Goal: Task Accomplishment & Management: Use online tool/utility

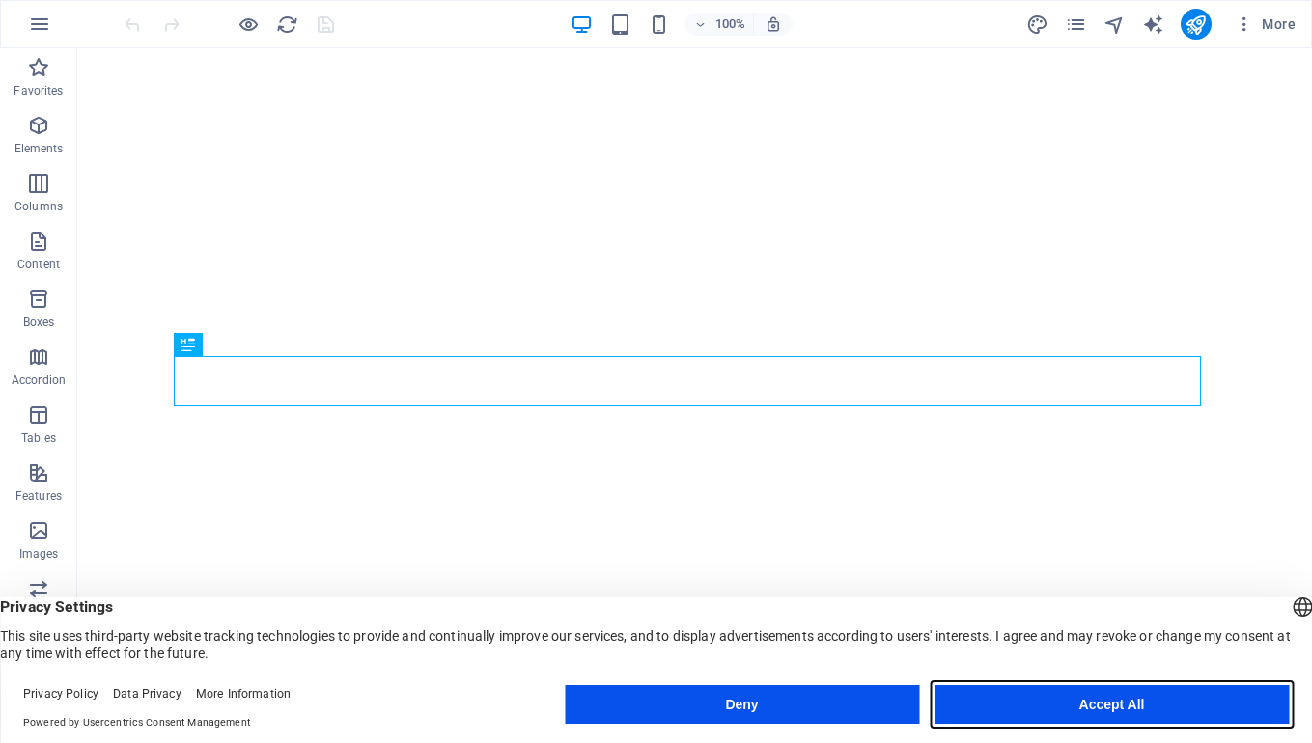
click at [1108, 697] on button "Accept All" at bounding box center [1111, 704] width 354 height 39
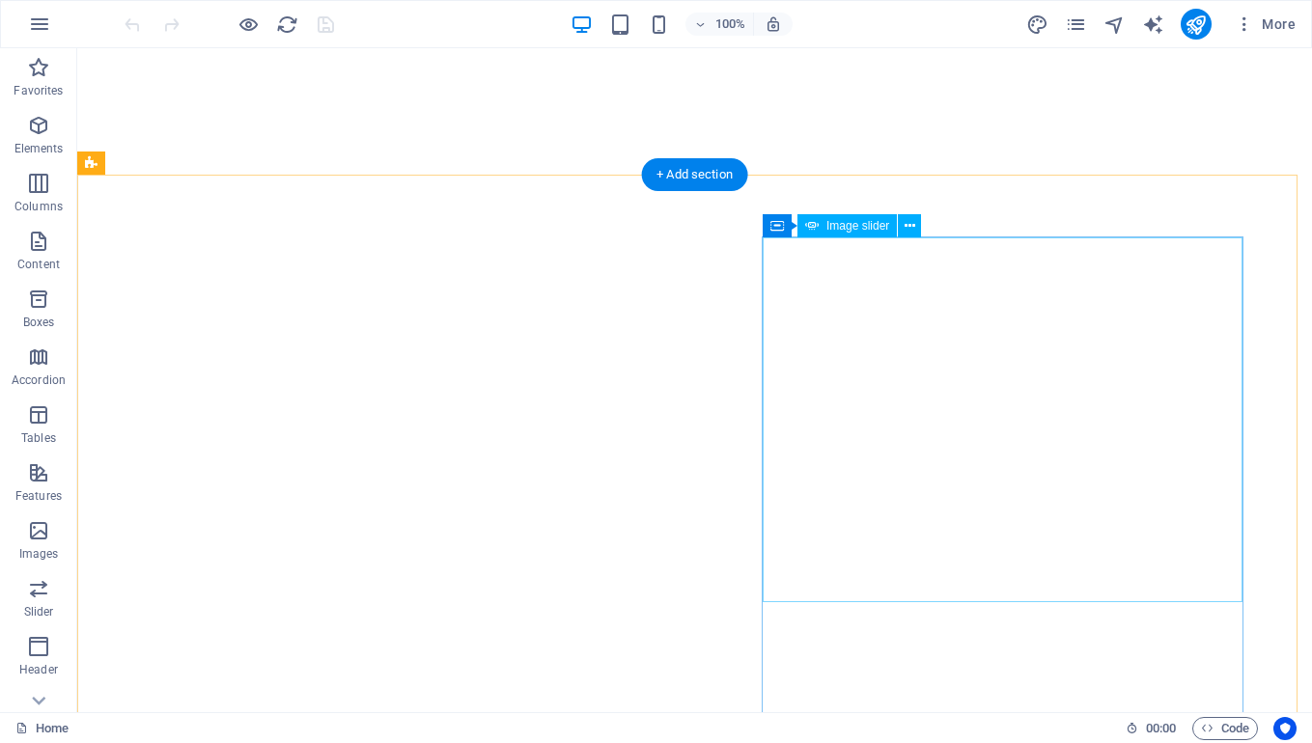
click at [839, 225] on span "Image slider" at bounding box center [857, 226] width 63 height 12
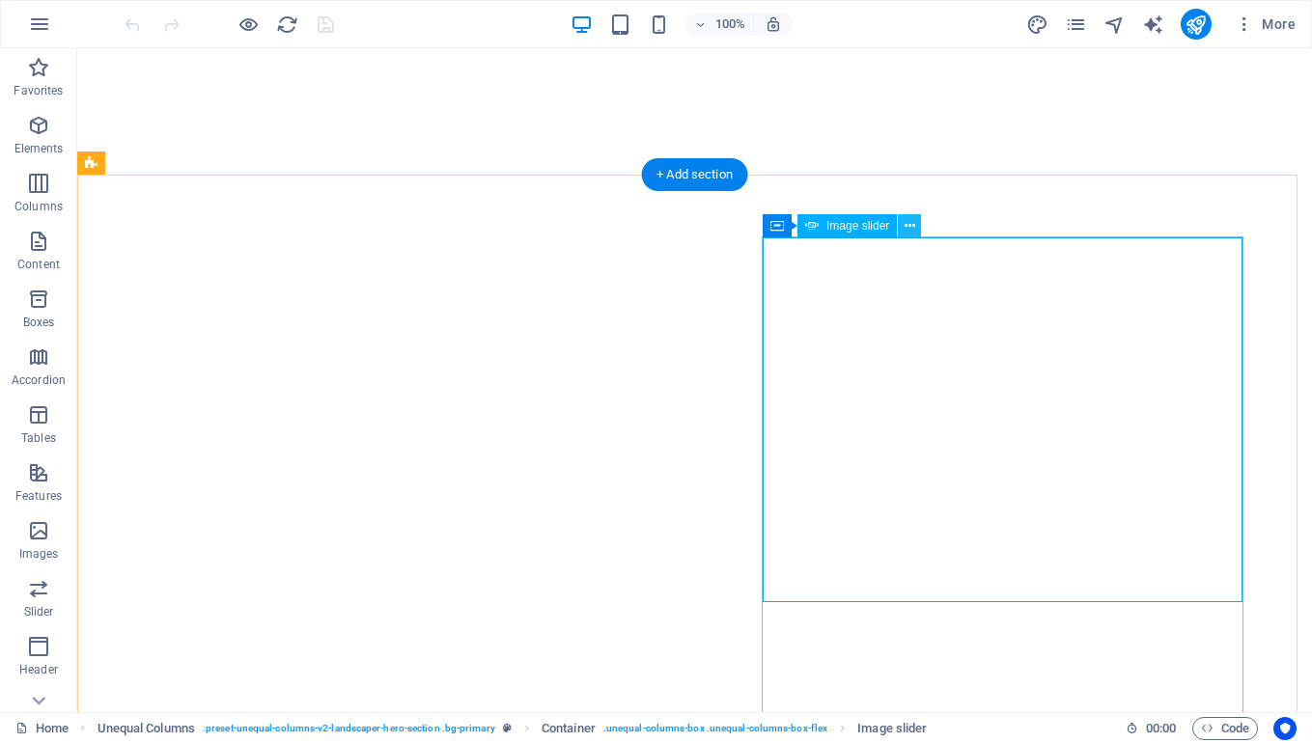
click at [909, 226] on icon at bounding box center [910, 226] width 11 height 20
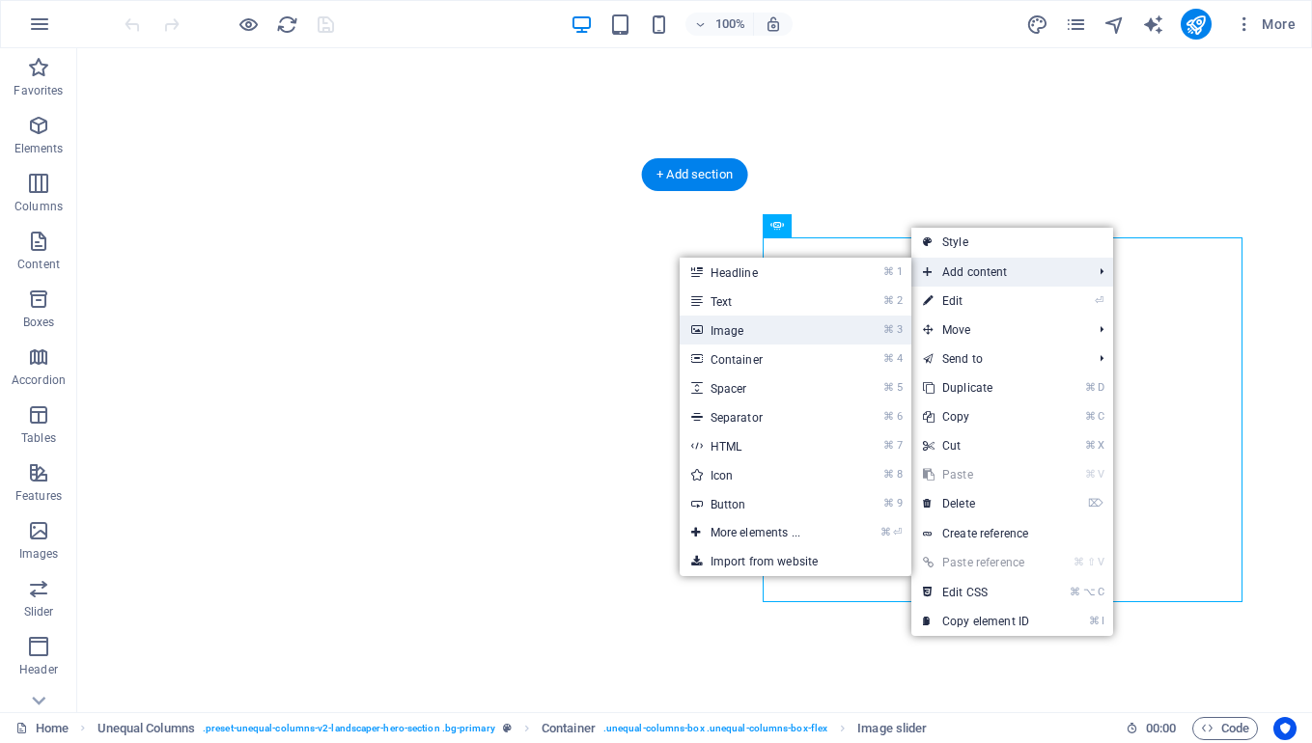
click at [735, 334] on link "⌘ 3 Image" at bounding box center [759, 330] width 159 height 29
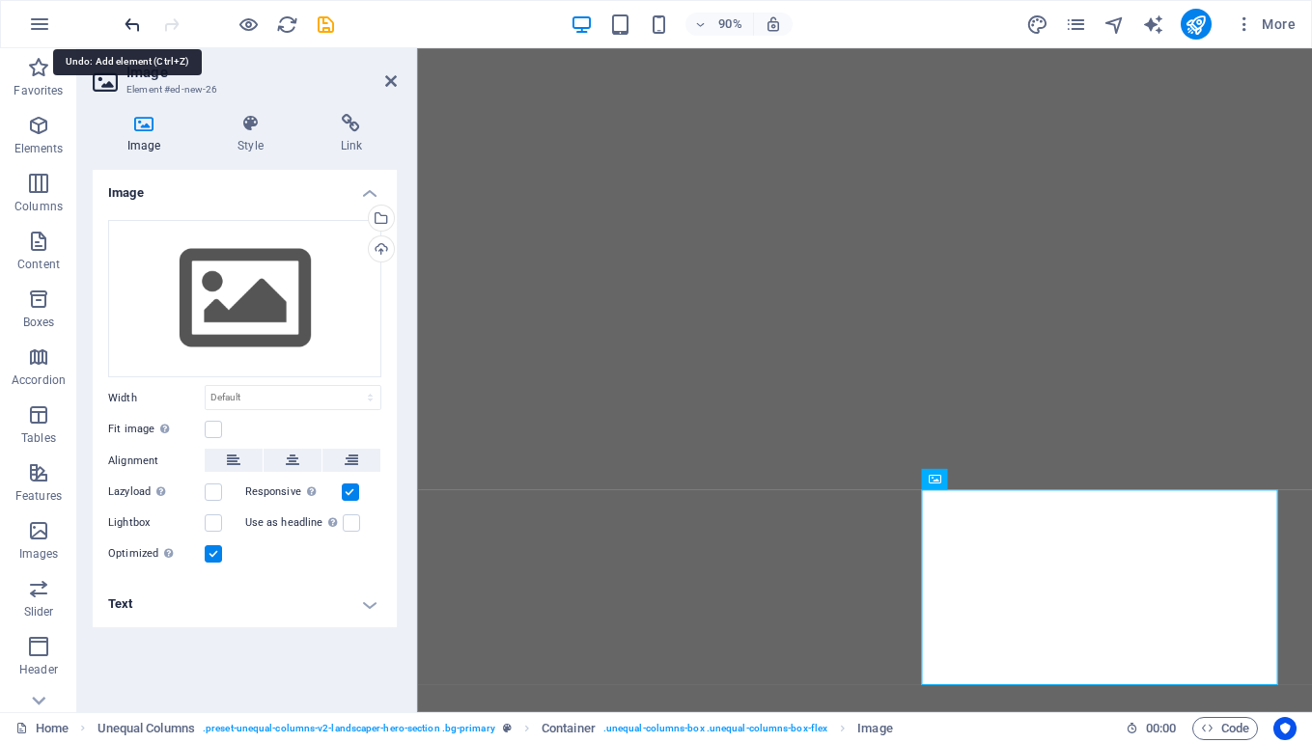
click at [126, 24] on icon "undo" at bounding box center [133, 25] width 22 height 22
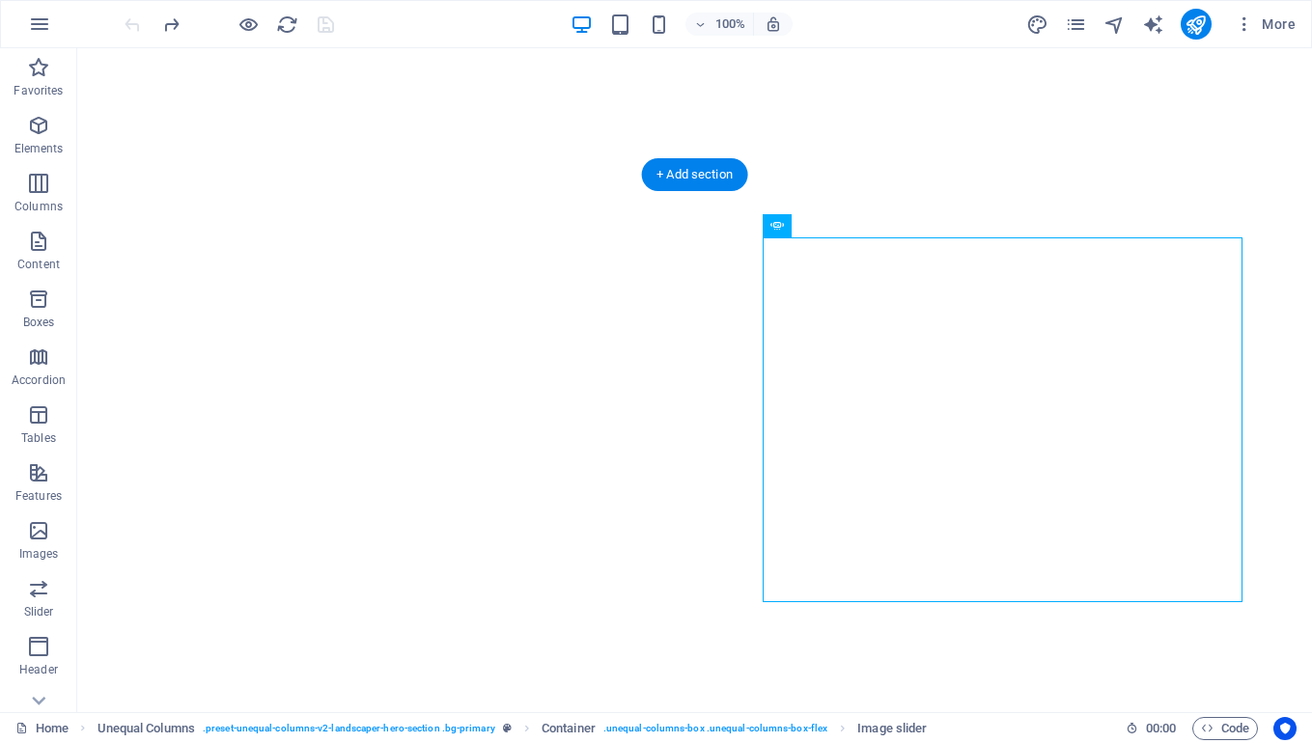
select select "ms"
select select "s"
select select "progressive"
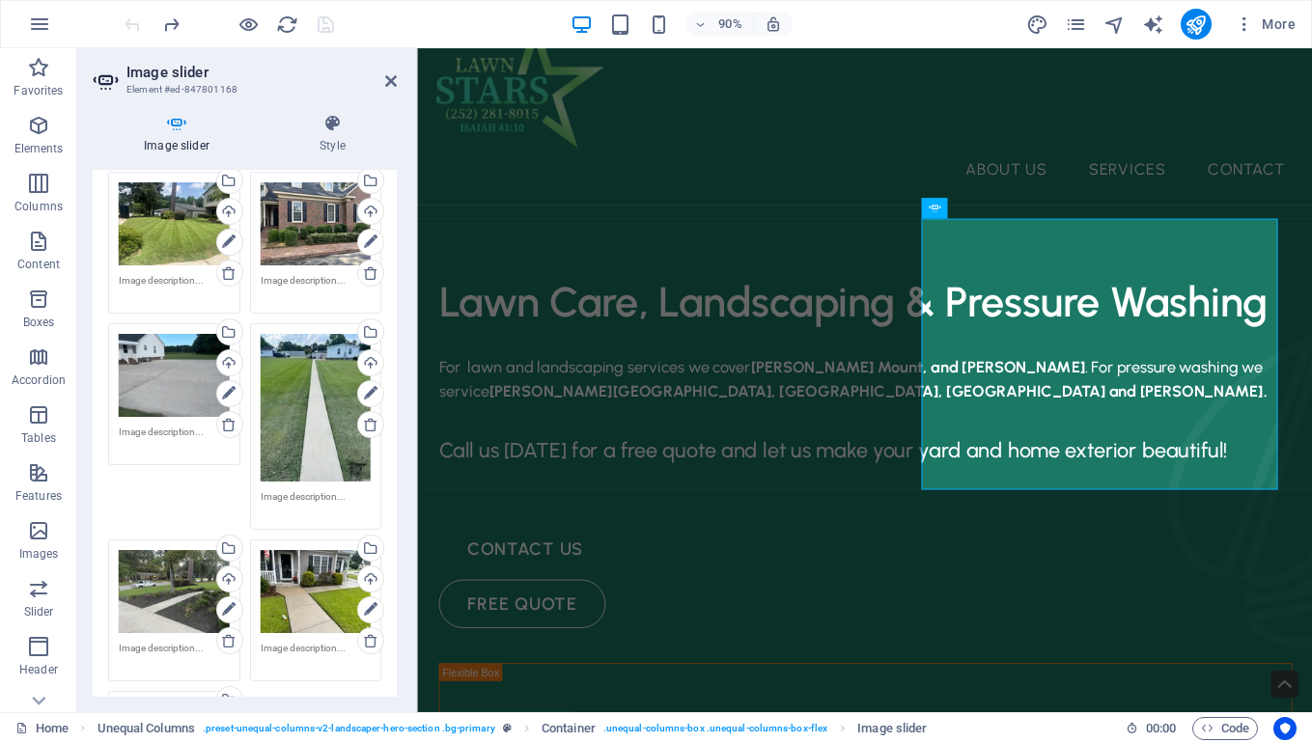
scroll to position [439, 0]
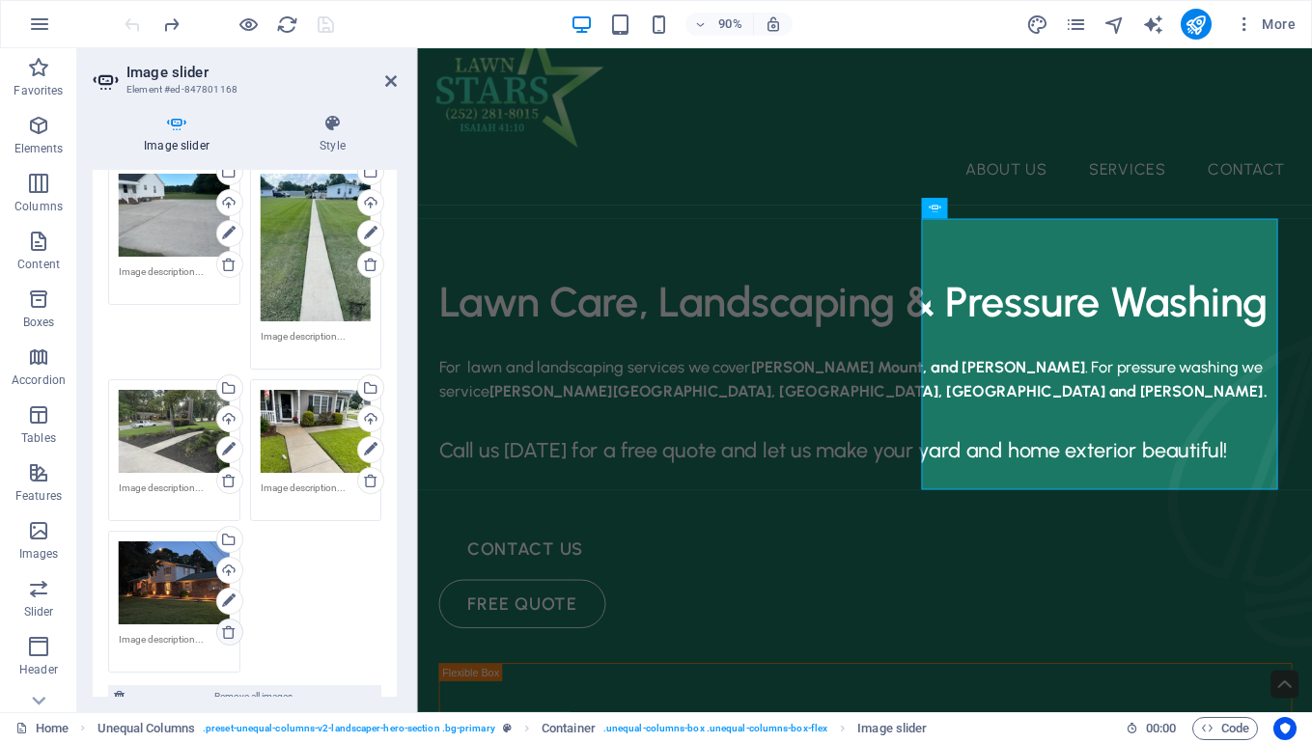
click at [228, 636] on icon at bounding box center [228, 632] width 15 height 15
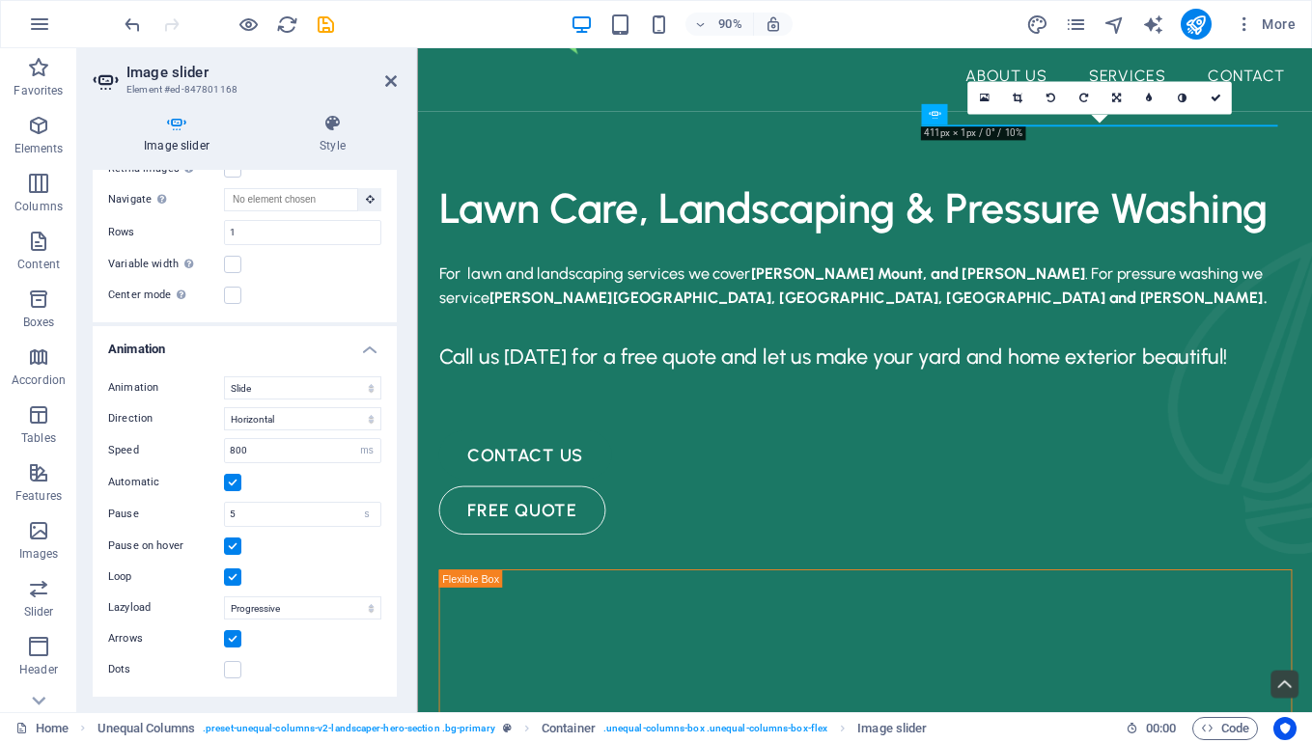
scroll to position [524, 0]
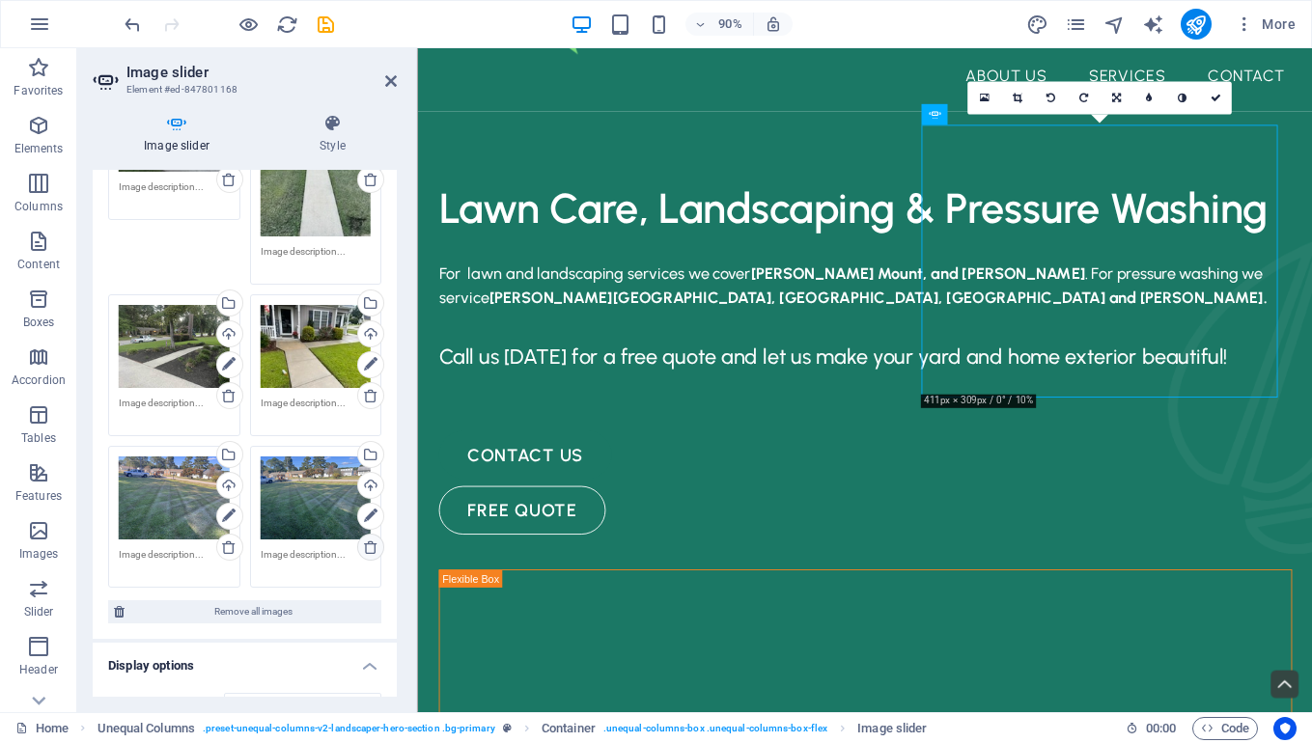
click at [368, 550] on icon at bounding box center [370, 547] width 15 height 15
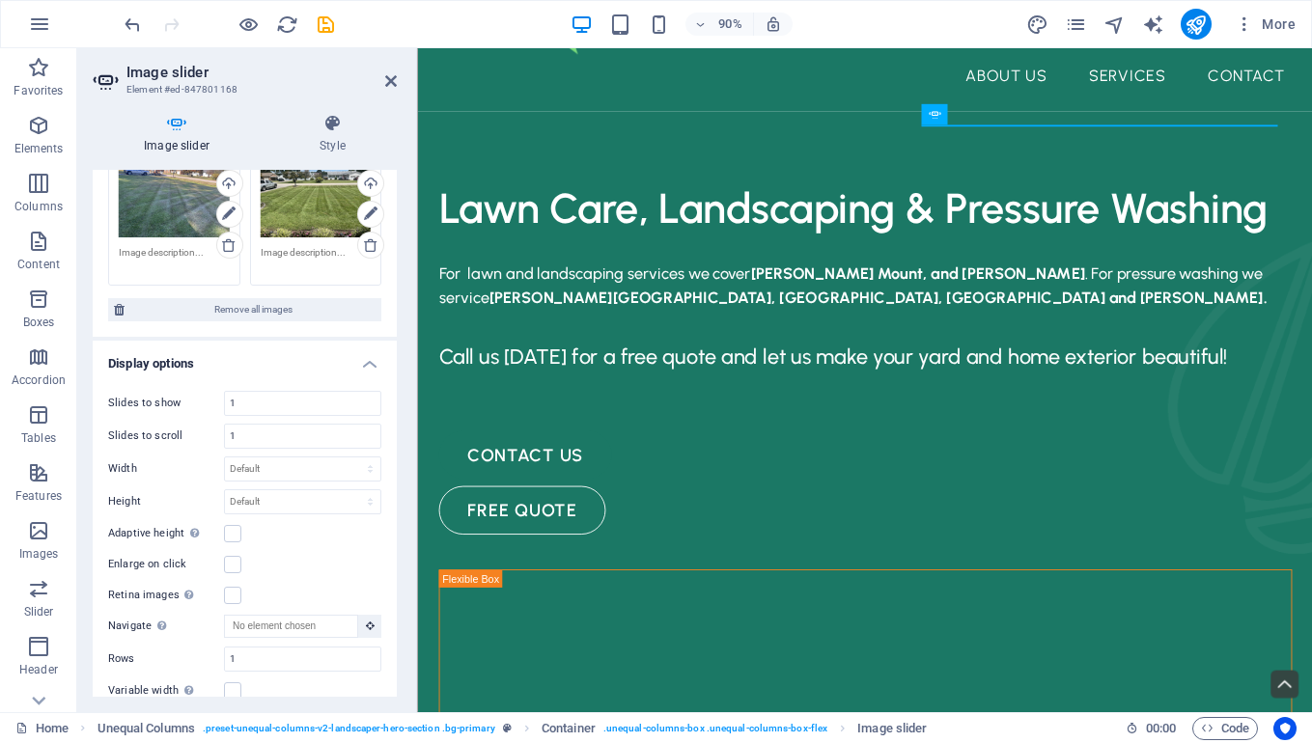
scroll to position [512, 0]
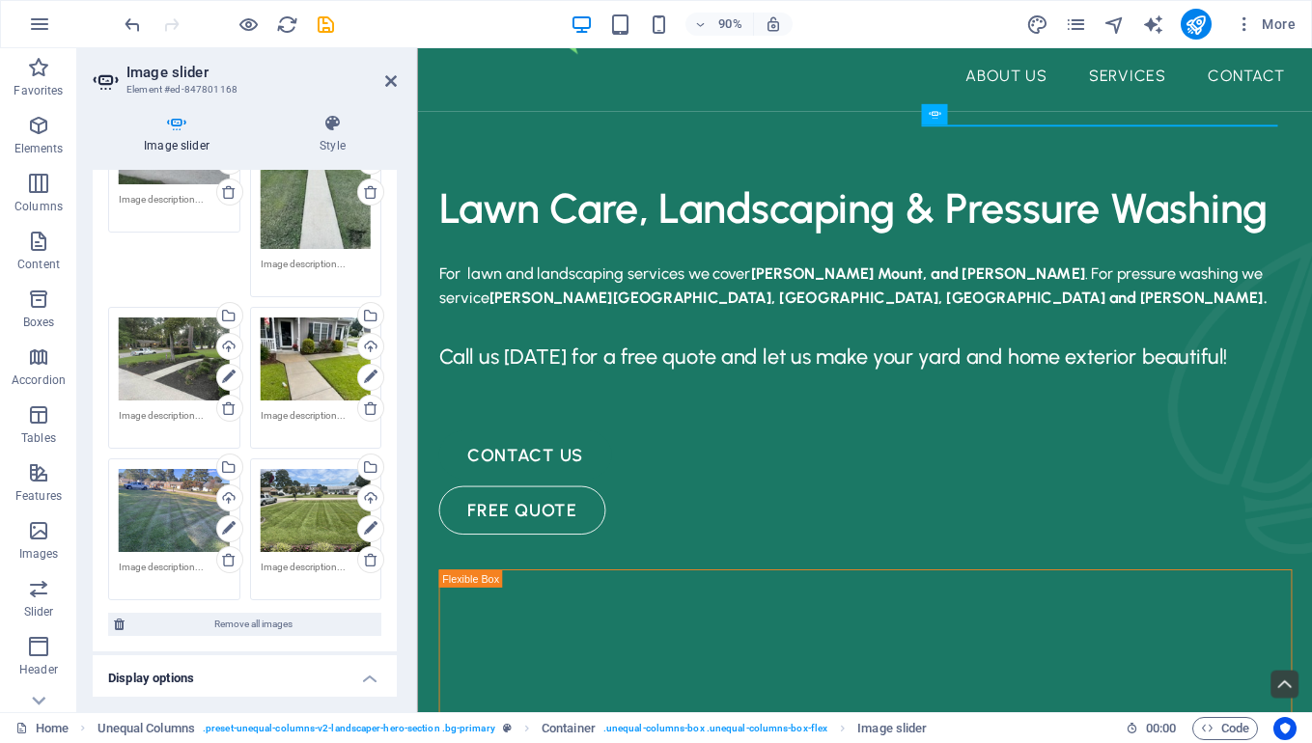
click at [146, 523] on div "Drag files here, click to choose files or select files from Files or our free s…" at bounding box center [174, 510] width 111 height 83
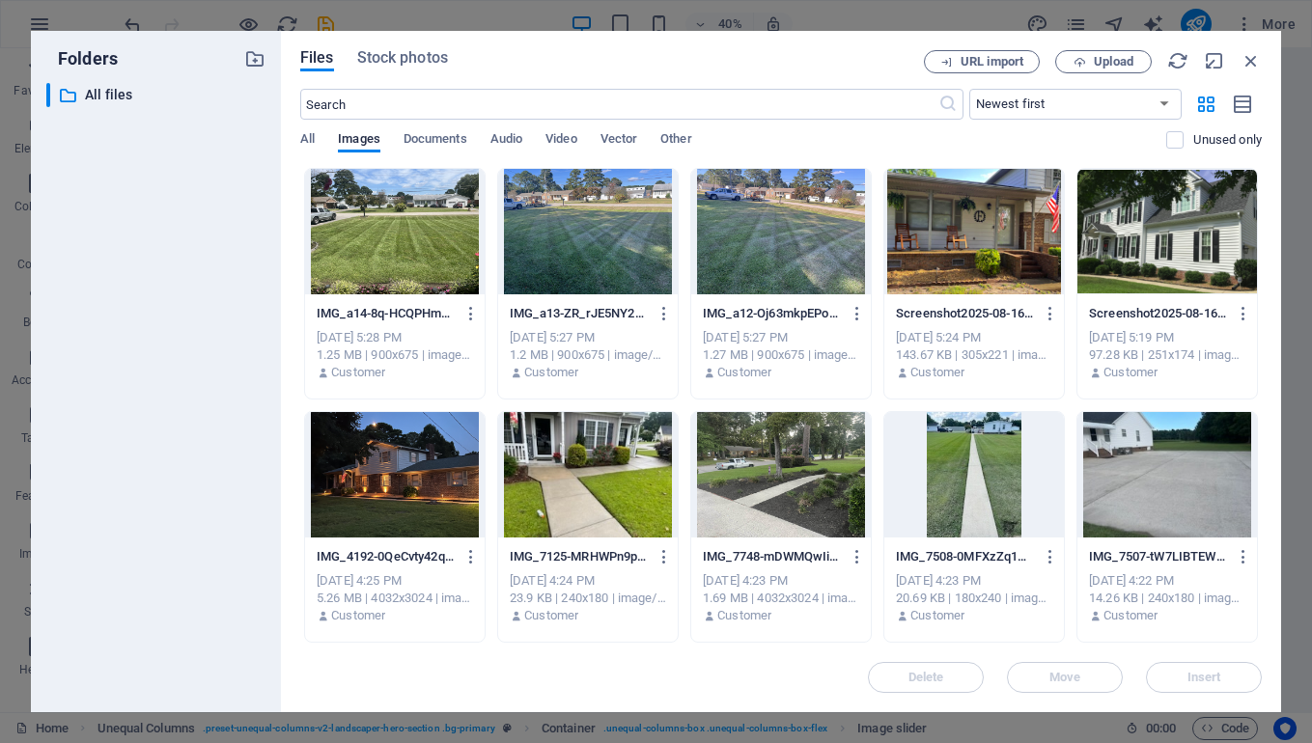
click at [395, 228] on div at bounding box center [395, 231] width 180 height 125
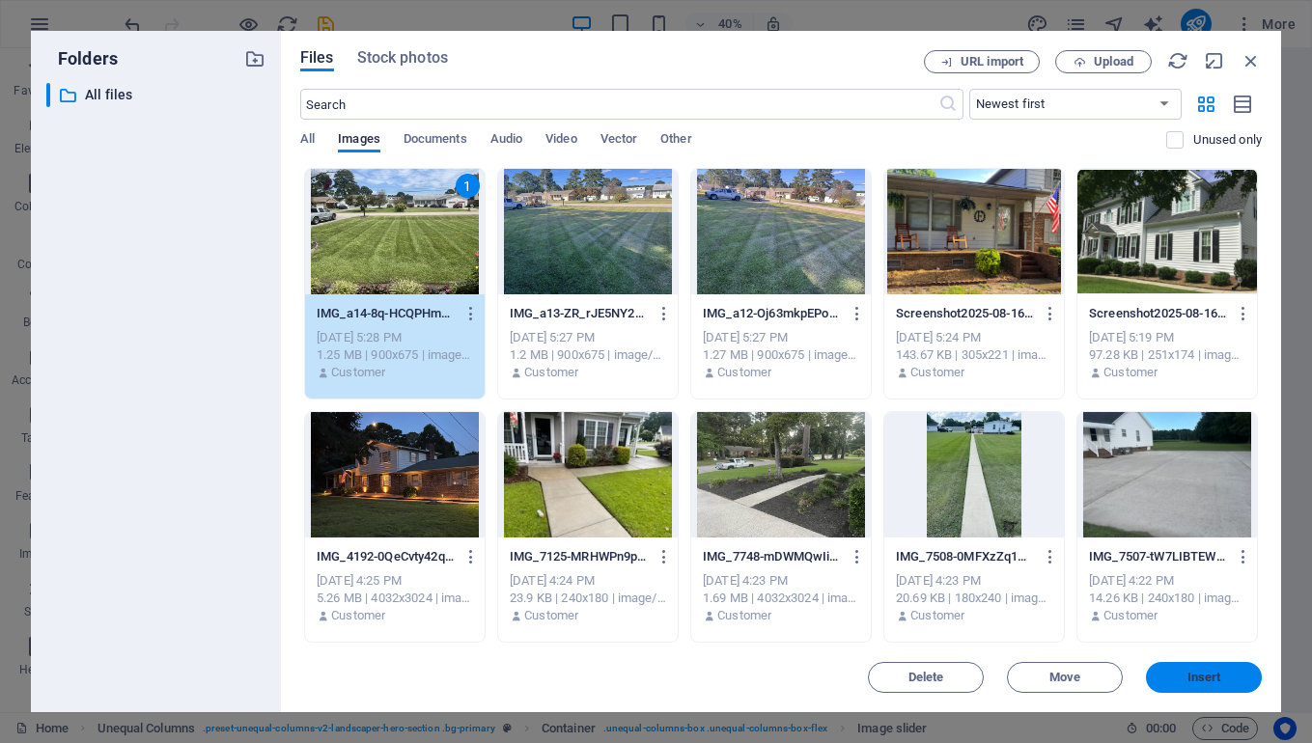
click at [1229, 671] on button "Insert" at bounding box center [1204, 677] width 116 height 31
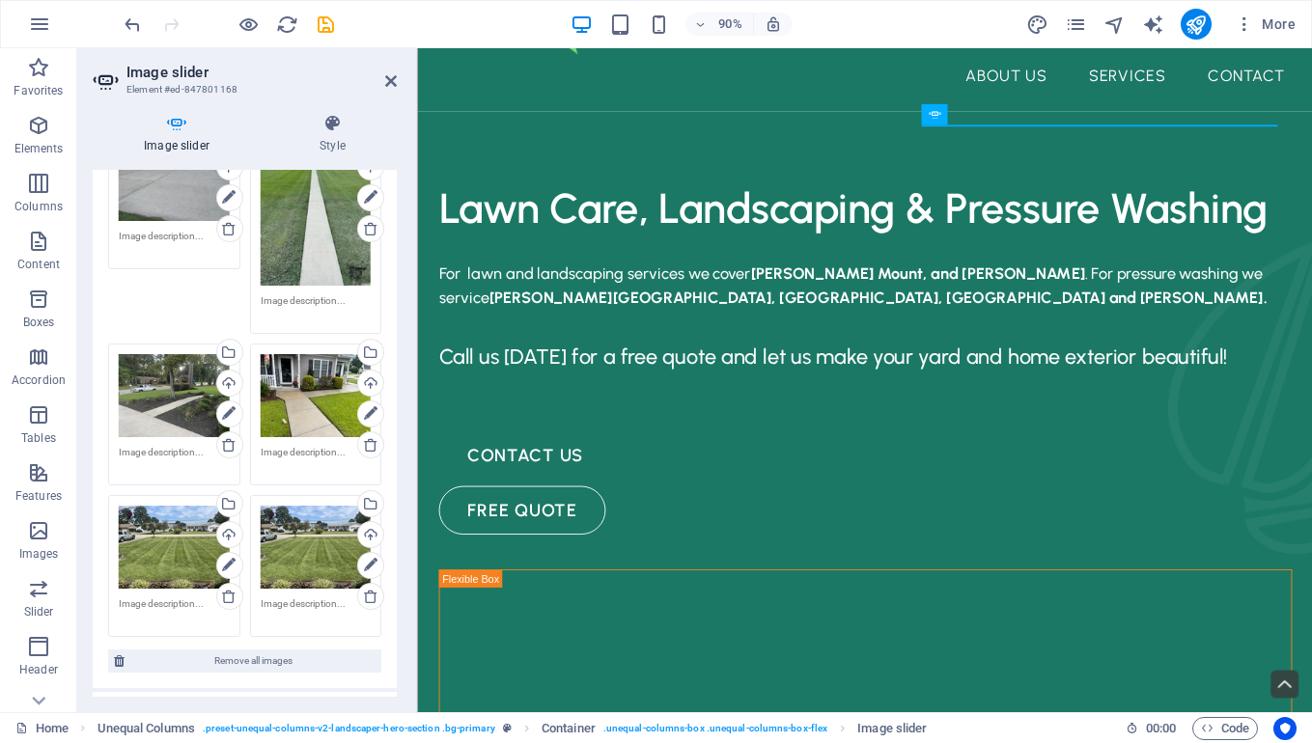
scroll to position [591, 0]
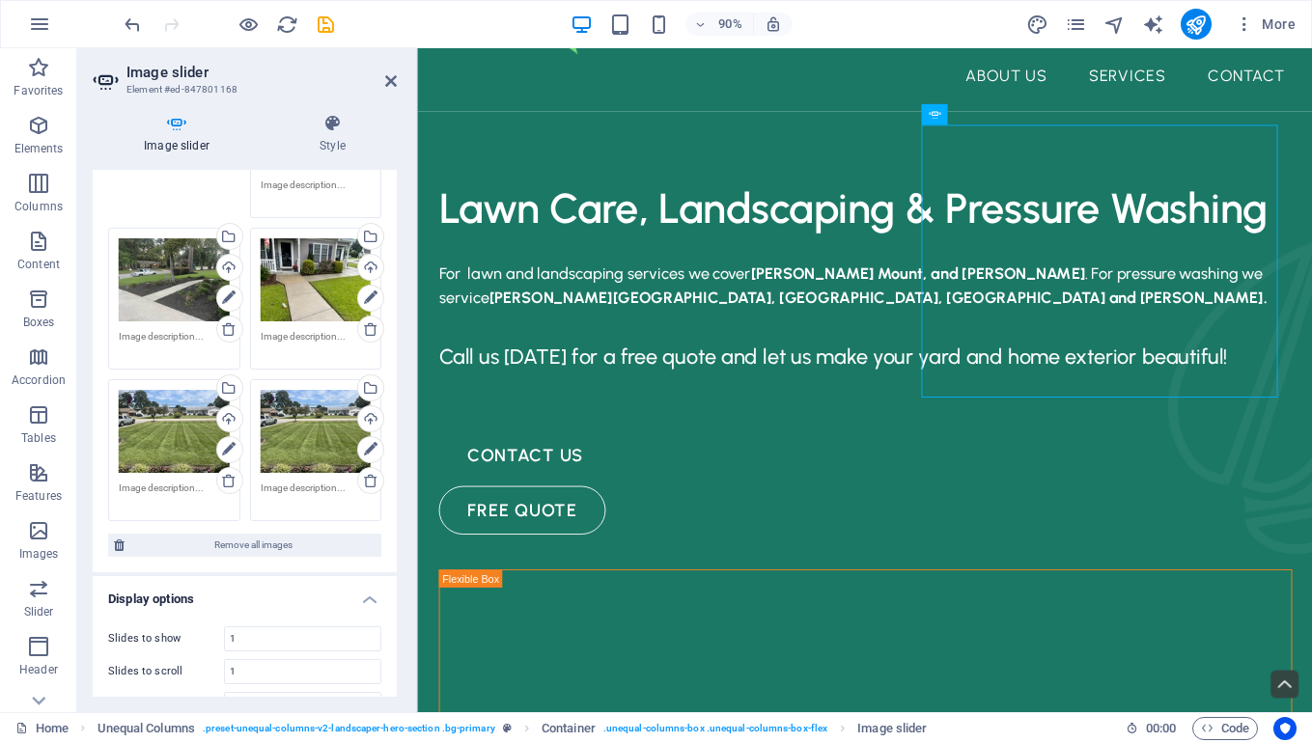
click at [154, 430] on div "Drag files here, click to choose files or select files from Files or our free s…" at bounding box center [174, 431] width 111 height 83
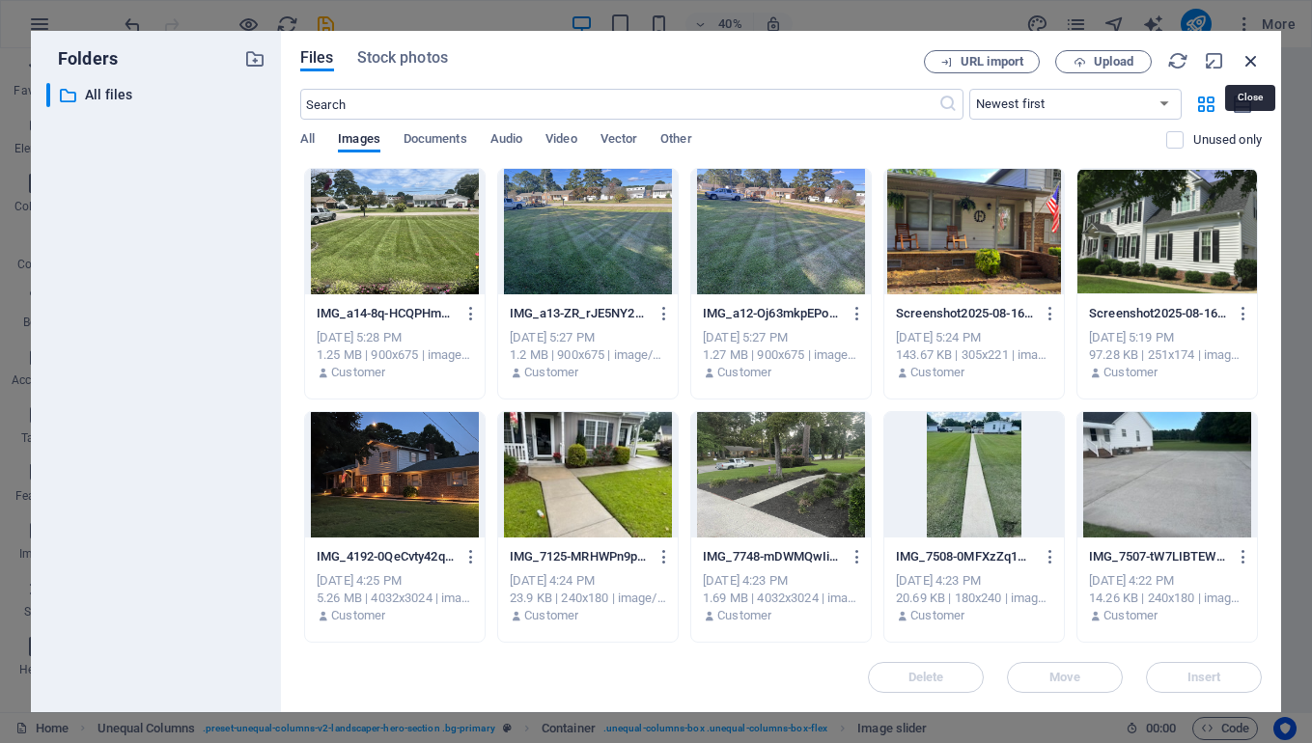
drag, startPoint x: 1246, startPoint y: 57, endPoint x: 881, endPoint y: 127, distance: 371.7
click at [1246, 57] on icon "button" at bounding box center [1251, 60] width 21 height 21
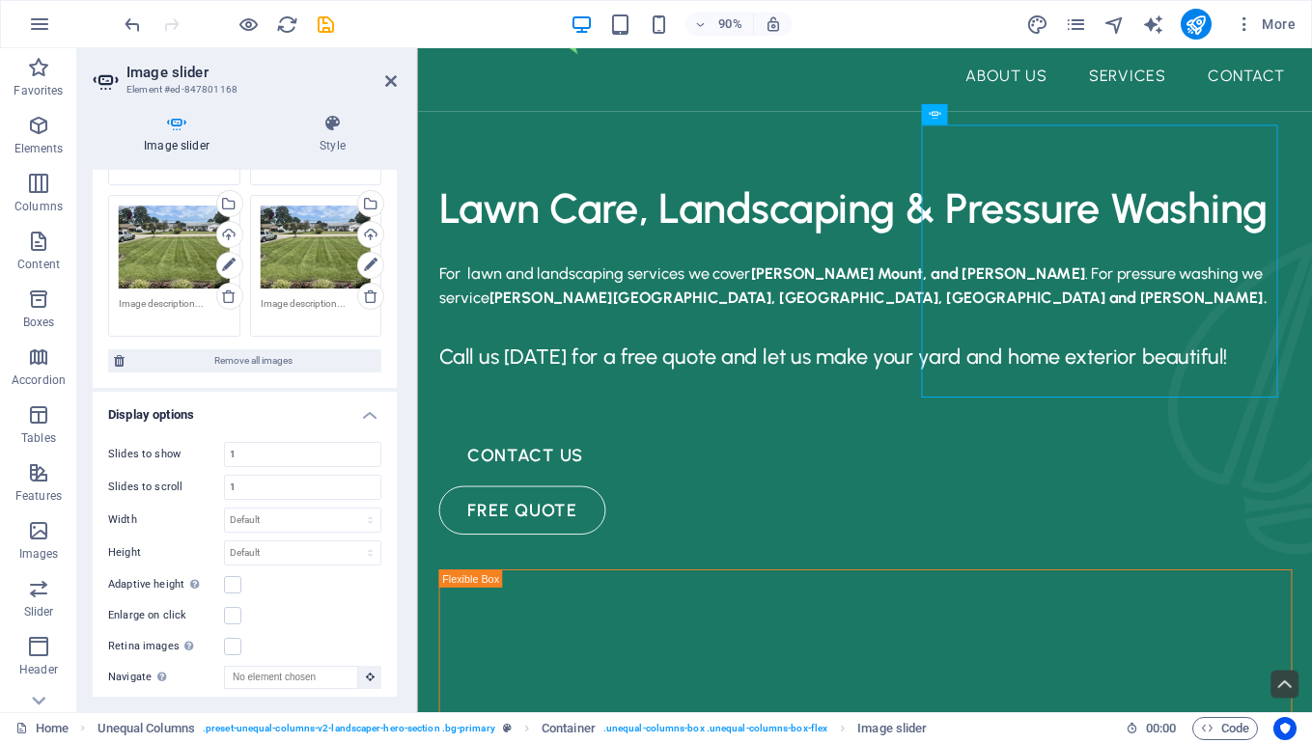
scroll to position [51, 0]
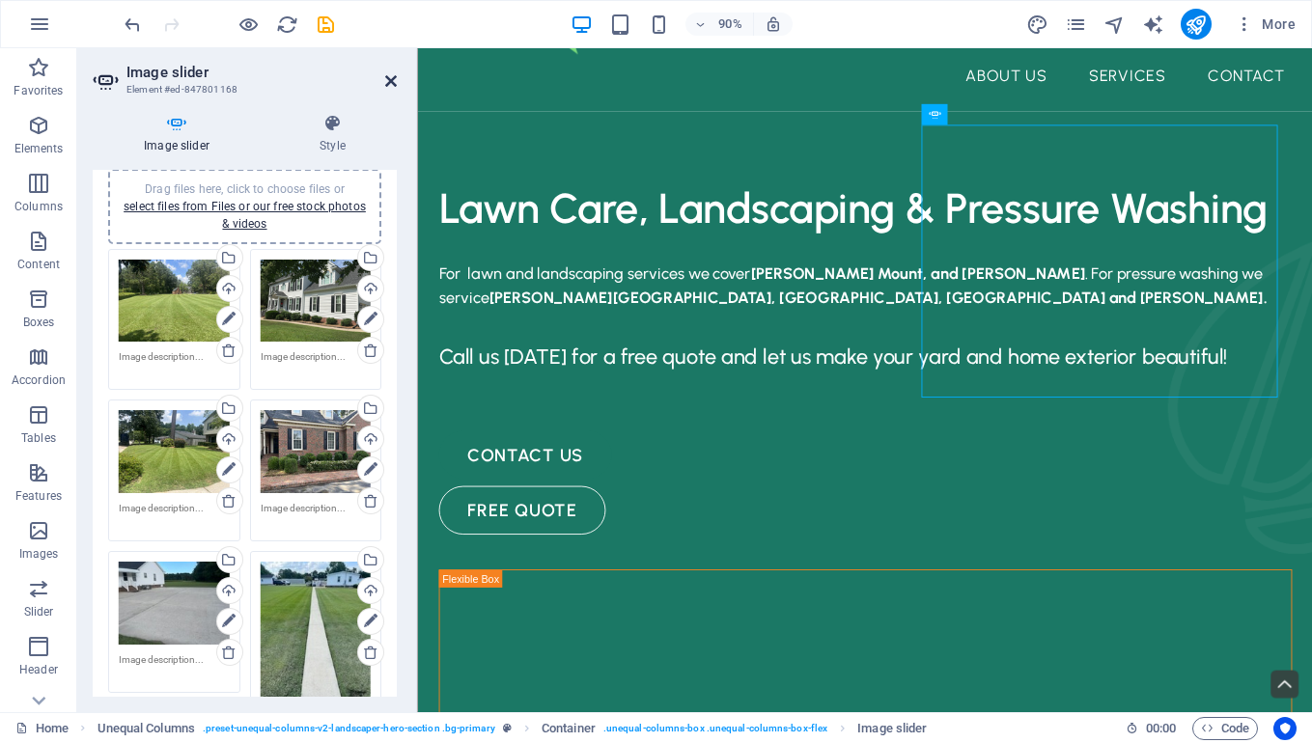
drag, startPoint x: 312, startPoint y: 31, endPoint x: 389, endPoint y: 79, distance: 91.1
click at [389, 79] on icon at bounding box center [391, 80] width 12 height 15
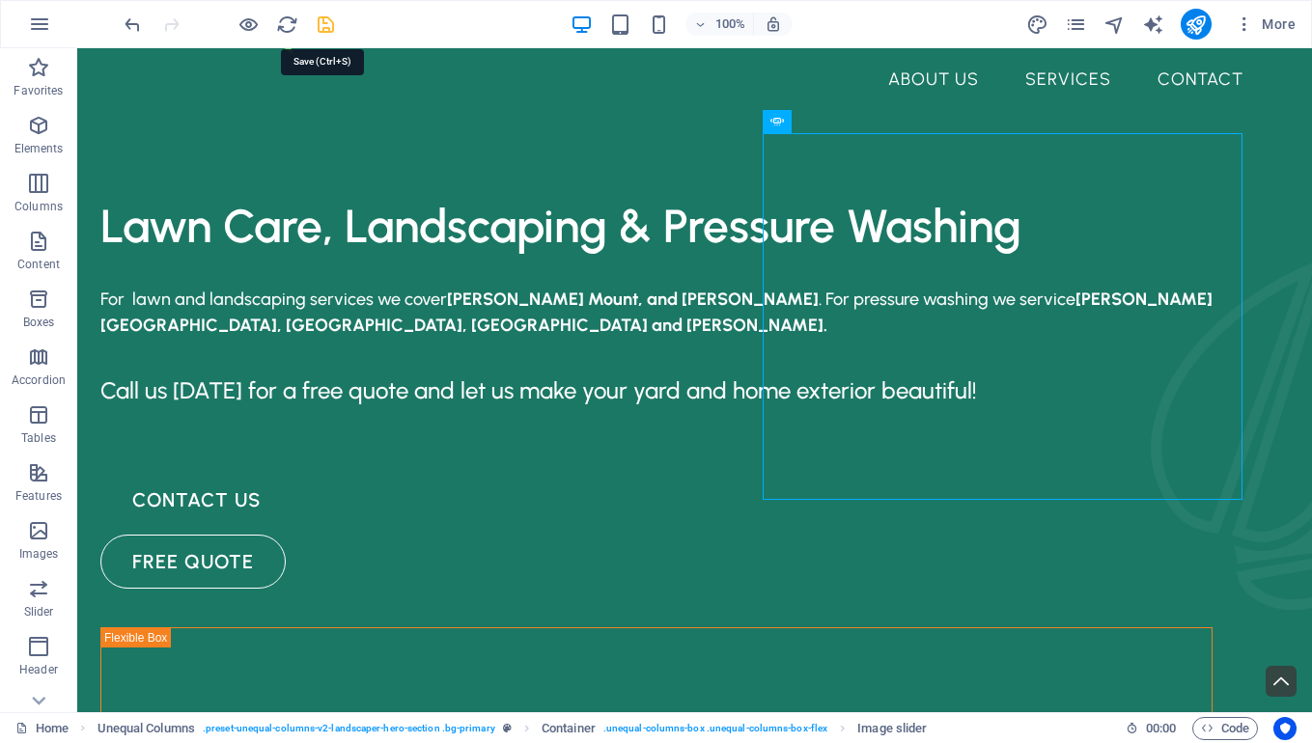
click at [319, 22] on icon "save" at bounding box center [326, 25] width 22 height 22
checkbox input "false"
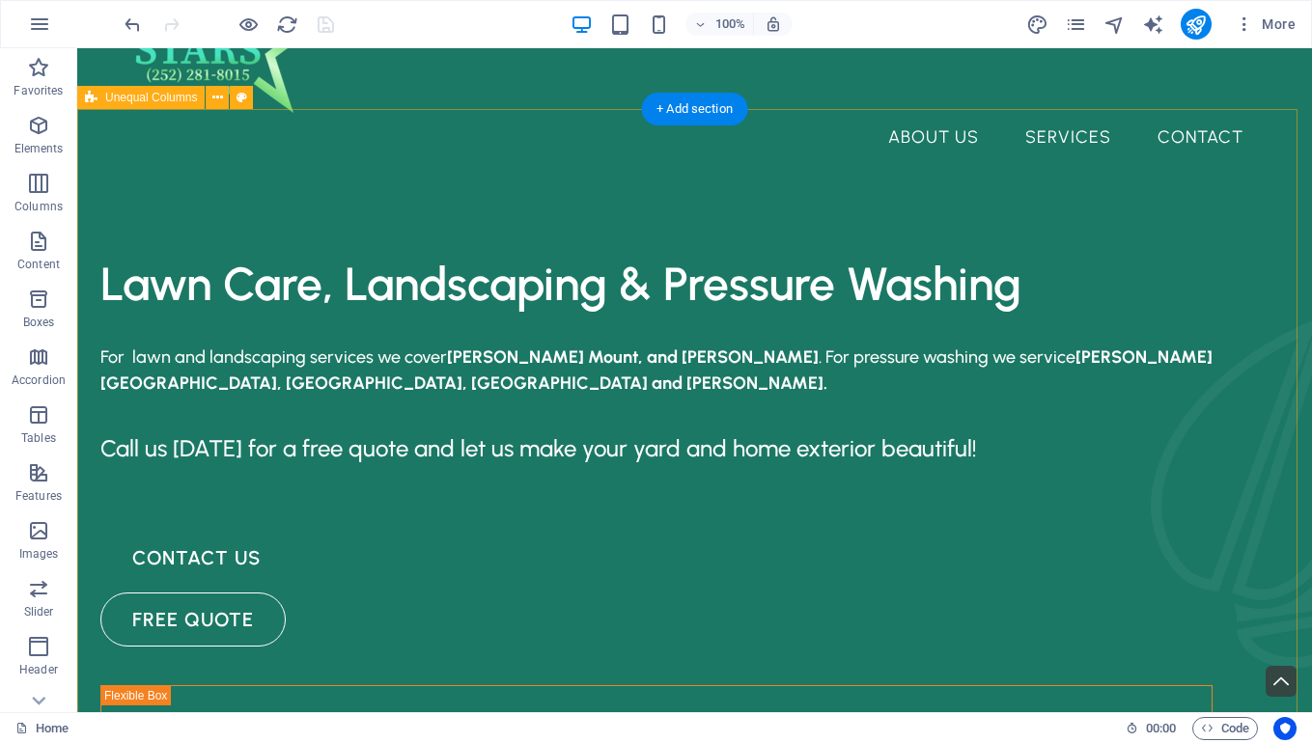
scroll to position [0, 0]
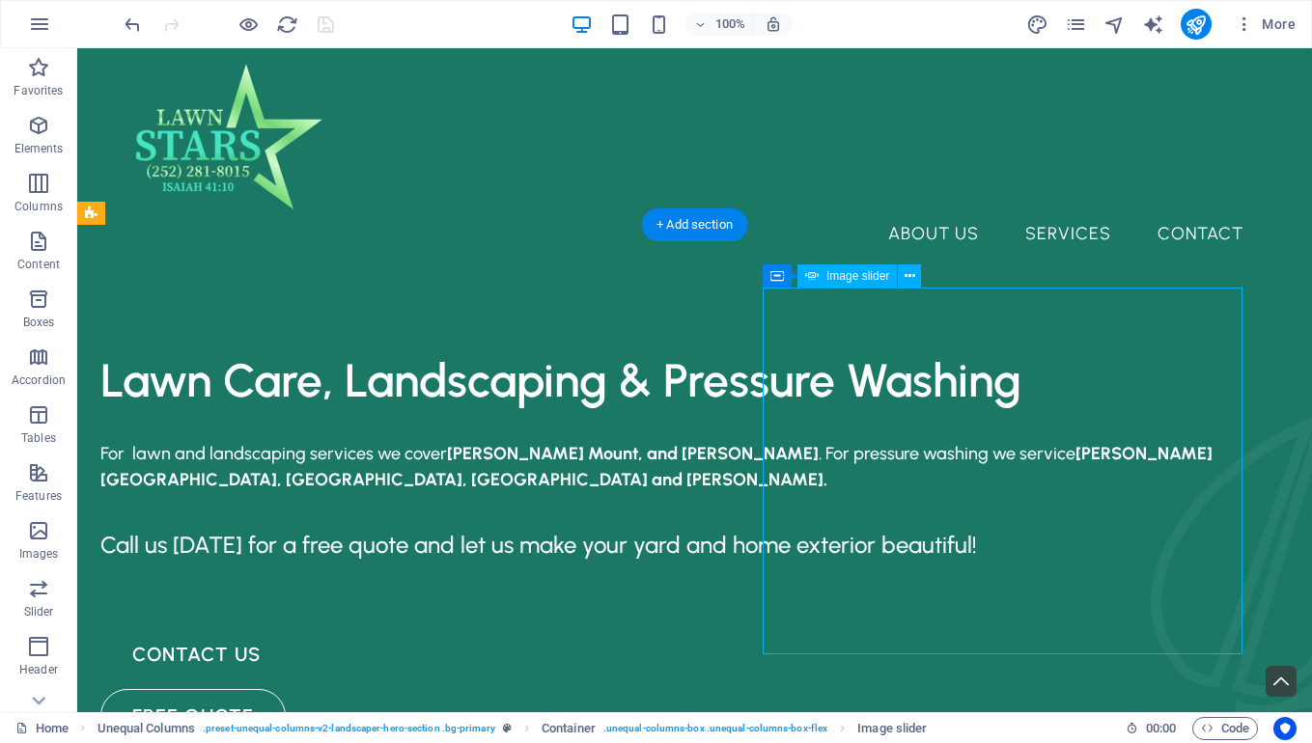
select select "ms"
select select "s"
select select "progressive"
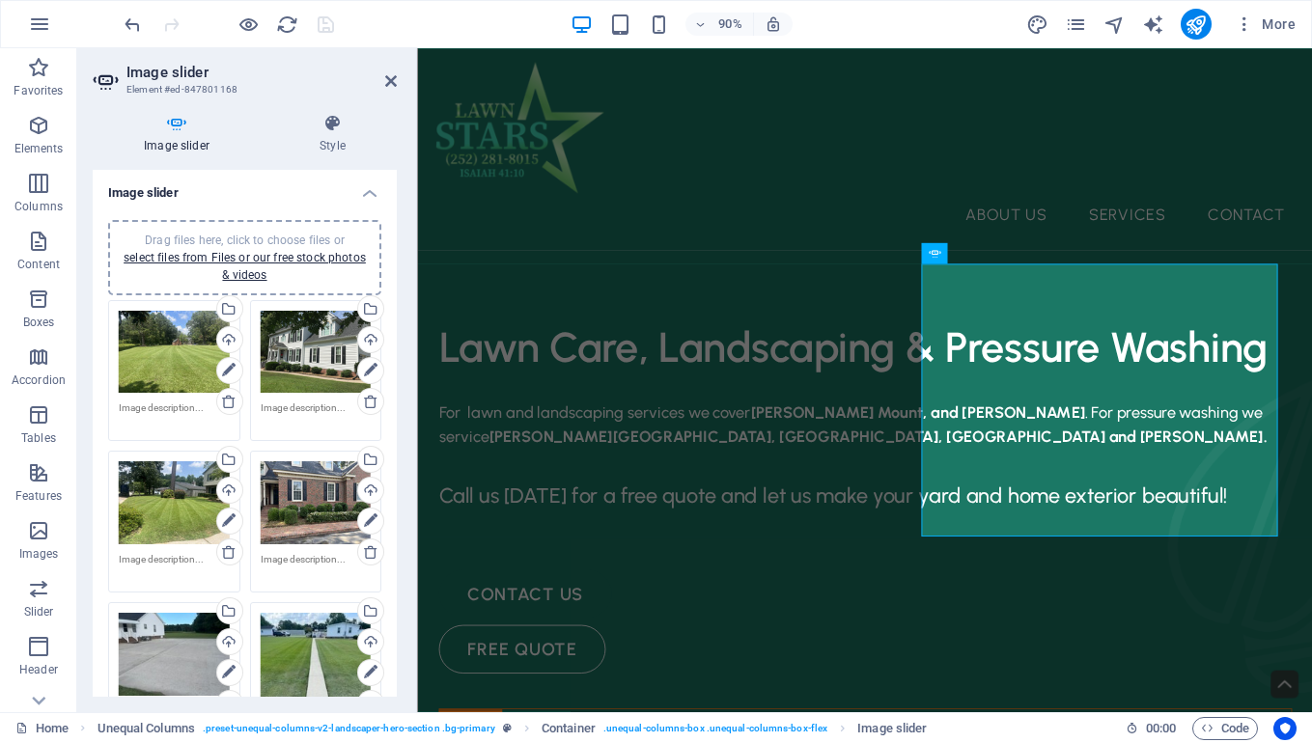
scroll to position [498, 0]
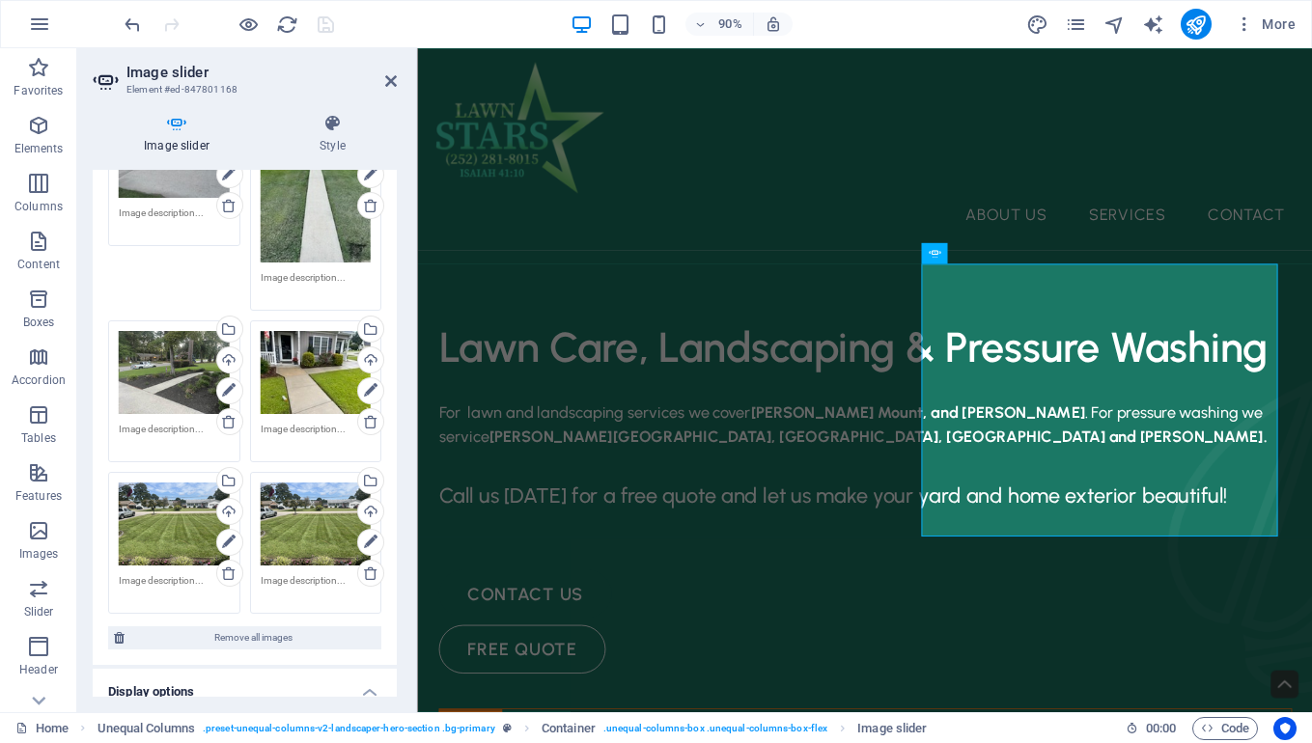
click at [307, 523] on div "Drag files here, click to choose files or select files from Files or our free s…" at bounding box center [316, 524] width 111 height 83
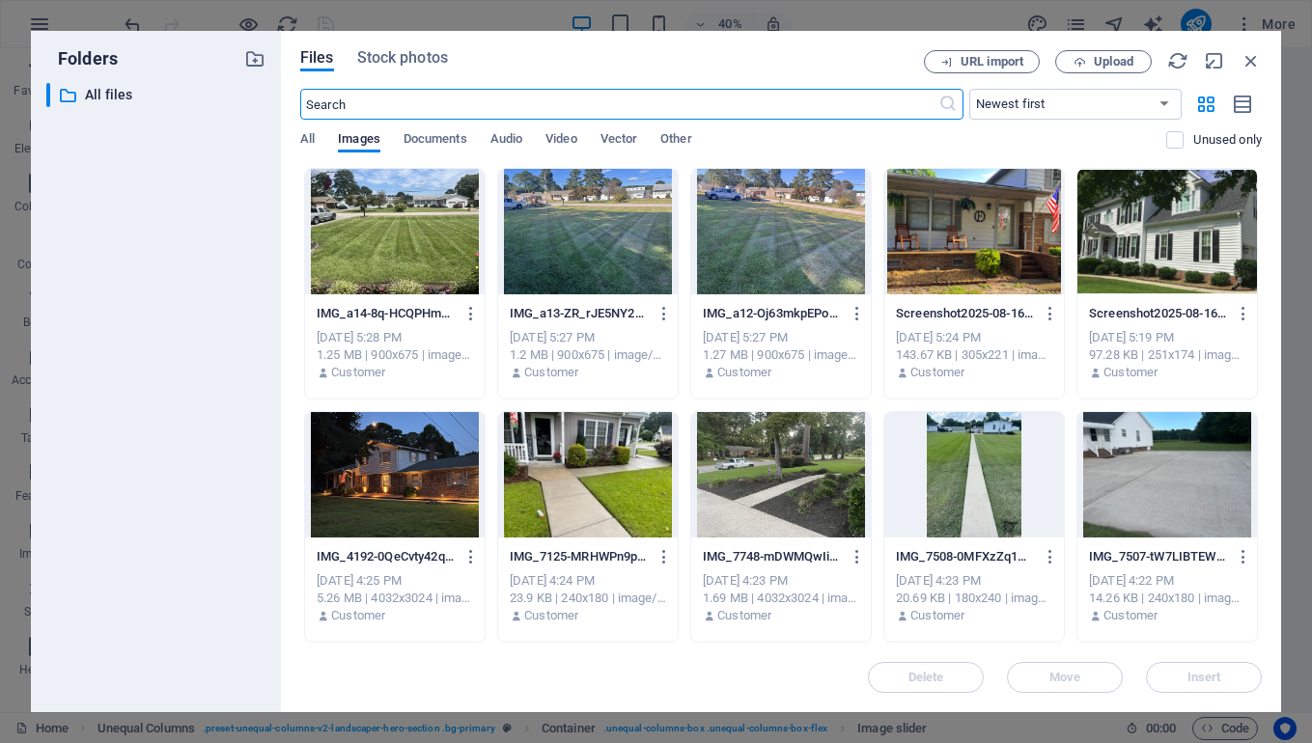
click at [780, 220] on div at bounding box center [781, 231] width 180 height 125
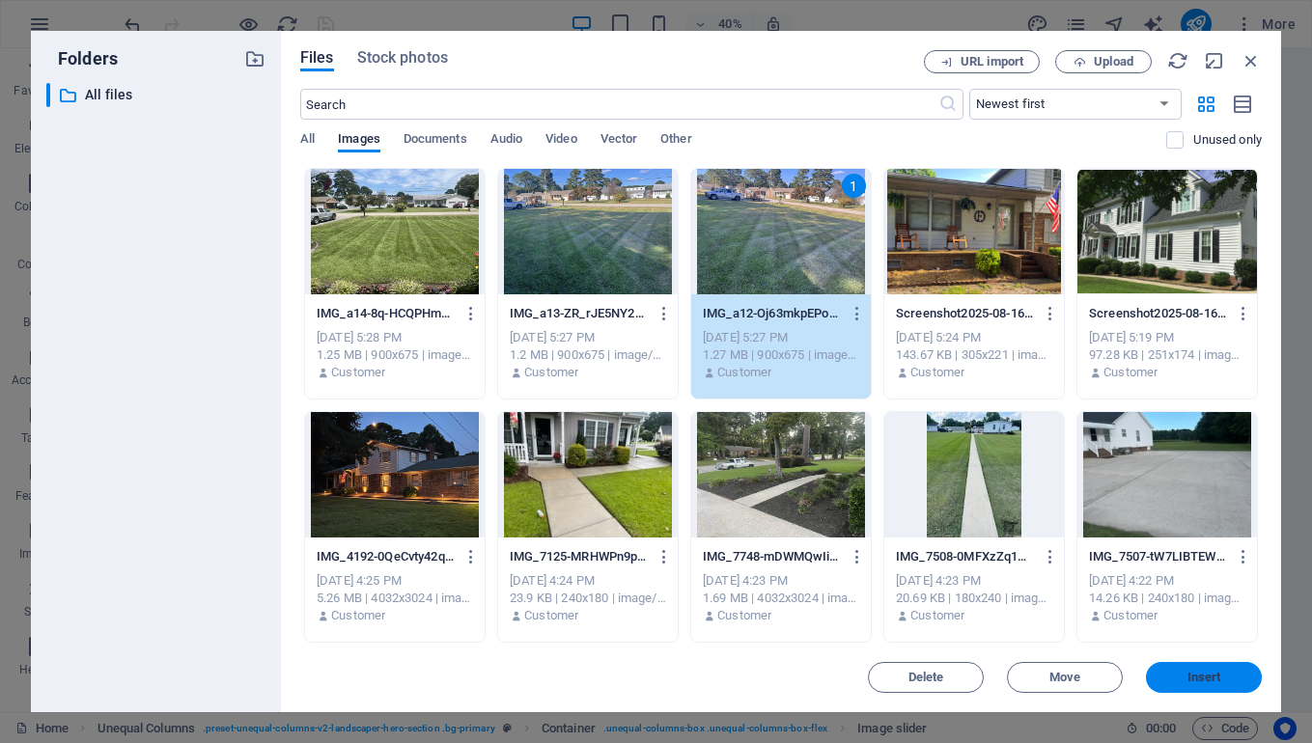
click at [1207, 672] on span "Insert" at bounding box center [1204, 678] width 34 height 12
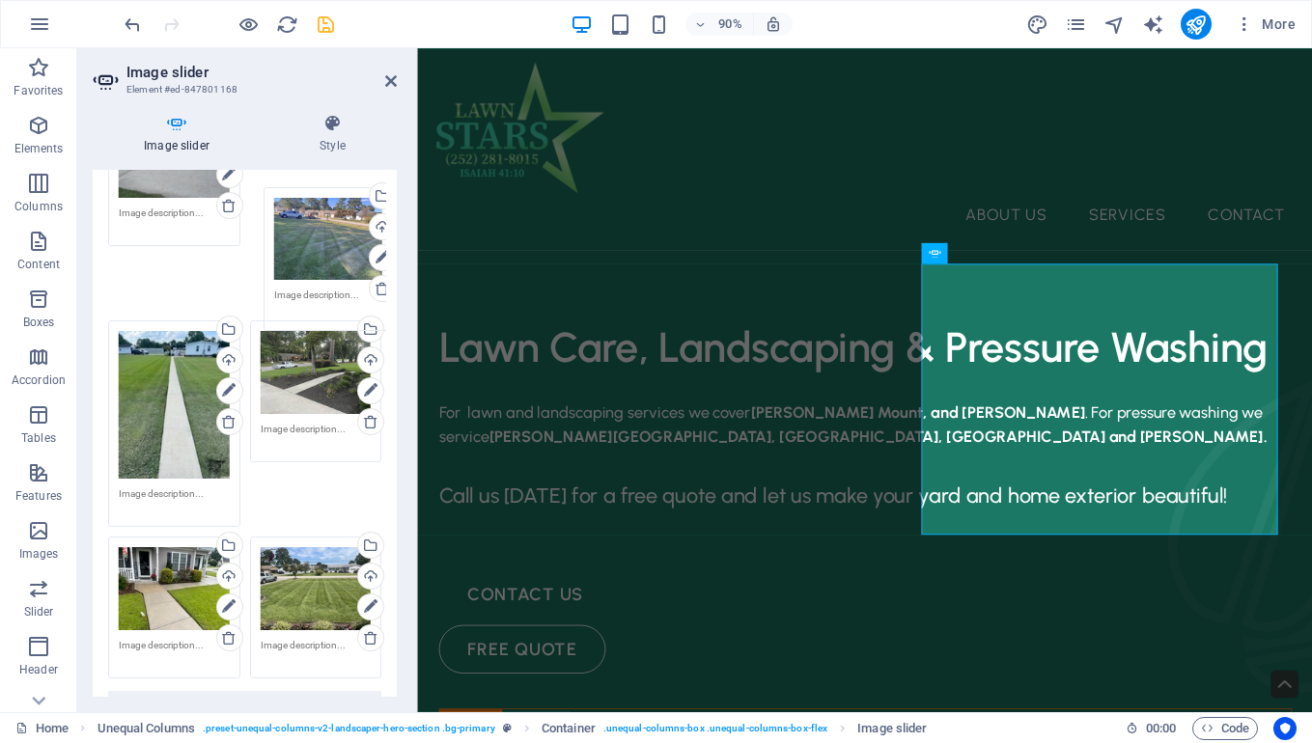
drag, startPoint x: 310, startPoint y: 516, endPoint x: 325, endPoint y: 227, distance: 289.1
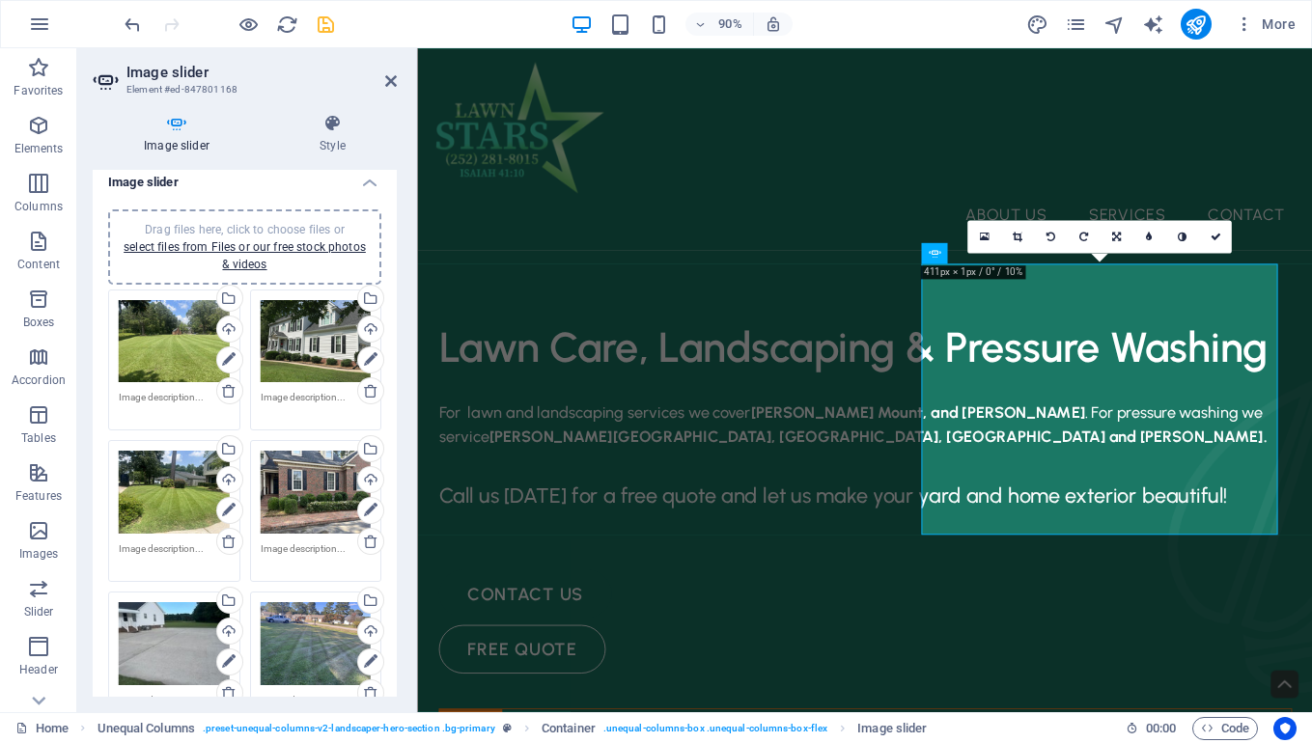
scroll to position [0, 0]
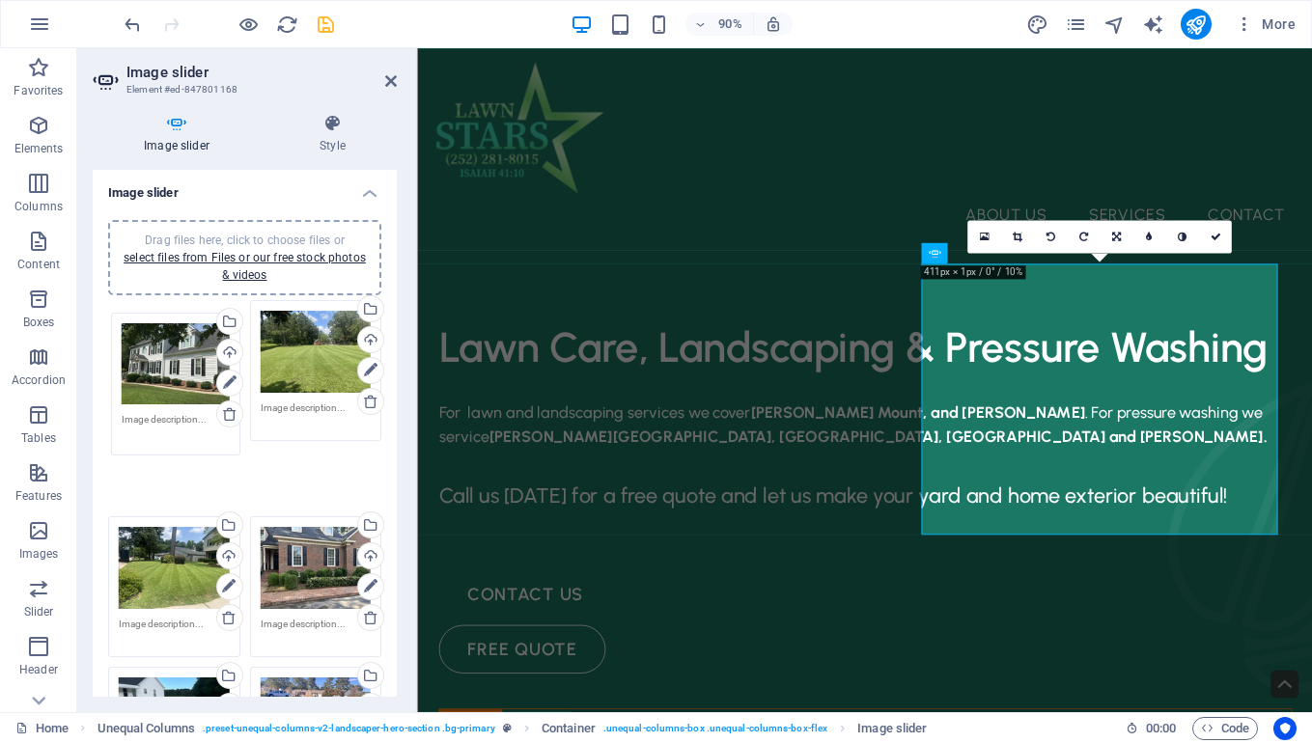
drag, startPoint x: 295, startPoint y: 355, endPoint x: 158, endPoint y: 368, distance: 137.7
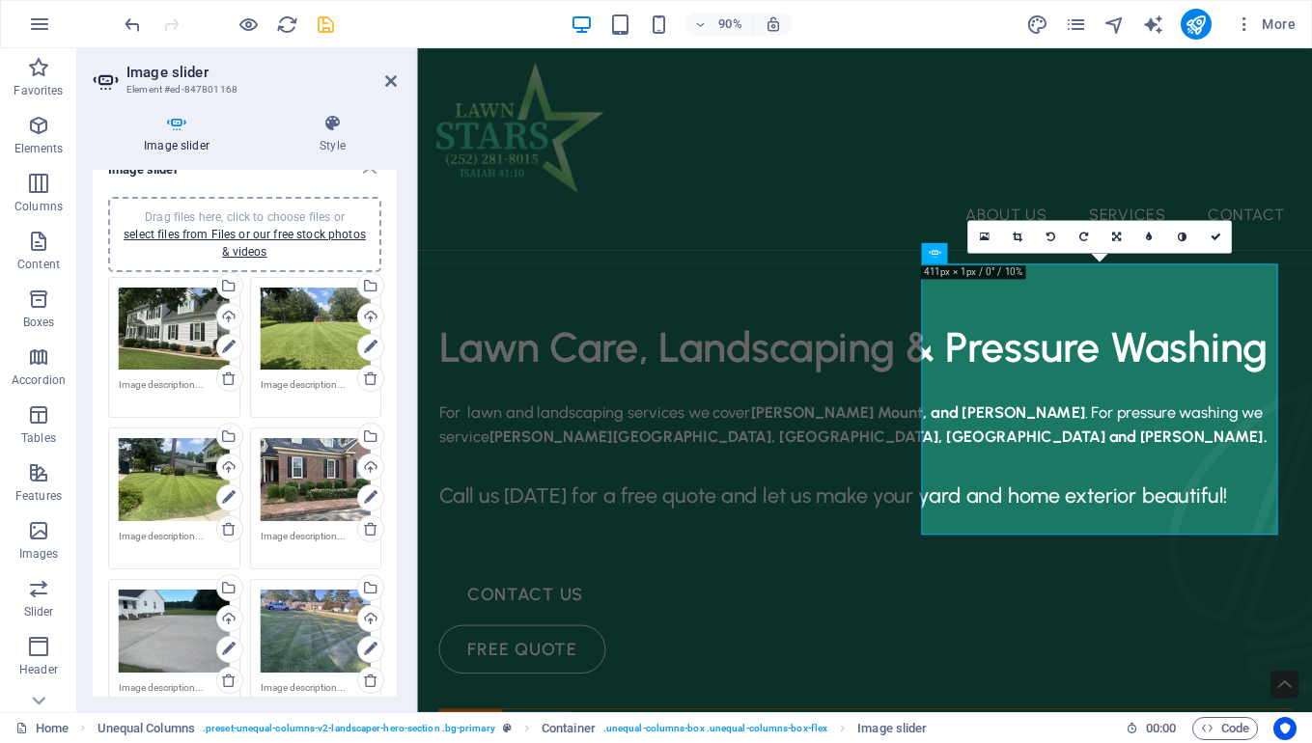
scroll to position [77, 0]
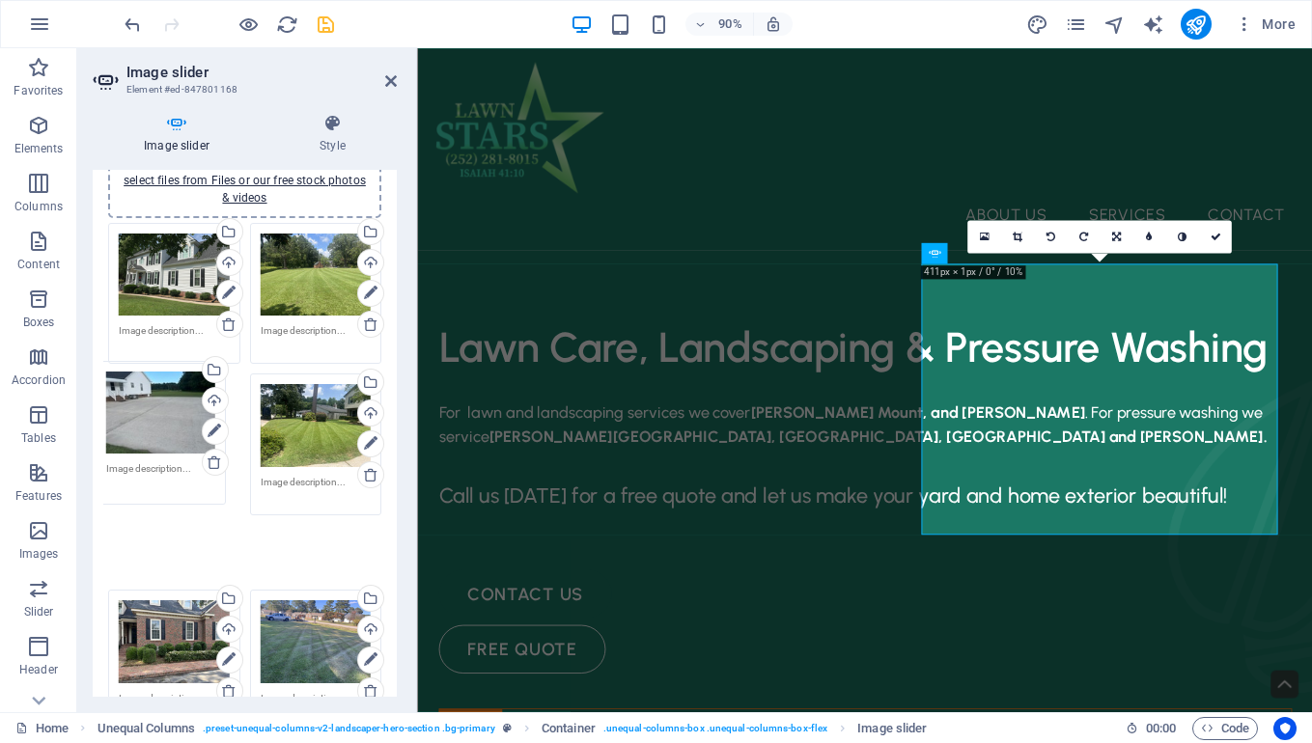
drag, startPoint x: 172, startPoint y: 555, endPoint x: 159, endPoint y: 388, distance: 167.5
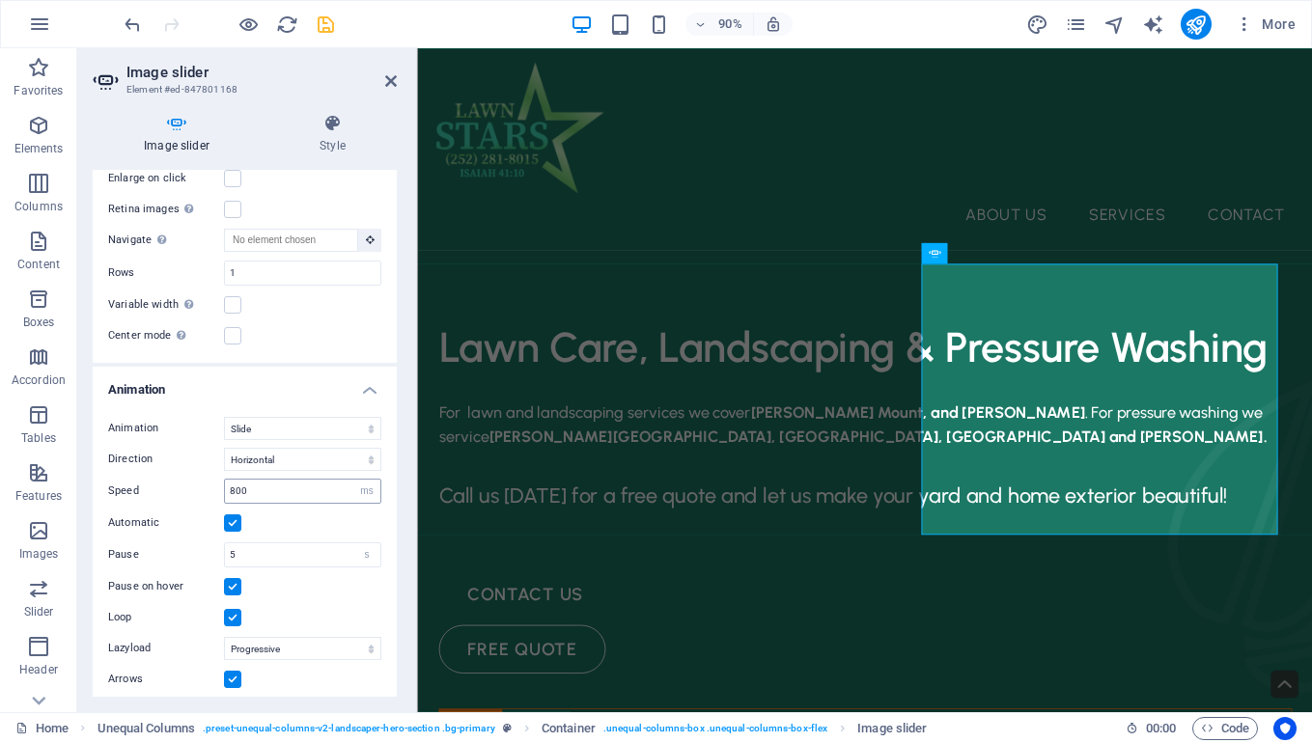
scroll to position [1191, 0]
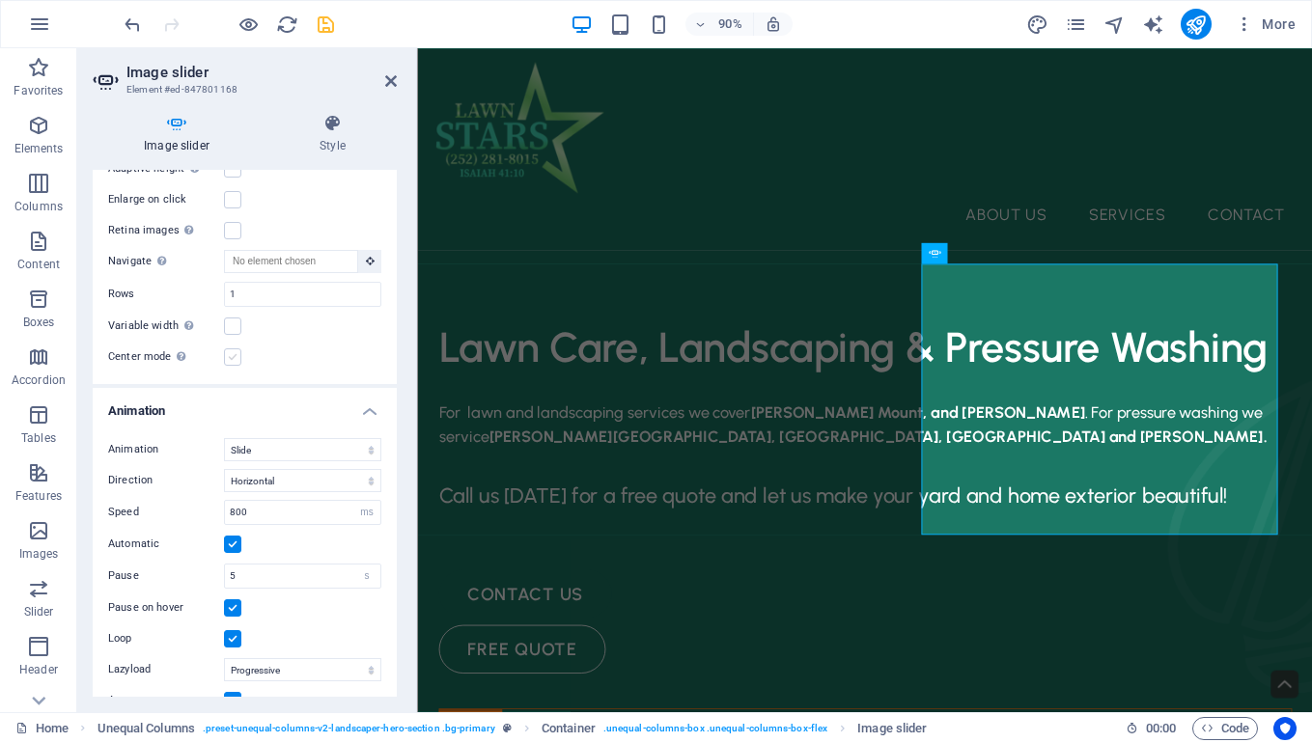
click at [234, 366] on label at bounding box center [232, 357] width 17 height 17
click at [0, 0] on input "Center mode Enables centered view with partial previous/next slide. Use with od…" at bounding box center [0, 0] width 0 height 0
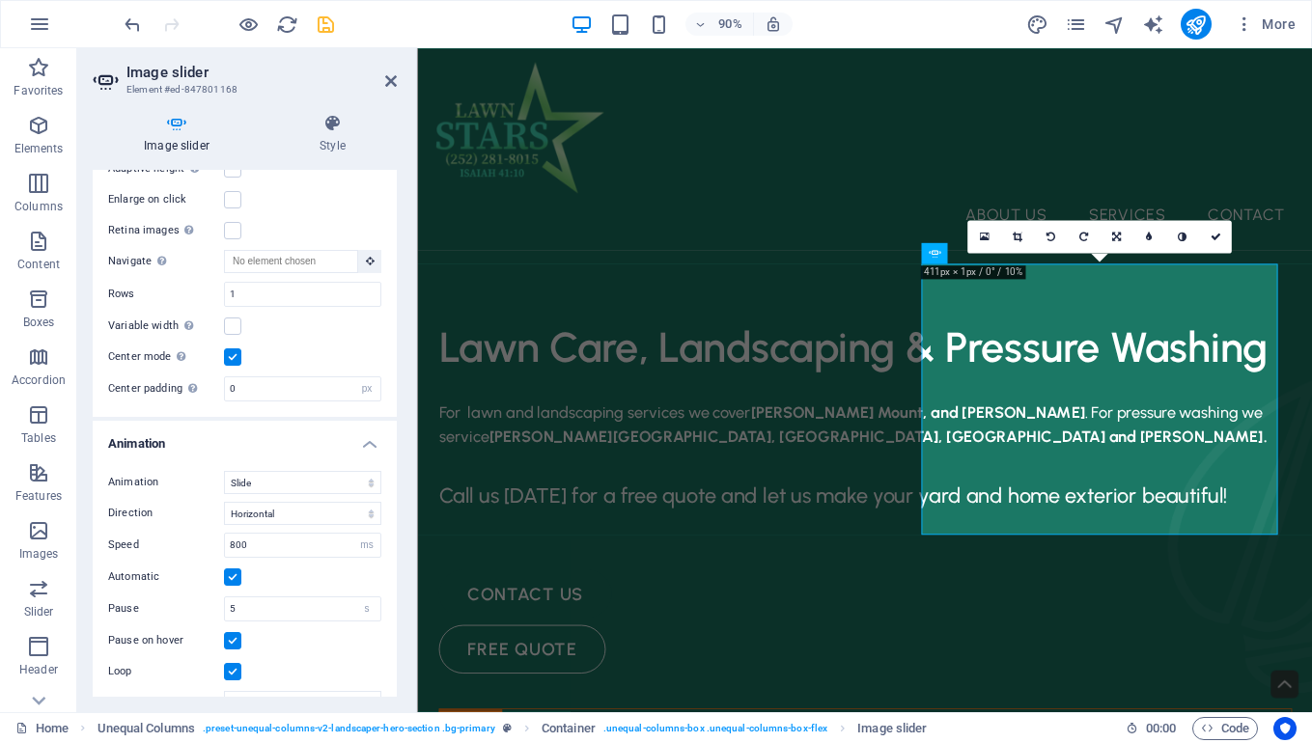
click at [233, 366] on label at bounding box center [232, 357] width 17 height 17
click at [0, 0] on input "Center mode Enables centered view with partial previous/next slide. Use with od…" at bounding box center [0, 0] width 0 height 0
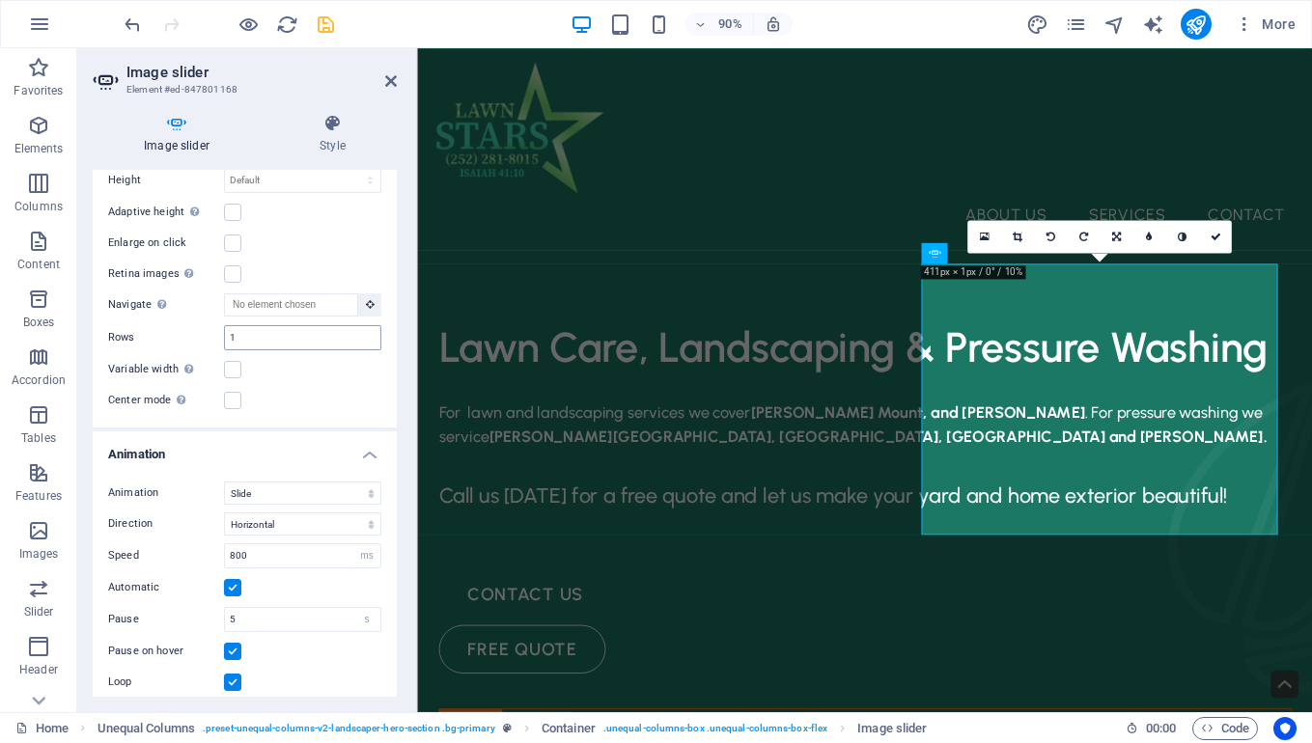
scroll to position [1128, 0]
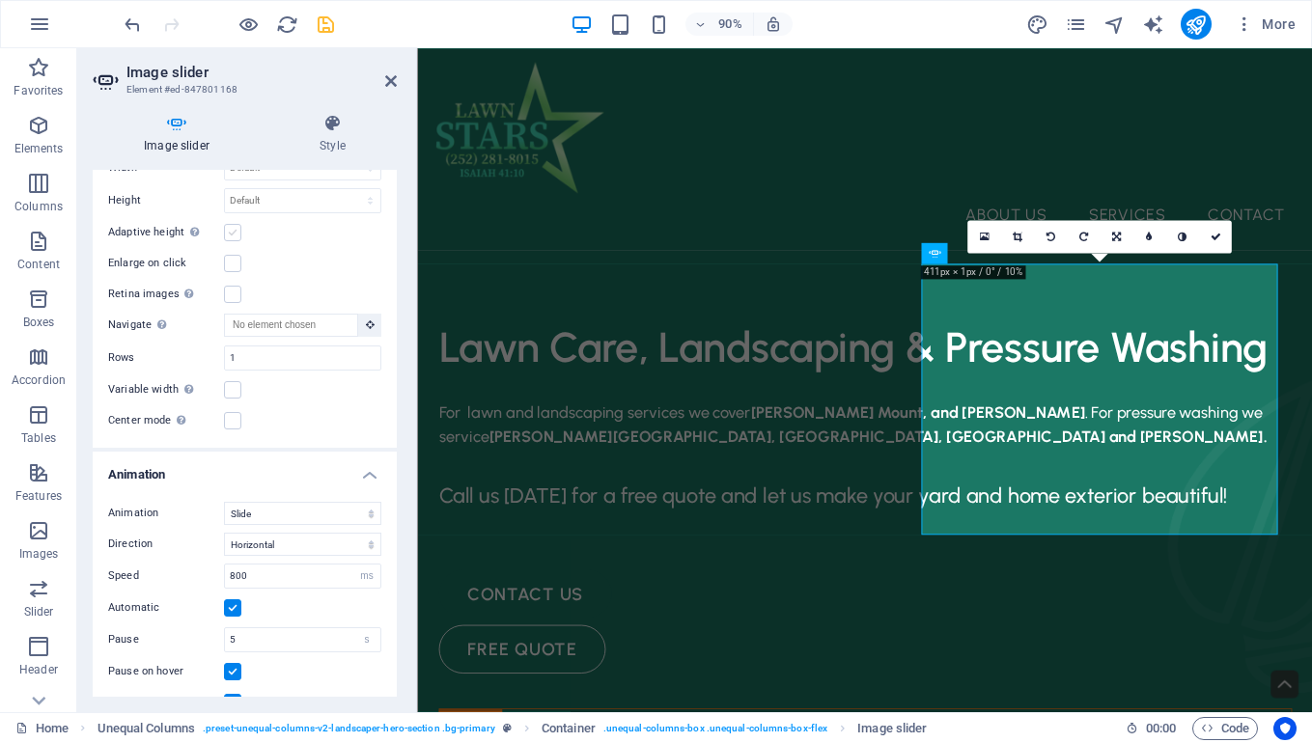
click at [232, 241] on label at bounding box center [232, 232] width 17 height 17
click at [0, 0] on input "Adaptive height Automatically adjust the height for single slide horizontal sli…" at bounding box center [0, 0] width 0 height 0
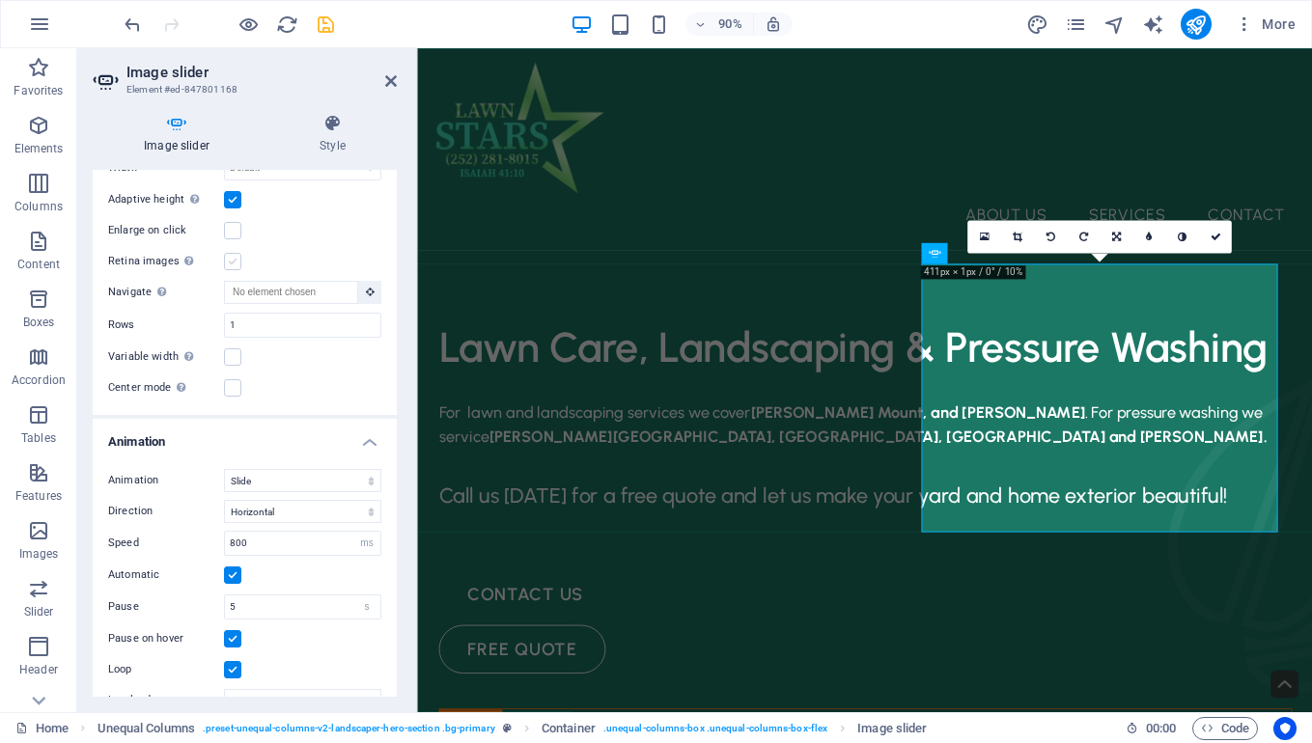
click at [230, 270] on label at bounding box center [232, 261] width 17 height 17
click at [0, 0] on input "Retina images Automatically load retina image and smartphone optimized sizes." at bounding box center [0, 0] width 0 height 0
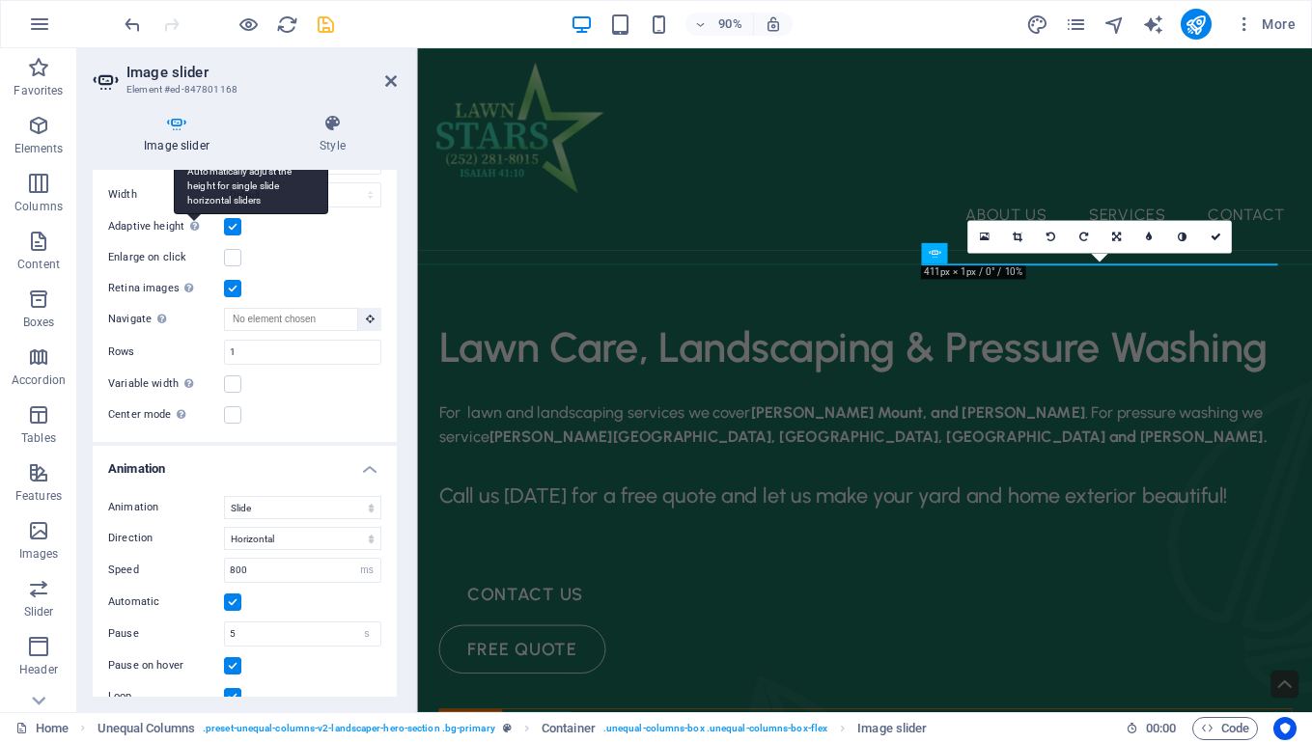
scroll to position [1054, 0]
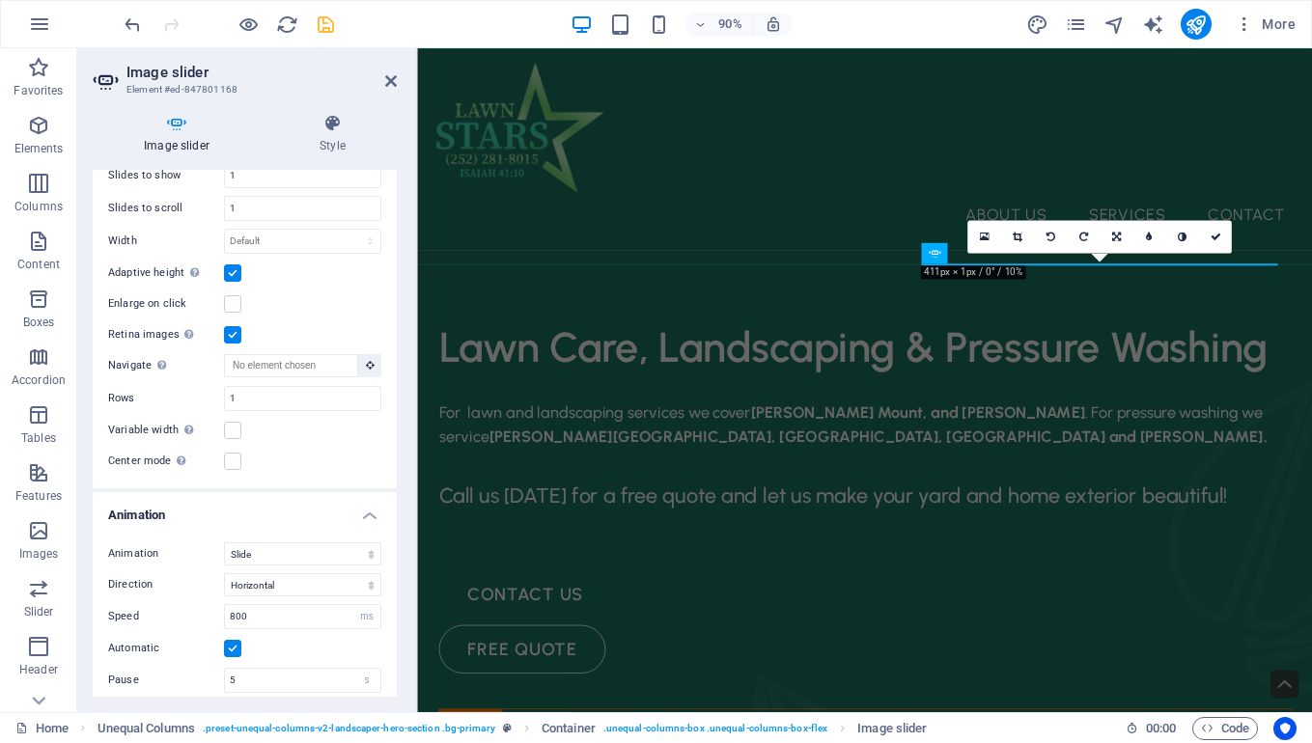
click at [231, 282] on label at bounding box center [232, 273] width 17 height 17
click at [0, 0] on input "Adaptive height Automatically adjust the height for single slide horizontal sli…" at bounding box center [0, 0] width 0 height 0
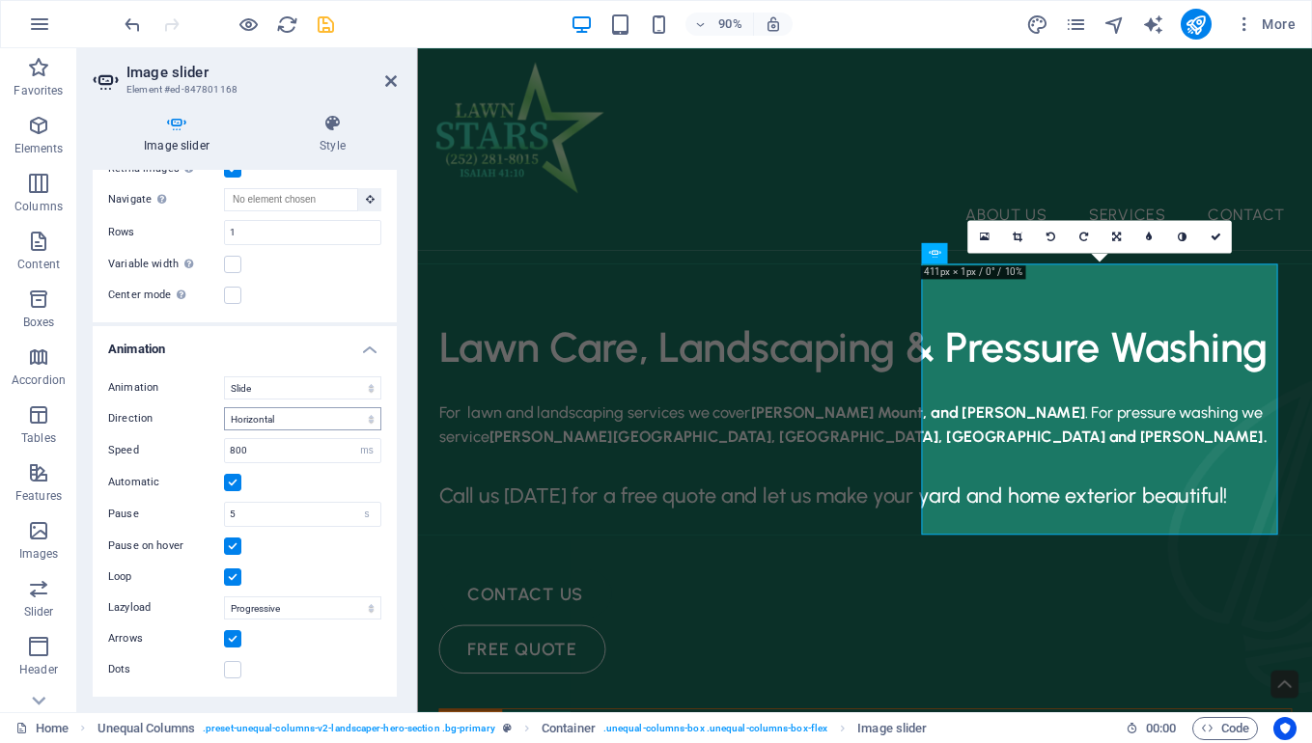
scroll to position [1276, 0]
click at [318, 23] on icon "save" at bounding box center [326, 25] width 22 height 22
checkbox input "false"
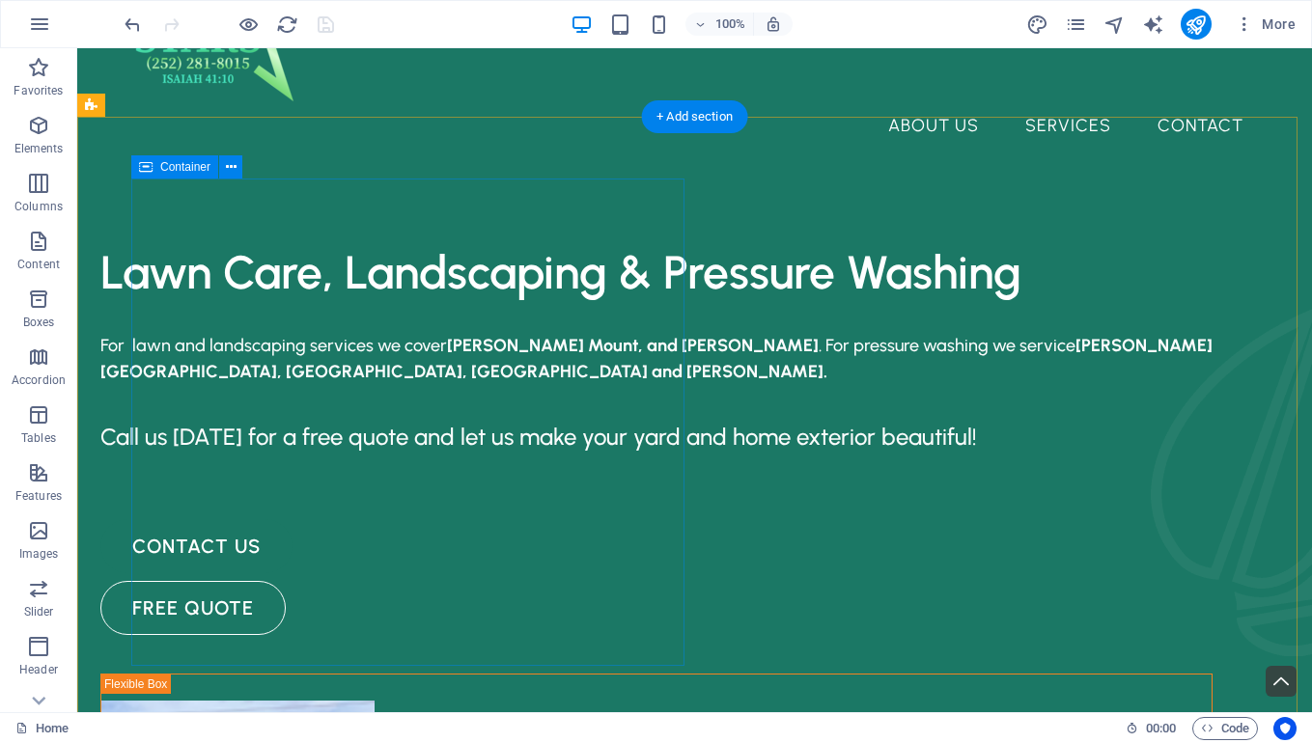
scroll to position [80, 0]
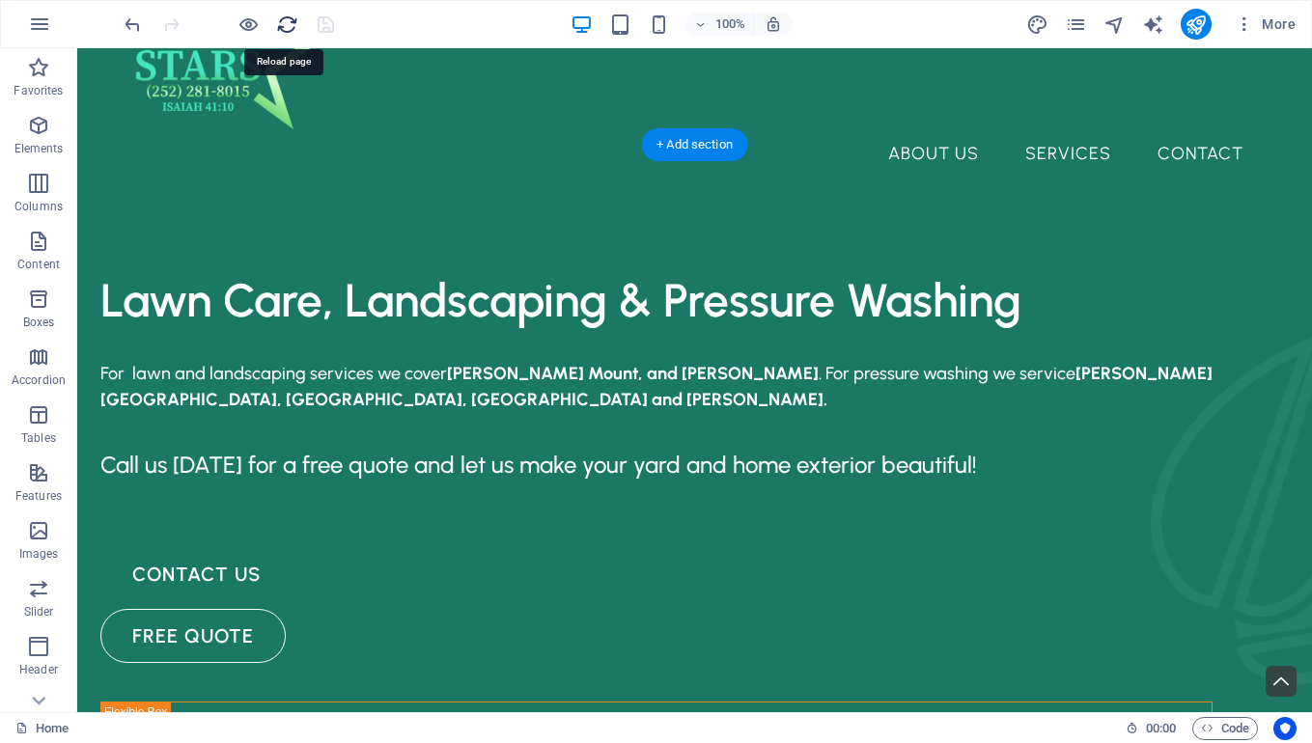
click at [280, 24] on icon "reload" at bounding box center [287, 25] width 22 height 22
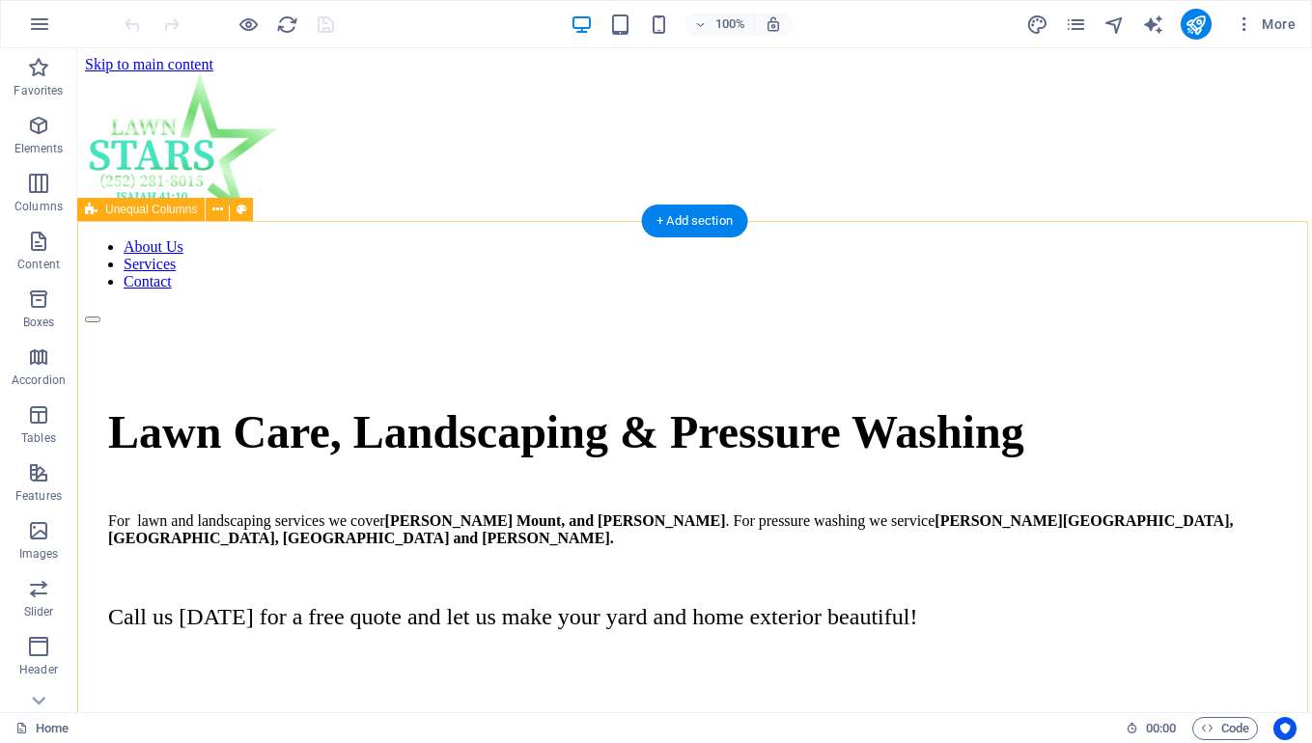
scroll to position [23, 0]
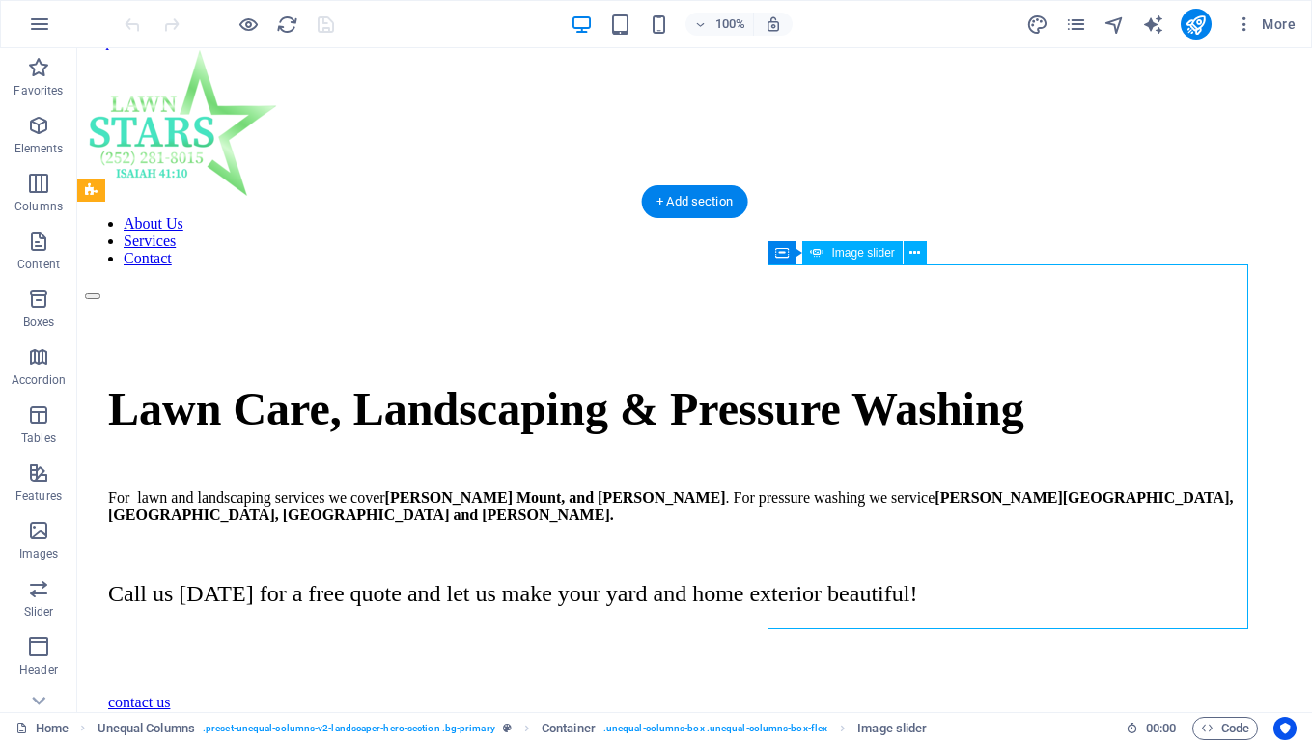
select select "ms"
select select "s"
select select "progressive"
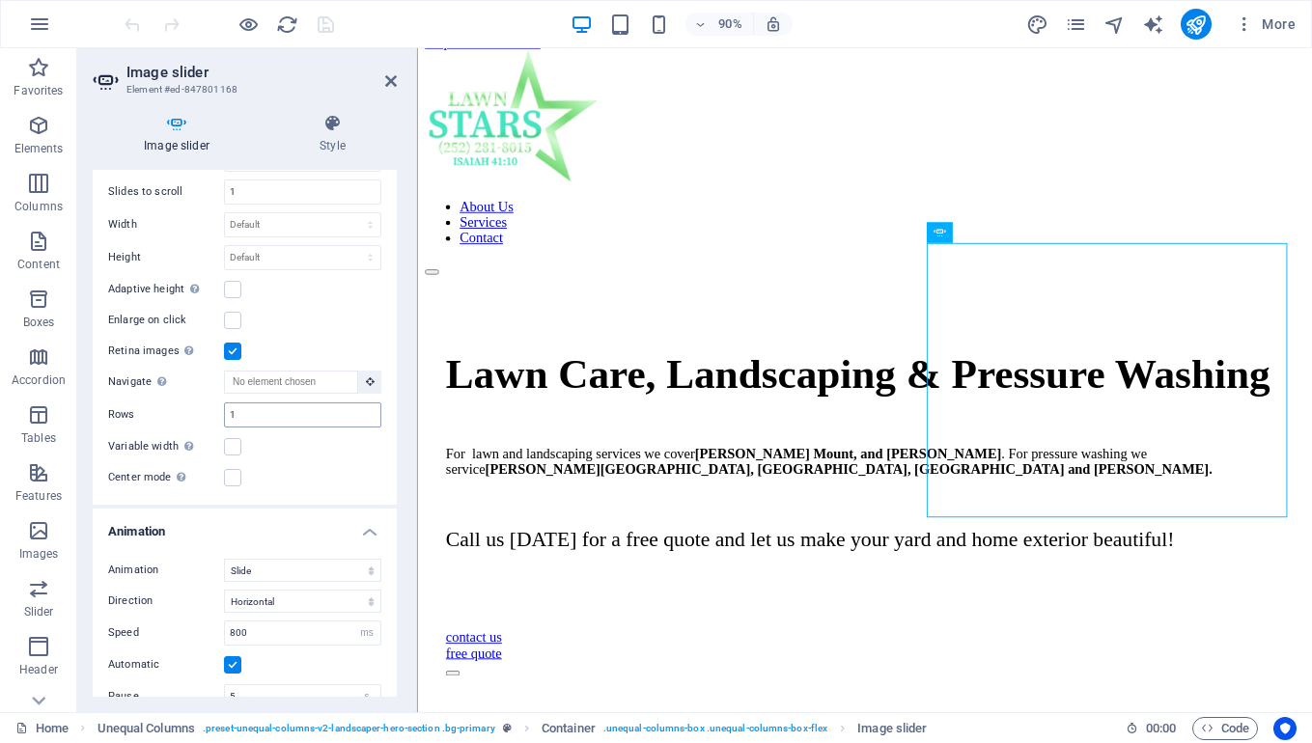
scroll to position [1074, 0]
click at [232, 452] on label at bounding box center [232, 442] width 17 height 17
click at [0, 0] on input "Variable width Automatically adjust the width of the visible slide." at bounding box center [0, 0] width 0 height 0
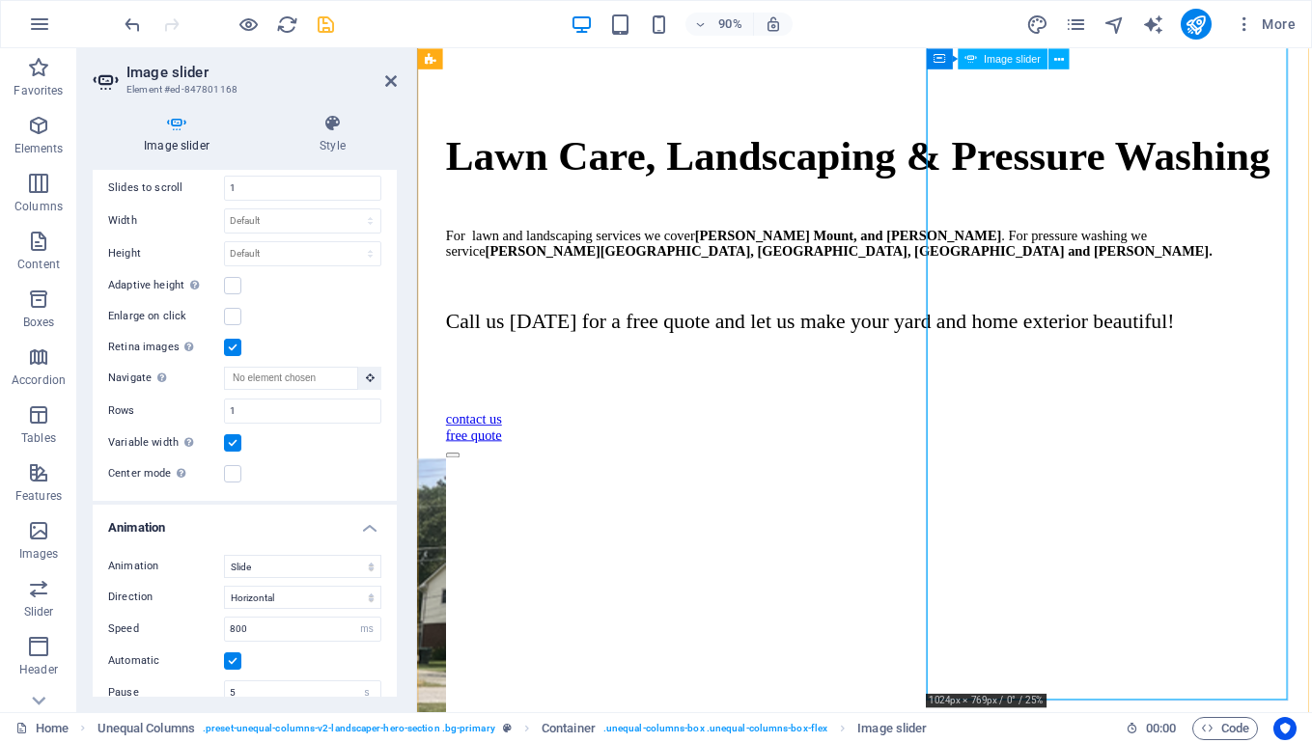
scroll to position [269, 0]
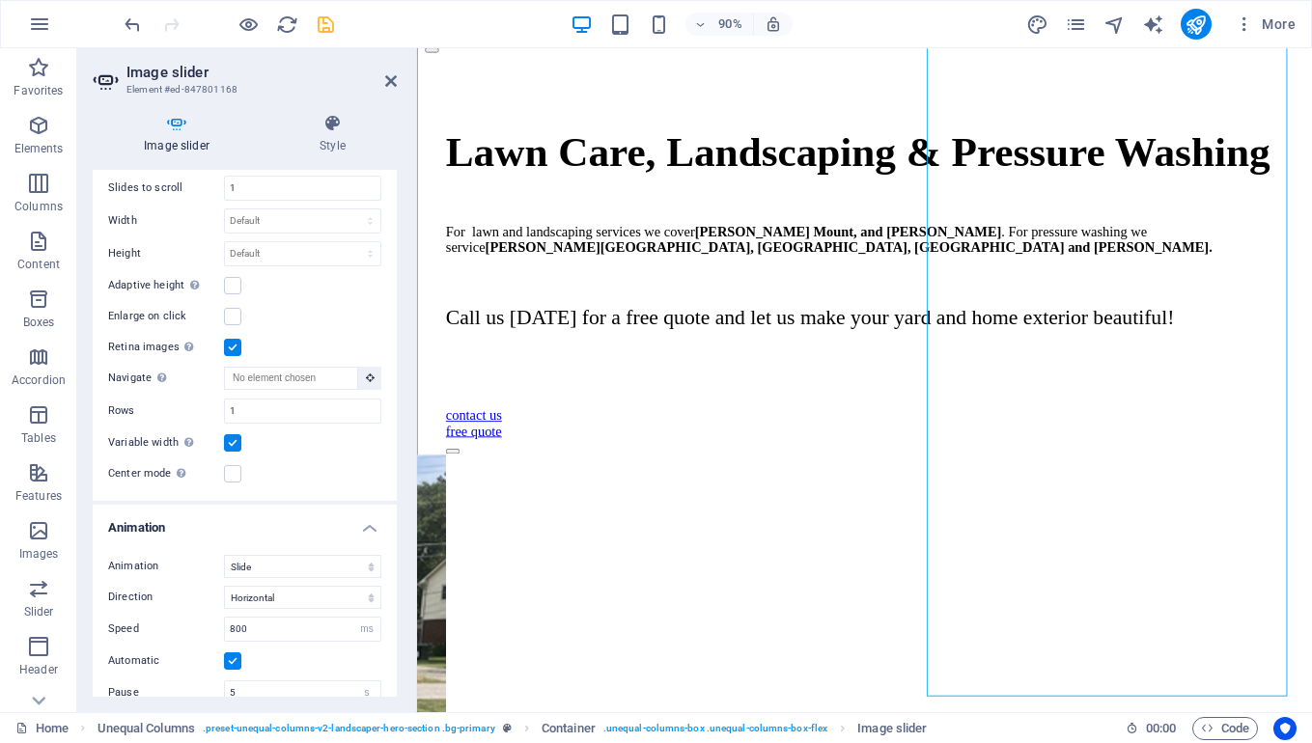
click at [229, 452] on label at bounding box center [232, 442] width 17 height 17
click at [0, 0] on input "Variable width Automatically adjust the width of the visible slide." at bounding box center [0, 0] width 0 height 0
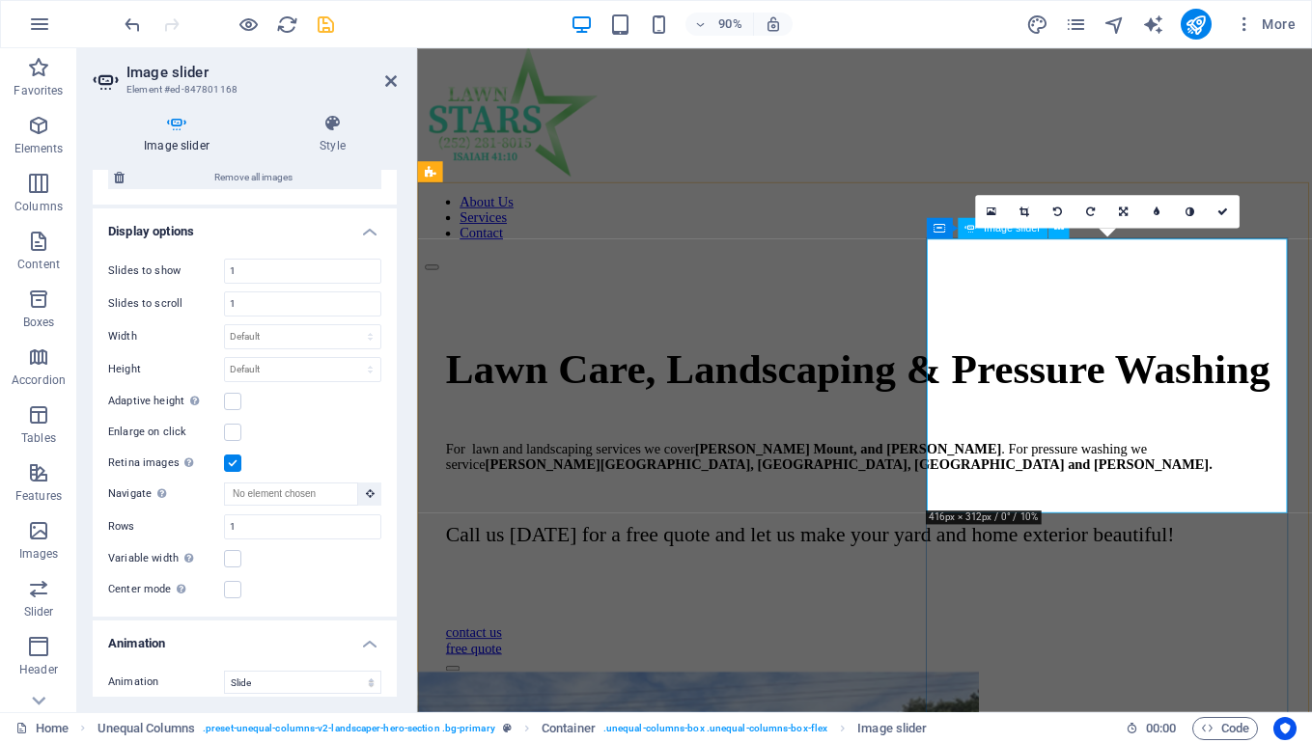
scroll to position [0, 0]
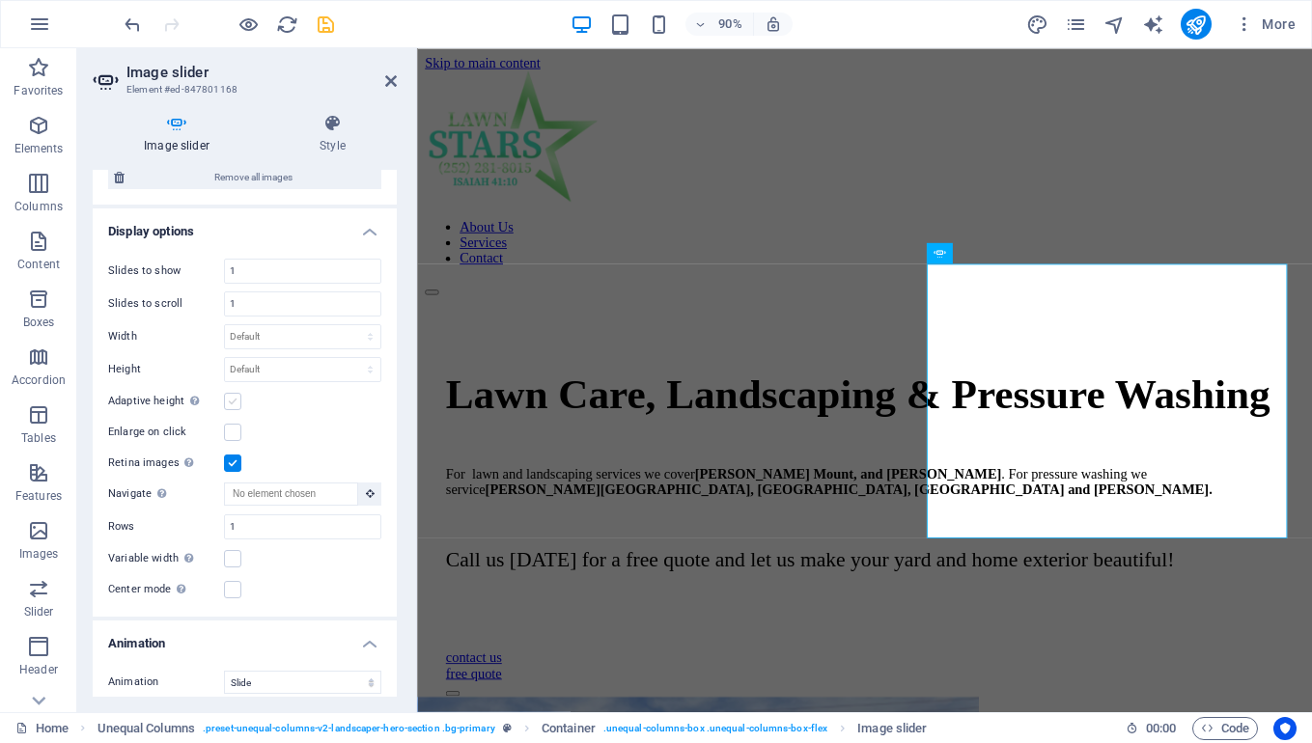
click at [234, 410] on label at bounding box center [232, 401] width 17 height 17
click at [0, 0] on input "Adaptive height Automatically adjust the height for single slide horizontal sli…" at bounding box center [0, 0] width 0 height 0
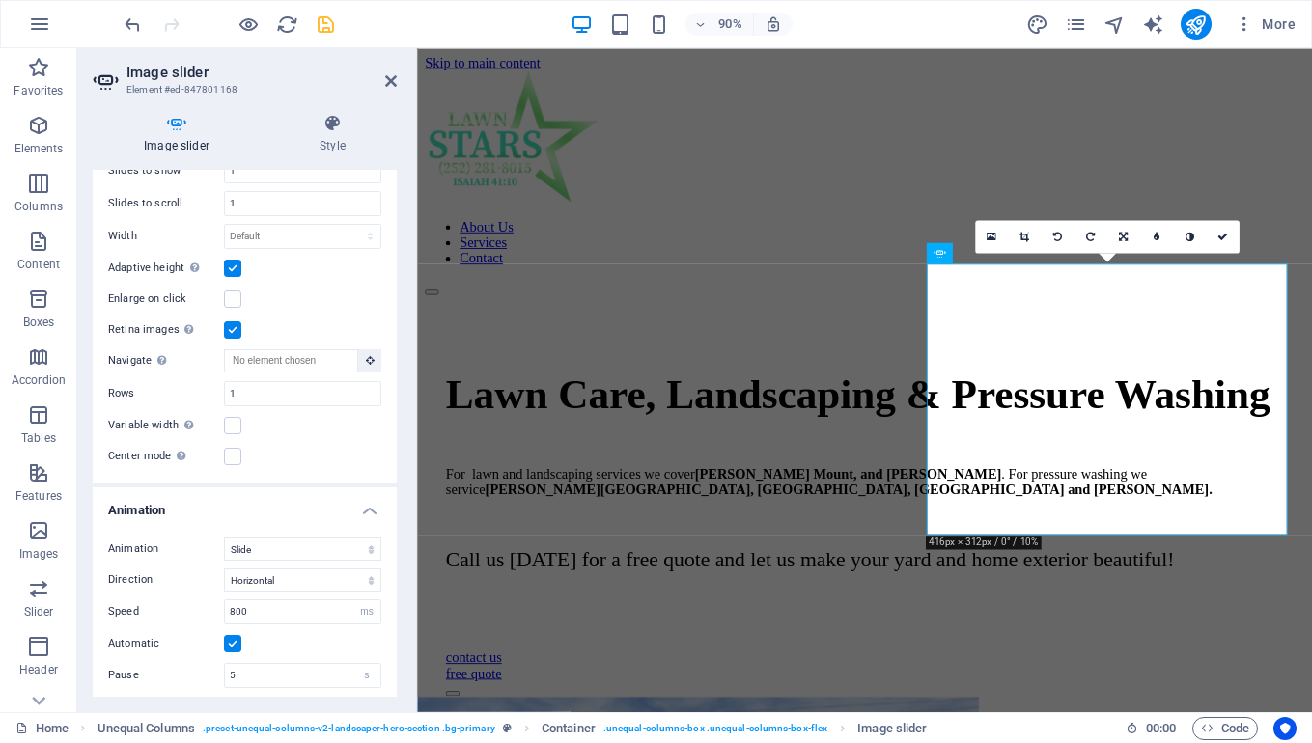
scroll to position [1076, 0]
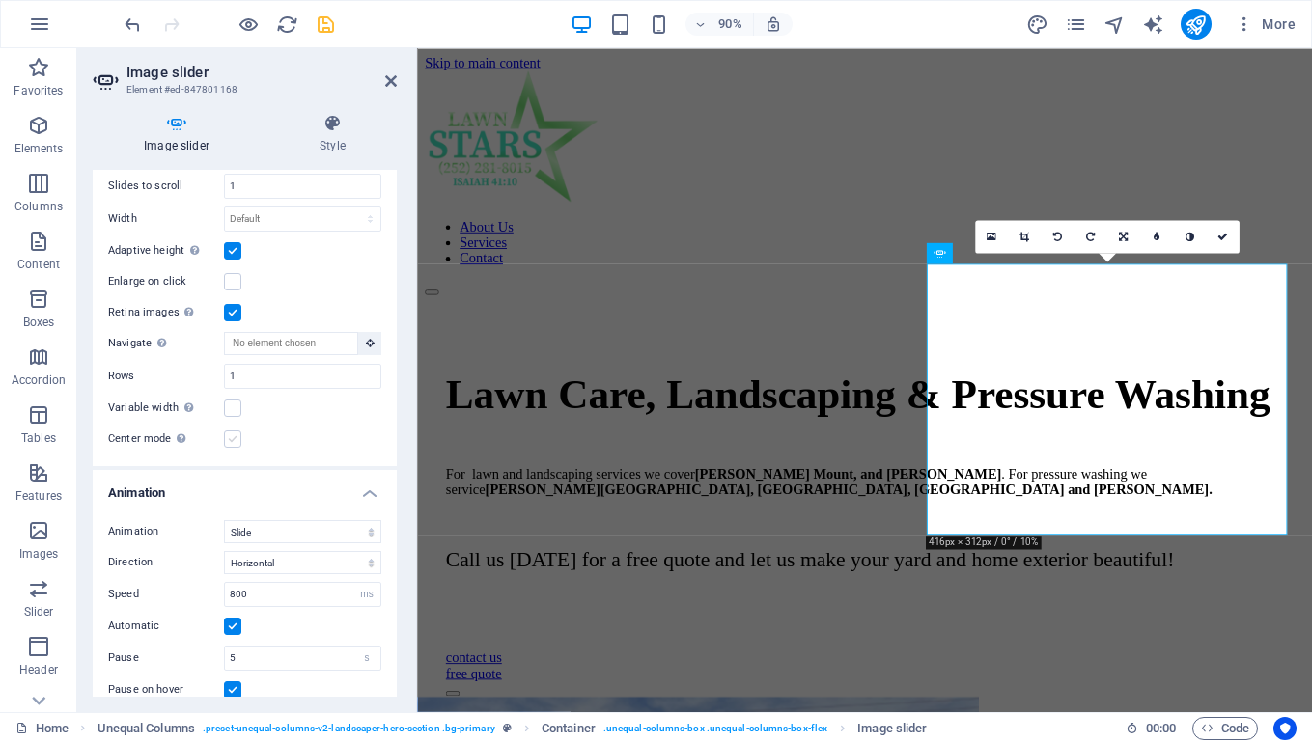
click at [228, 448] on label at bounding box center [232, 439] width 17 height 17
click at [0, 0] on input "Center mode Enables centered view with partial previous/next slide. Use with od…" at bounding box center [0, 0] width 0 height 0
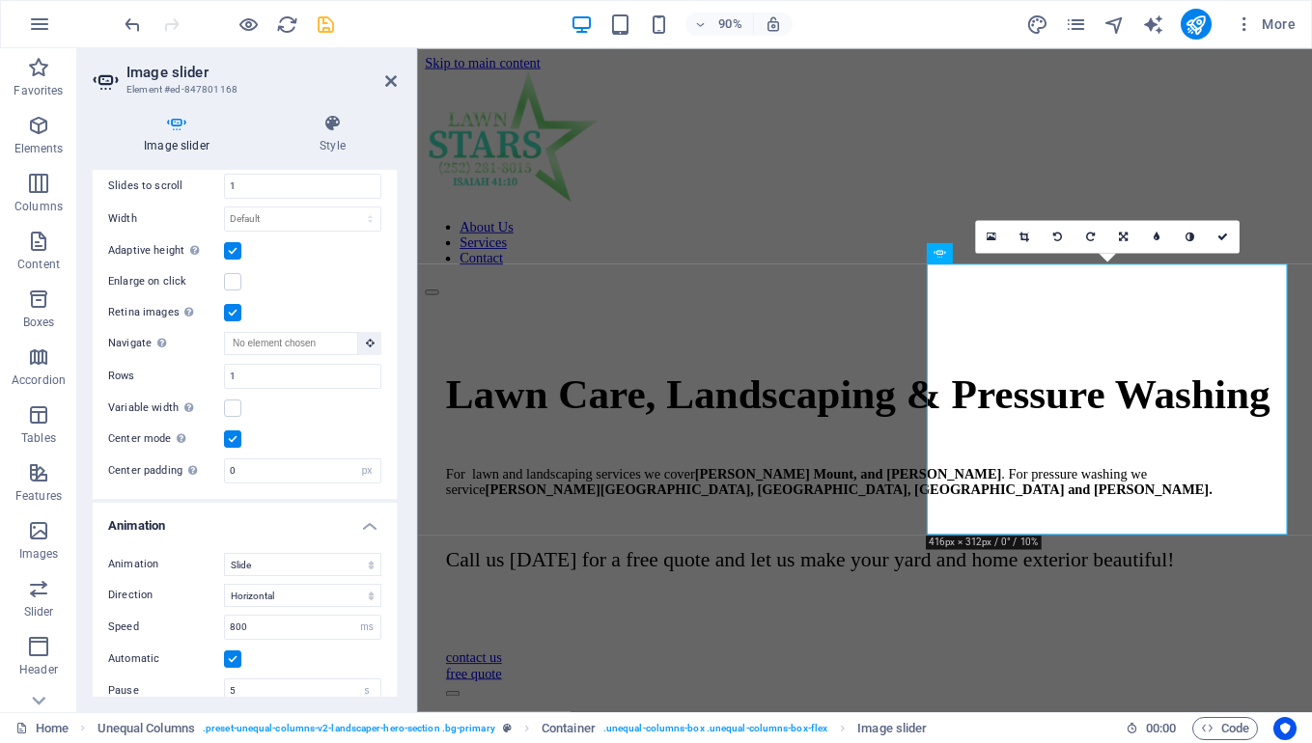
click at [228, 448] on label at bounding box center [232, 439] width 17 height 17
click at [0, 0] on input "Center mode Enables centered view with partial previous/next slide. Use with od…" at bounding box center [0, 0] width 0 height 0
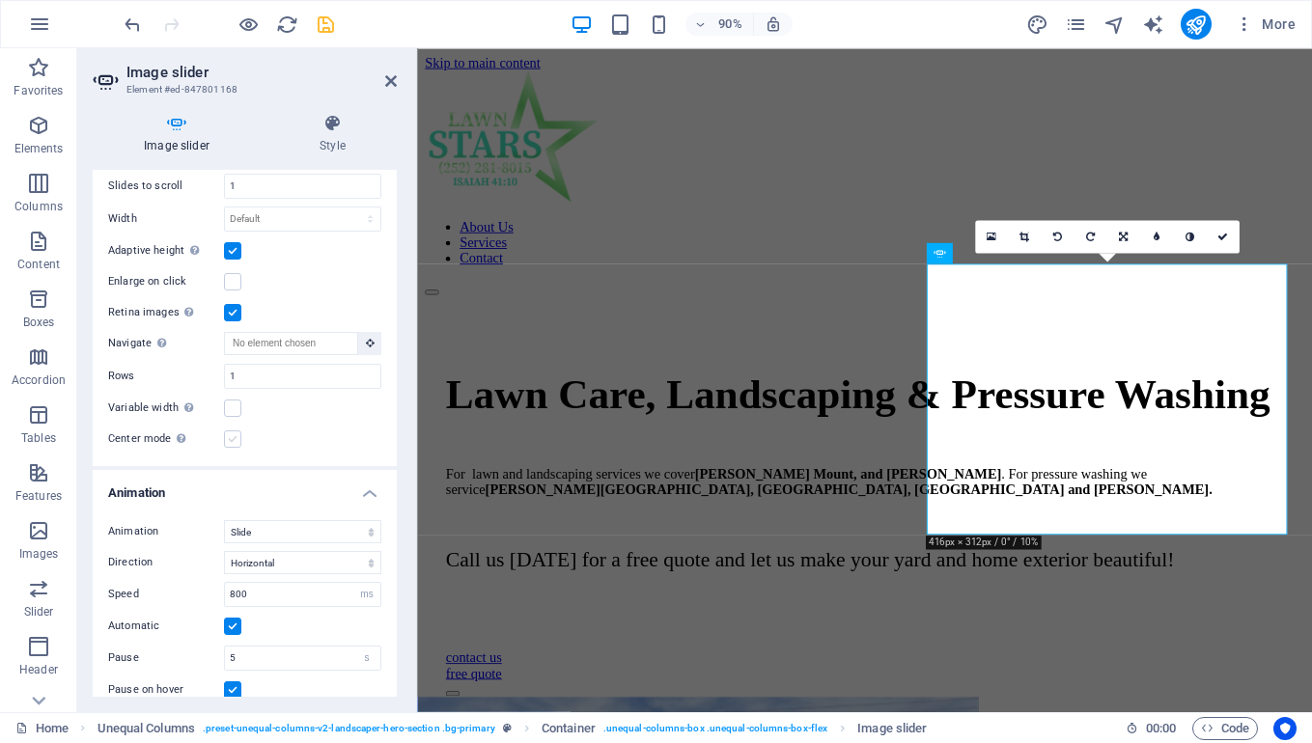
click at [229, 448] on label at bounding box center [232, 439] width 17 height 17
click at [0, 0] on input "Center mode Enables centered view with partial previous/next slide. Use with od…" at bounding box center [0, 0] width 0 height 0
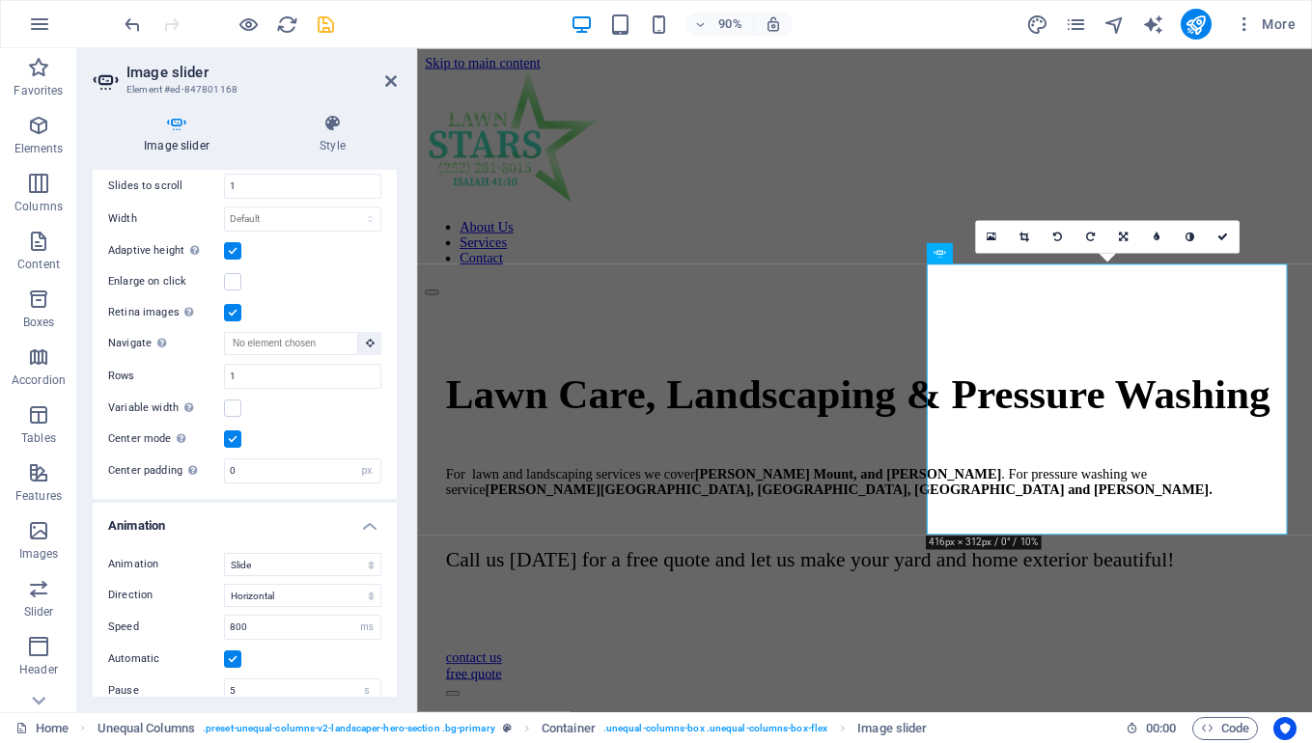
click at [229, 448] on label at bounding box center [232, 439] width 17 height 17
click at [0, 0] on input "Center mode Enables centered view with partial previous/next slide. Use with od…" at bounding box center [0, 0] width 0 height 0
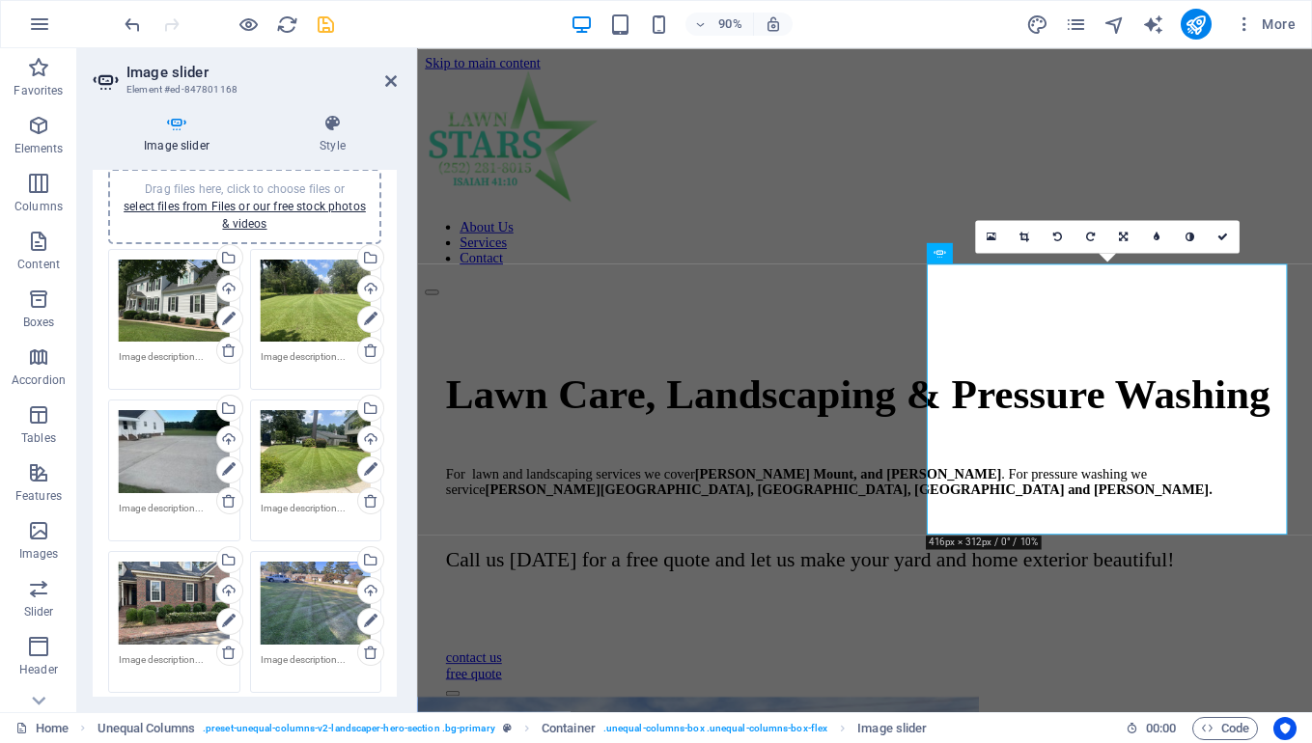
scroll to position [0, 0]
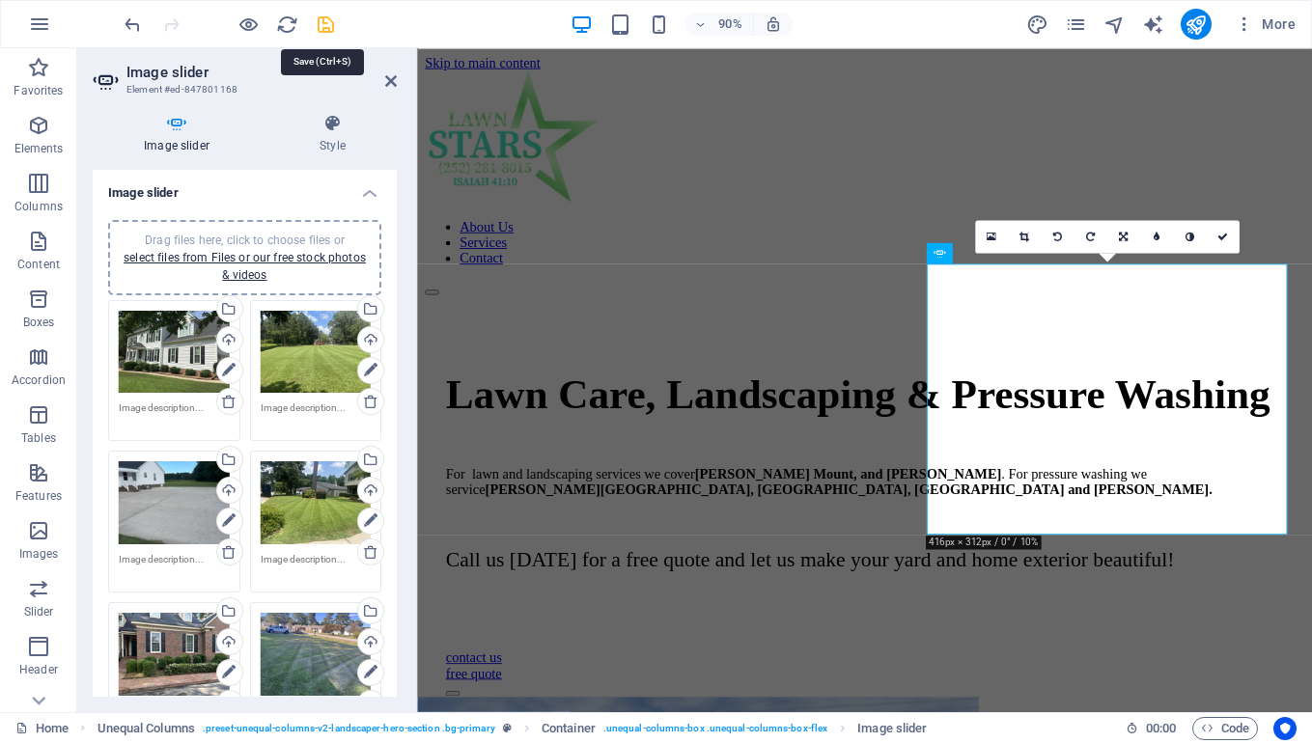
click at [322, 34] on icon "save" at bounding box center [326, 25] width 22 height 22
checkbox input "false"
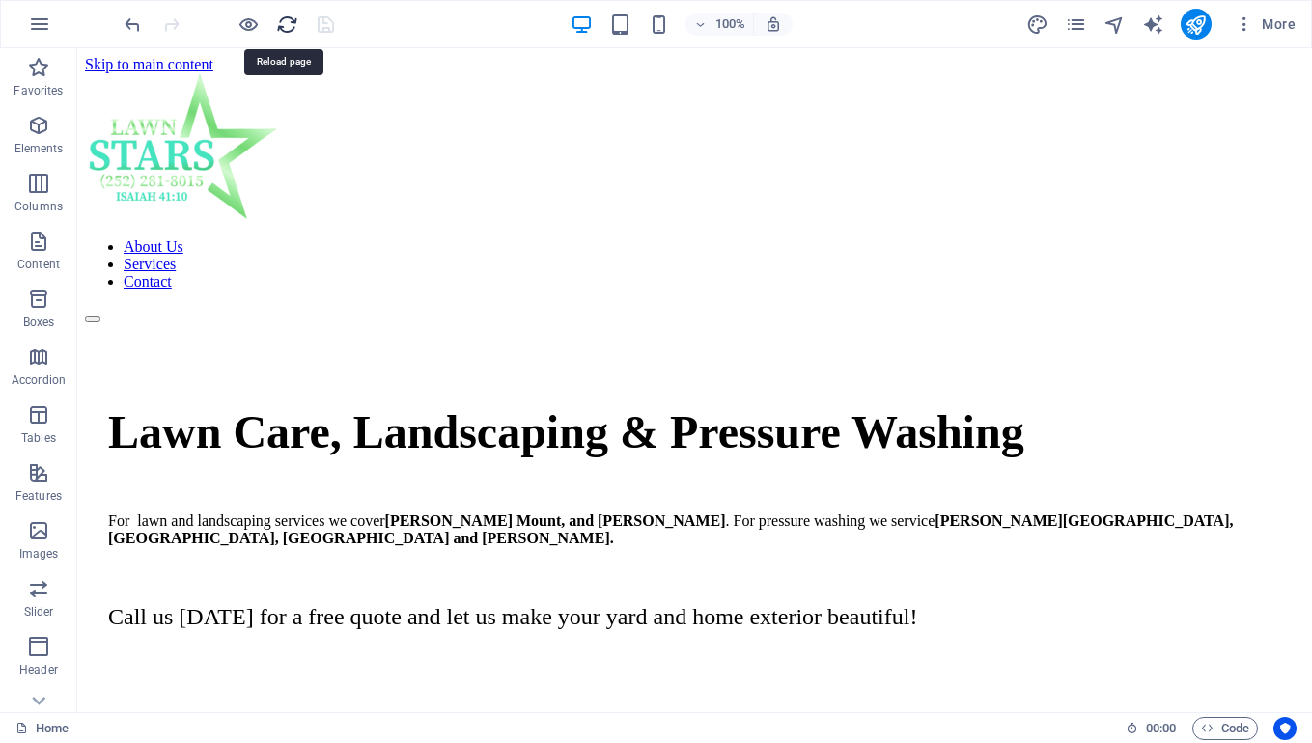
click at [280, 25] on icon "reload" at bounding box center [287, 25] width 22 height 22
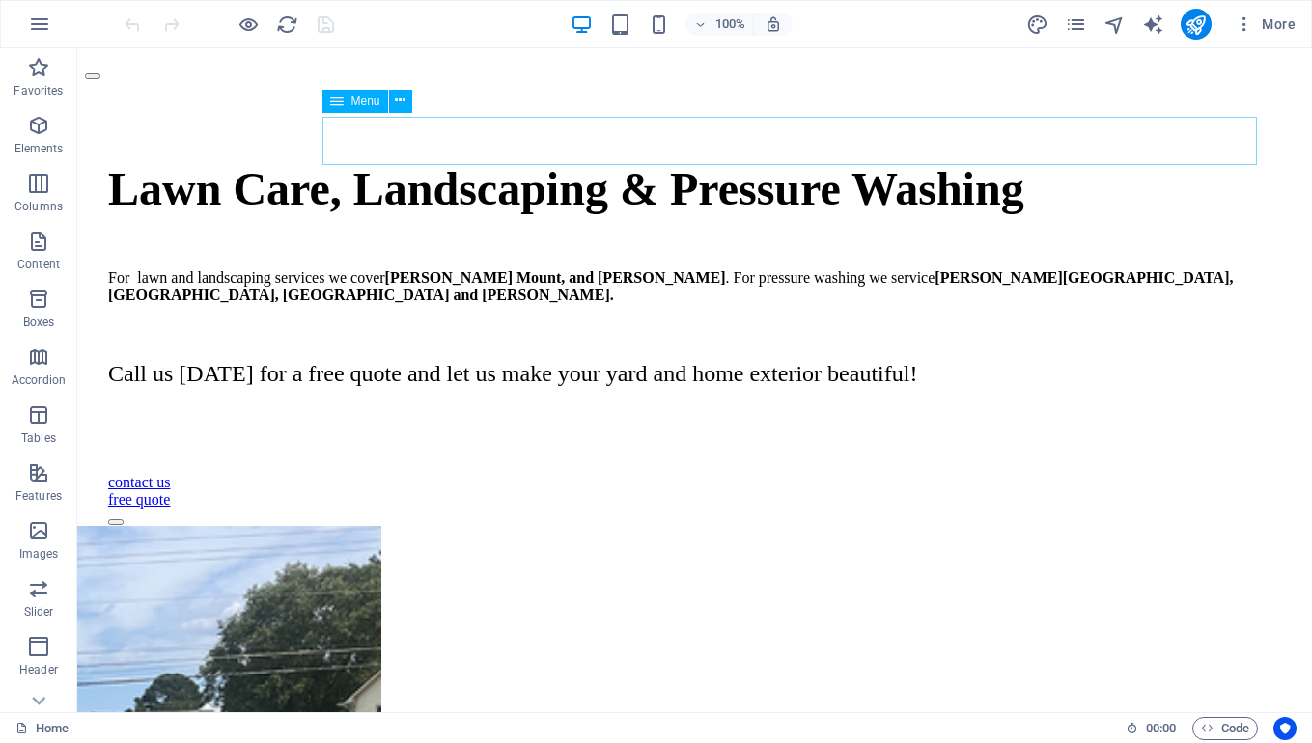
scroll to position [123, 0]
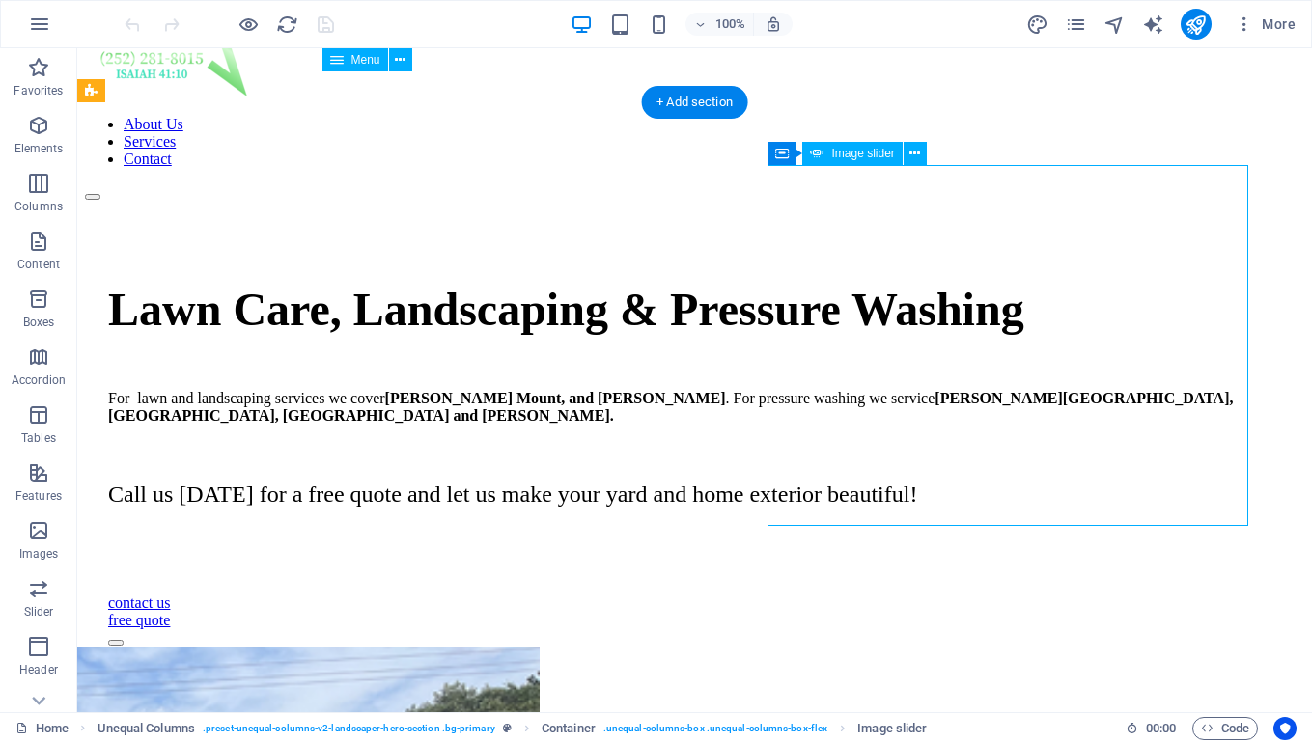
select select "ms"
select select "s"
select select "progressive"
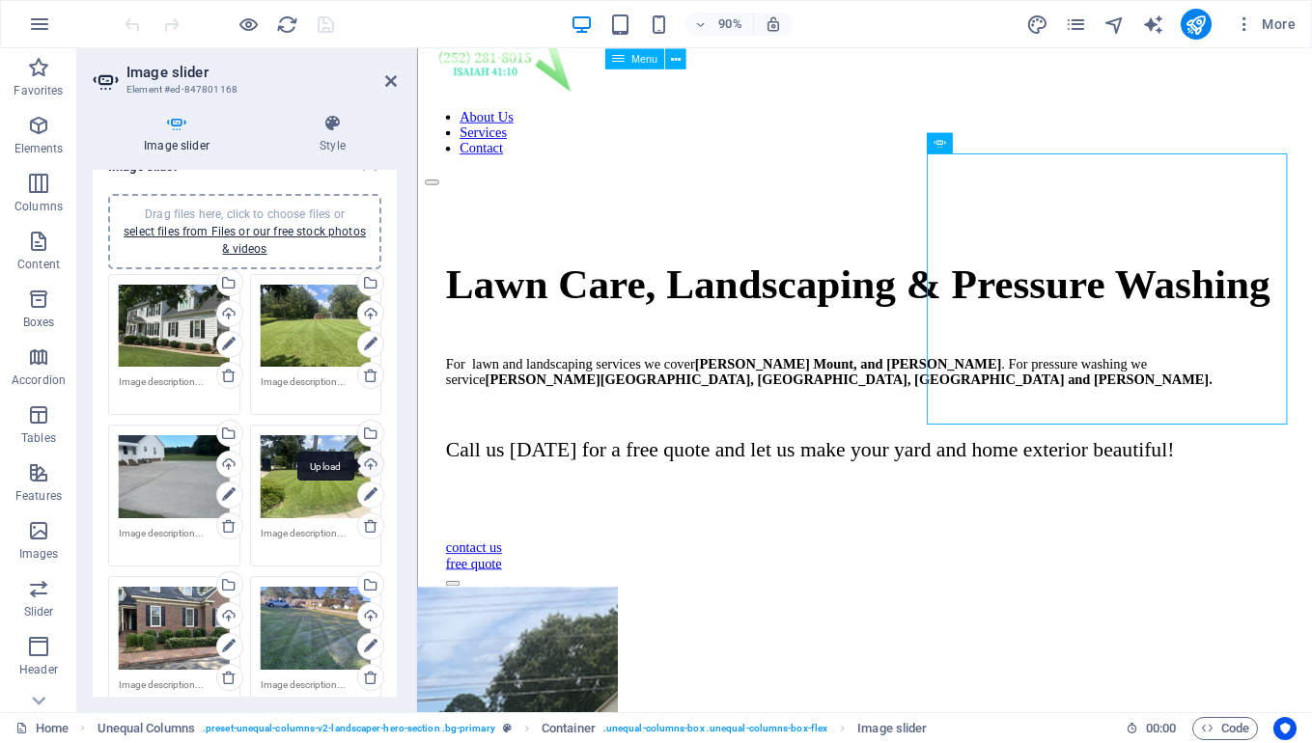
scroll to position [76, 0]
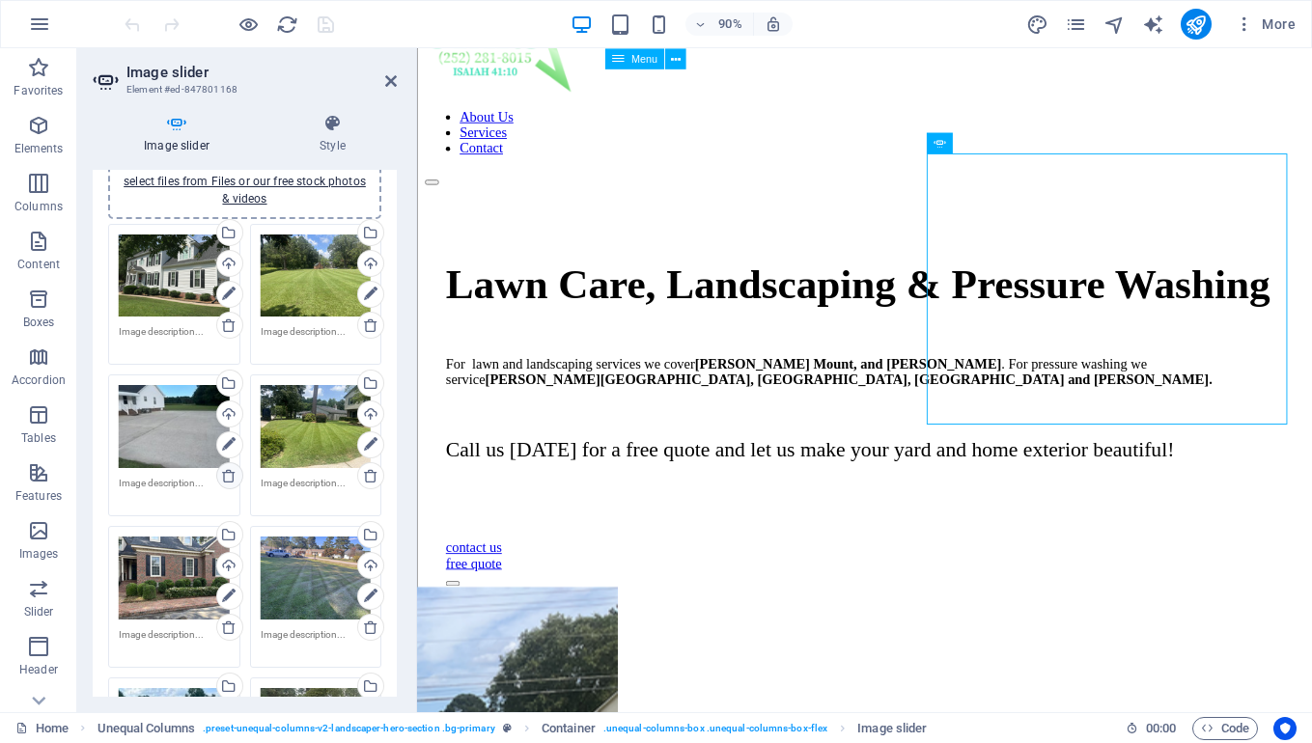
click at [229, 478] on icon at bounding box center [228, 475] width 15 height 15
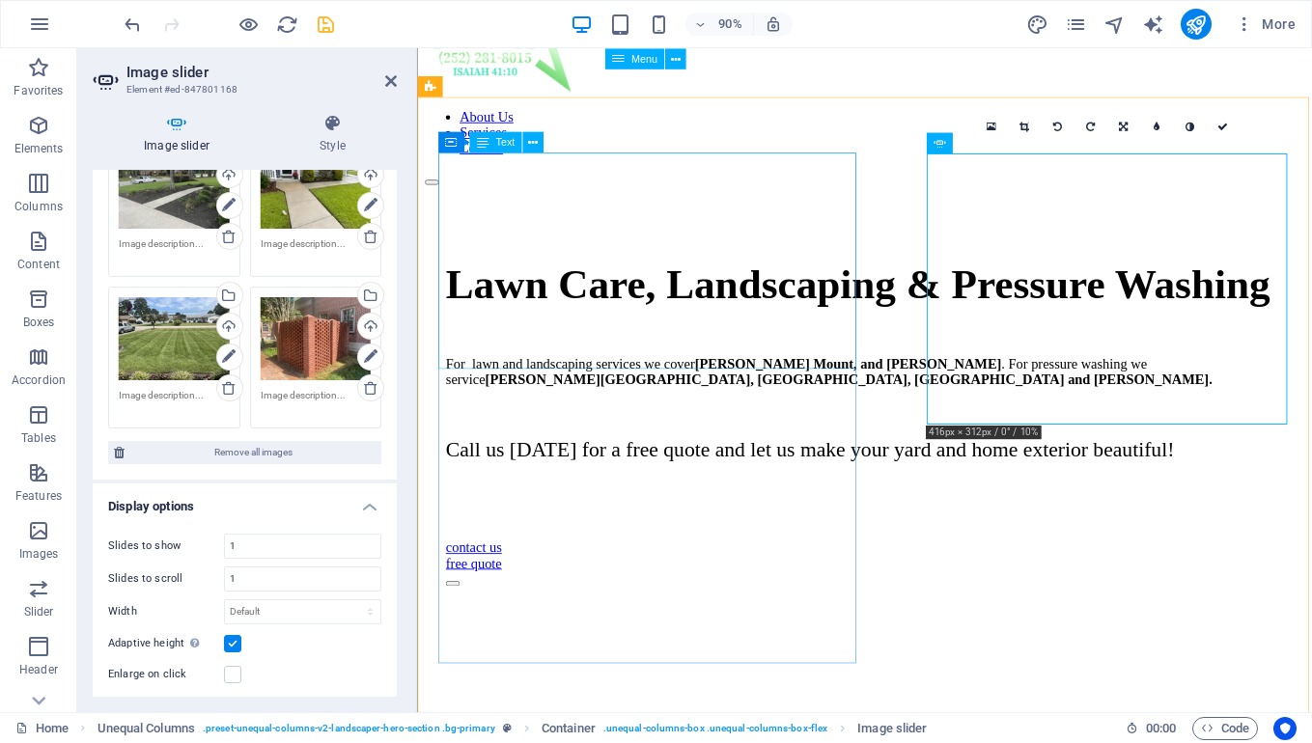
scroll to position [535, 0]
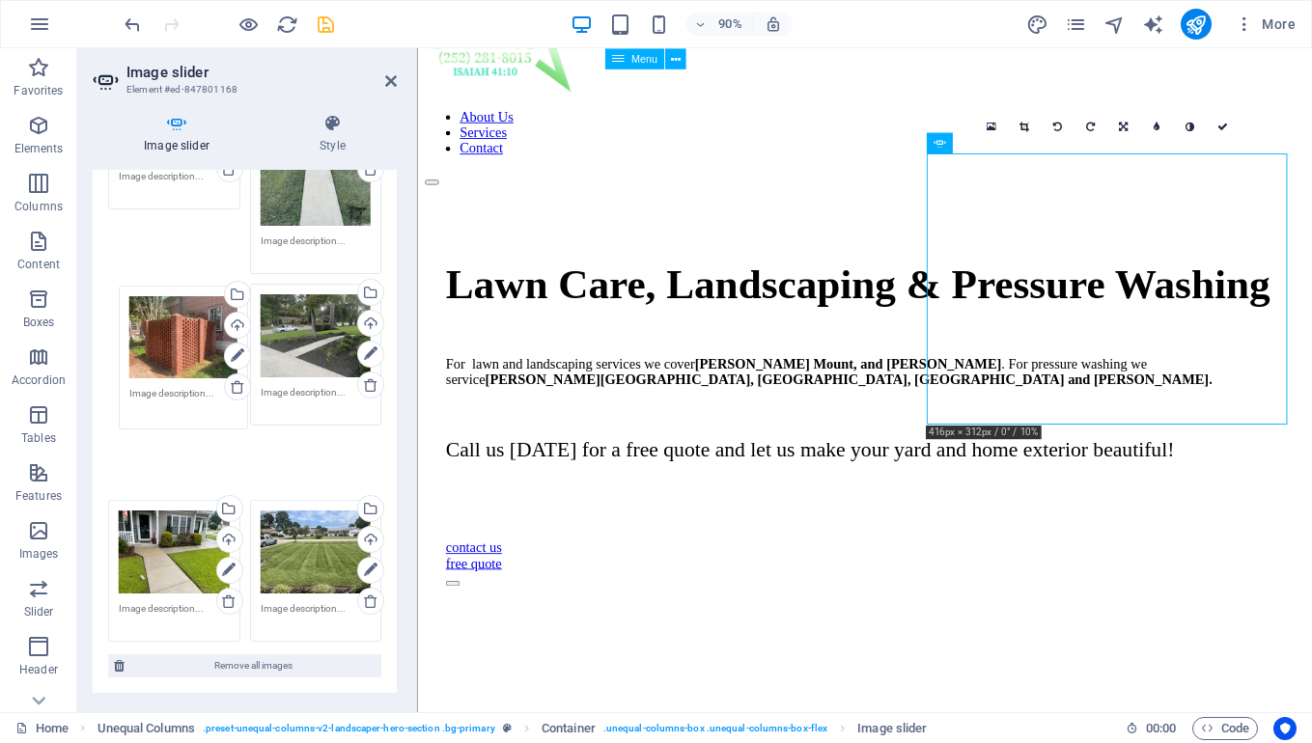
drag, startPoint x: 293, startPoint y: 480, endPoint x: 165, endPoint y: 327, distance: 199.4
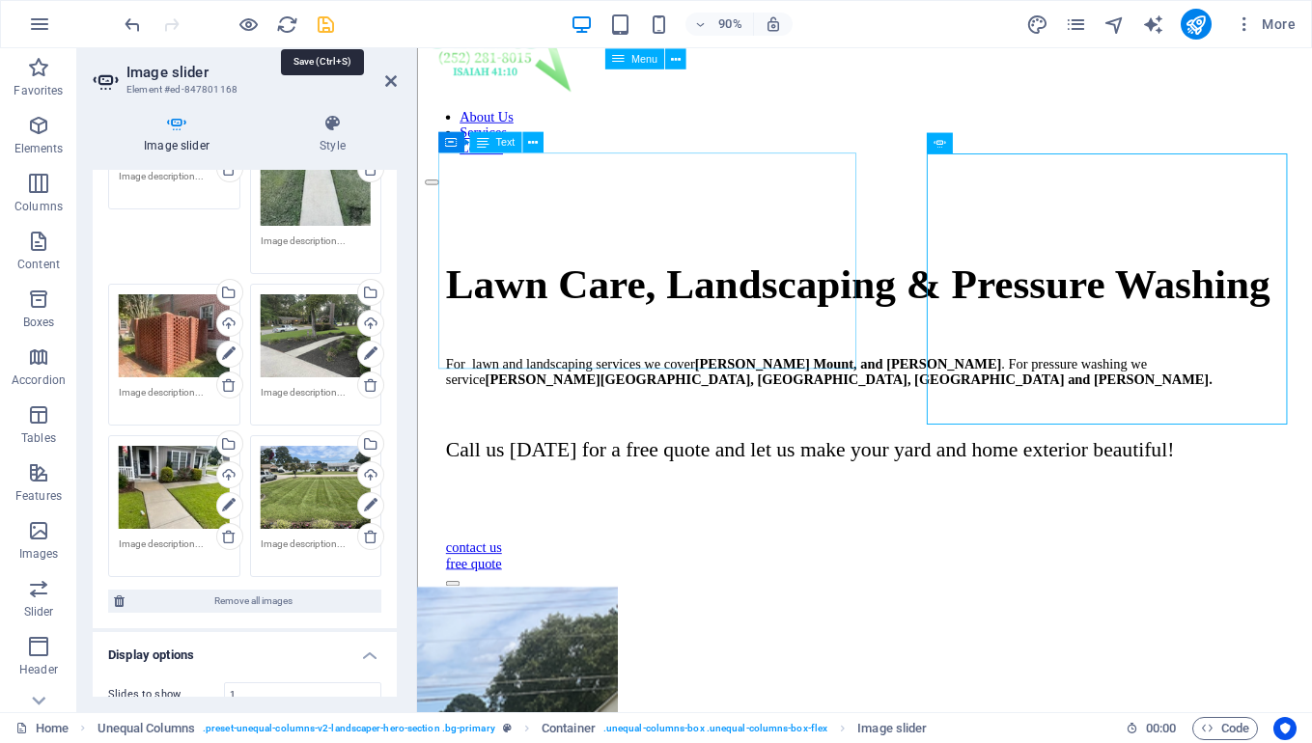
click at [325, 30] on icon "save" at bounding box center [326, 25] width 22 height 22
checkbox input "false"
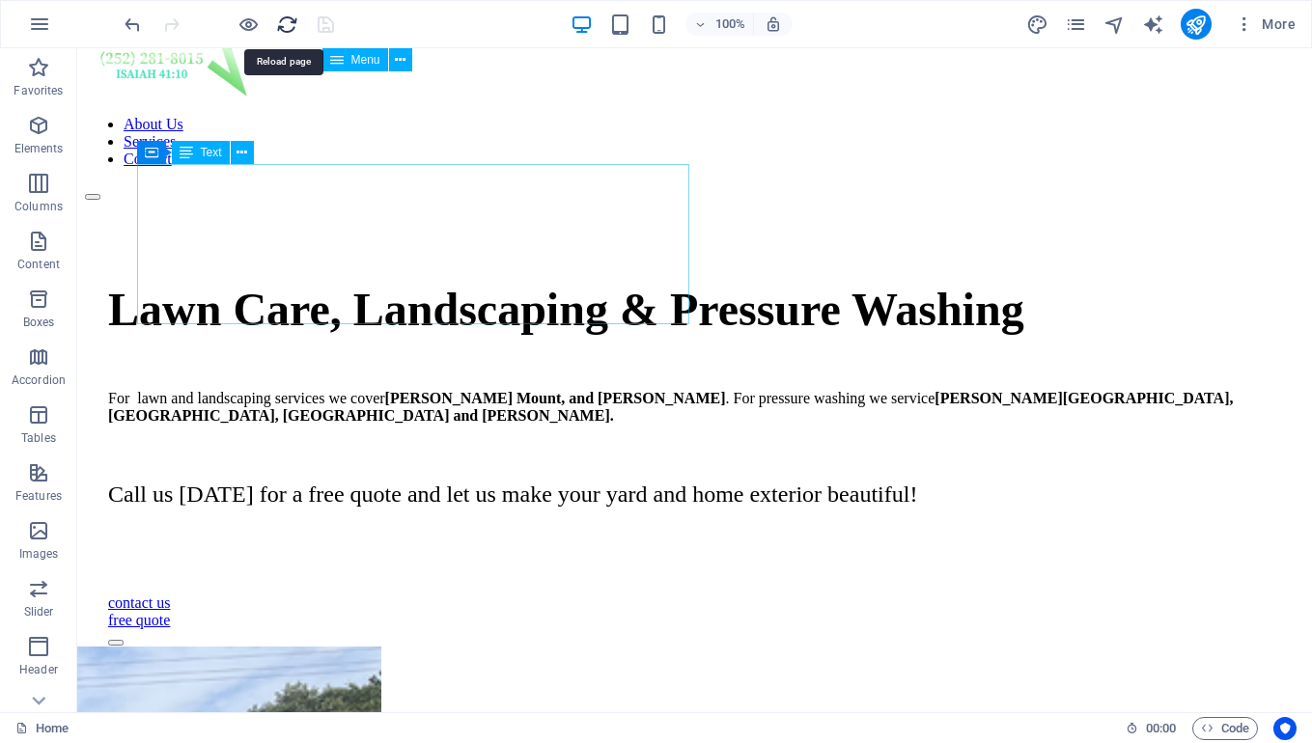
click at [287, 27] on icon "reload" at bounding box center [287, 25] width 22 height 22
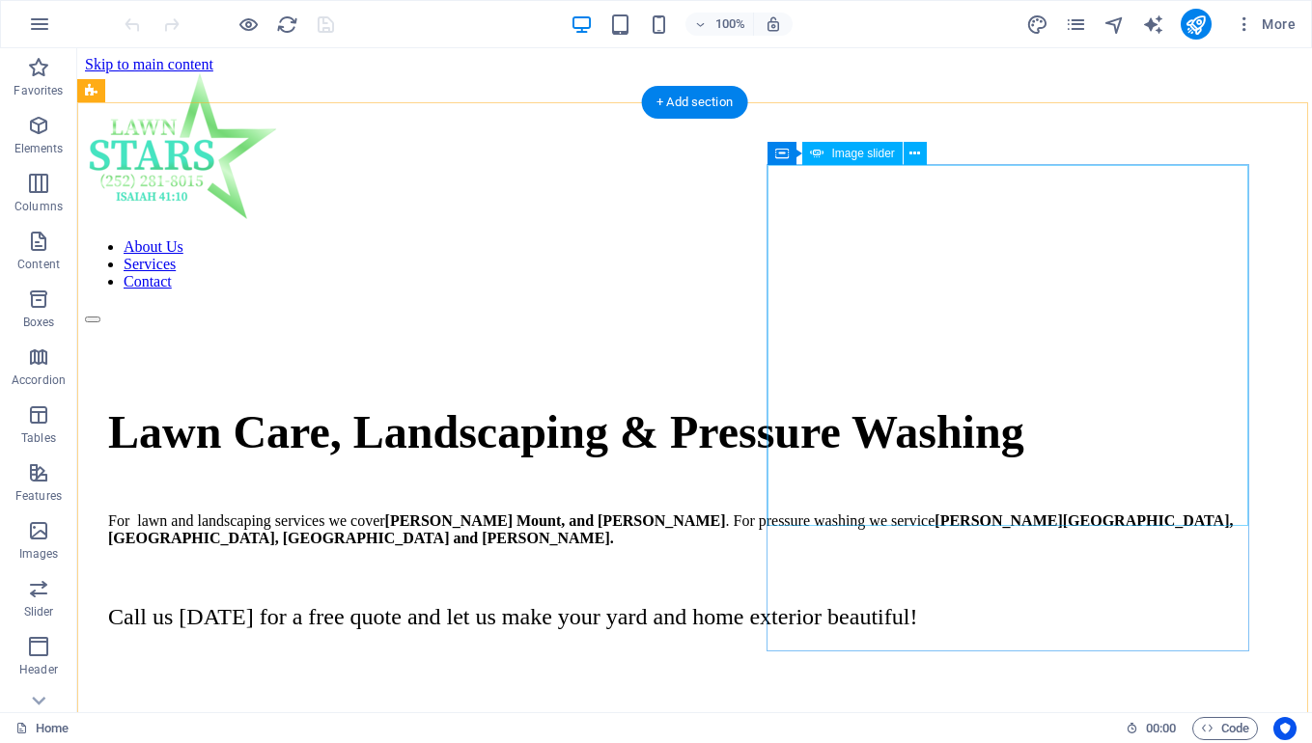
scroll to position [30, 0]
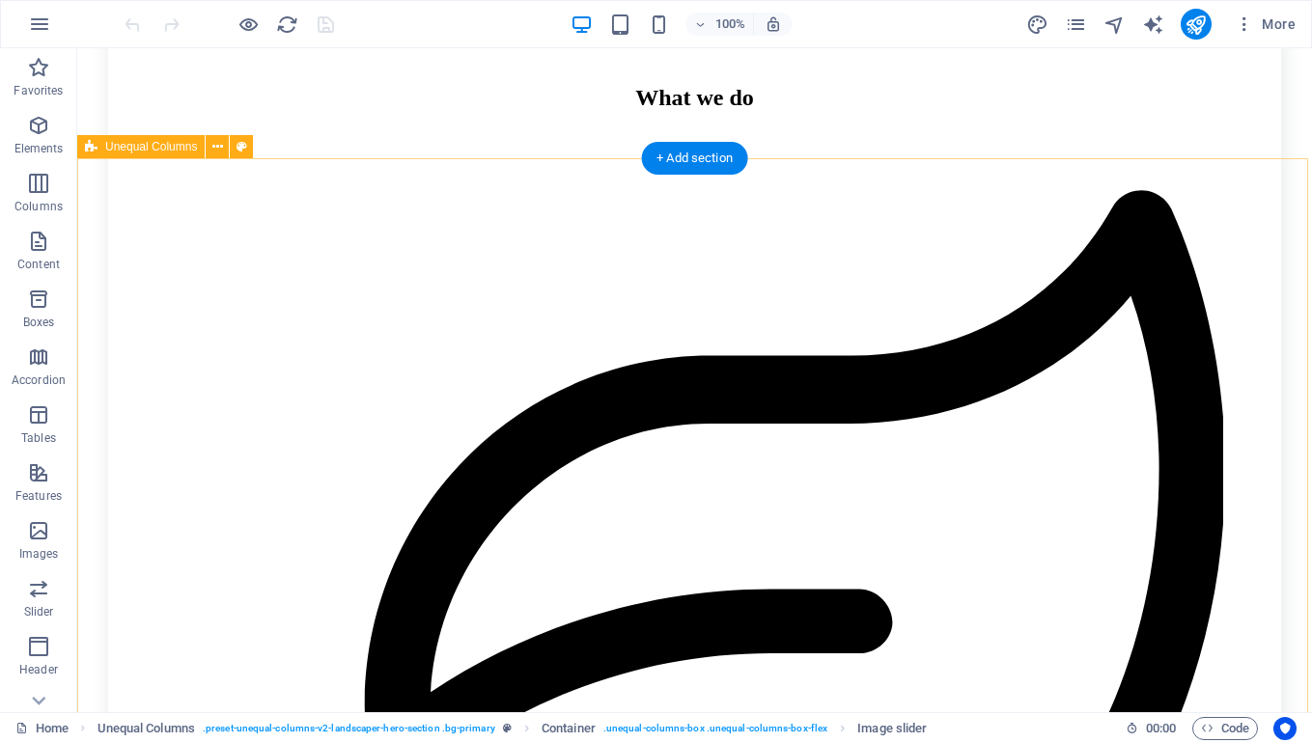
scroll to position [1271, 0]
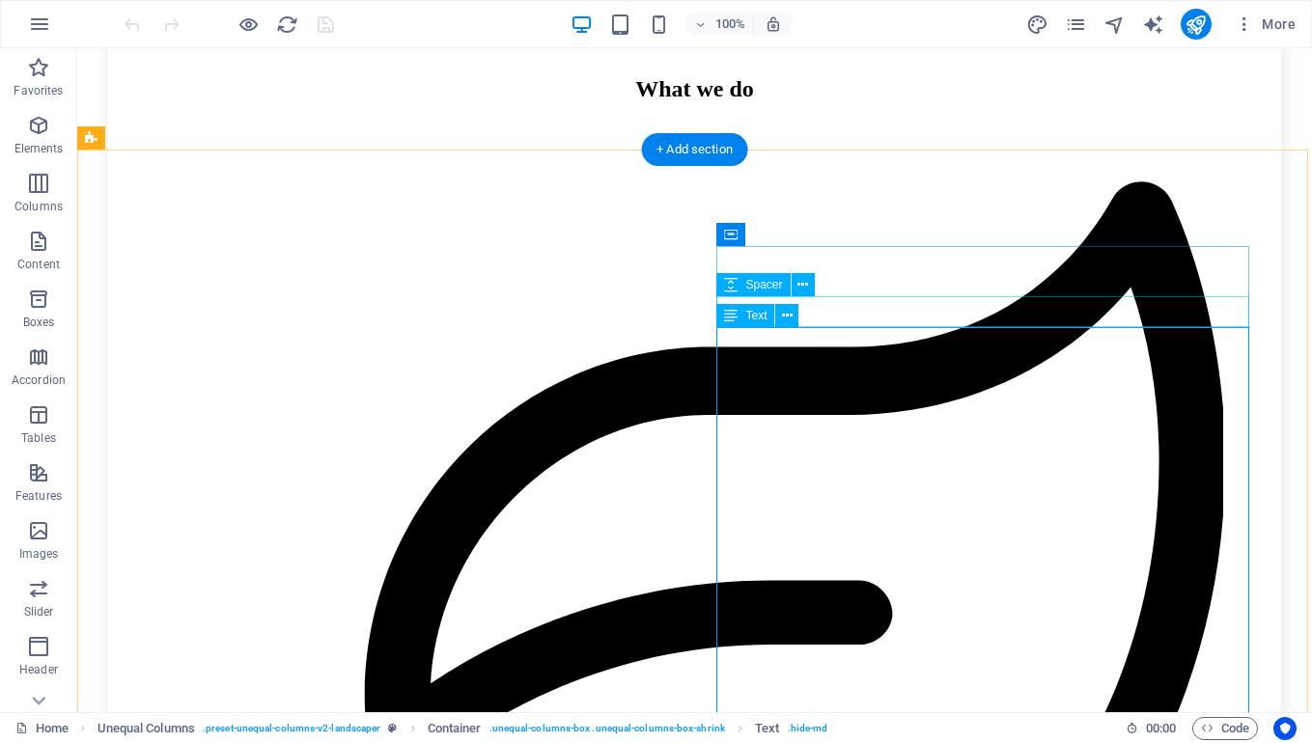
click at [744, 317] on div "Text" at bounding box center [745, 315] width 58 height 23
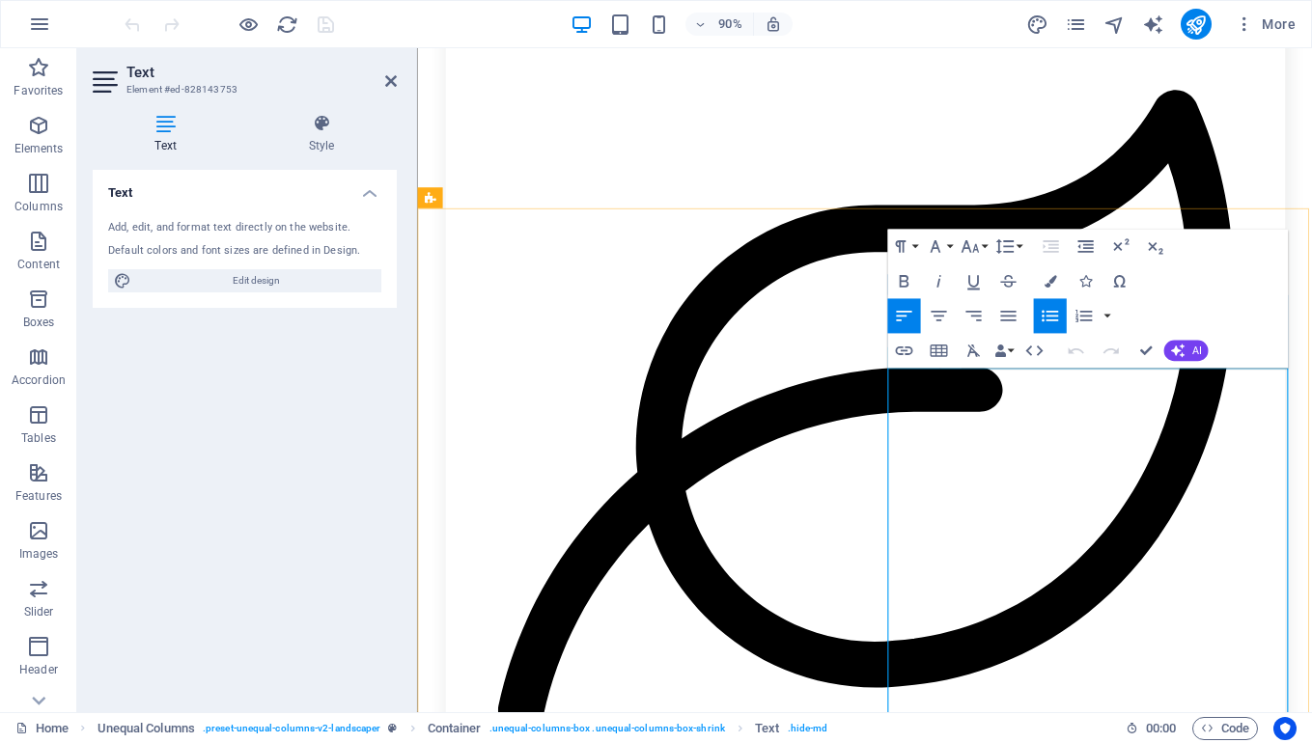
scroll to position [1363, 0]
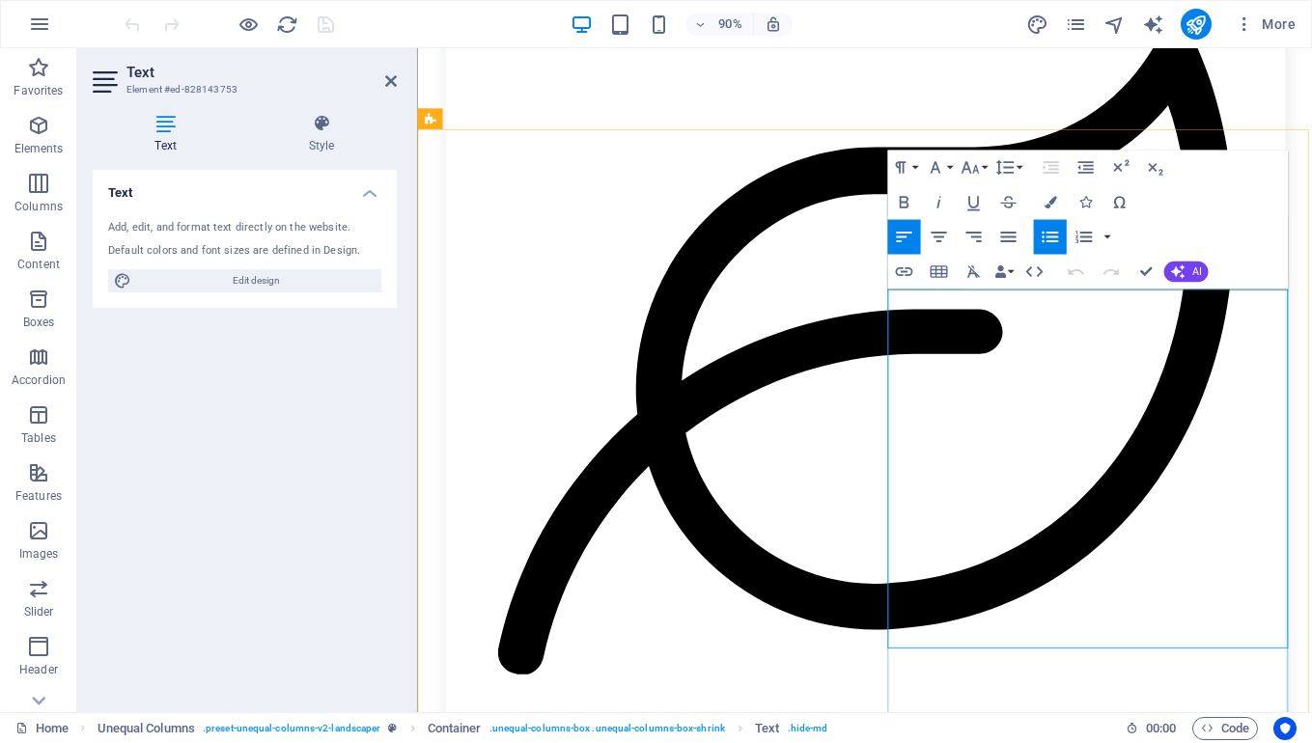
drag, startPoint x: 1085, startPoint y: 624, endPoint x: 964, endPoint y: 627, distance: 120.7
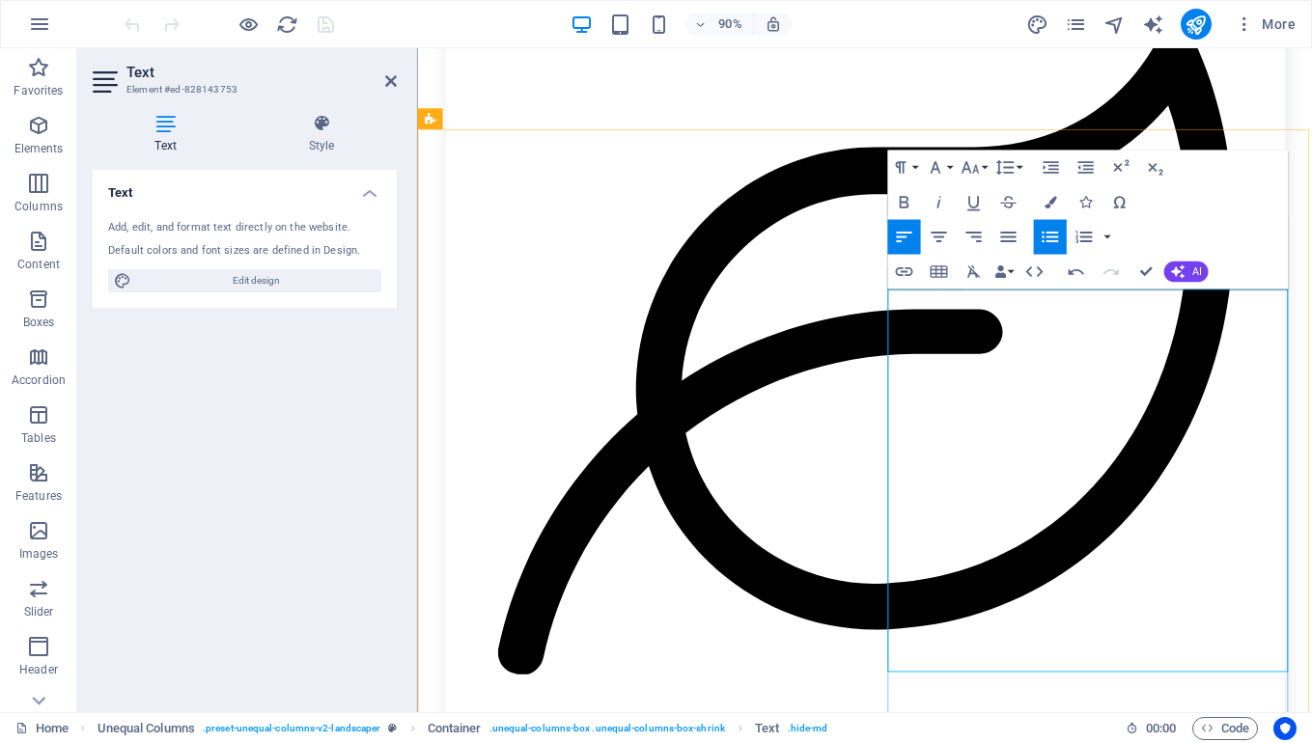
scroll to position [1386, 0]
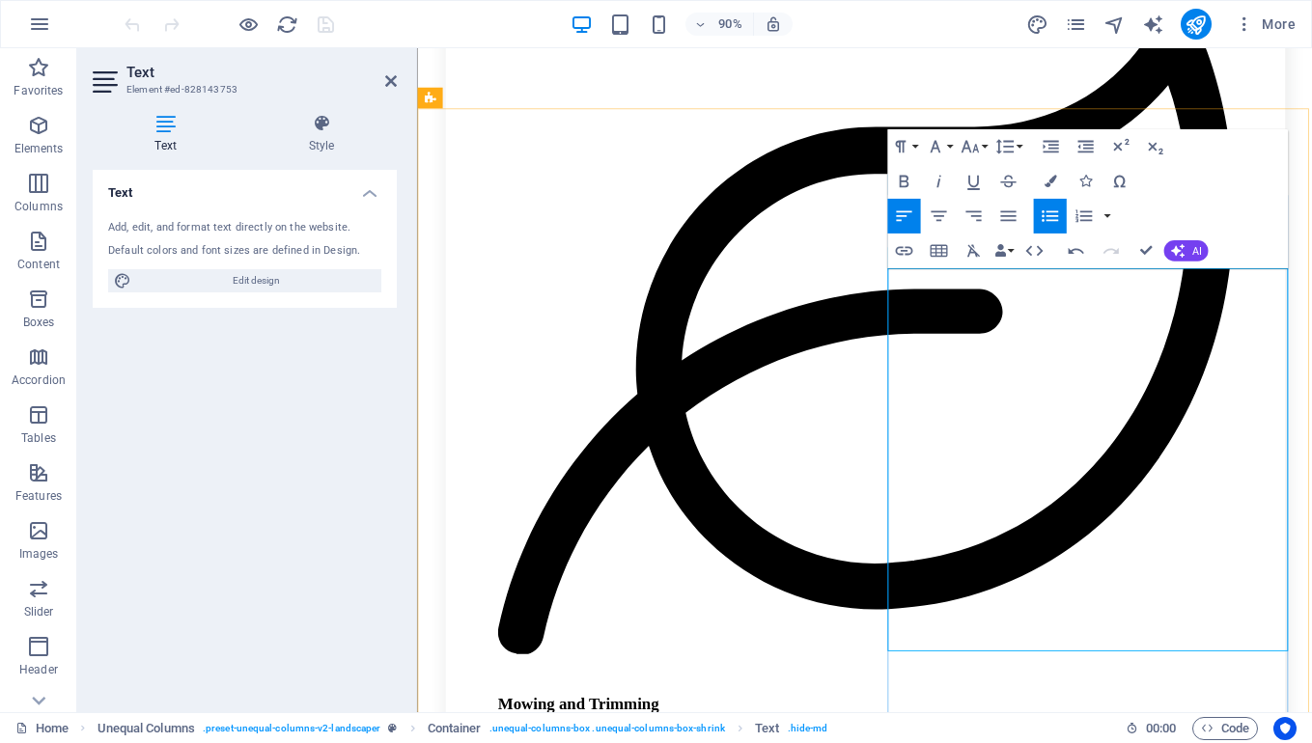
drag, startPoint x: 1005, startPoint y: 625, endPoint x: 966, endPoint y: 624, distance: 38.6
drag, startPoint x: 1083, startPoint y: 627, endPoint x: 1053, endPoint y: 627, distance: 29.9
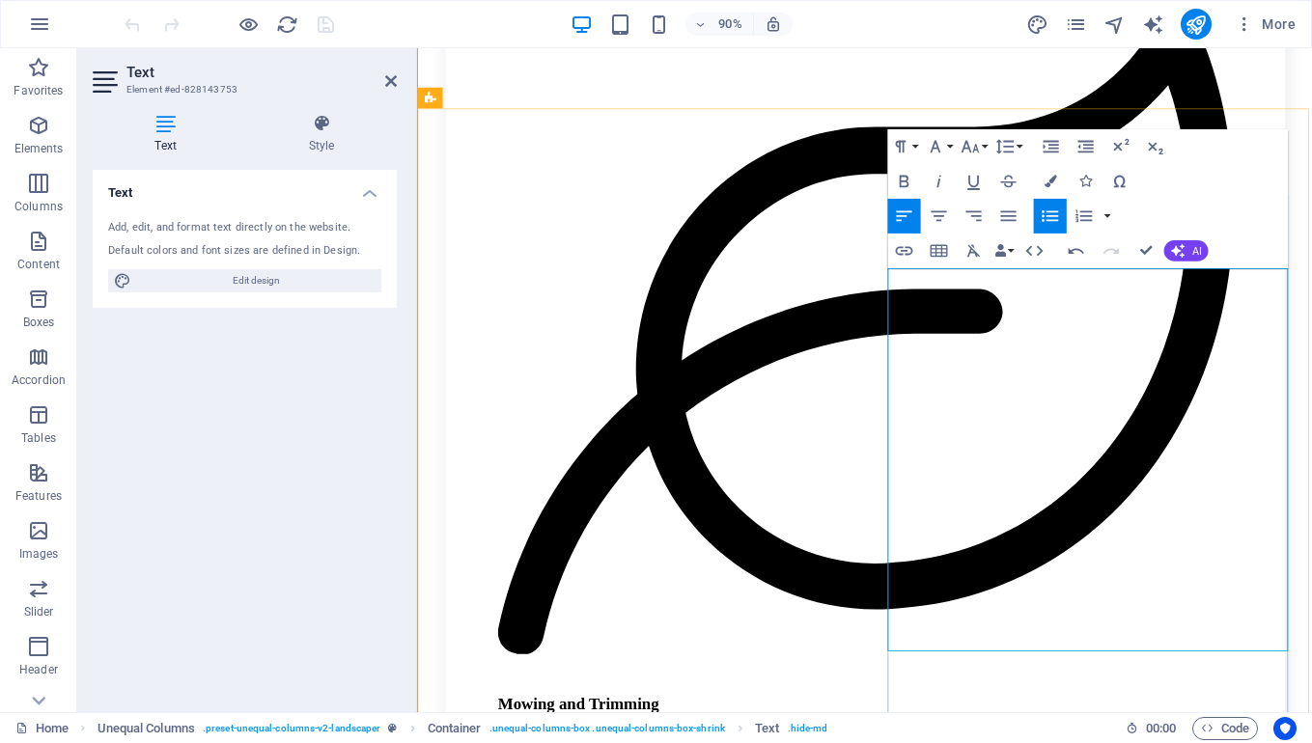
drag, startPoint x: 961, startPoint y: 627, endPoint x: 1012, endPoint y: 631, distance: 51.3
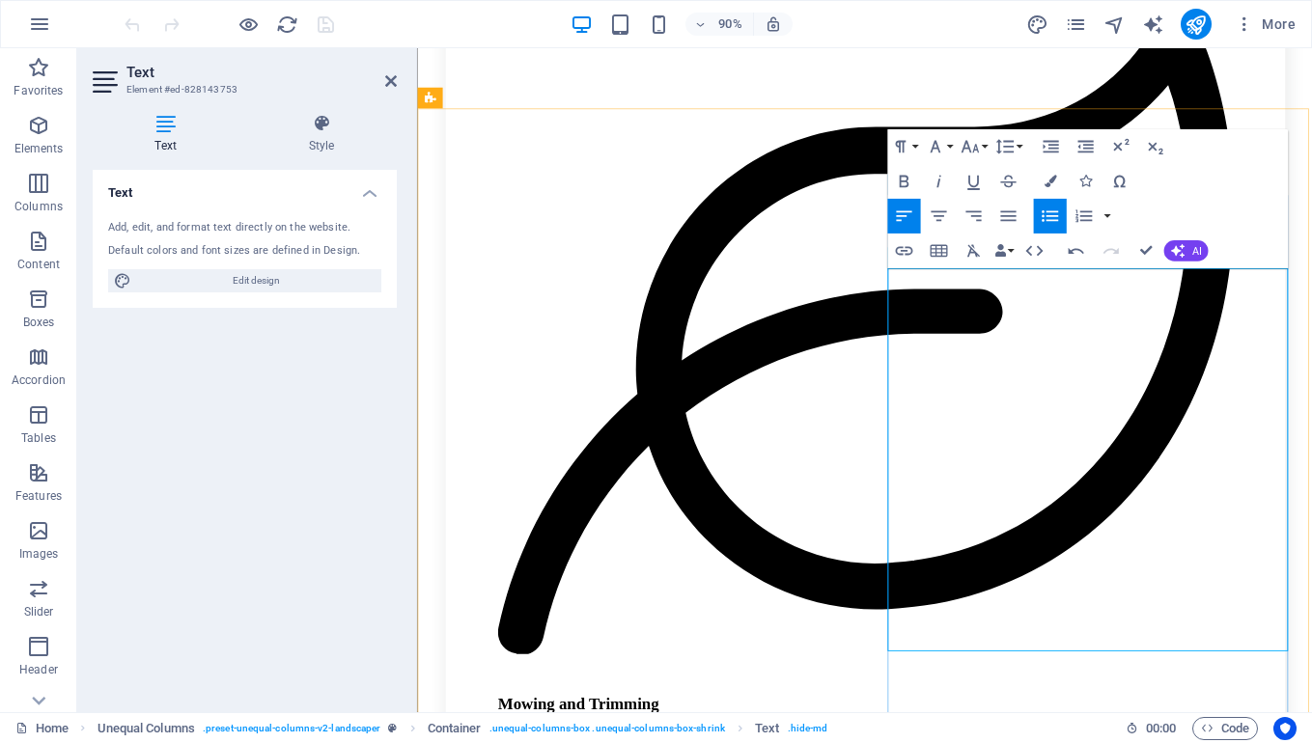
drag, startPoint x: 1081, startPoint y: 626, endPoint x: 1052, endPoint y: 627, distance: 29.0
drag, startPoint x: 1188, startPoint y: 627, endPoint x: 1109, endPoint y: 627, distance: 79.2
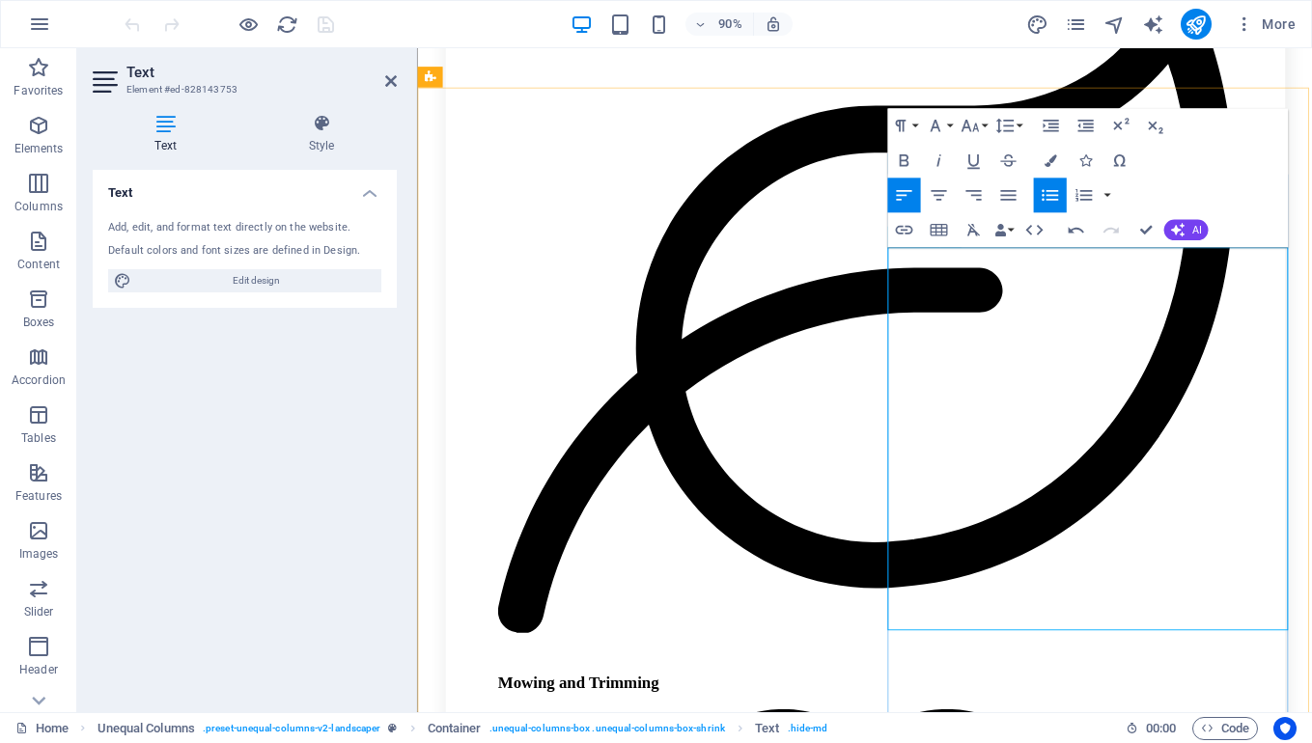
drag, startPoint x: 1097, startPoint y: 631, endPoint x: 1036, endPoint y: 633, distance: 60.8
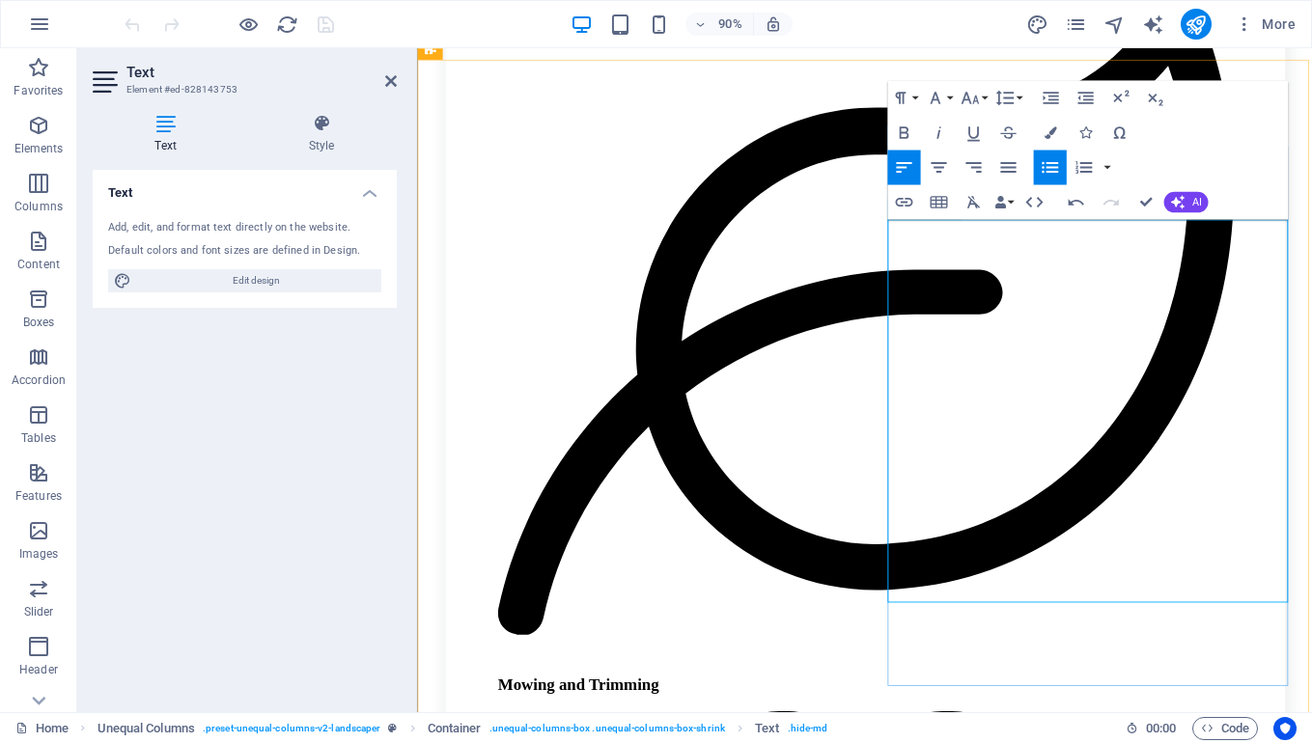
scroll to position [1302, 0]
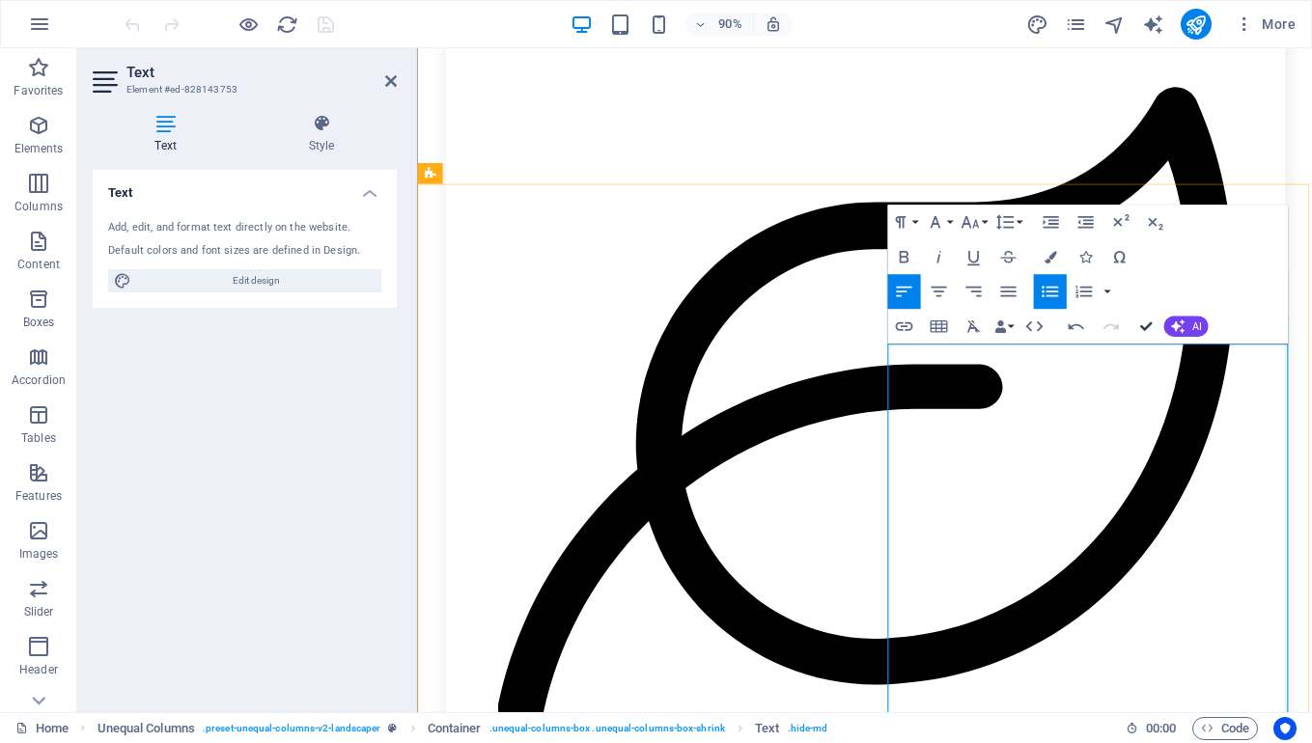
drag, startPoint x: 1145, startPoint y: 327, endPoint x: 1136, endPoint y: 281, distance: 47.1
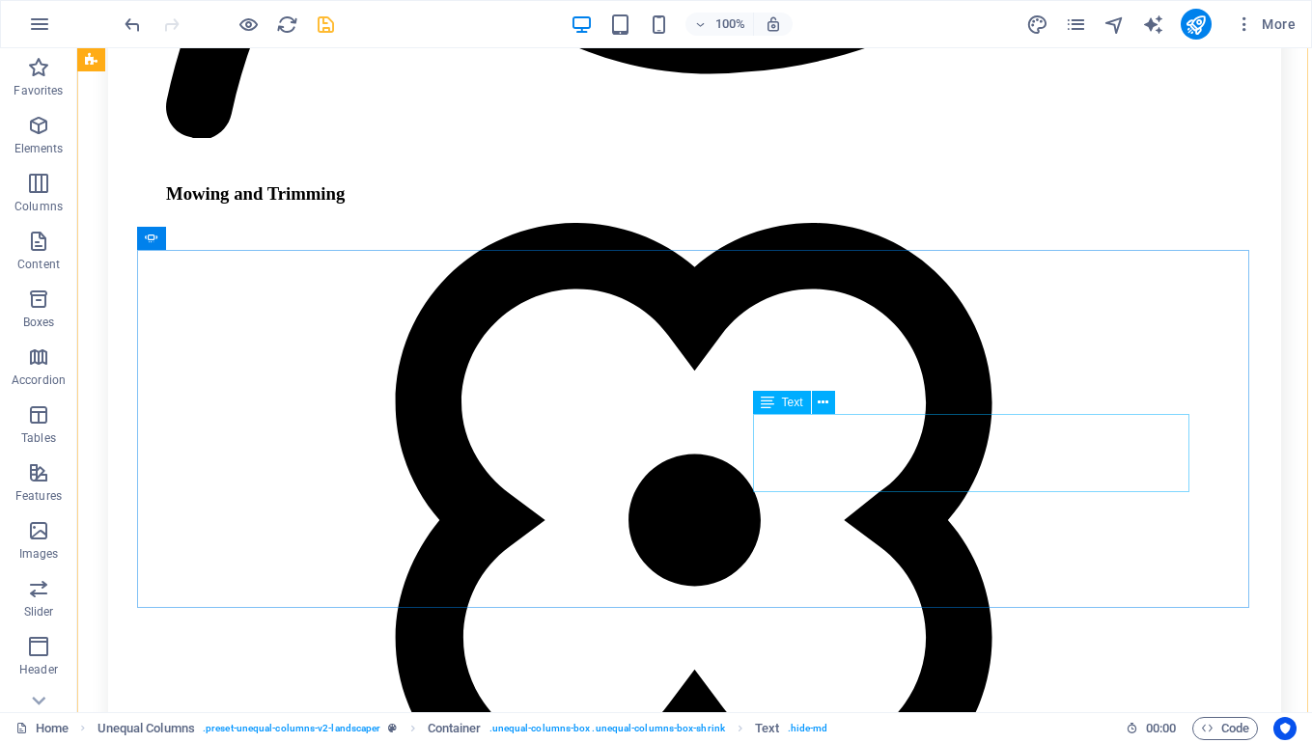
scroll to position [2209, 0]
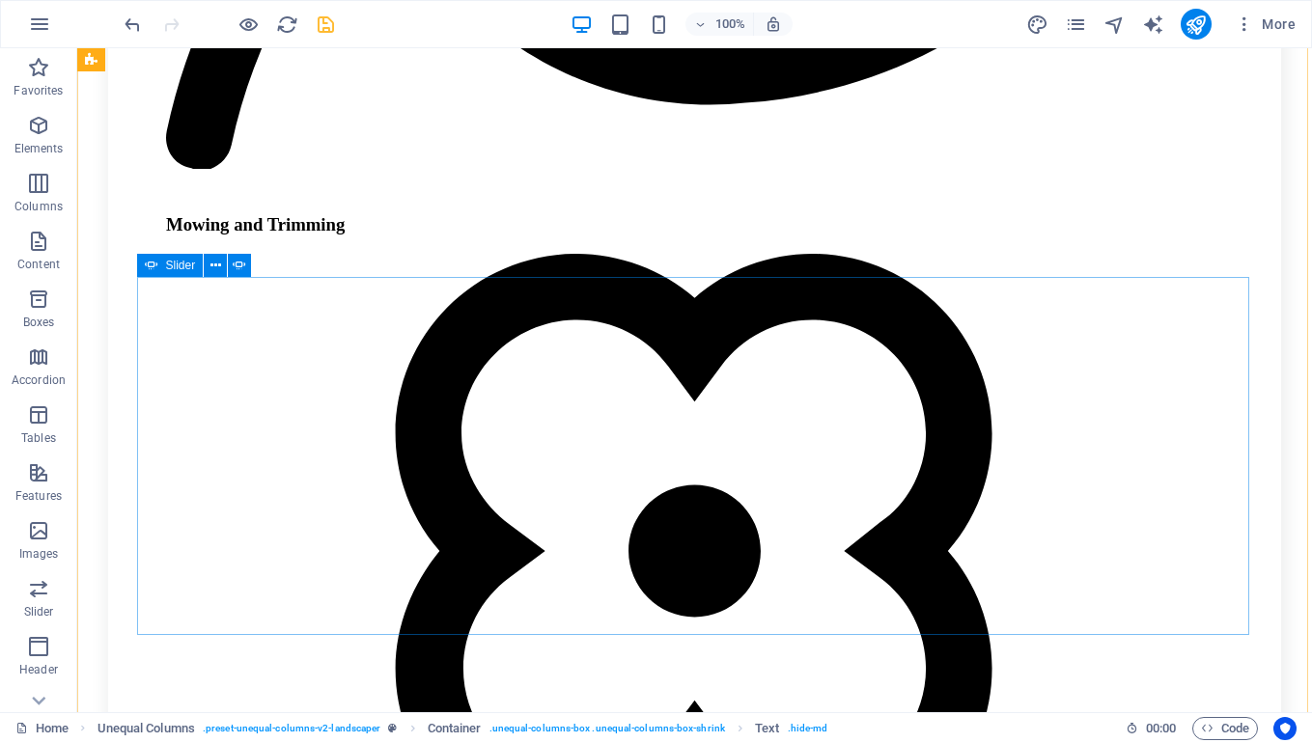
select select "ms"
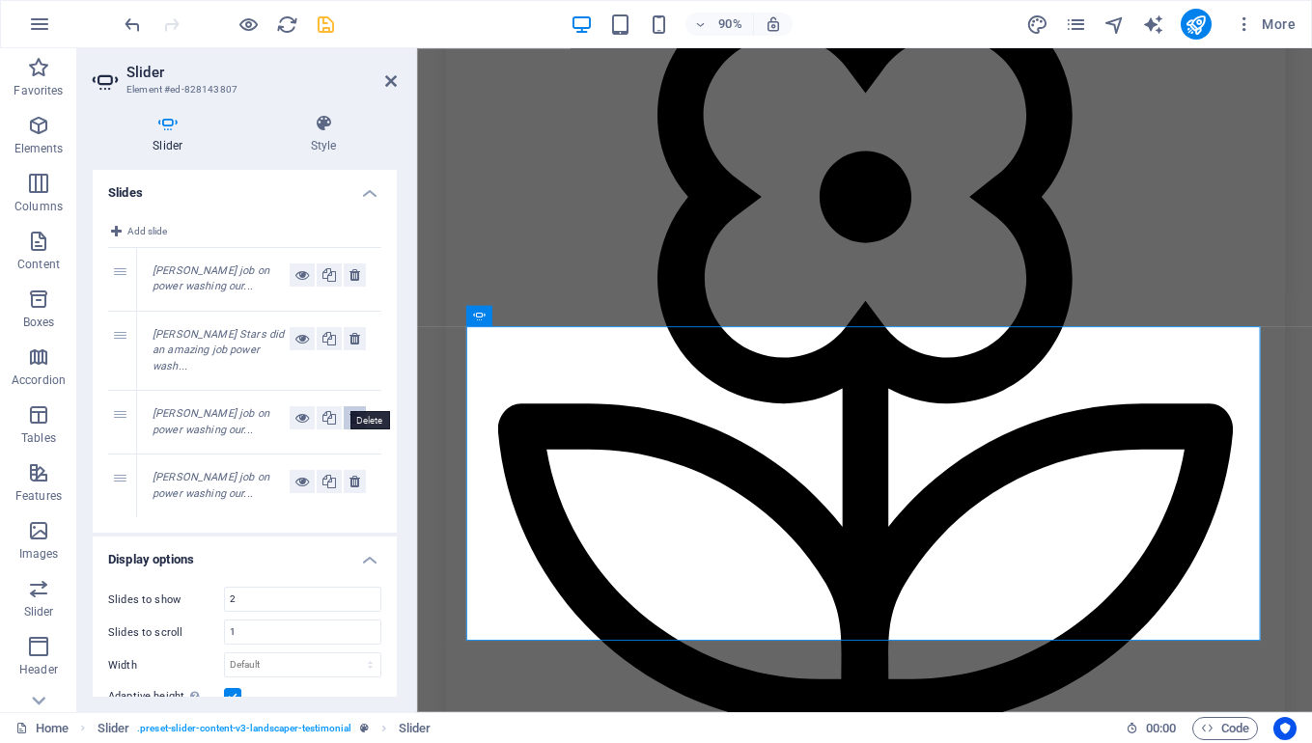
click at [354, 406] on icon at bounding box center [354, 417] width 11 height 23
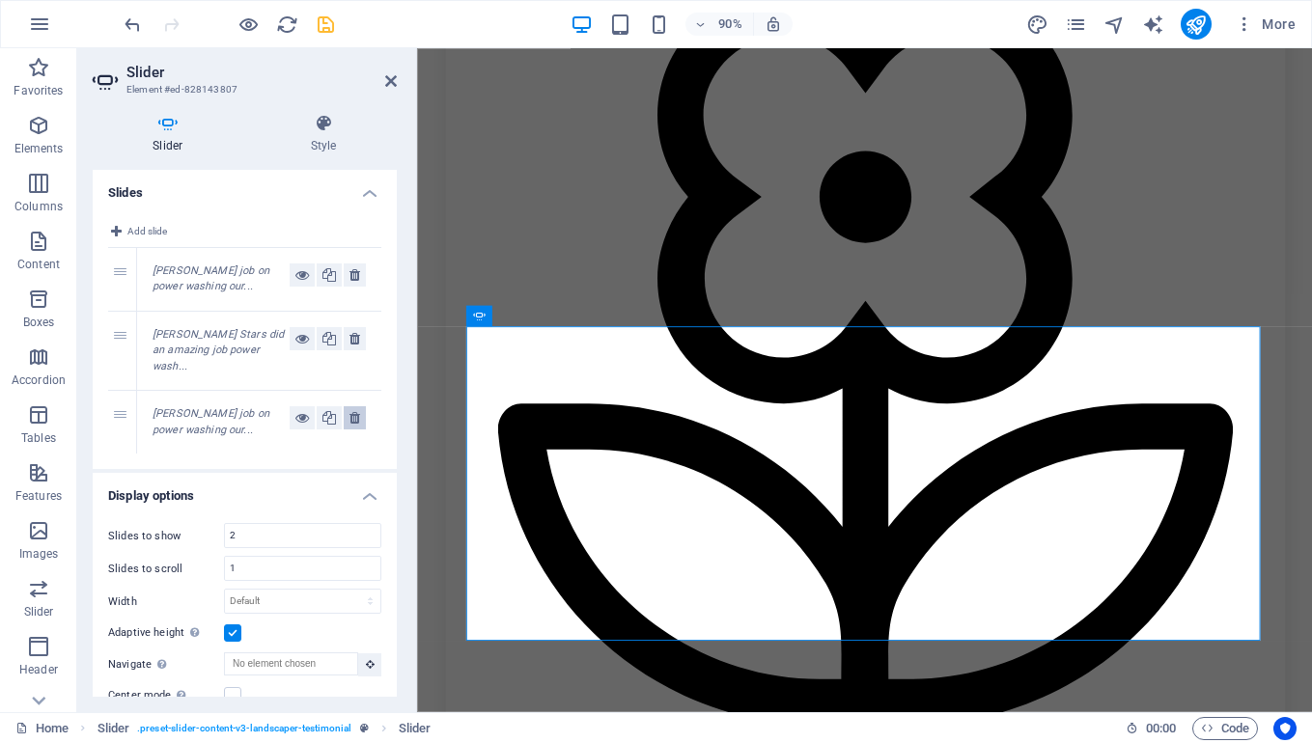
click at [354, 406] on icon at bounding box center [354, 417] width 11 height 23
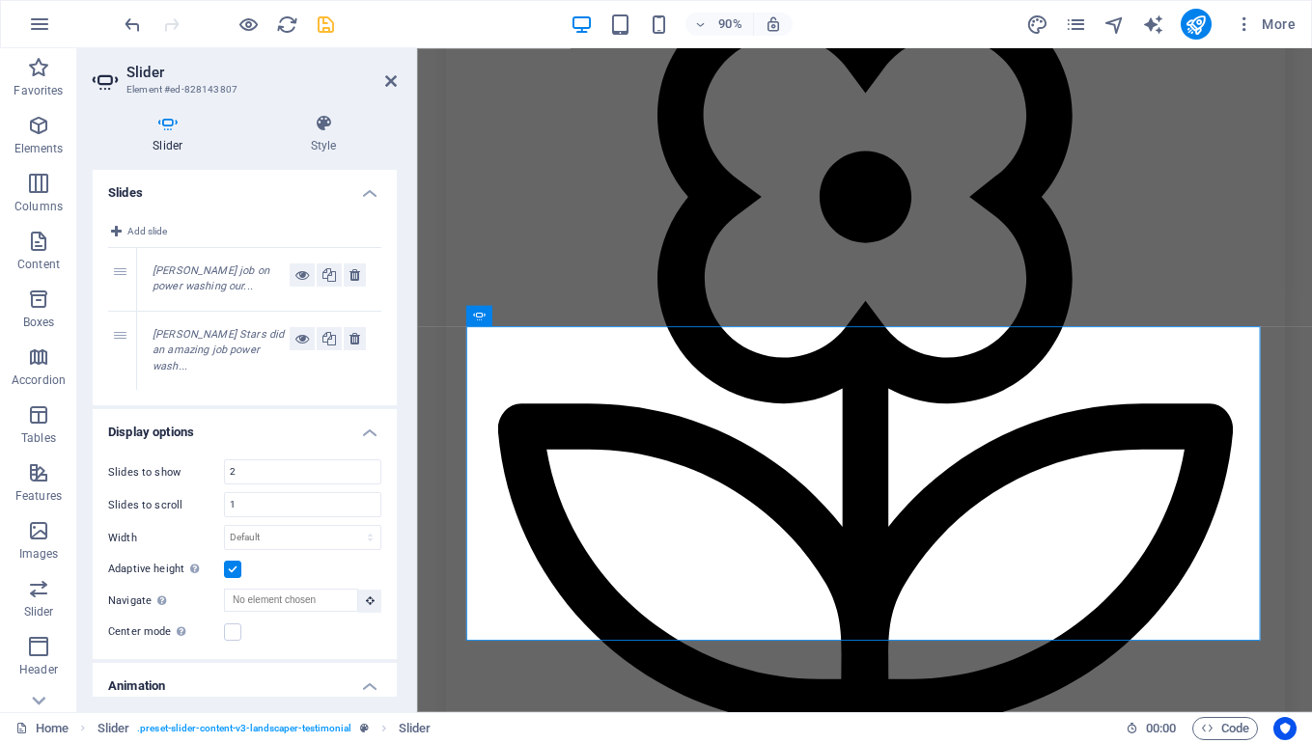
click at [204, 264] on div "Jennifer F Tremendous job on power washing our..." at bounding box center [221, 280] width 137 height 32
click at [204, 328] on em "Scott Lawn Stars did an amazing job power wash..." at bounding box center [218, 350] width 131 height 44
click at [138, 20] on icon "undo" at bounding box center [133, 25] width 22 height 22
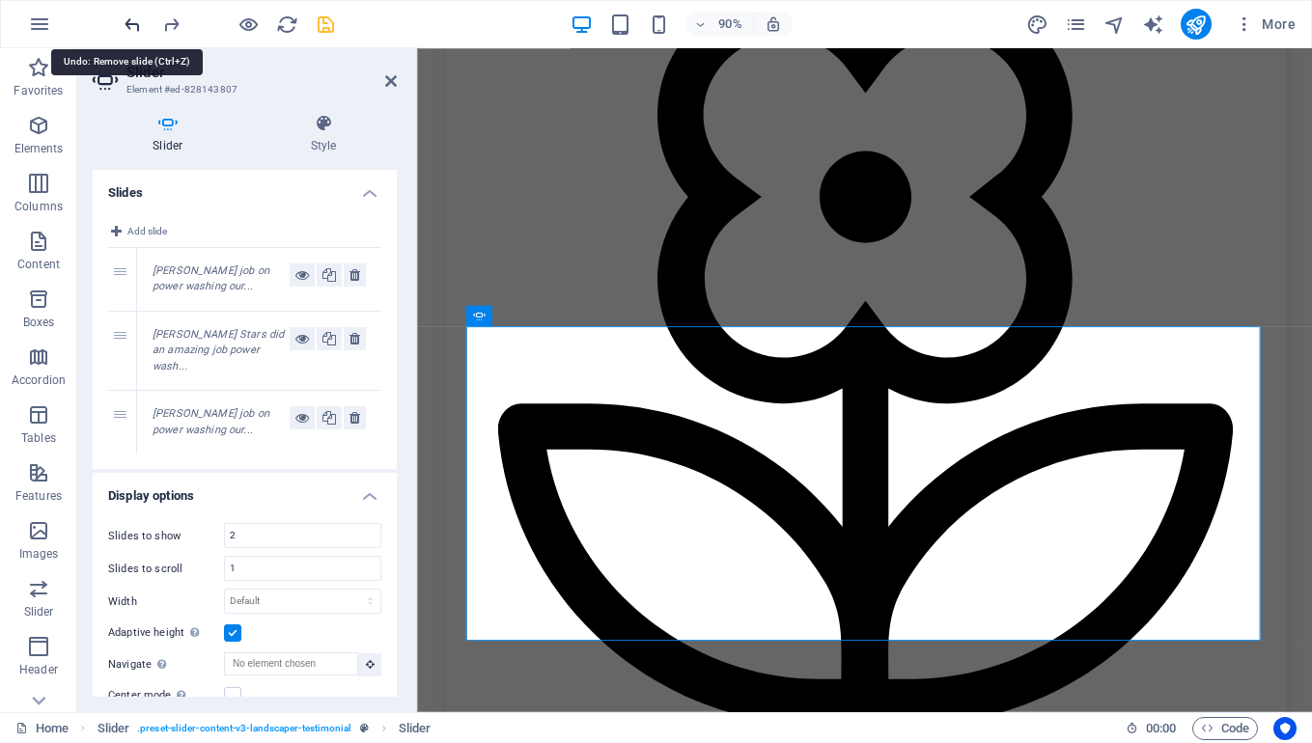
click at [128, 26] on icon "undo" at bounding box center [133, 25] width 22 height 22
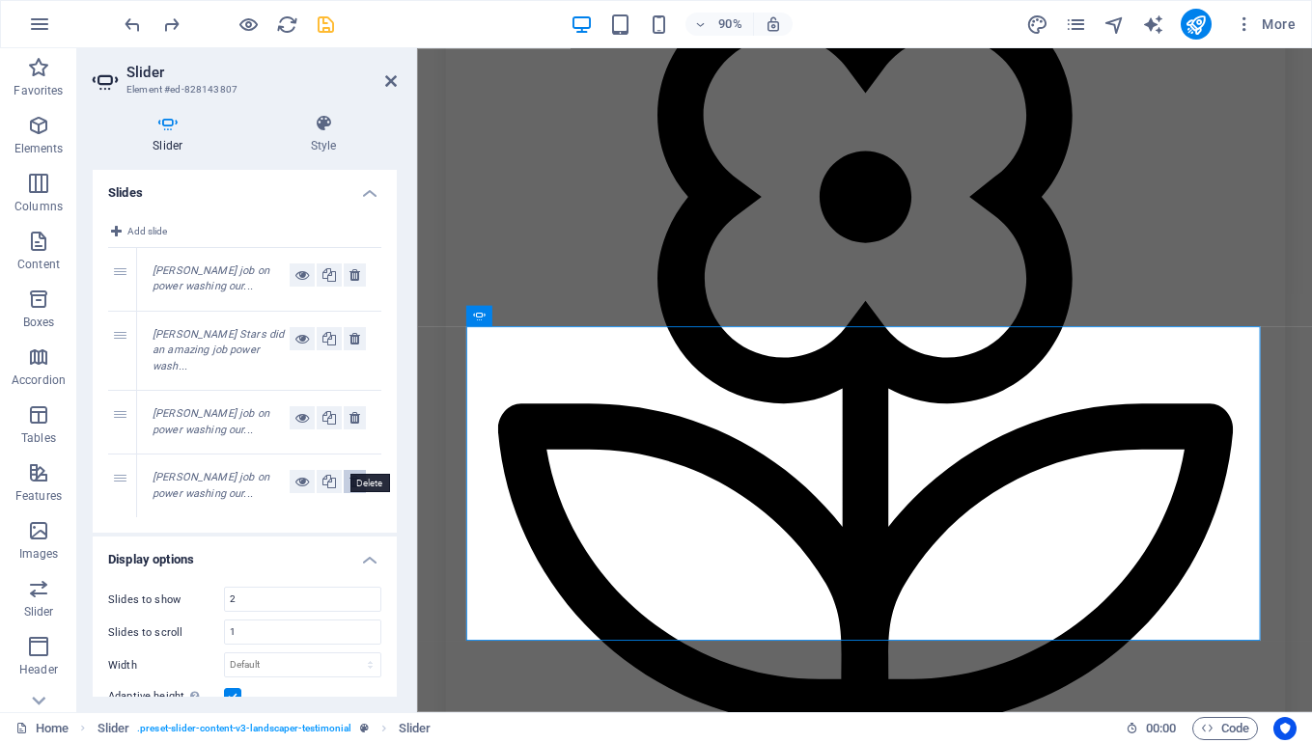
click at [357, 470] on button at bounding box center [355, 481] width 22 height 23
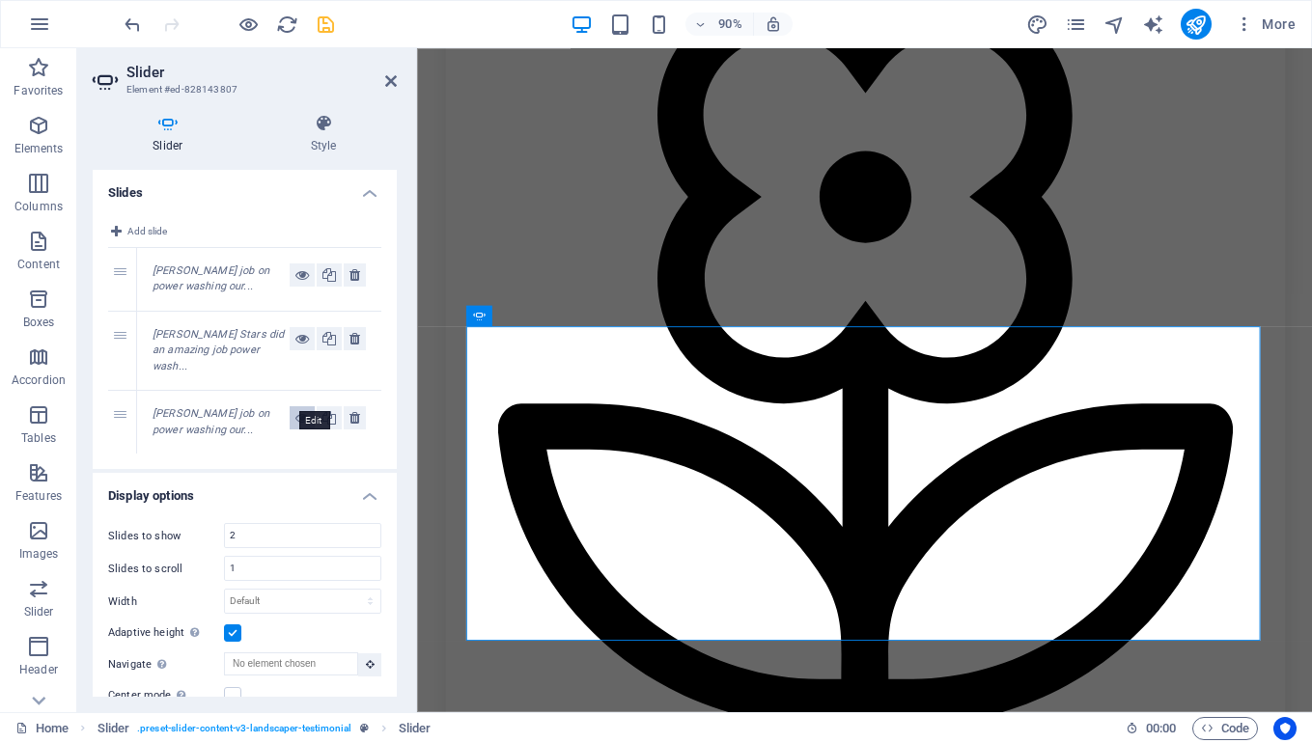
click at [295, 406] on icon at bounding box center [302, 417] width 14 height 23
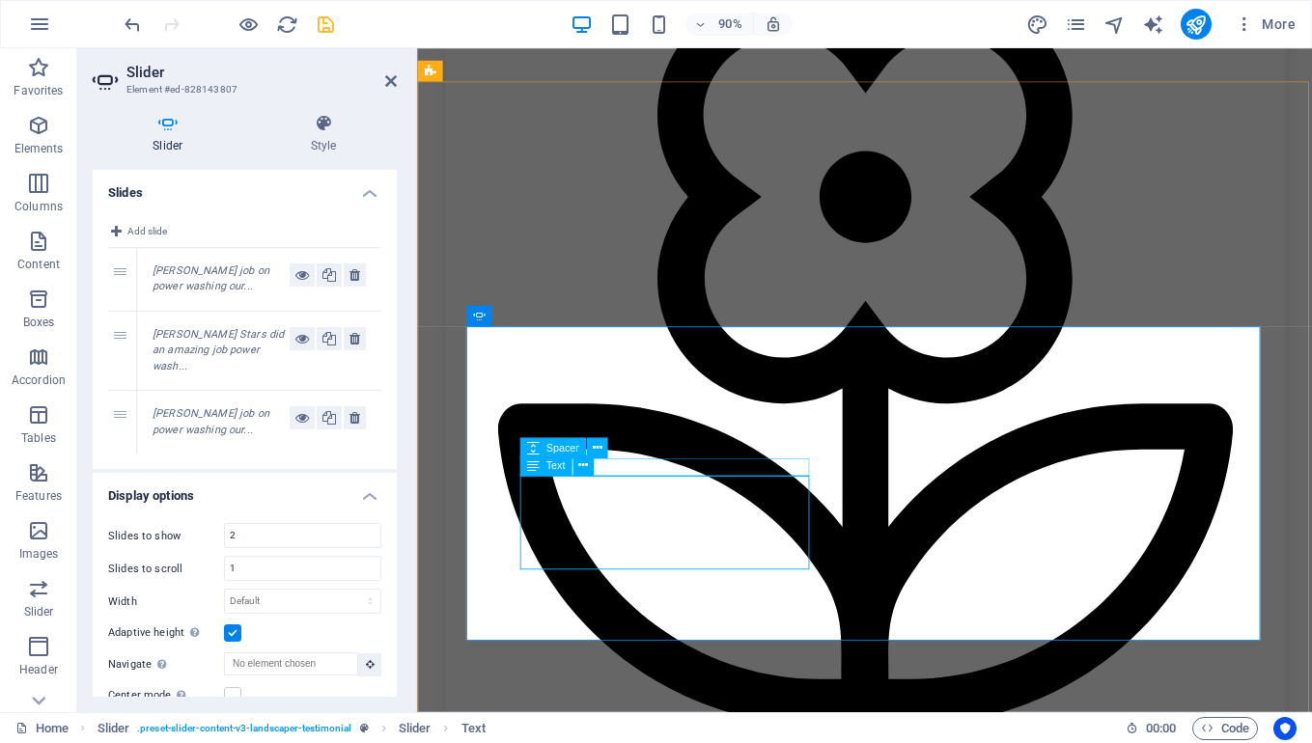
click at [550, 467] on span "Text" at bounding box center [554, 465] width 19 height 11
click at [549, 472] on div "Text" at bounding box center [545, 465] width 52 height 21
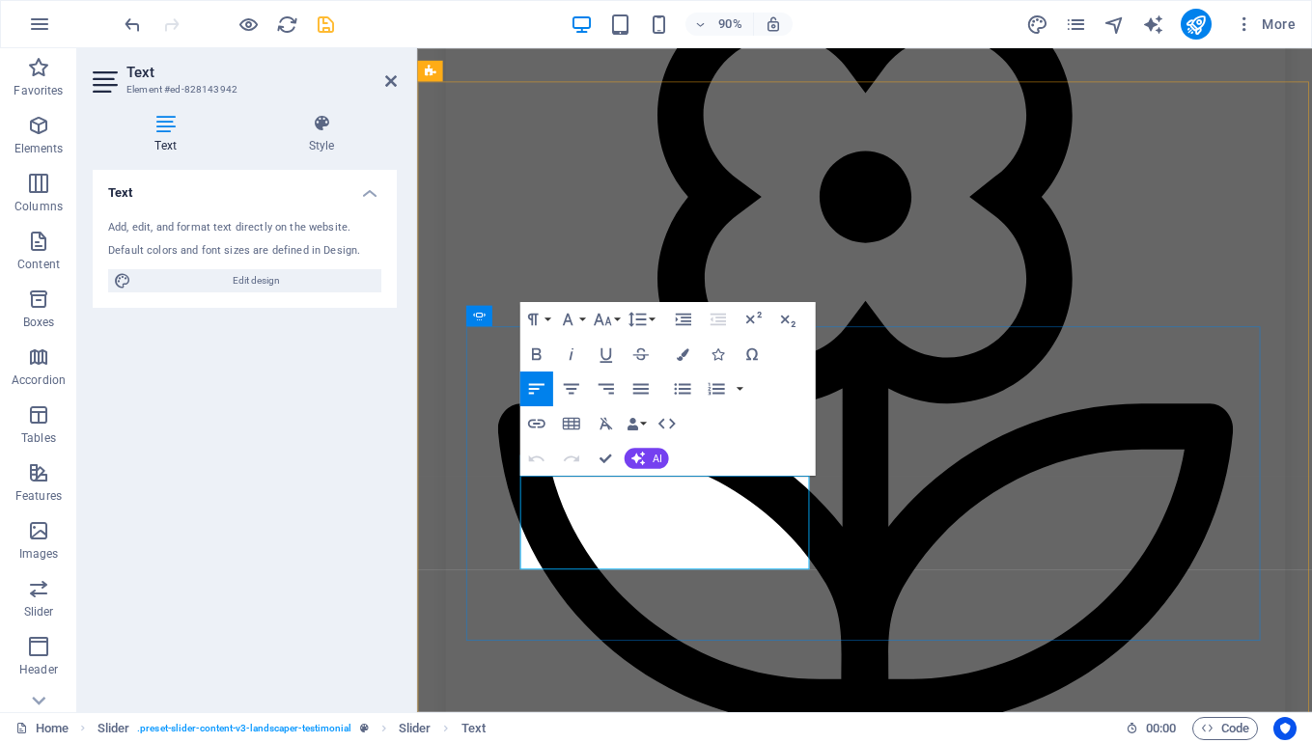
drag, startPoint x: 535, startPoint y: 534, endPoint x: 626, endPoint y: 532, distance: 90.8
drag, startPoint x: 783, startPoint y: 535, endPoint x: 693, endPoint y: 556, distance: 92.3
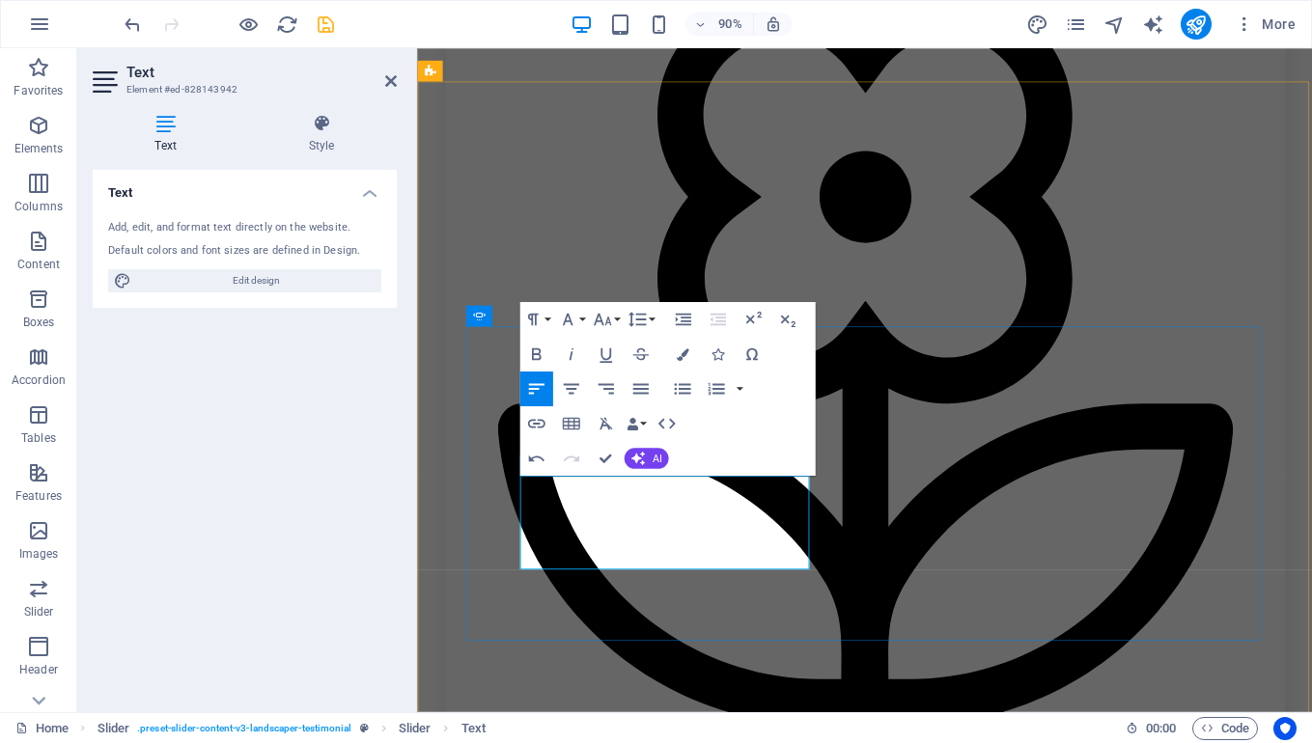
drag, startPoint x: 693, startPoint y: 589, endPoint x: 539, endPoint y: 580, distance: 154.7
drag, startPoint x: 575, startPoint y: 535, endPoint x: 533, endPoint y: 539, distance: 42.7
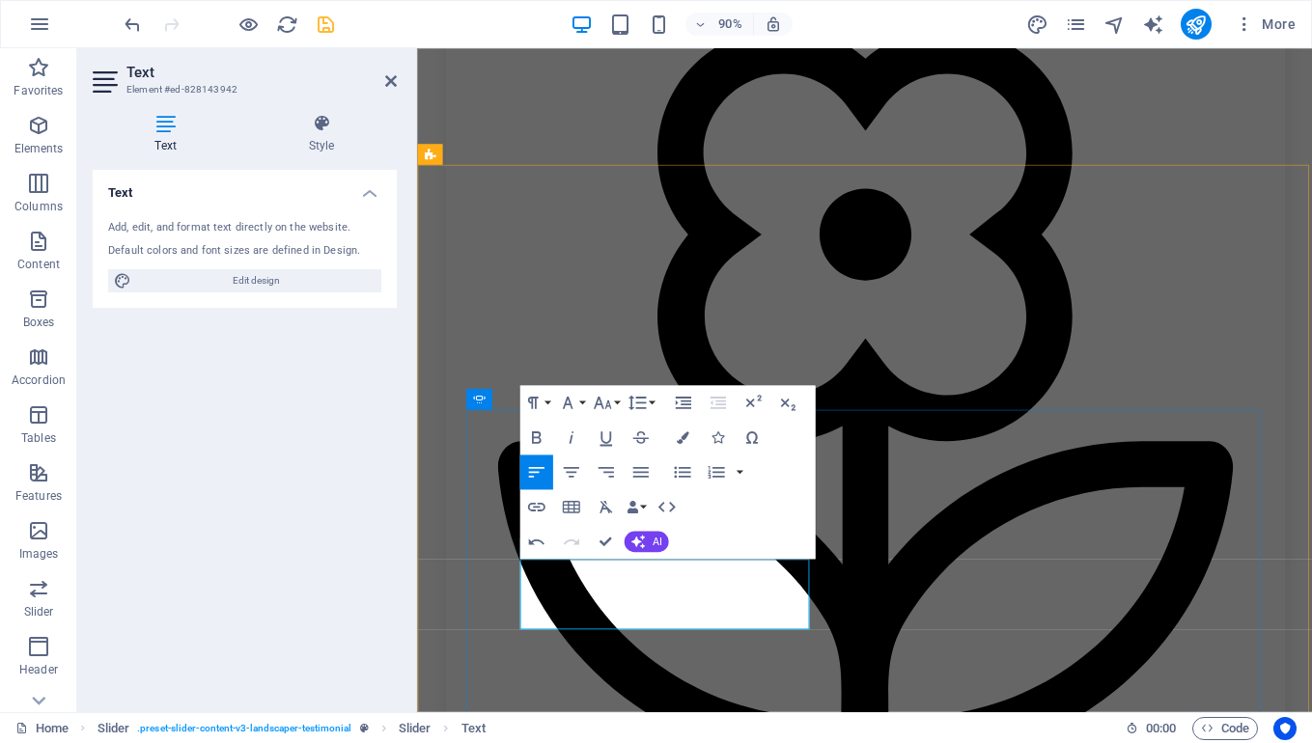
scroll to position [2116, 0]
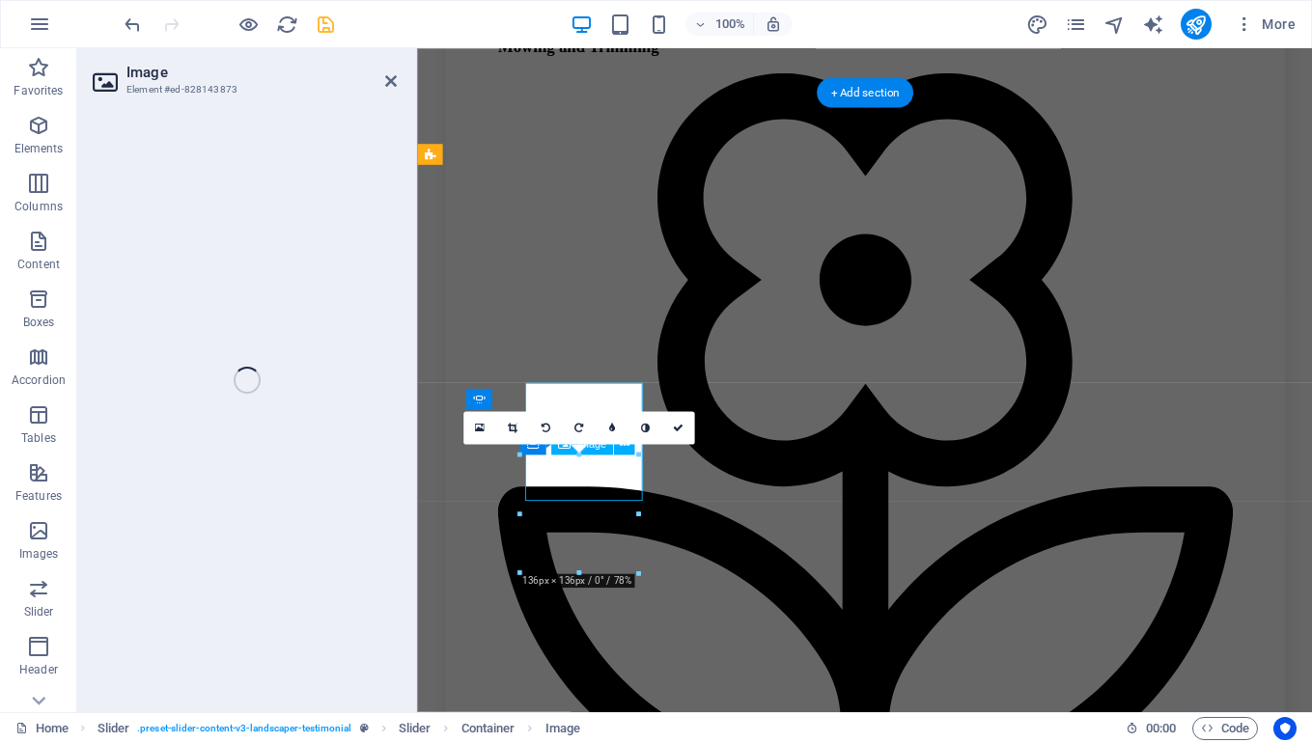
select select "%"
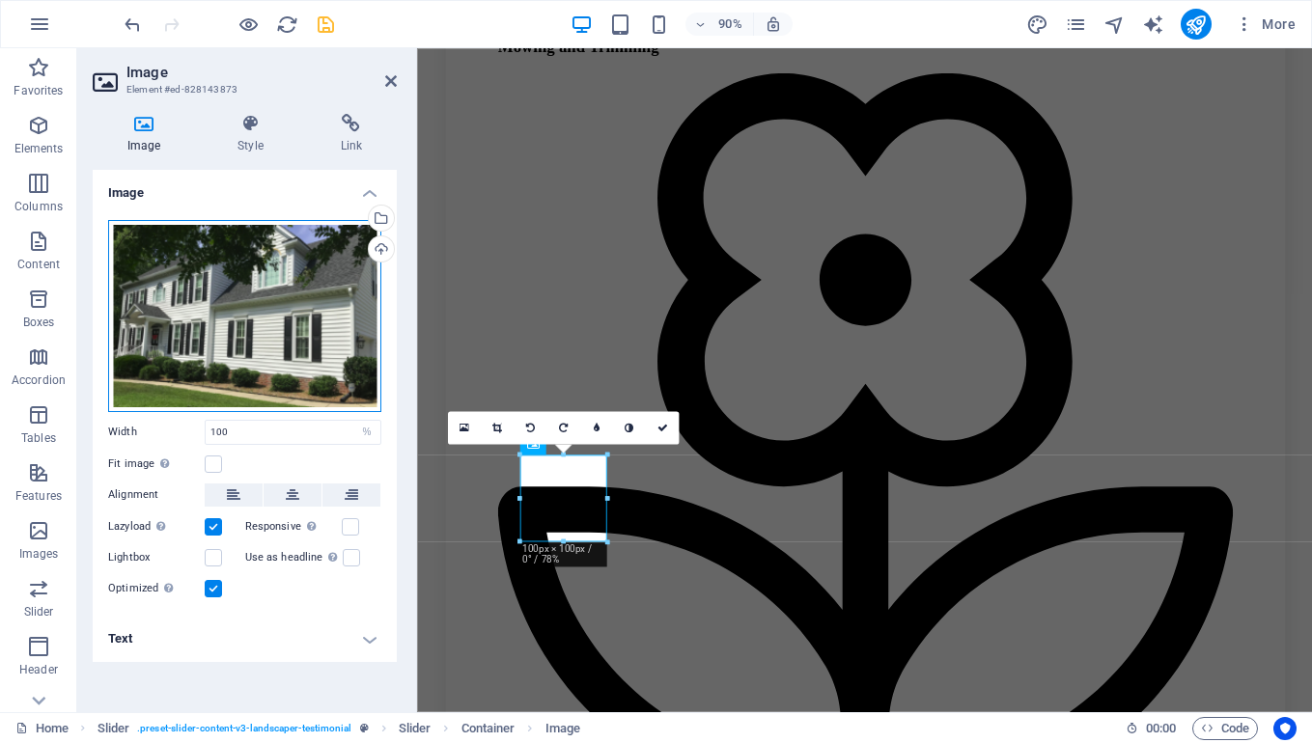
click at [241, 272] on div "Drag files here, click to choose files or select files from Files or our free s…" at bounding box center [244, 316] width 273 height 192
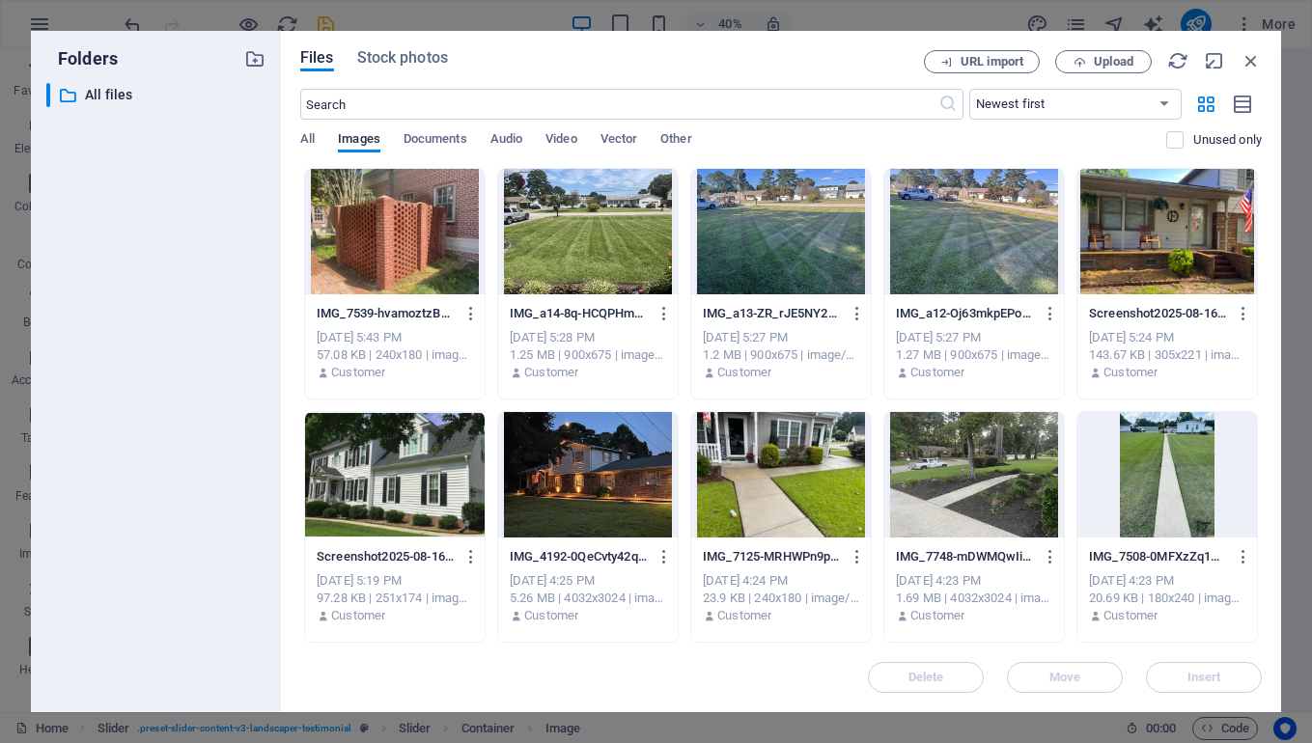
click at [587, 470] on div at bounding box center [588, 474] width 180 height 125
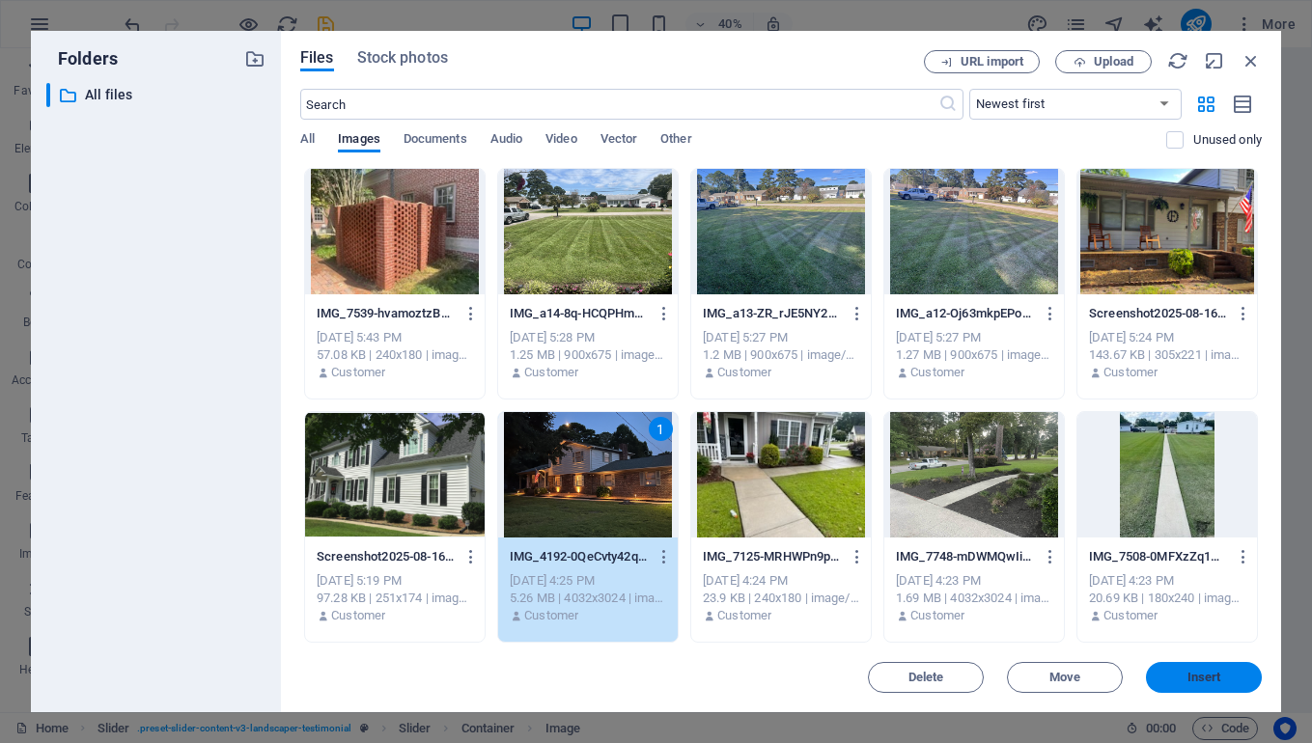
drag, startPoint x: 1201, startPoint y: 684, endPoint x: 853, endPoint y: 693, distance: 347.6
click at [1201, 684] on button "Insert" at bounding box center [1204, 677] width 116 height 31
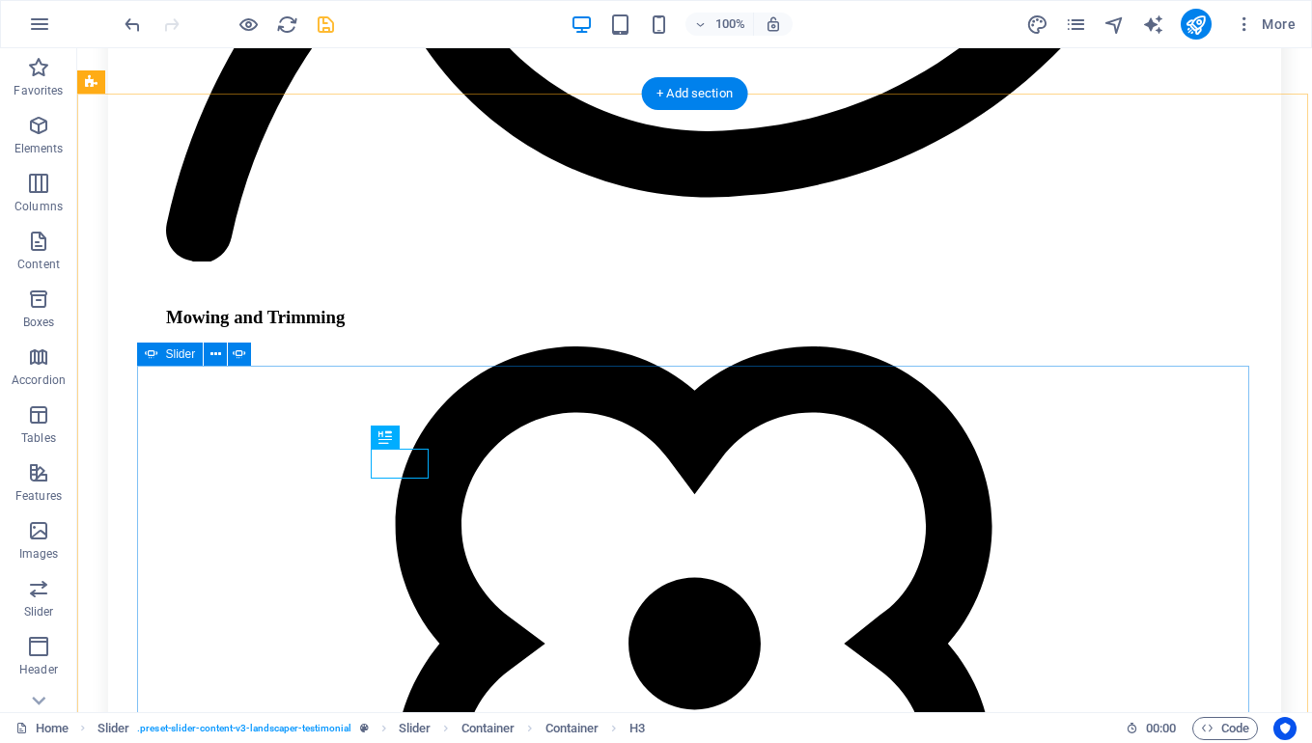
scroll to position [2139, 0]
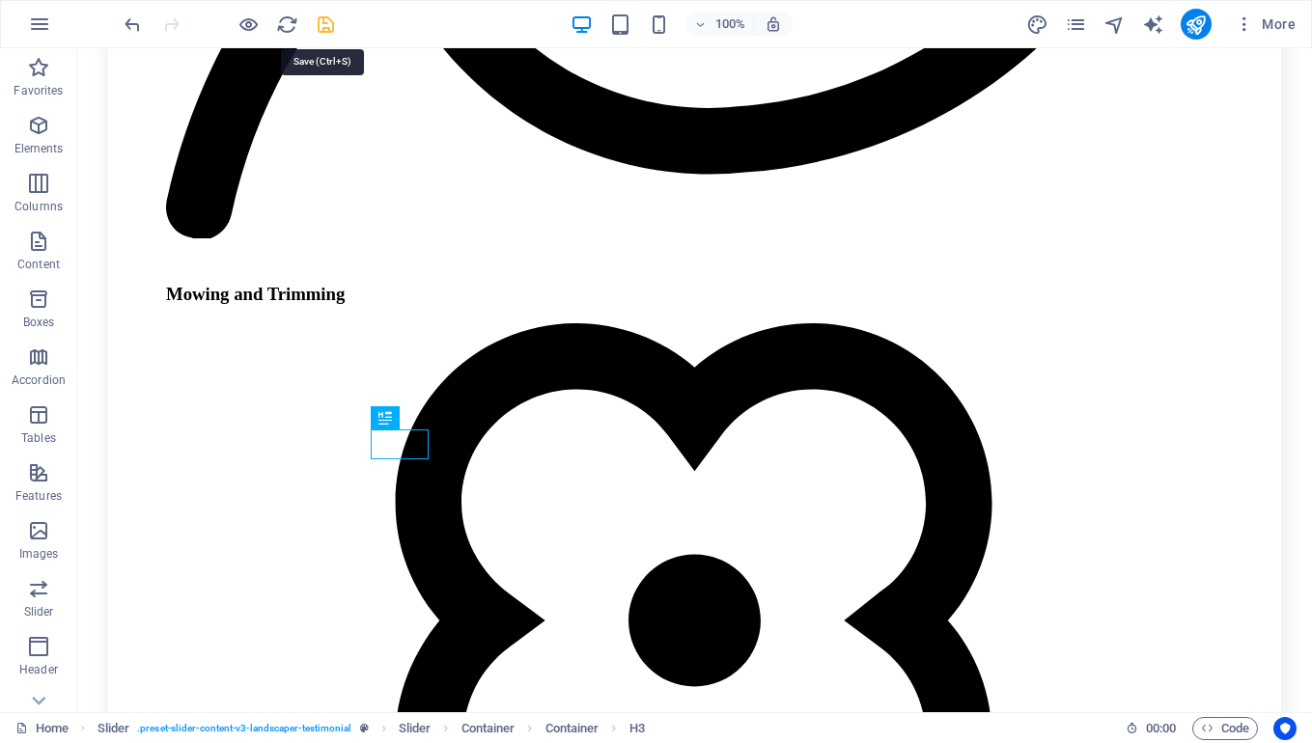
click at [322, 20] on icon "save" at bounding box center [326, 25] width 22 height 22
checkbox input "false"
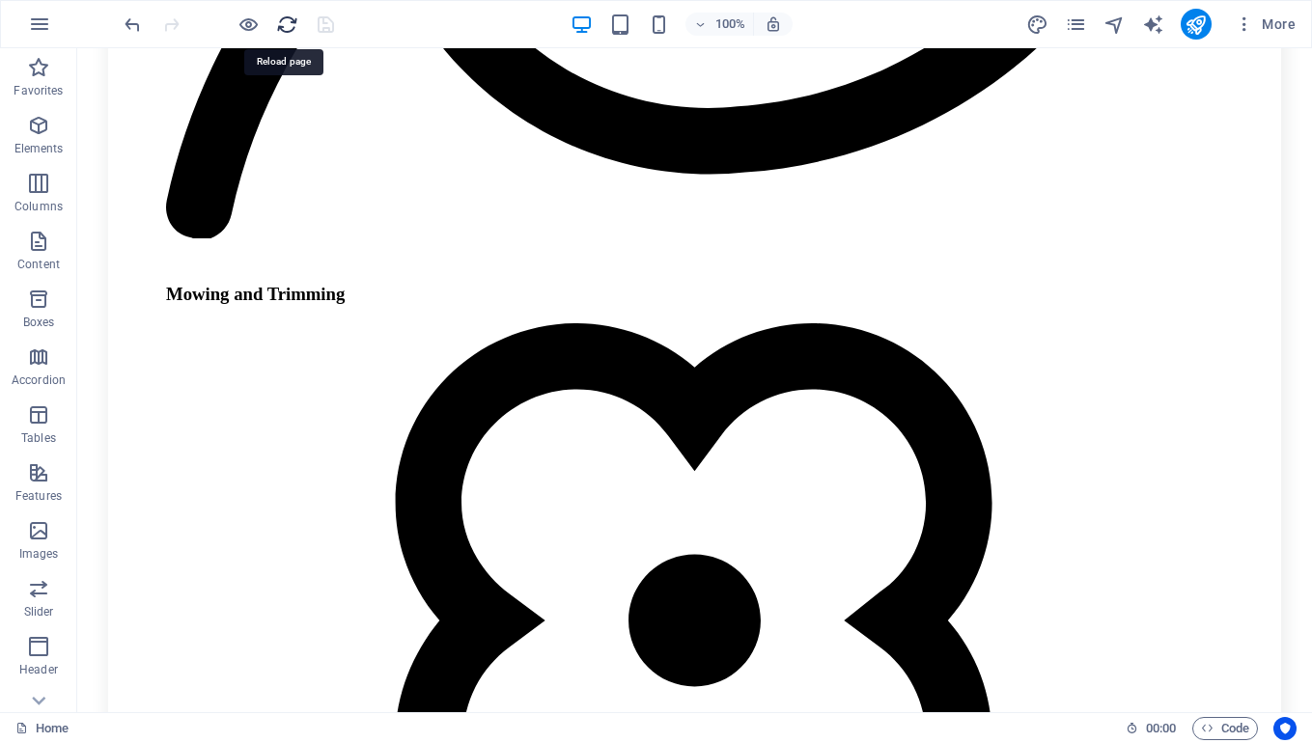
click at [284, 23] on icon "reload" at bounding box center [287, 25] width 22 height 22
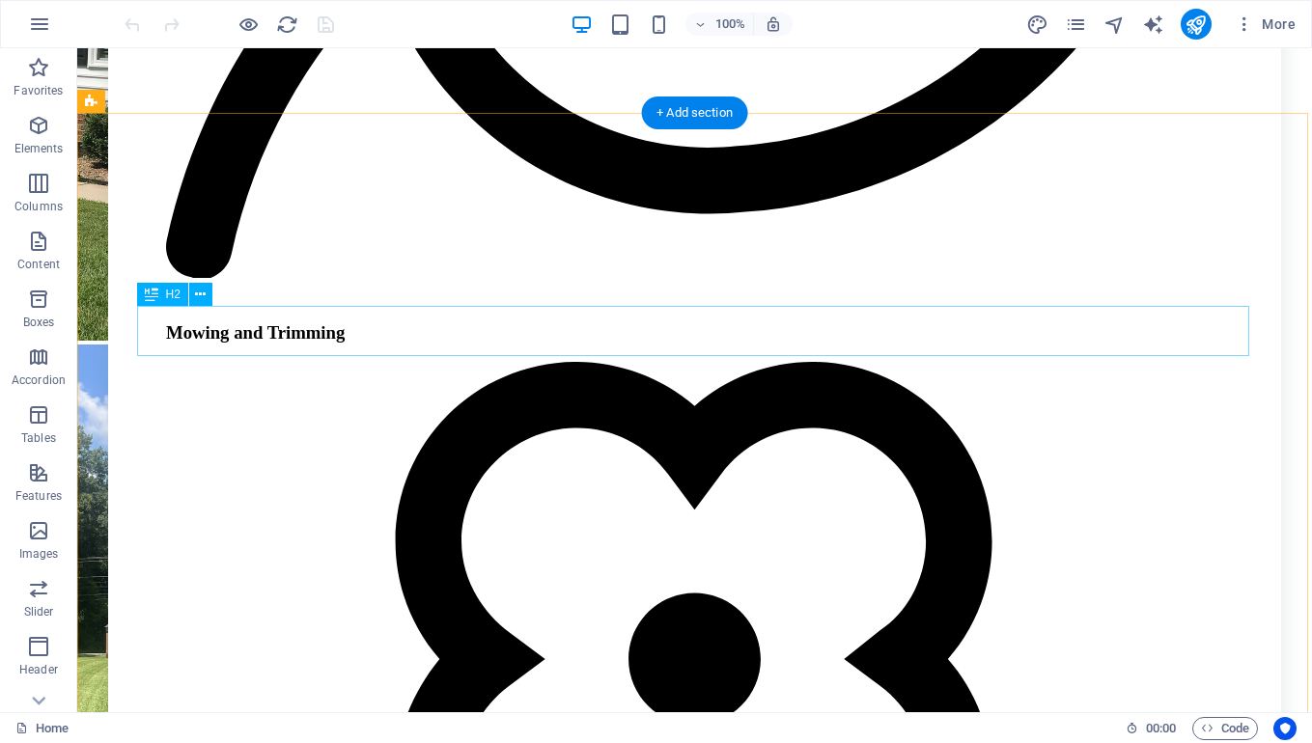
scroll to position [2235, 0]
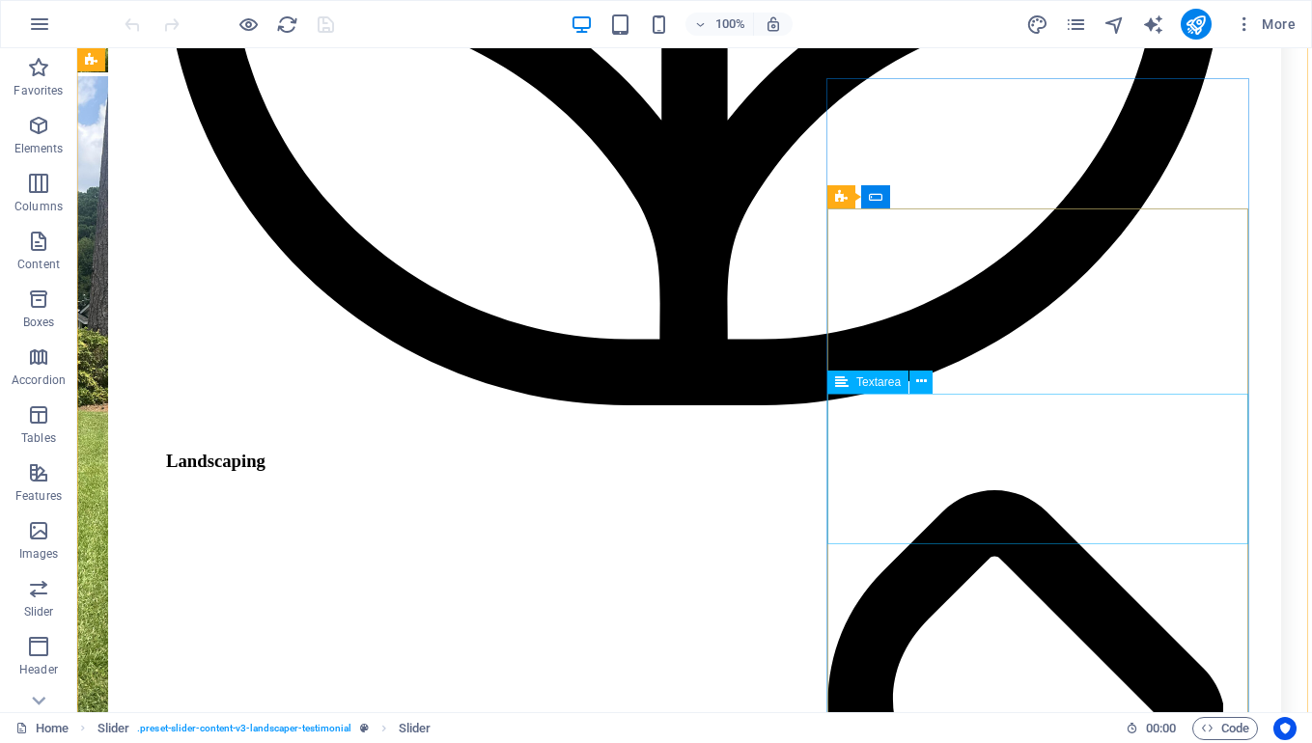
scroll to position [3265, 0]
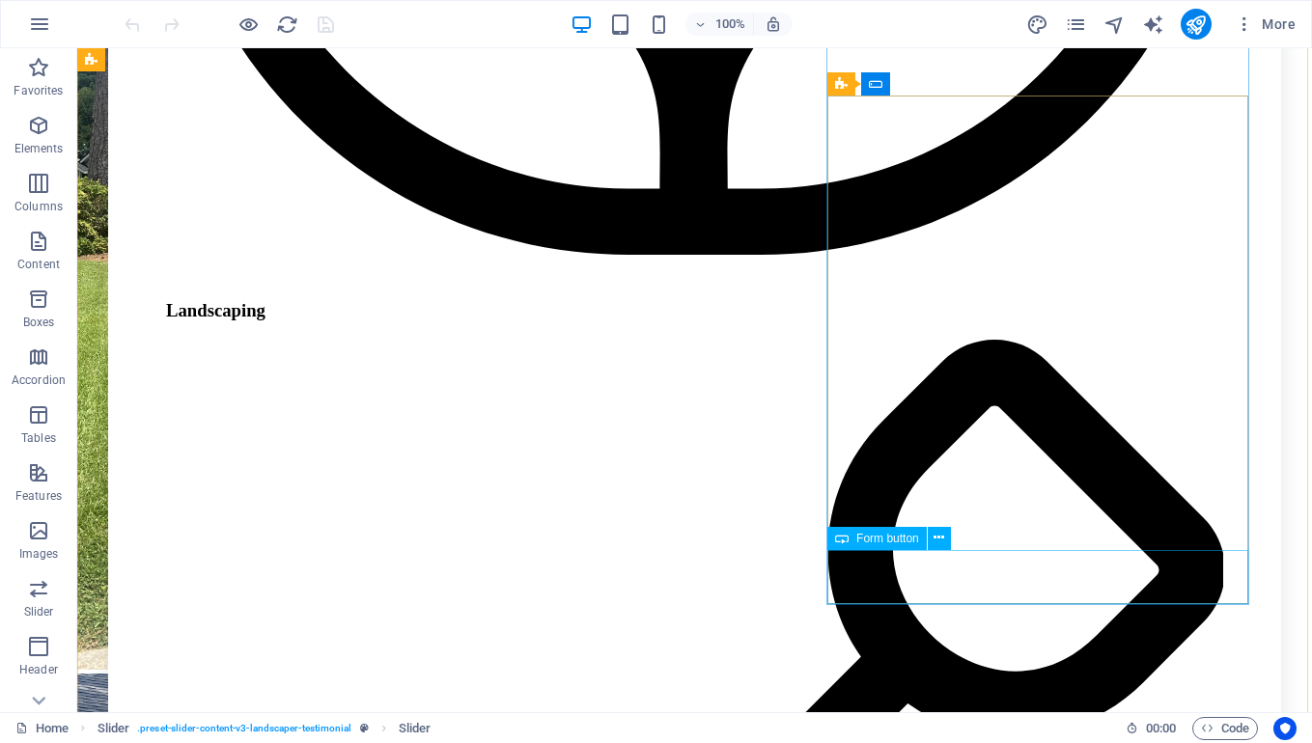
click at [889, 540] on span "Form button" at bounding box center [887, 539] width 63 height 12
select select "px"
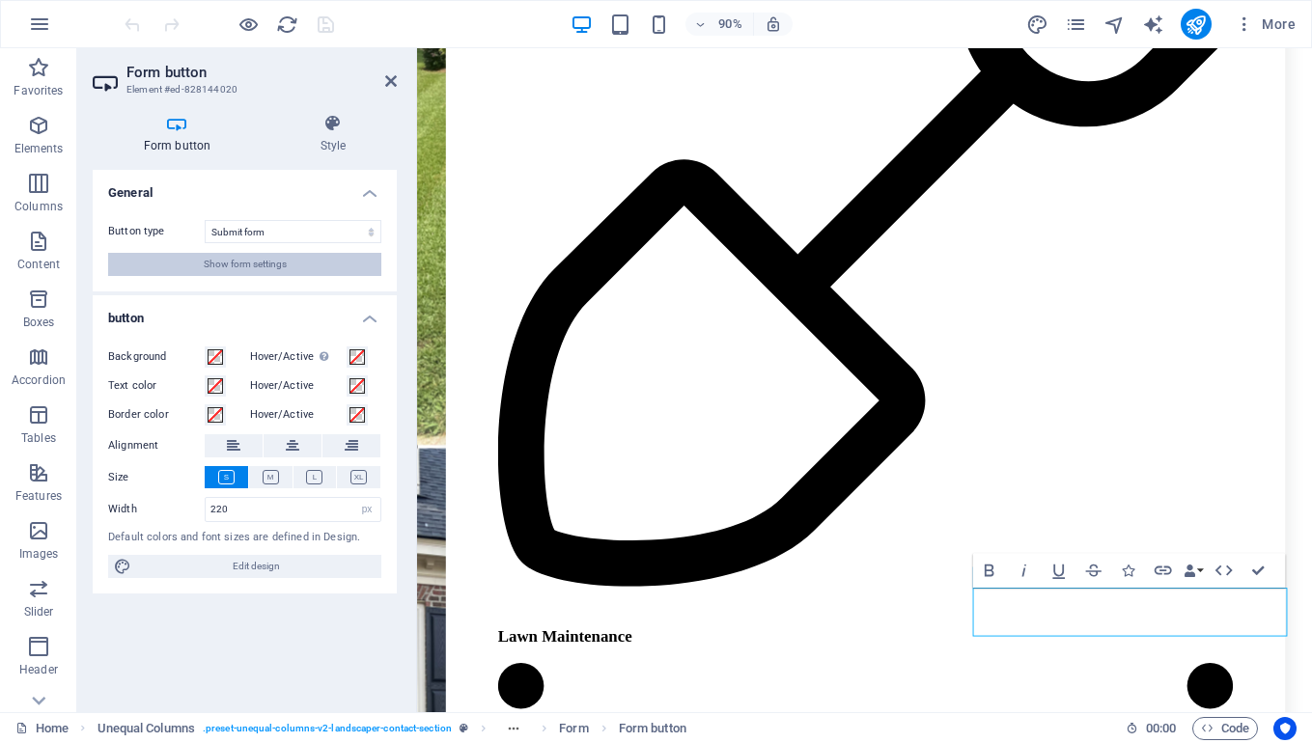
click at [274, 262] on span "Show form settings" at bounding box center [245, 264] width 83 height 23
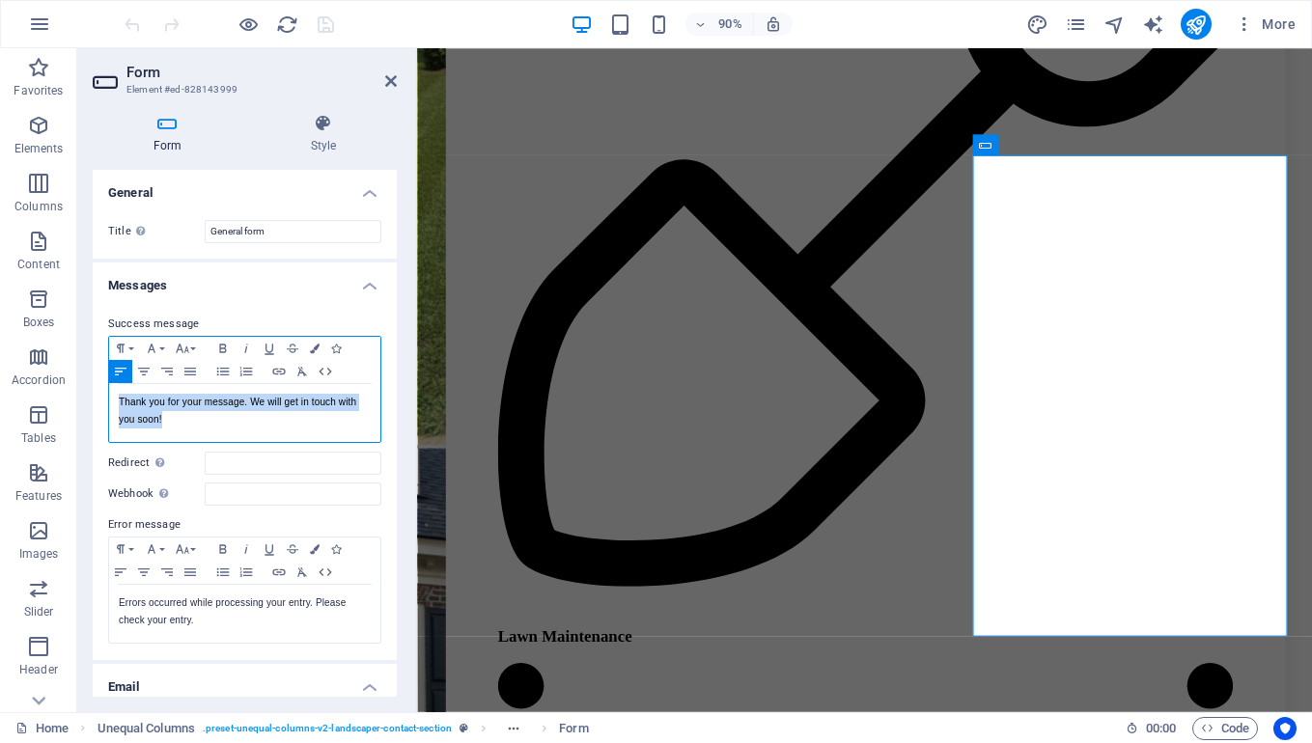
drag, startPoint x: 214, startPoint y: 421, endPoint x: 116, endPoint y: 404, distance: 99.8
click at [116, 404] on div "Thank you for your message. We will get in touch with you soon!" at bounding box center [244, 413] width 271 height 58
copy p "Thank you for your message. We will get in touch with you soon!"
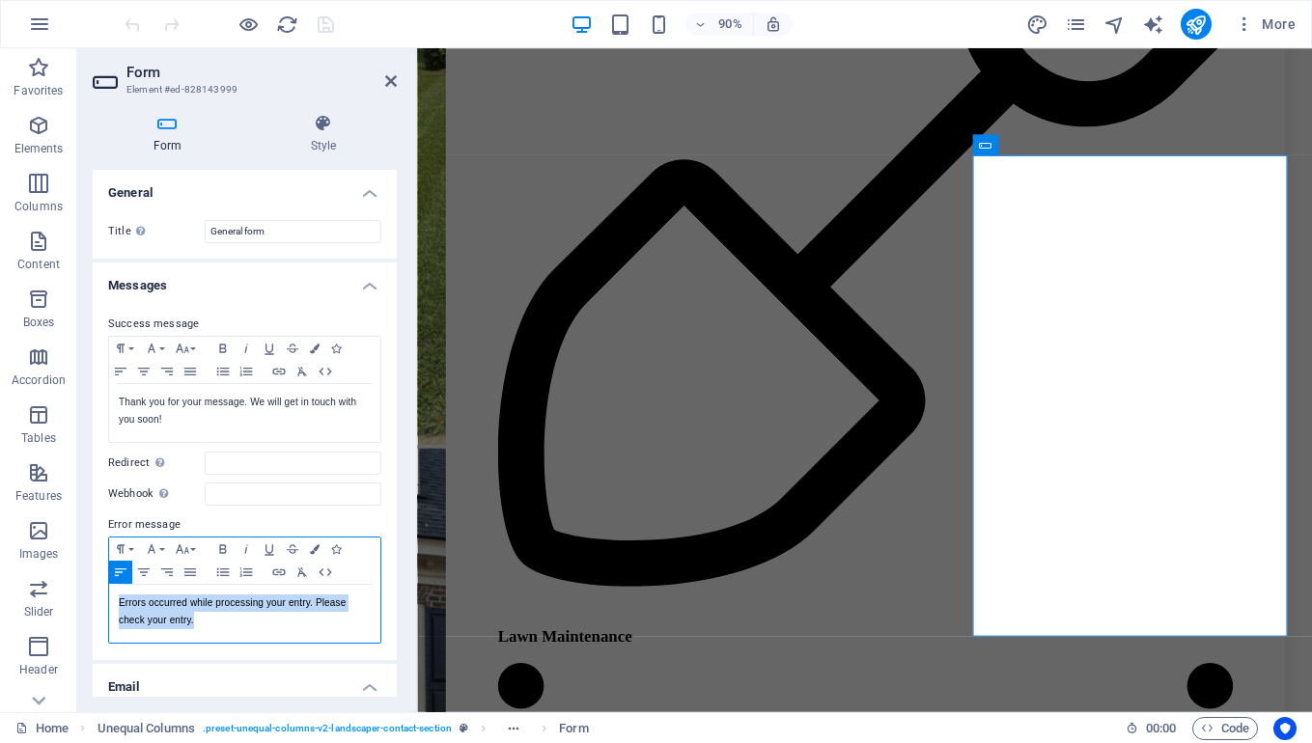
drag, startPoint x: 252, startPoint y: 619, endPoint x: 117, endPoint y: 602, distance: 136.1
click at [117, 602] on div "Errors occurred while processing your entry. Please check your entry." at bounding box center [244, 614] width 271 height 58
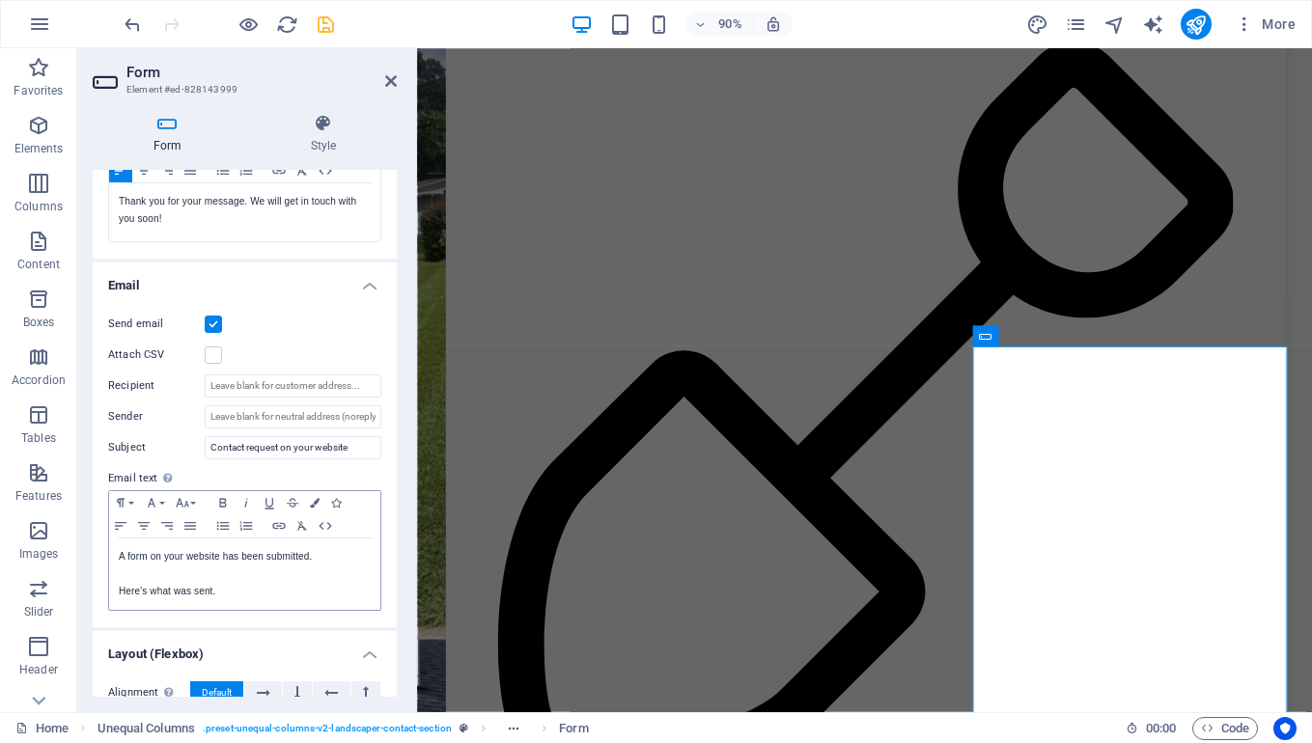
scroll to position [374, 0]
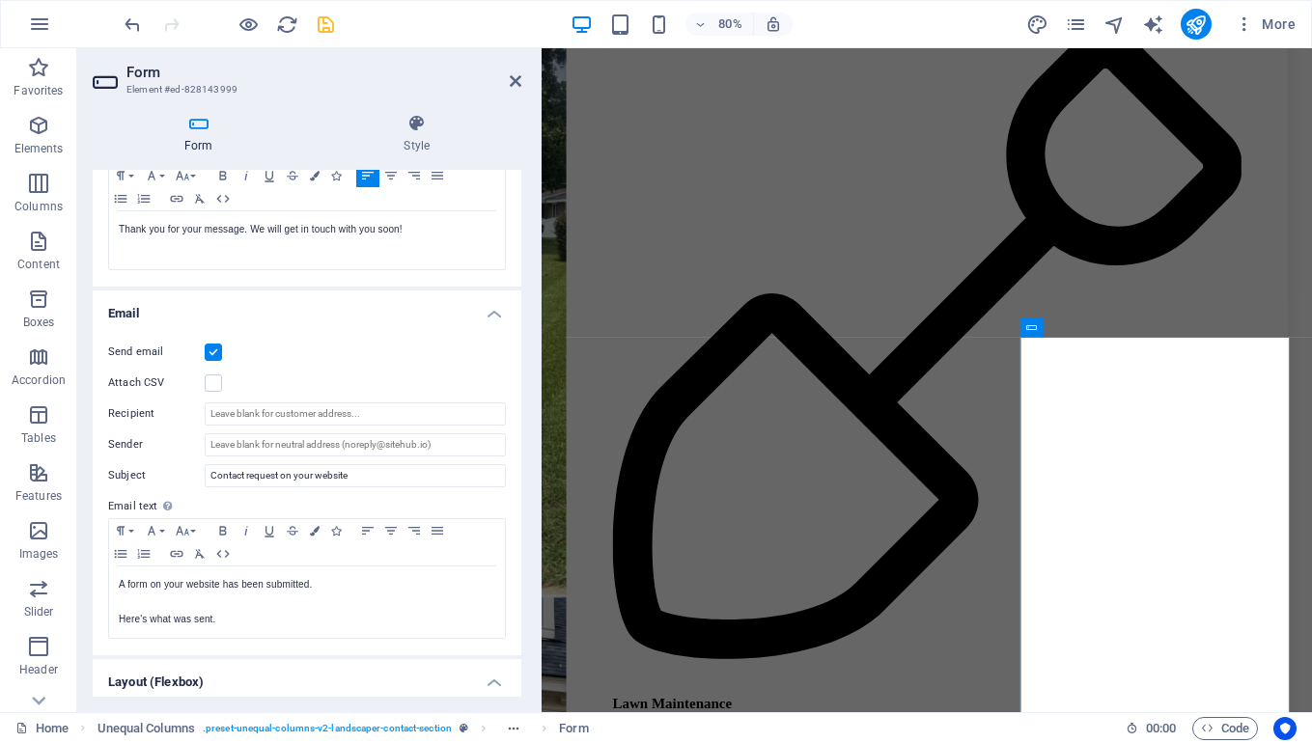
drag, startPoint x: 413, startPoint y: 454, endPoint x: 543, endPoint y: 464, distance: 129.8
click at [543, 464] on div "Form Element #ed-828143999 Form Style General Title Define a name for the form.…" at bounding box center [694, 380] width 1235 height 664
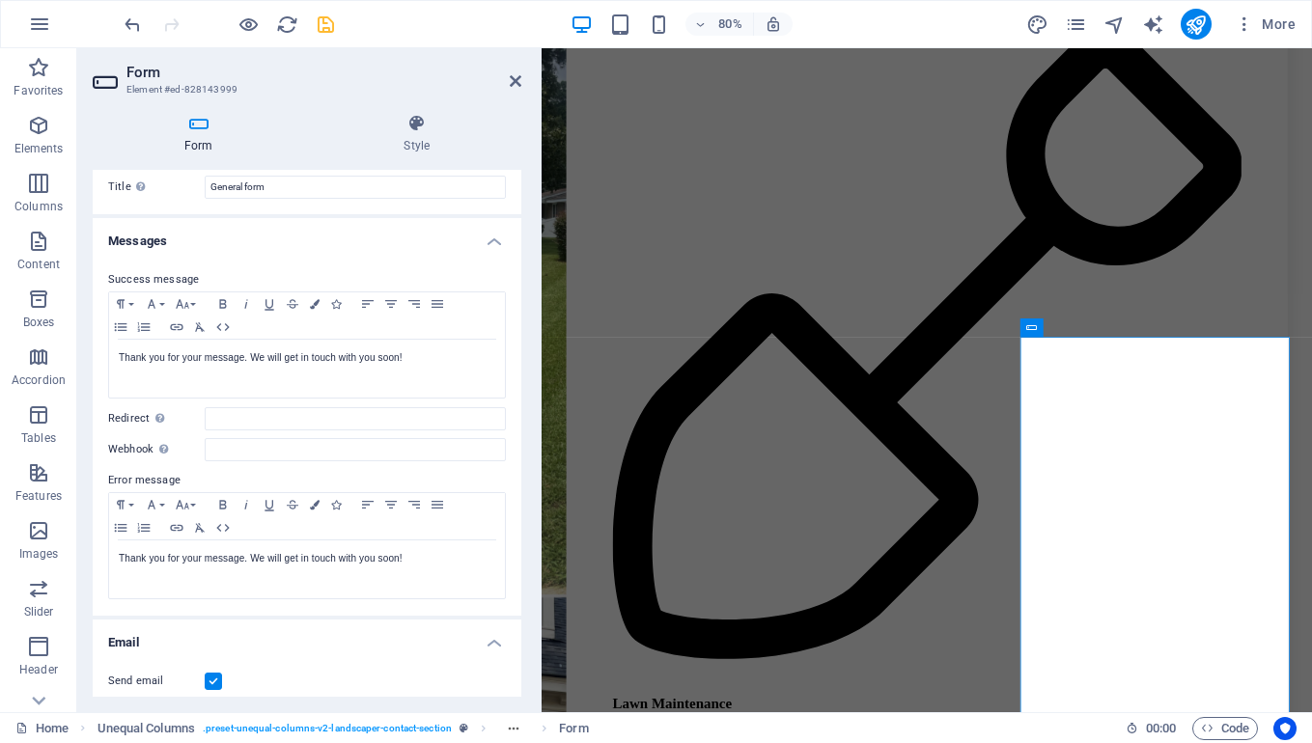
scroll to position [0, 0]
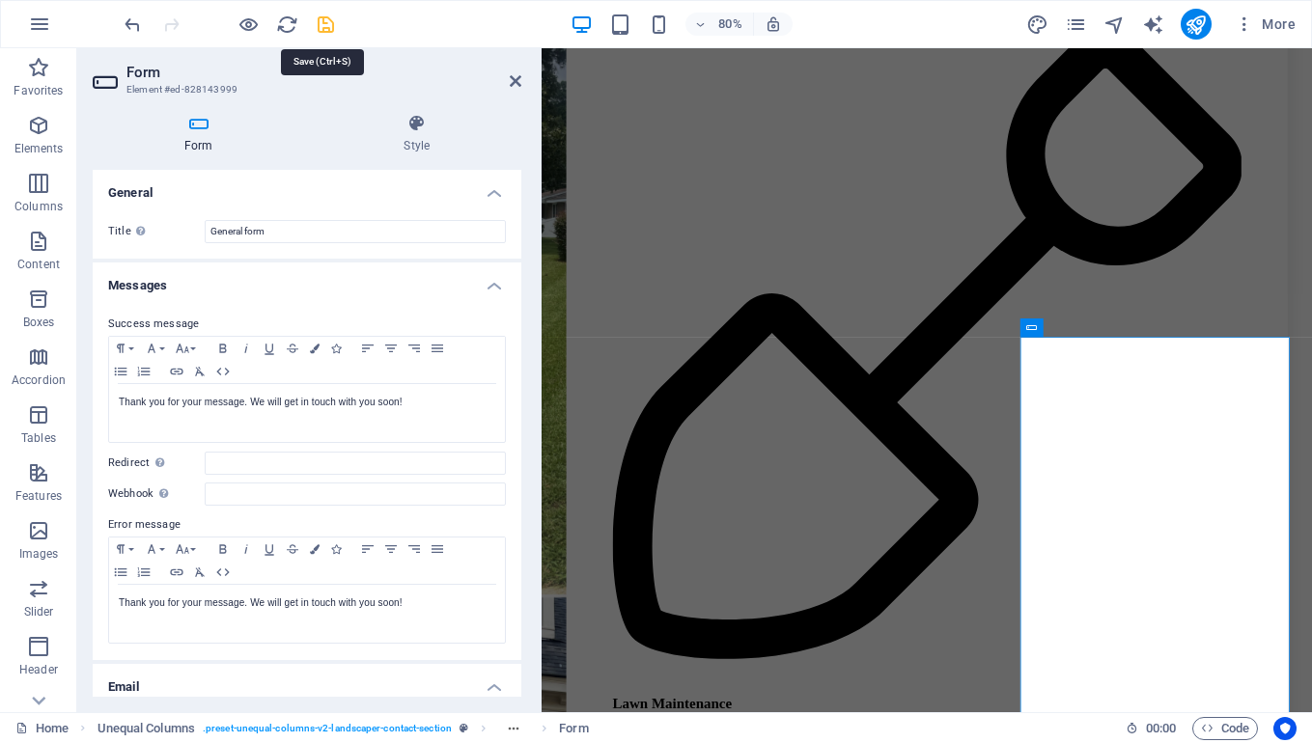
type input "support@w3mobile.net"
click at [326, 22] on icon "save" at bounding box center [326, 25] width 22 height 22
checkbox input "false"
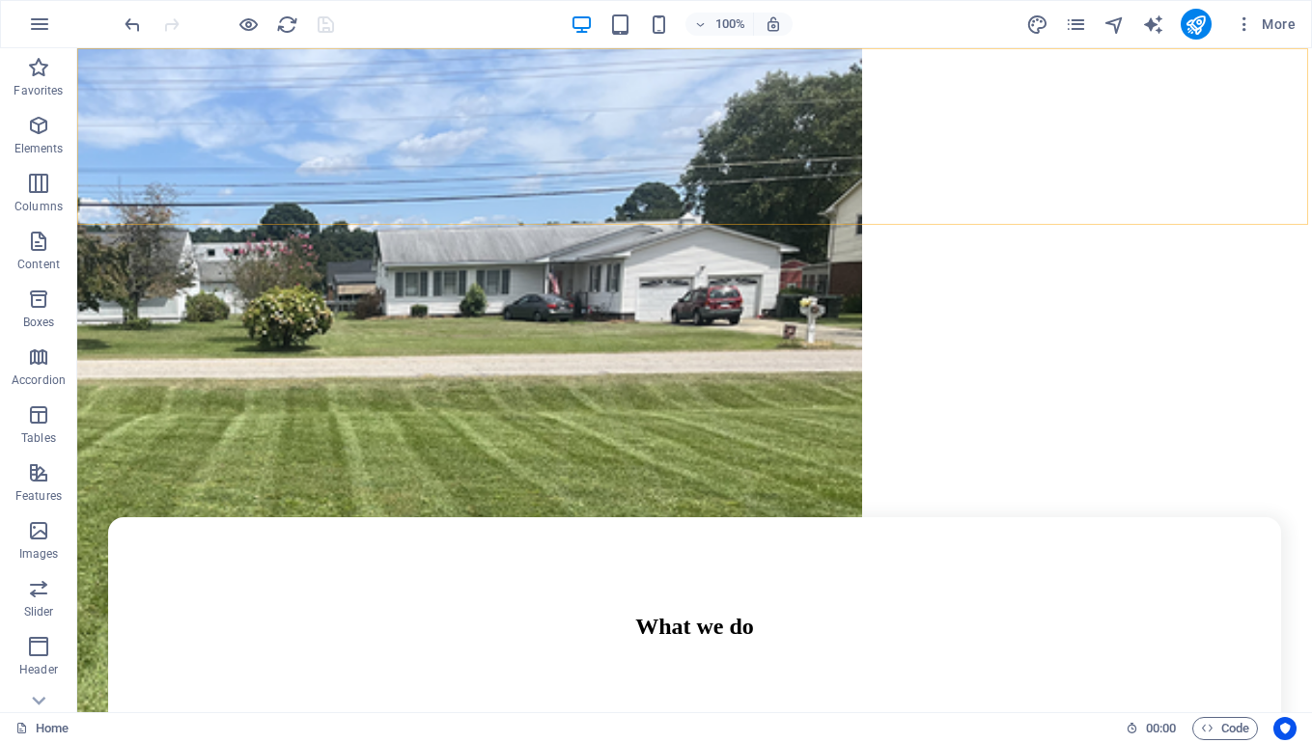
scroll to position [41, 0]
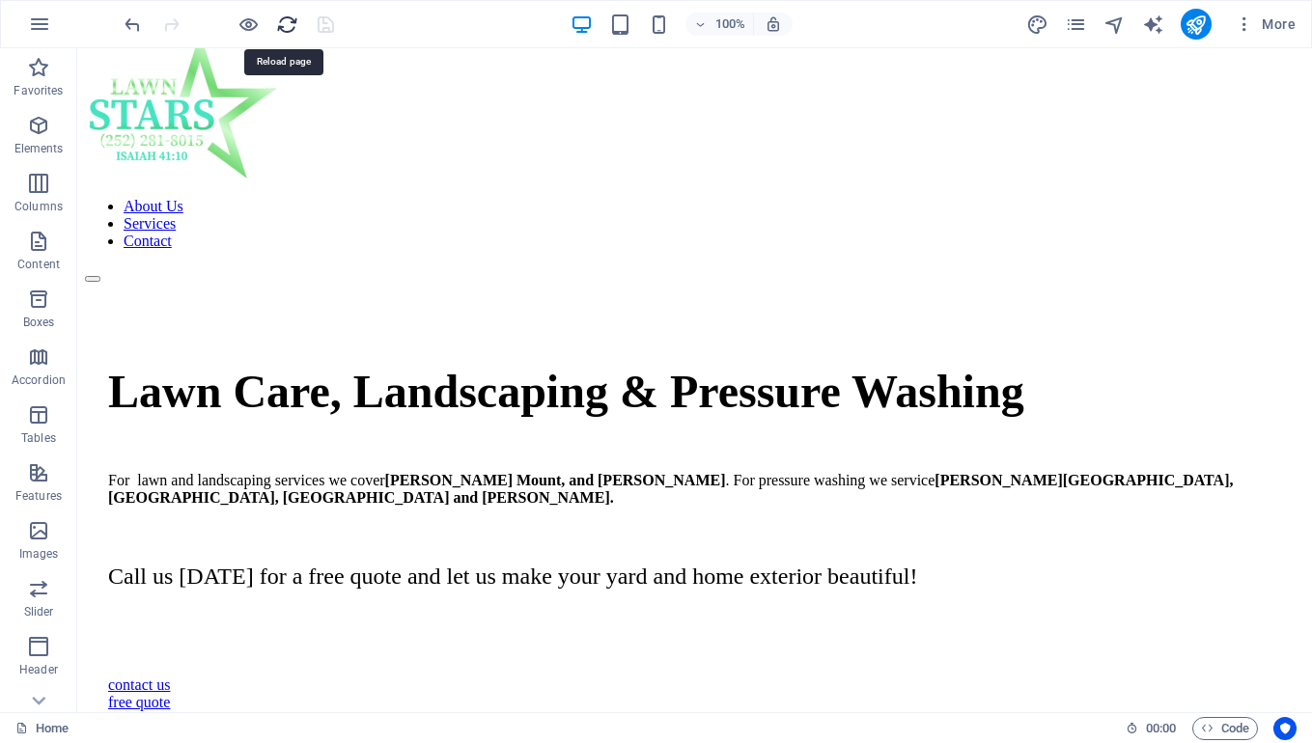
drag, startPoint x: 280, startPoint y: 25, endPoint x: 392, endPoint y: 15, distance: 112.4
click at [280, 25] on icon "reload" at bounding box center [287, 25] width 22 height 22
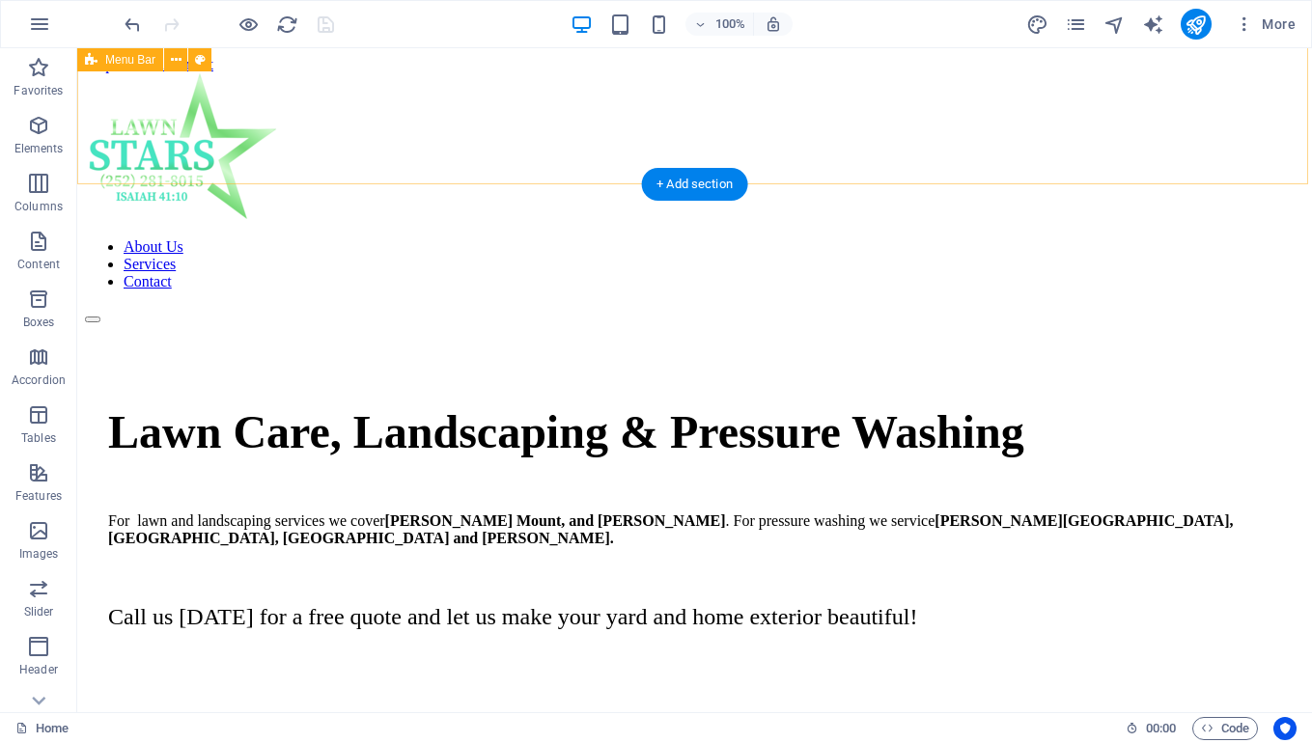
scroll to position [0, 0]
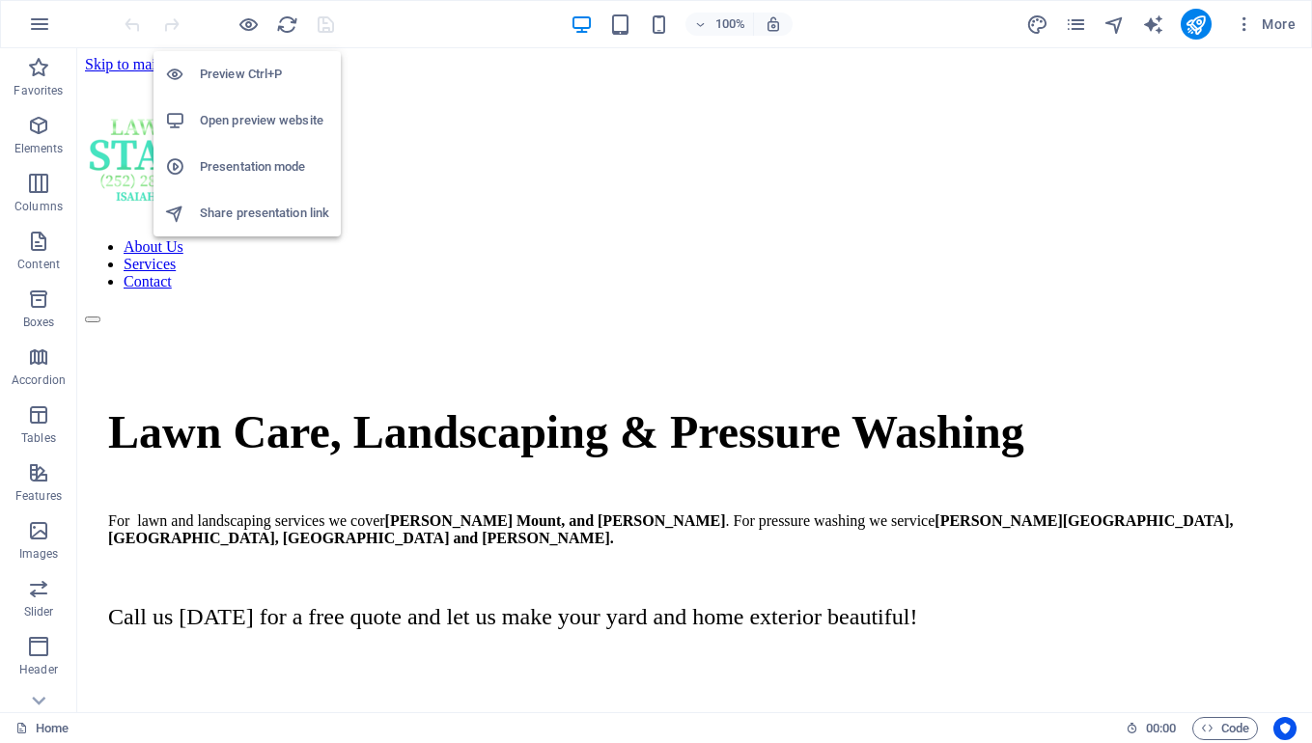
click at [247, 72] on h6 "Preview Ctrl+P" at bounding box center [264, 74] width 129 height 23
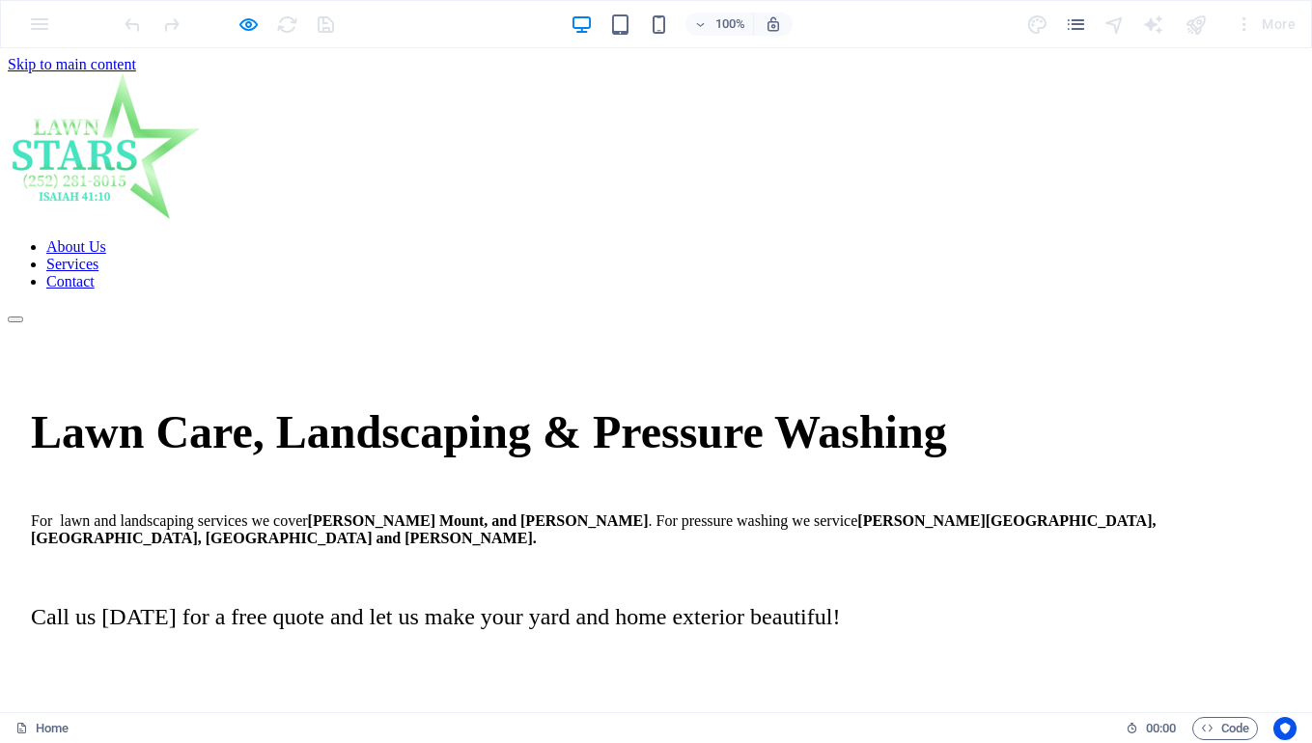
click at [106, 238] on link "About Us" at bounding box center [76, 246] width 60 height 16
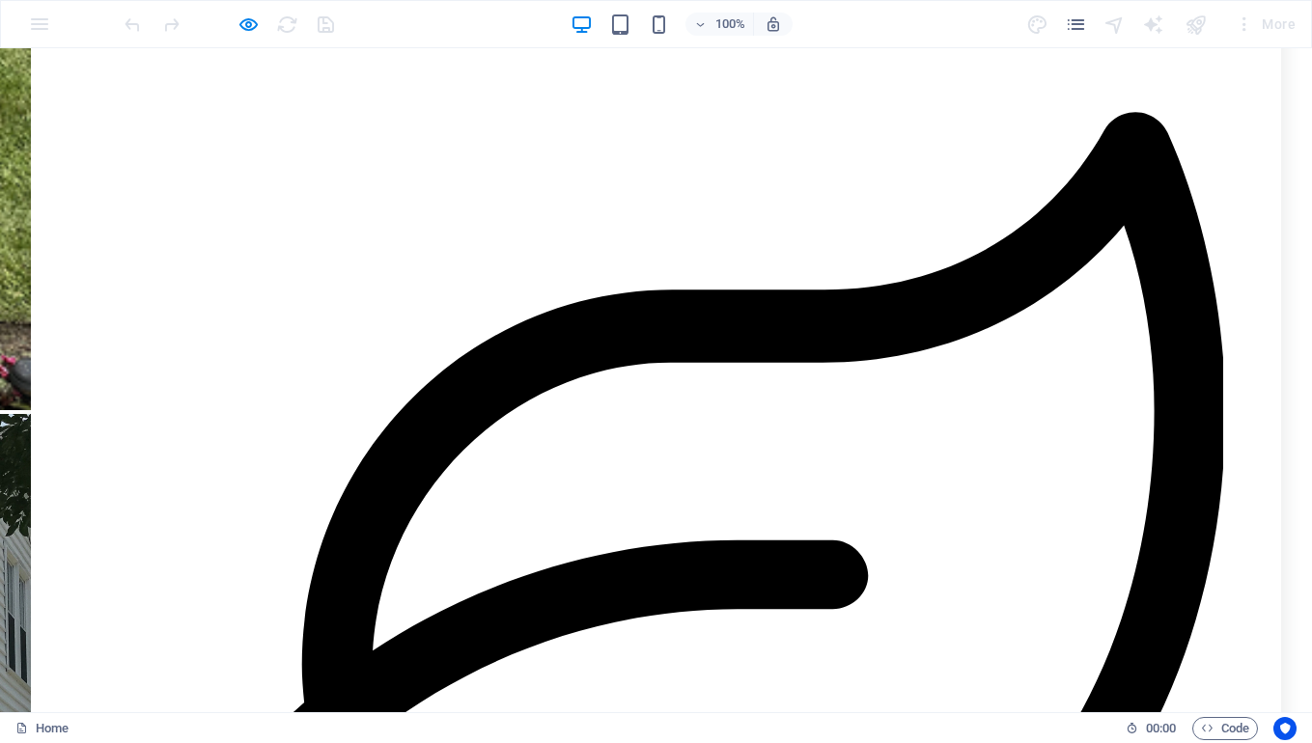
scroll to position [1196, 0]
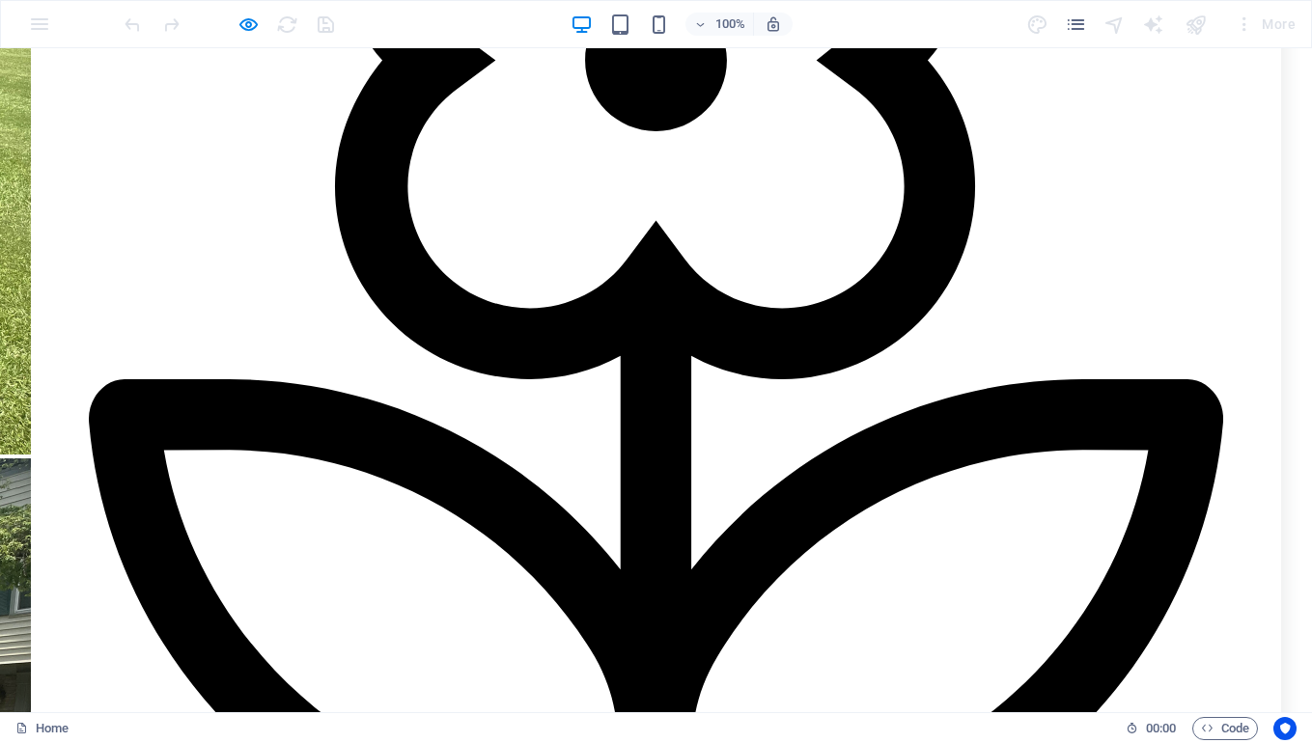
scroll to position [2811, 0]
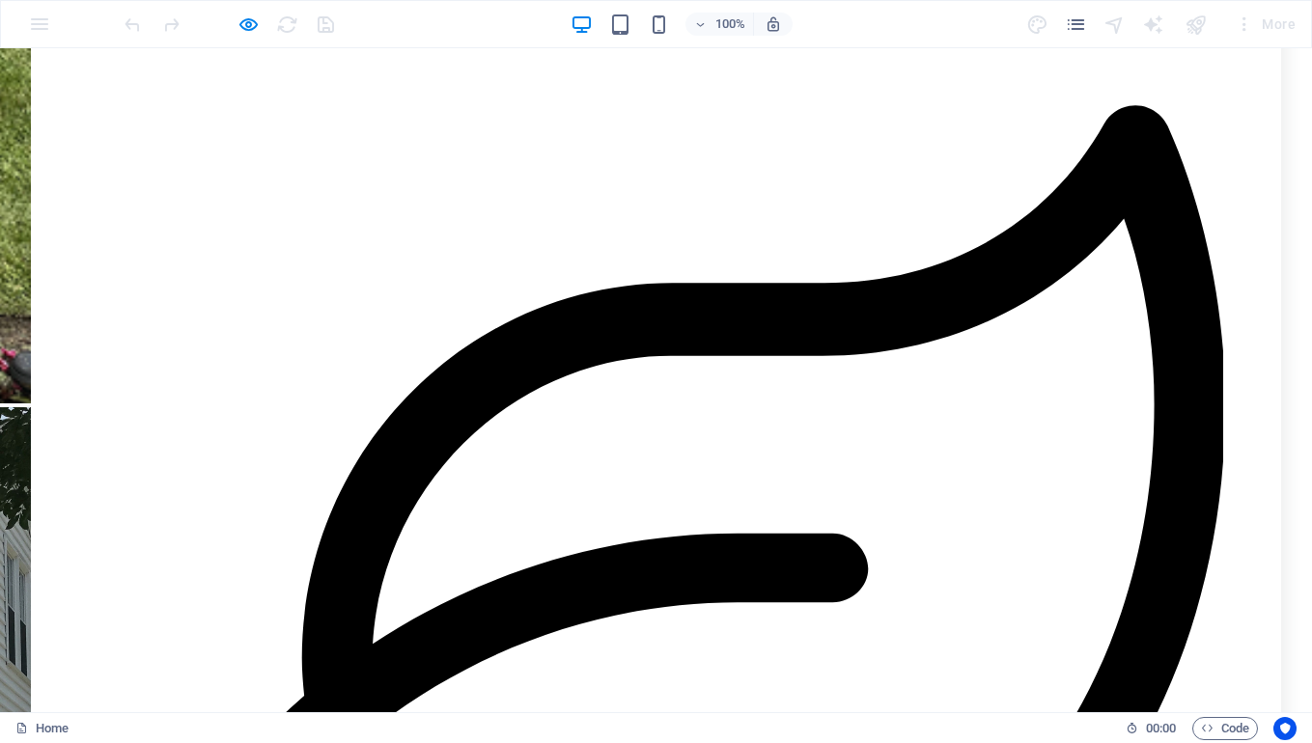
scroll to position [1196, 0]
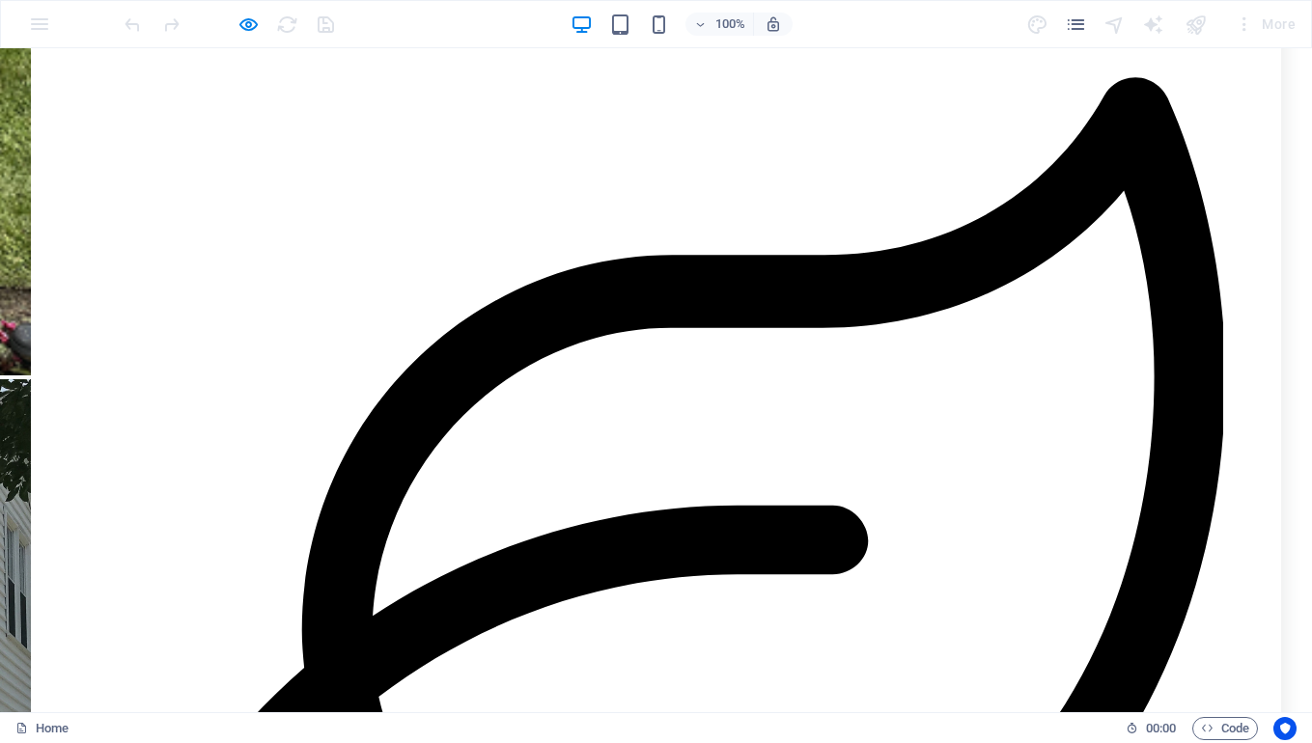
scroll to position [1264, 0]
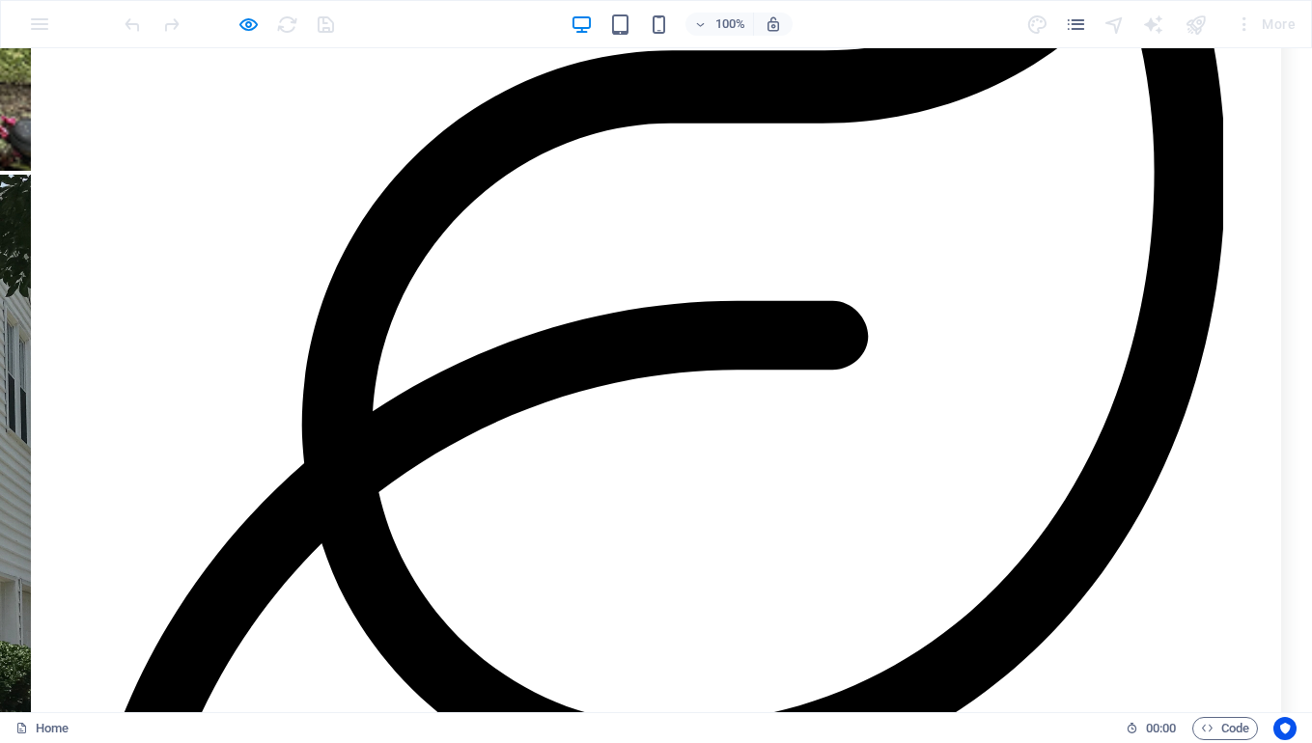
scroll to position [1371, 0]
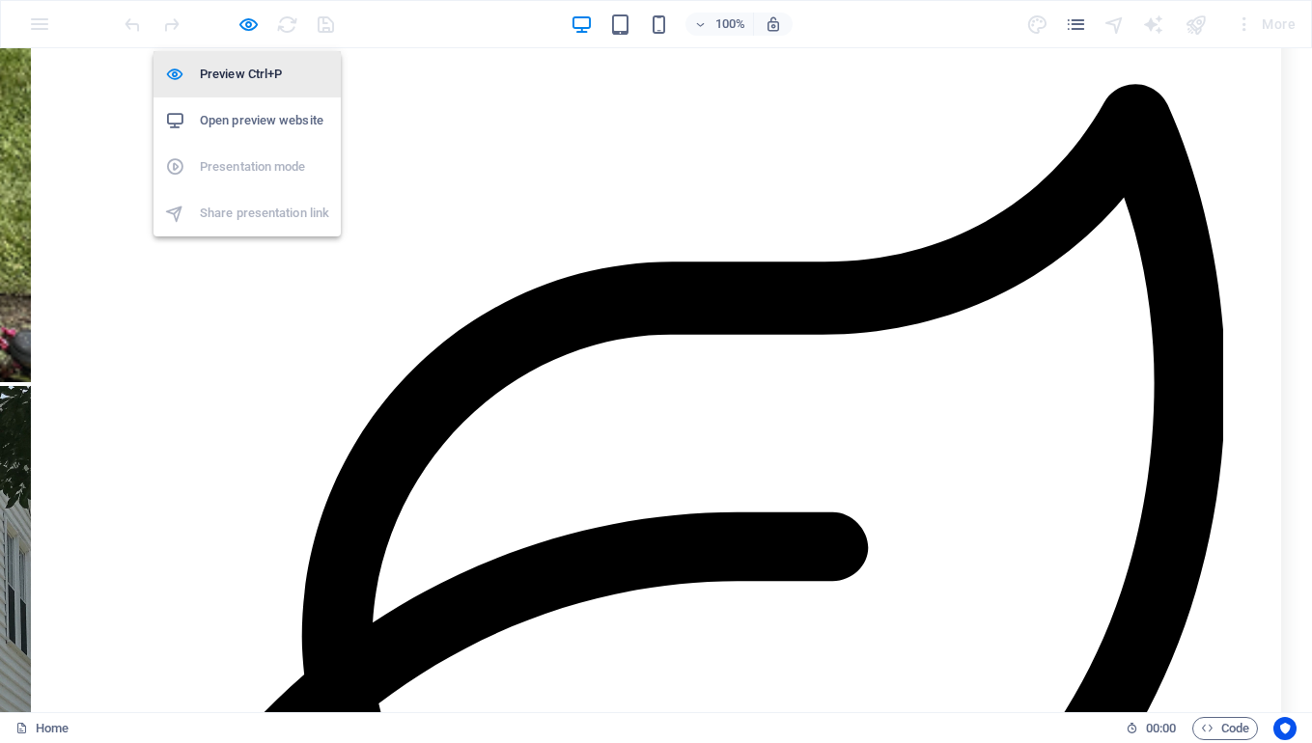
click at [236, 66] on h6 "Preview Ctrl+P" at bounding box center [264, 74] width 129 height 23
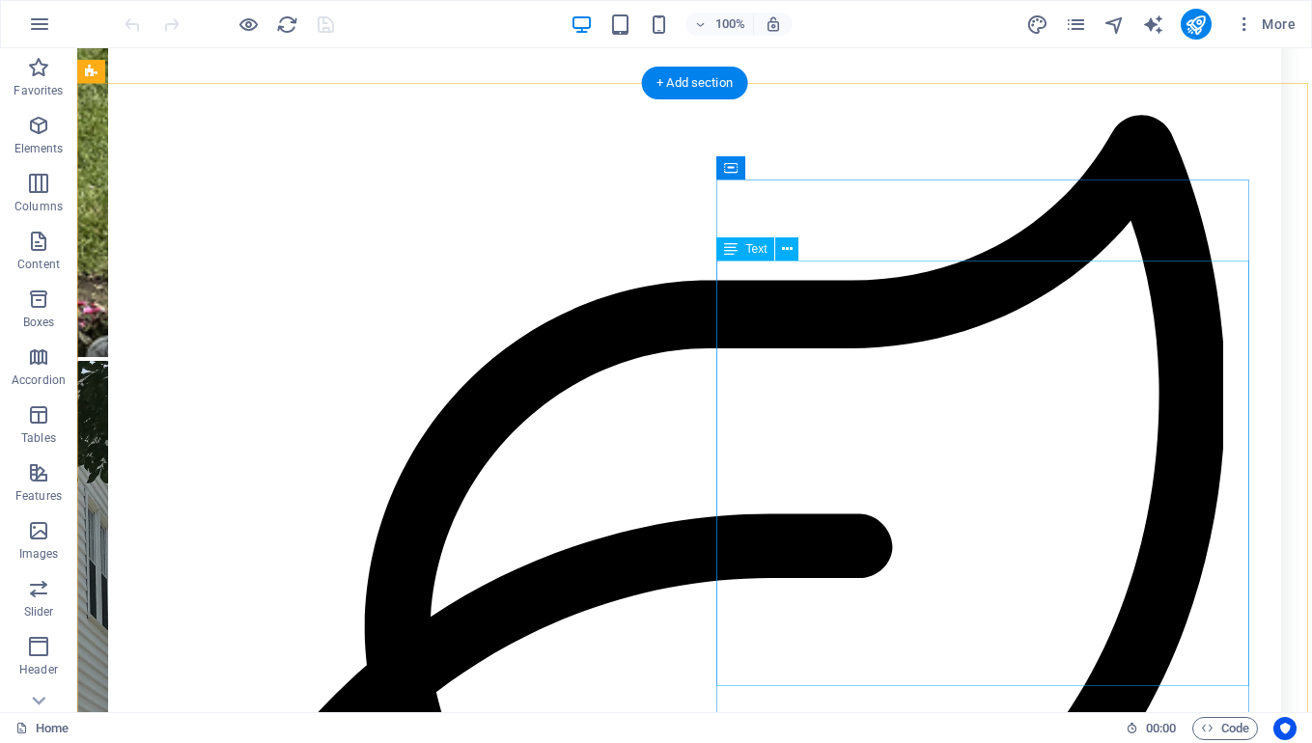
scroll to position [1205, 0]
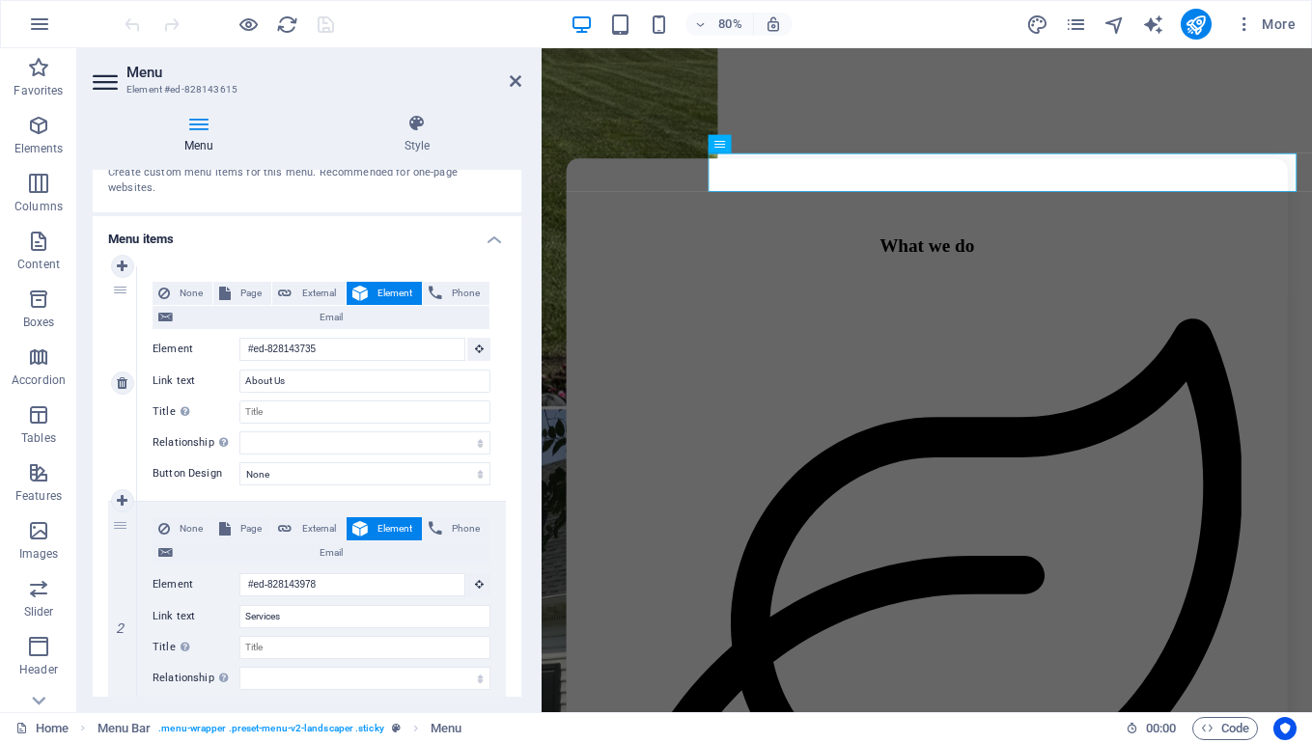
scroll to position [1028, 0]
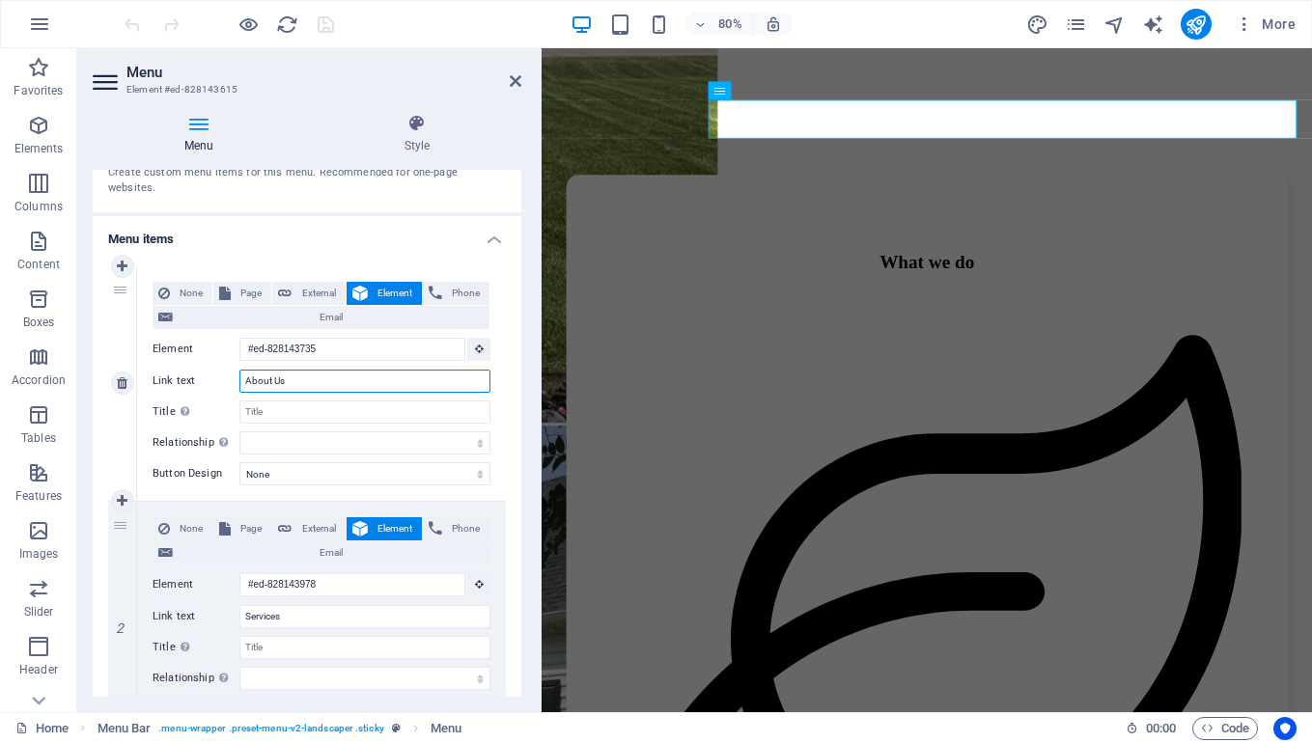
drag, startPoint x: 302, startPoint y: 369, endPoint x: 247, endPoint y: 368, distance: 55.0
click at [245, 370] on input "About Us" at bounding box center [364, 381] width 251 height 23
type input "Services"
select select
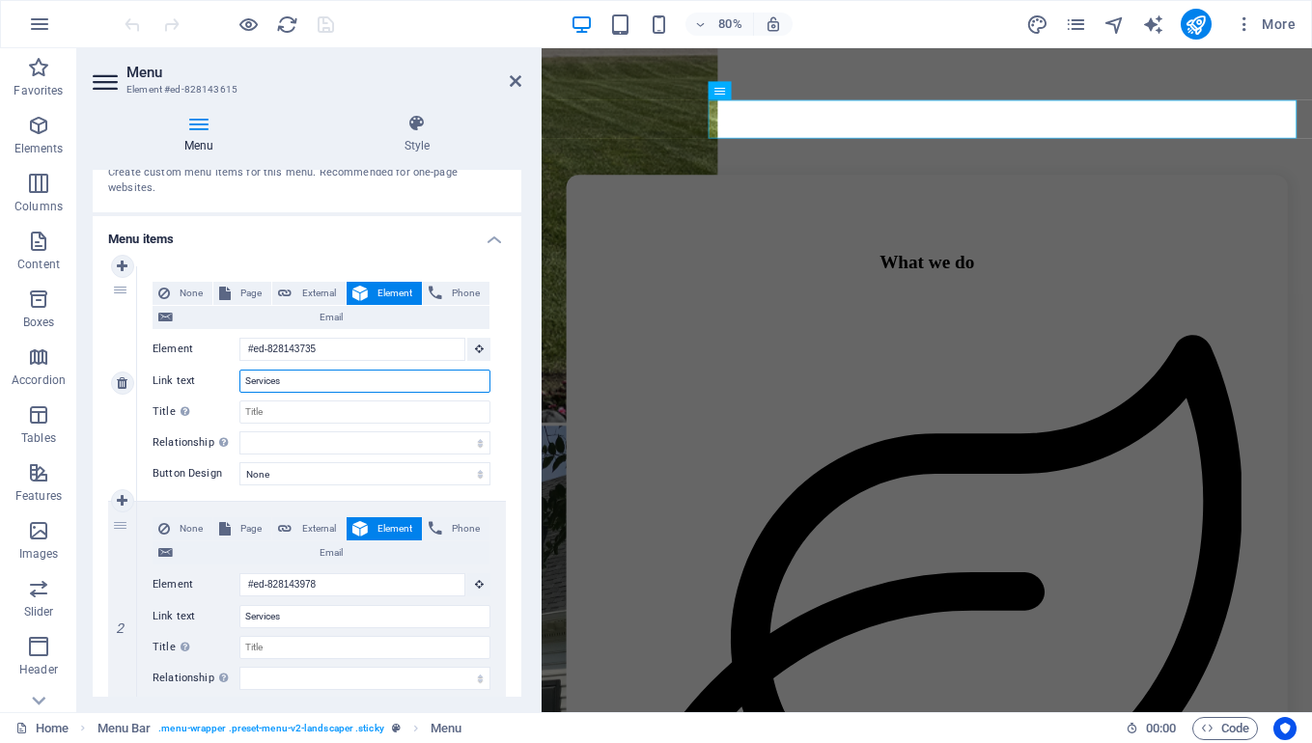
select select
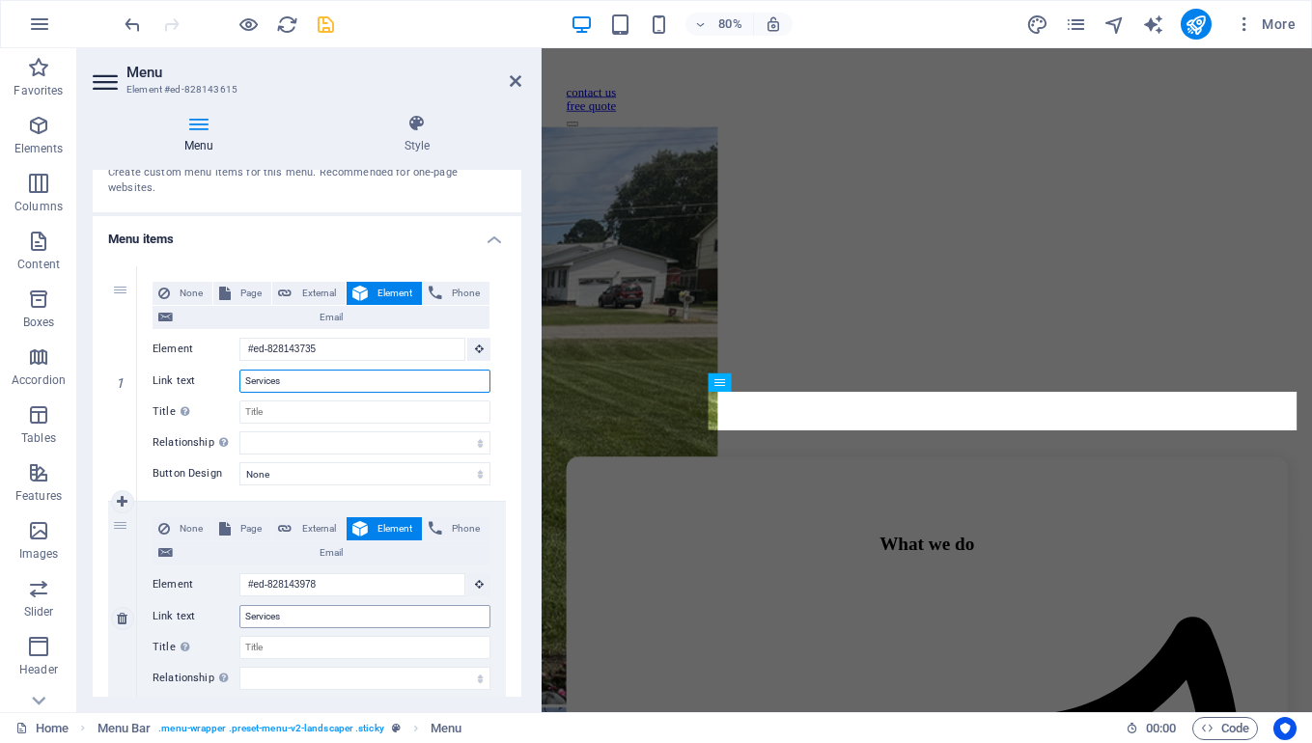
scroll to position [675, 0]
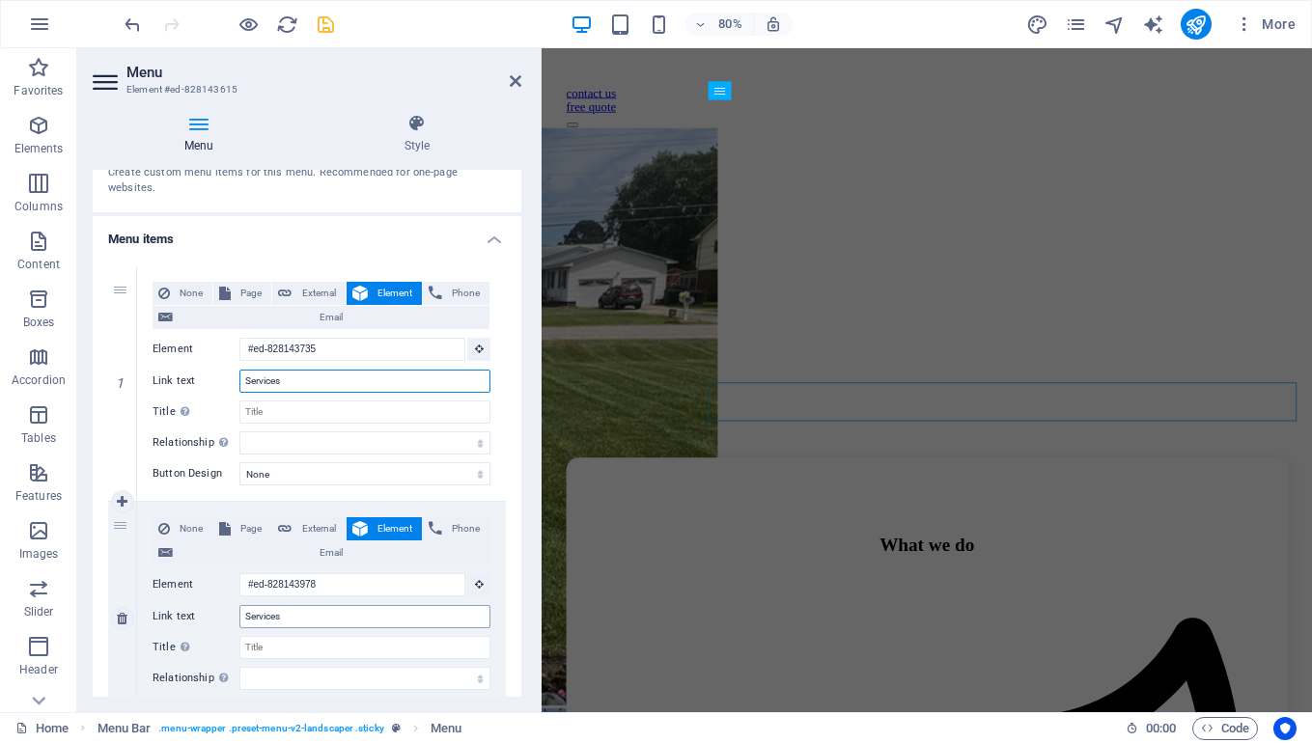
type input "Services"
drag, startPoint x: 327, startPoint y: 612, endPoint x: 248, endPoint y: 608, distance: 79.3
click at [248, 608] on input "Services" at bounding box center [364, 616] width 251 height 23
type input "Ab"
select select
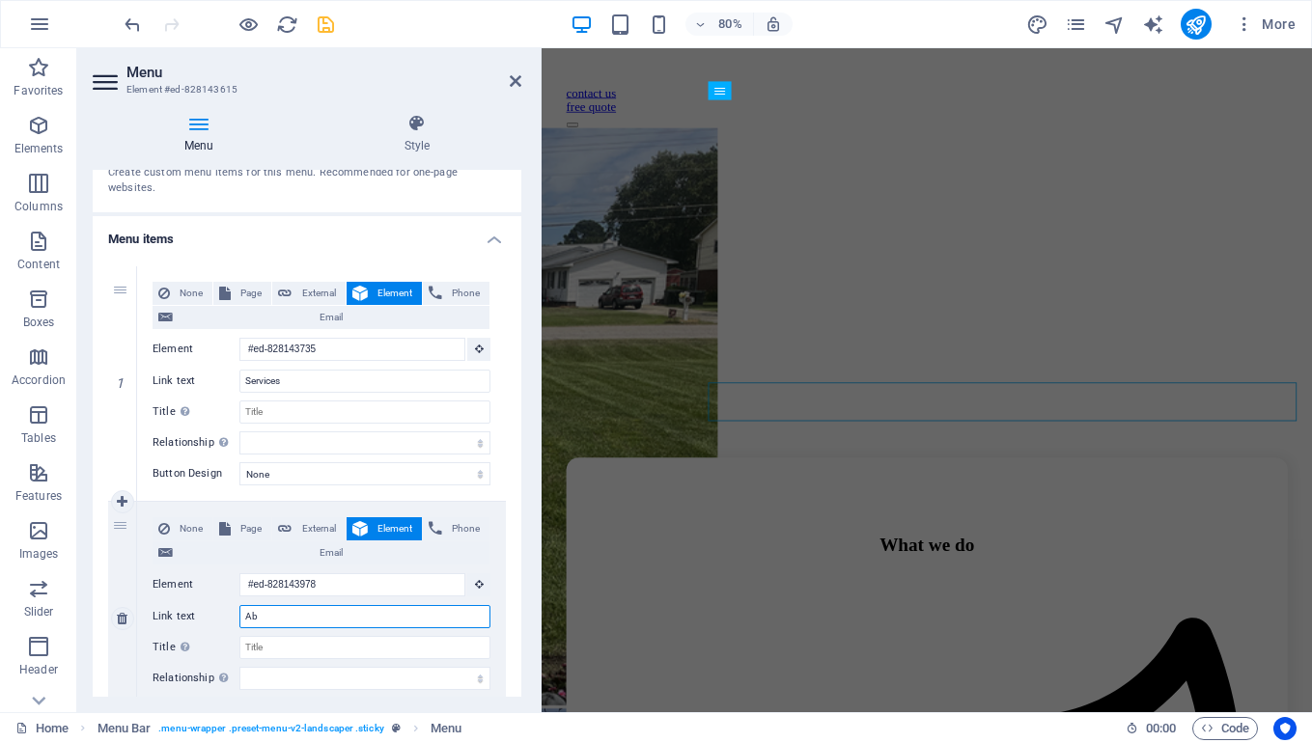
select select
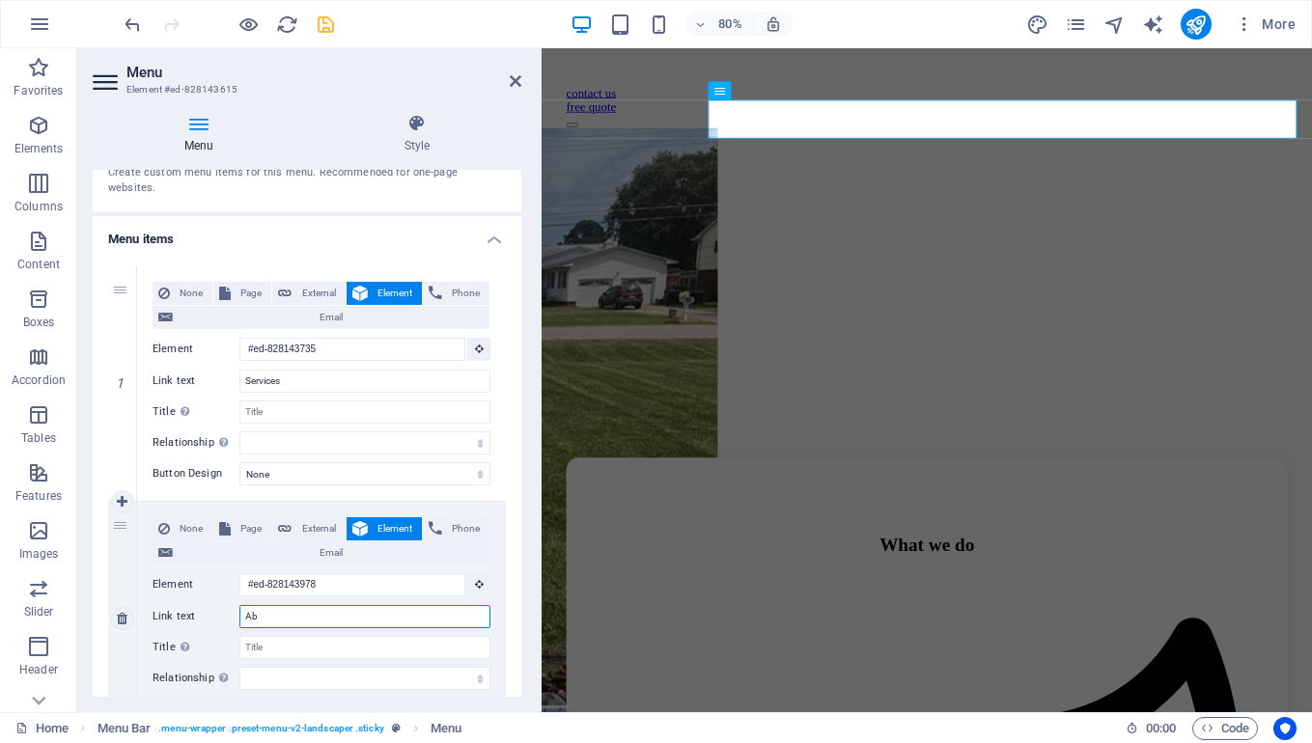
type input "Abo"
select select
type input "About"
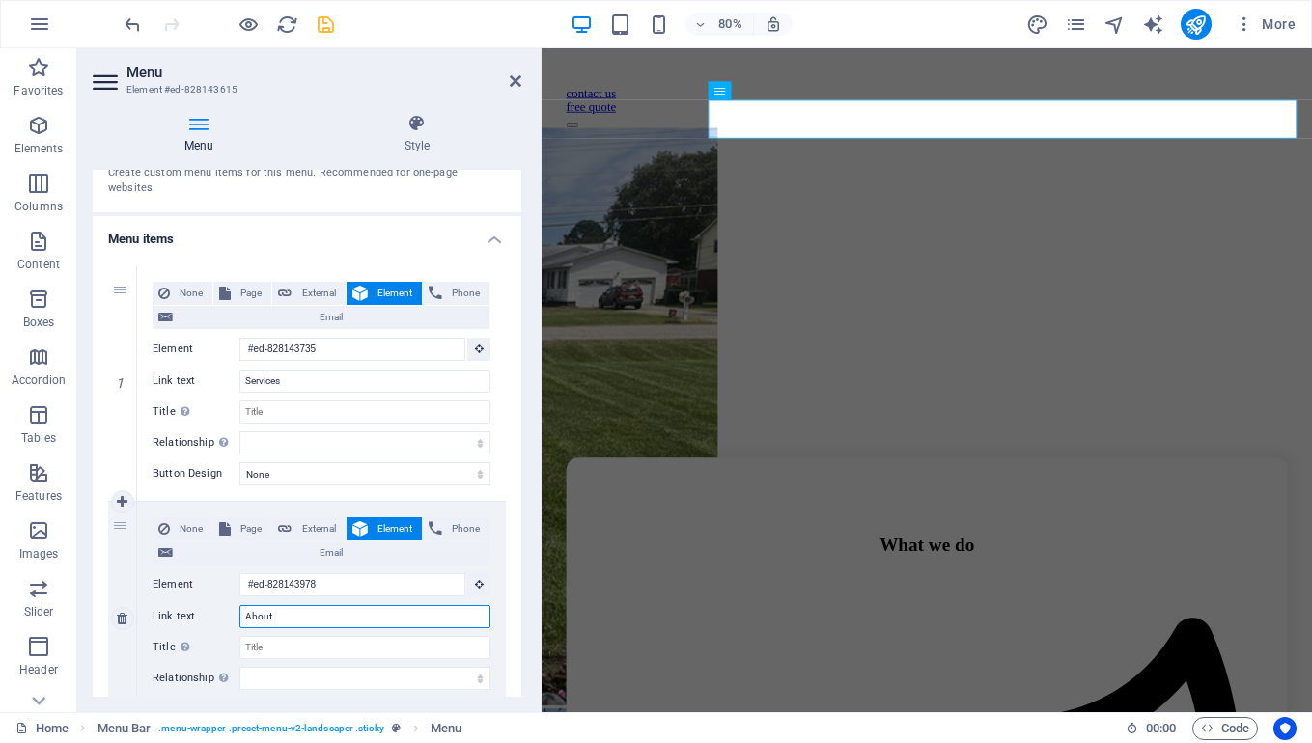
select select
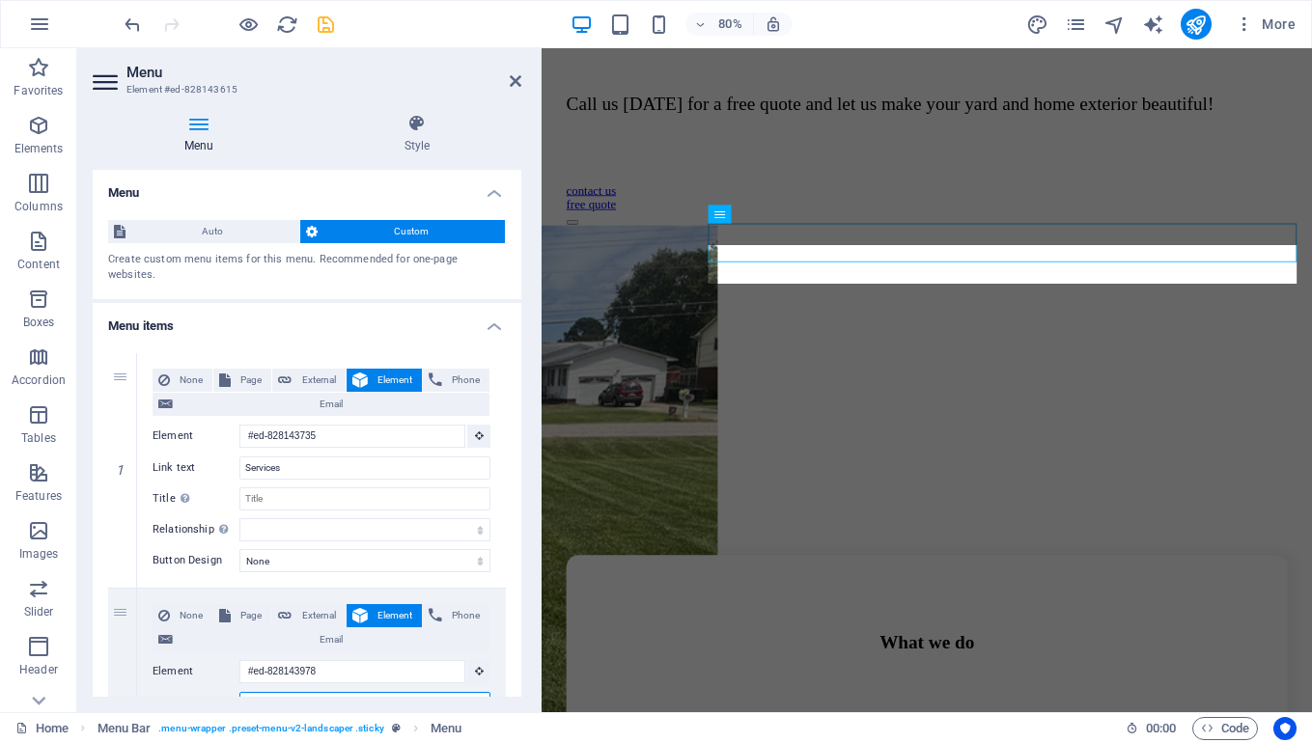
scroll to position [498, 0]
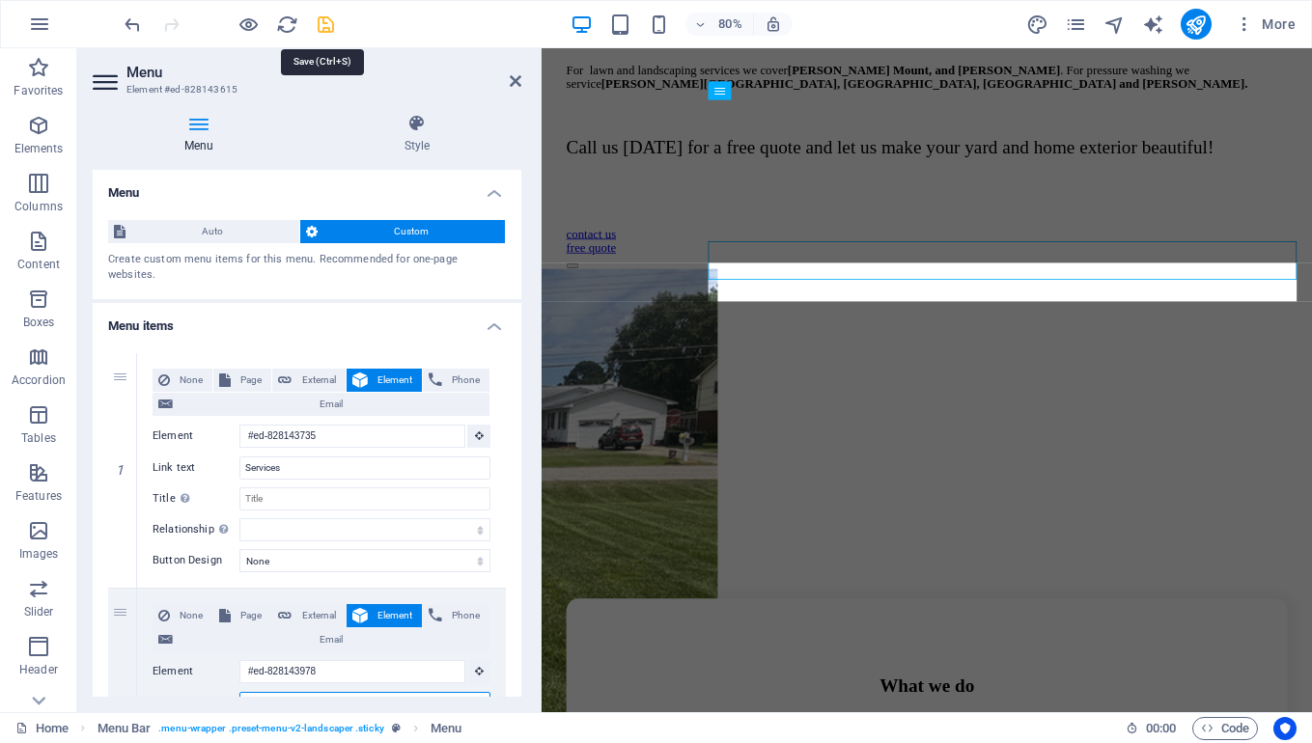
type input "About"
click at [317, 24] on icon "save" at bounding box center [326, 25] width 22 height 22
checkbox input "false"
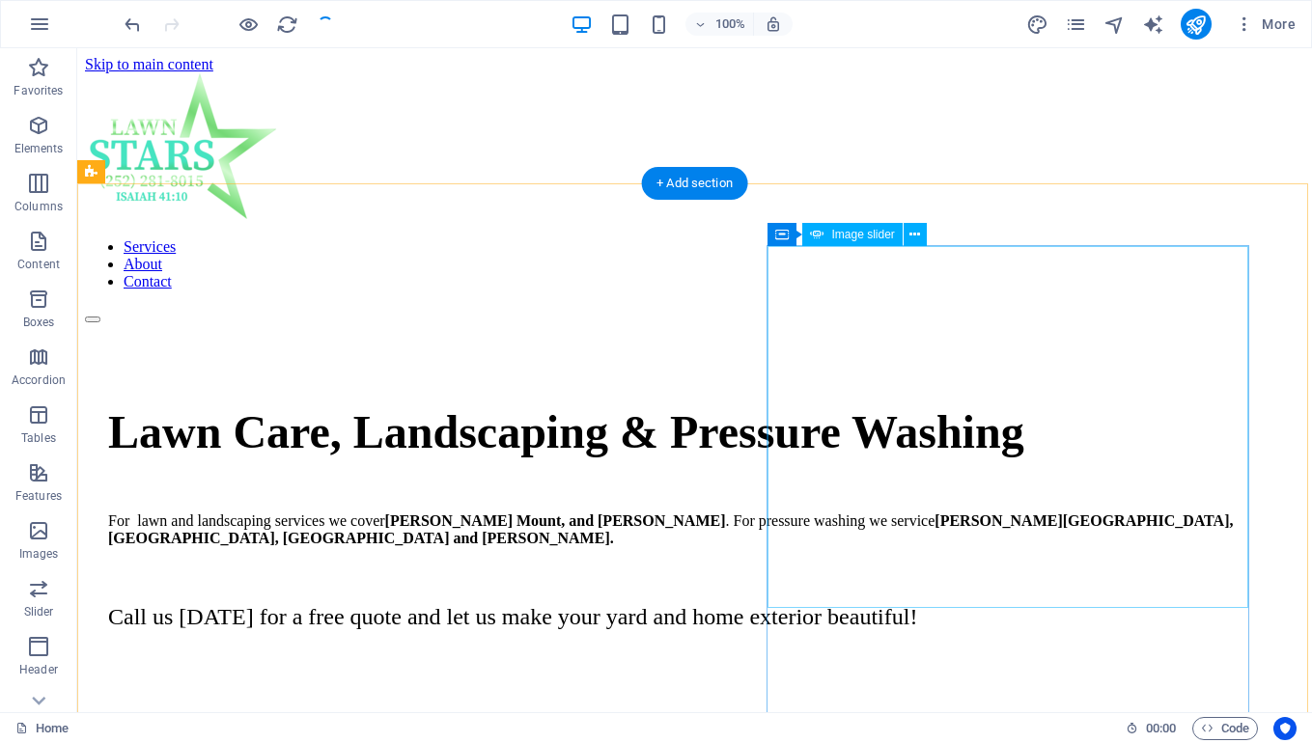
scroll to position [42, 0]
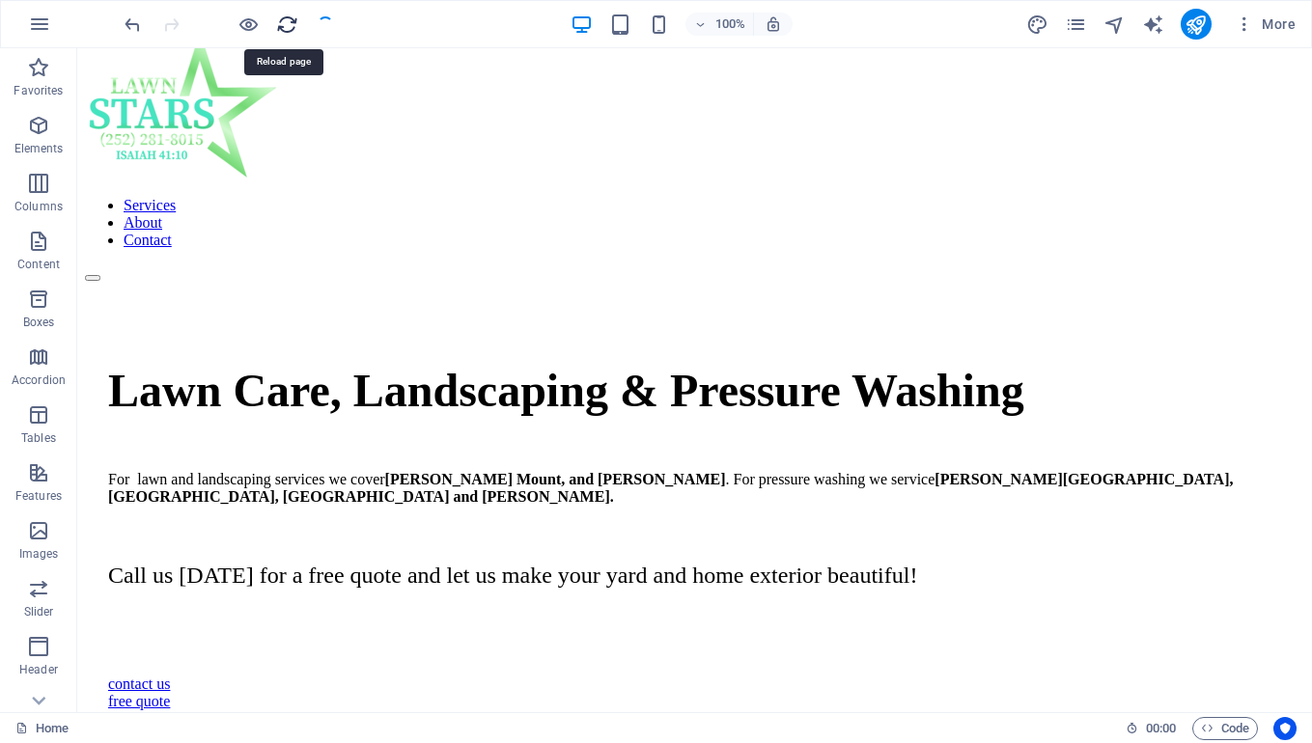
click at [290, 26] on icon "reload" at bounding box center [287, 25] width 22 height 22
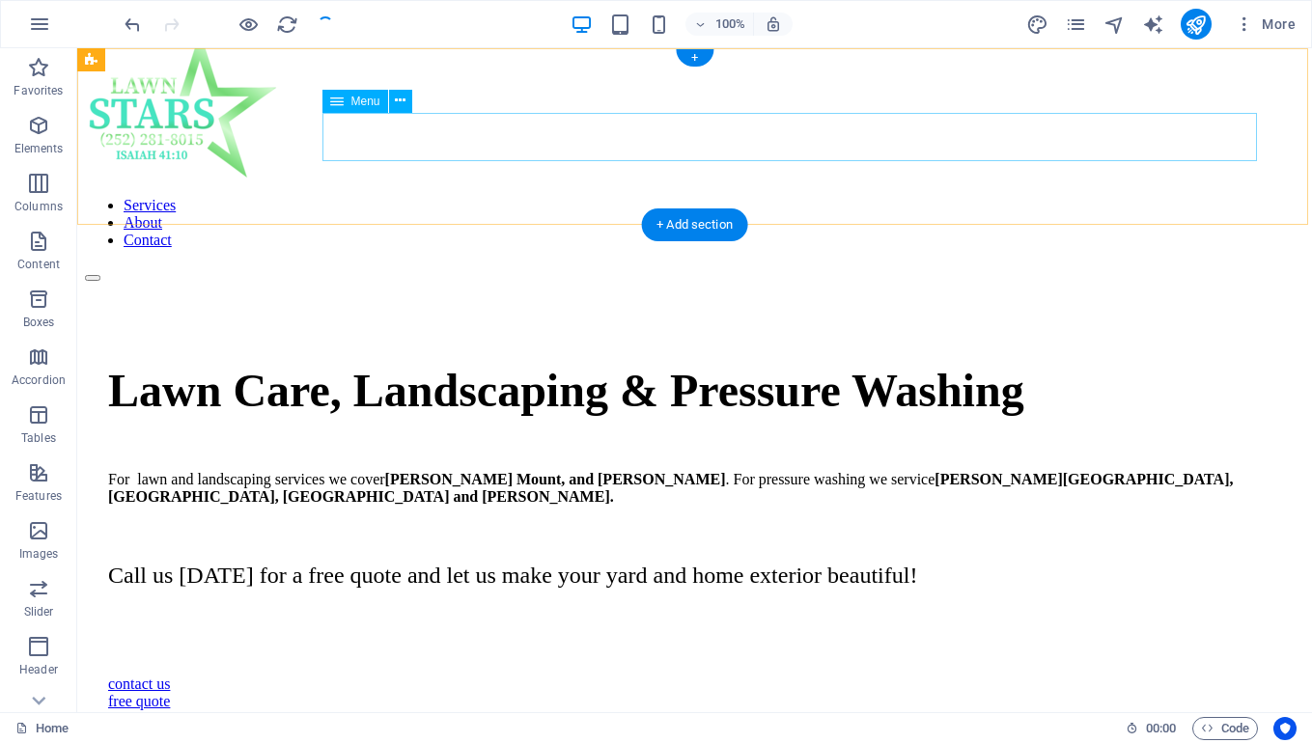
scroll to position [0, 0]
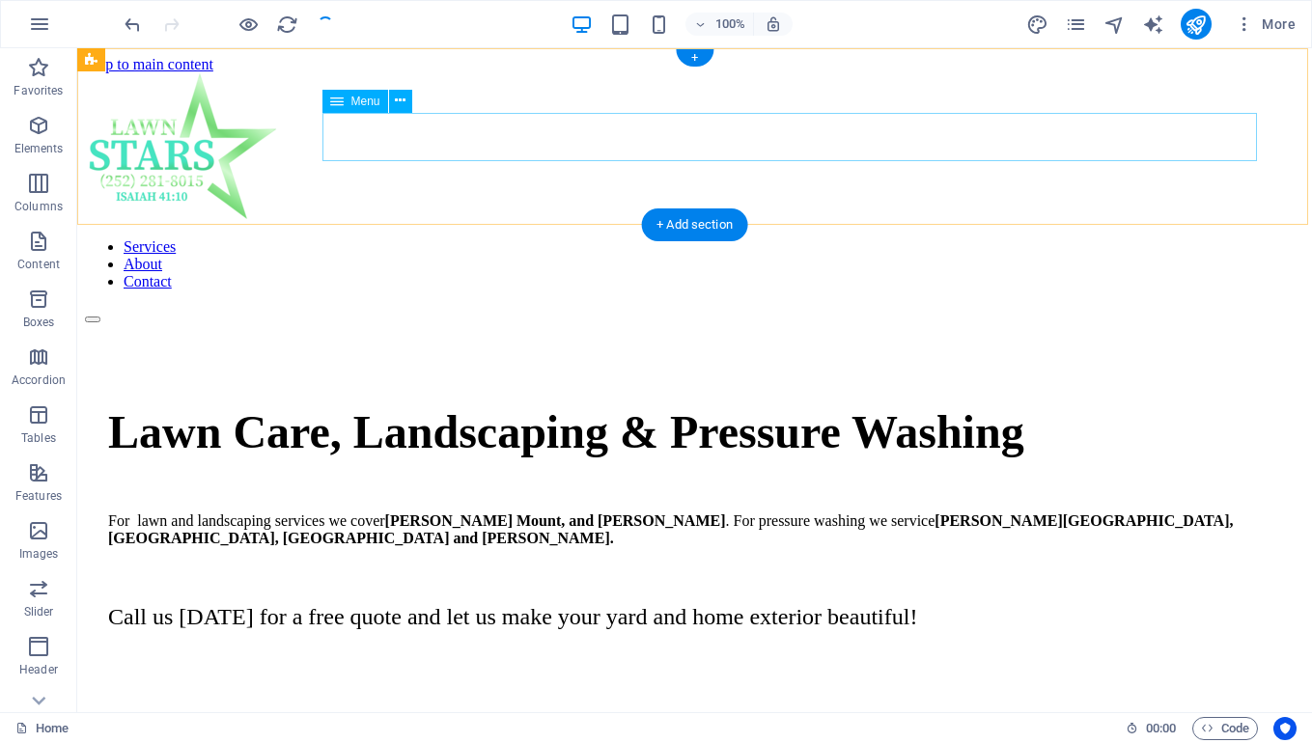
click at [937, 238] on nav "Services About Contact" at bounding box center [694, 264] width 1219 height 52
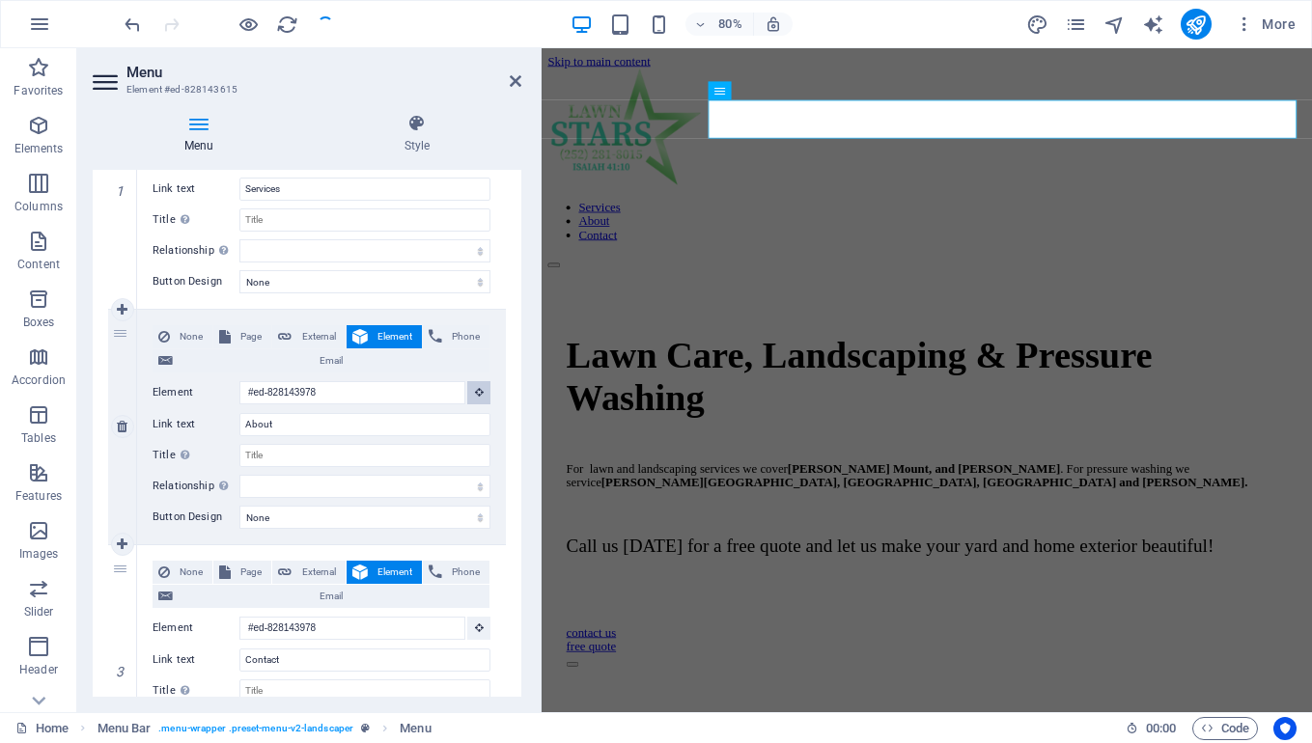
click at [478, 387] on icon at bounding box center [479, 392] width 9 height 10
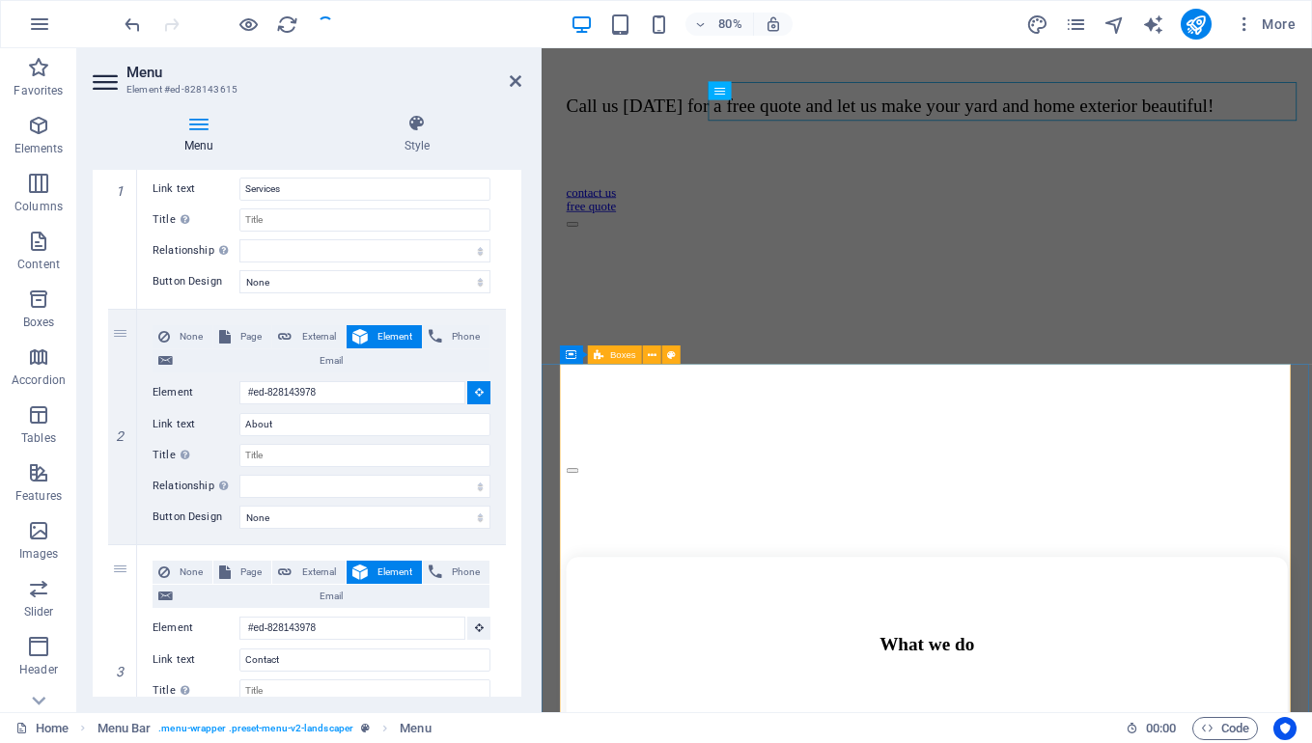
scroll to position [581, 0]
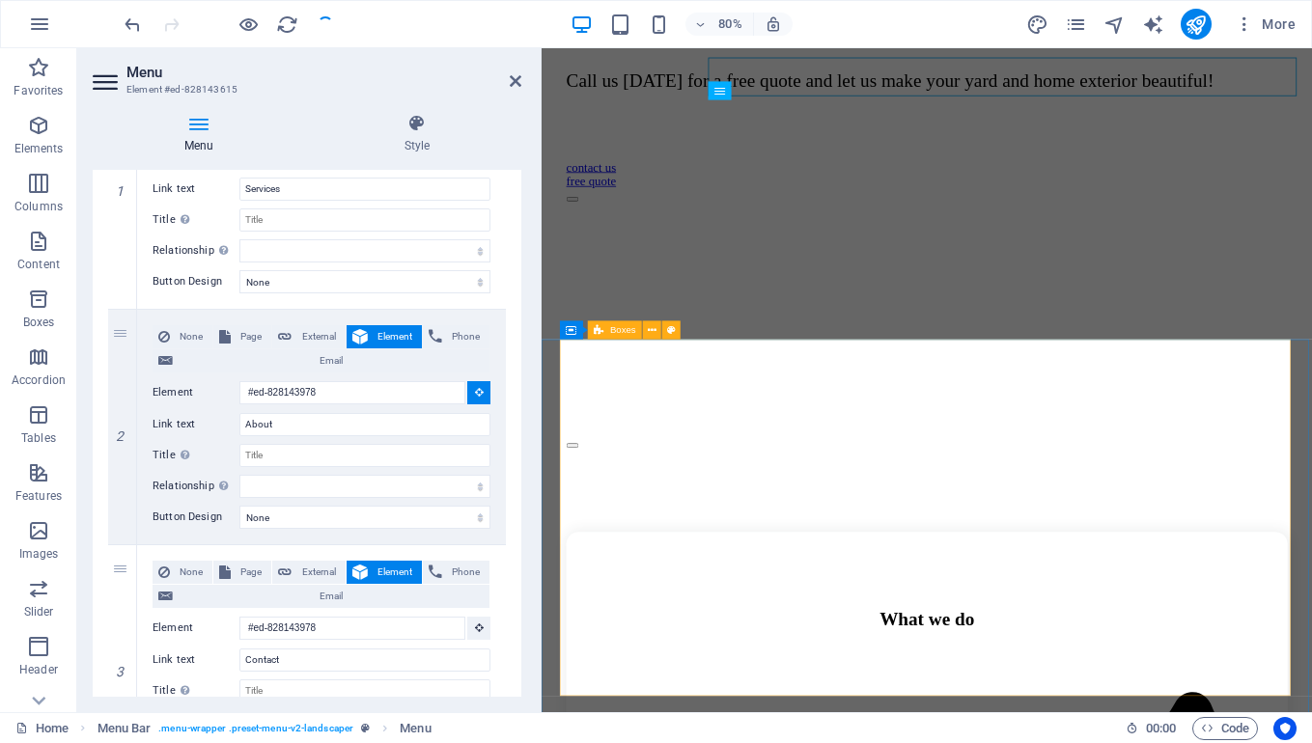
select select
type input "#ed-828143666"
select select
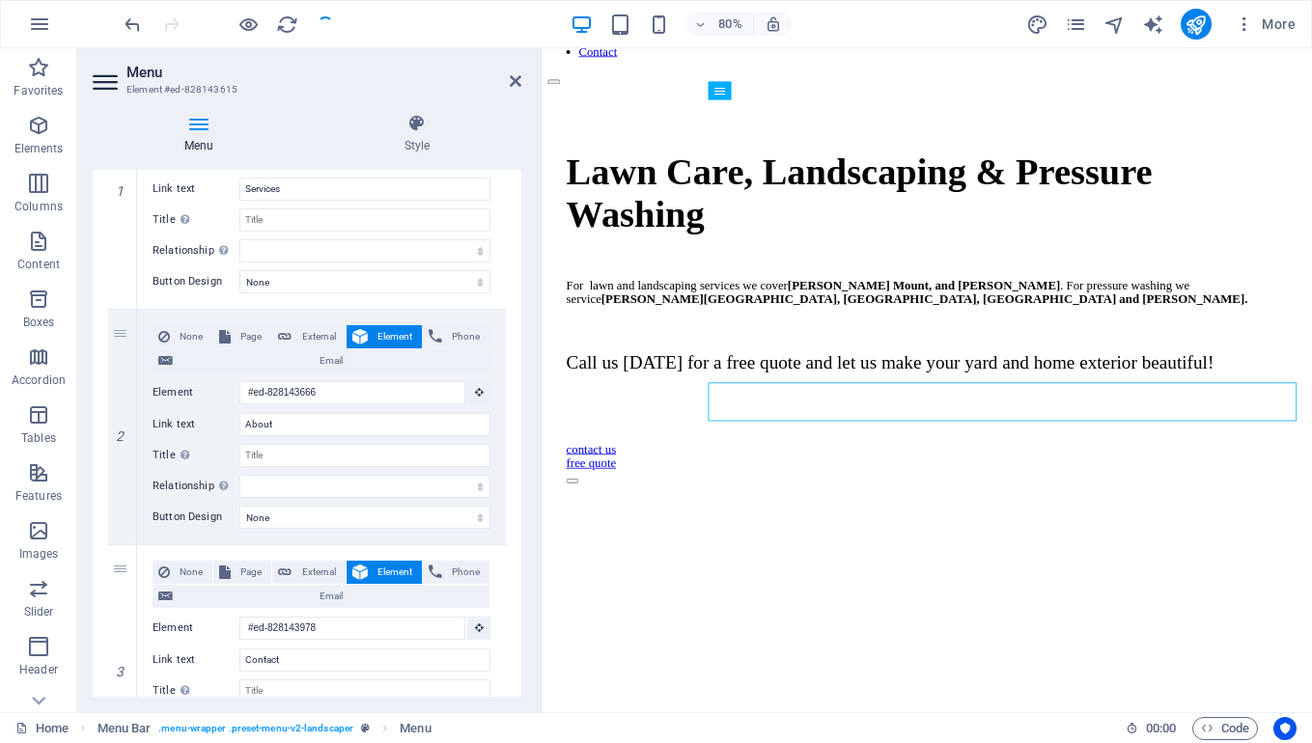
scroll to position [228, 0]
click at [326, 26] on div at bounding box center [229, 24] width 216 height 31
click at [291, 24] on icon "reload" at bounding box center [287, 25] width 22 height 22
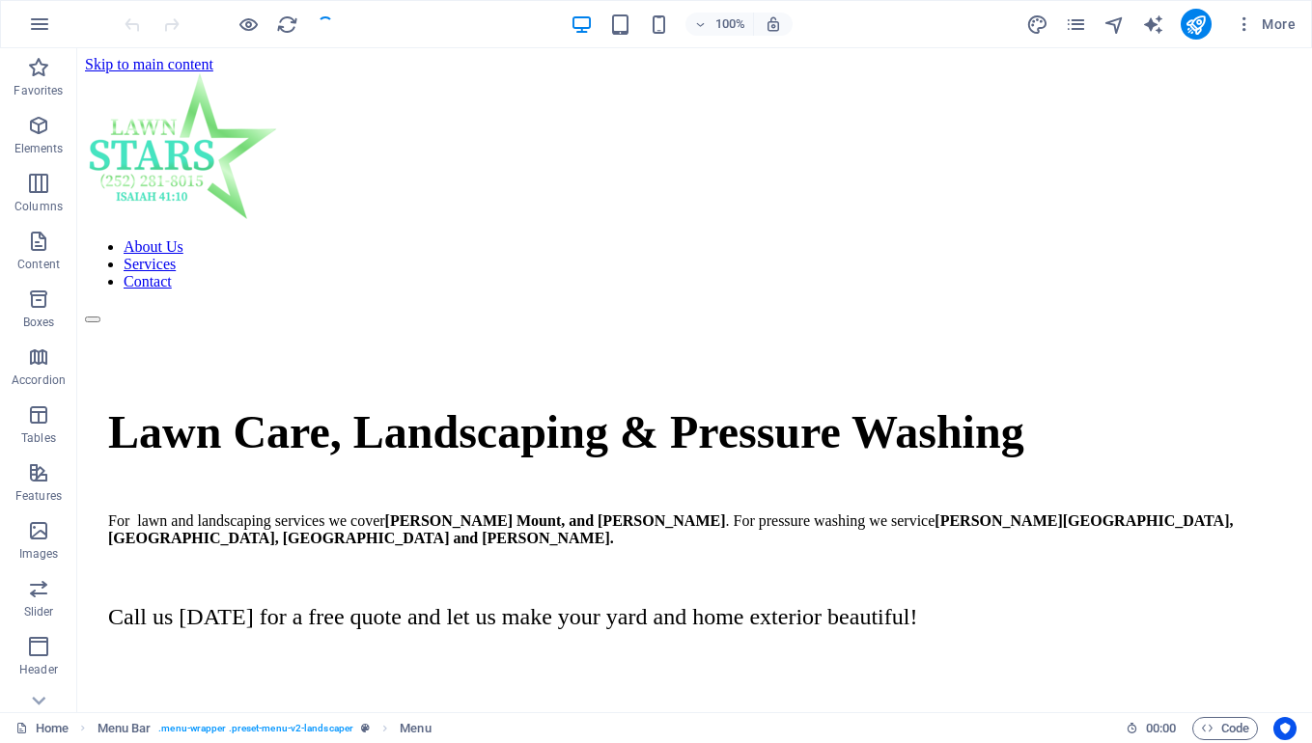
scroll to position [0, 0]
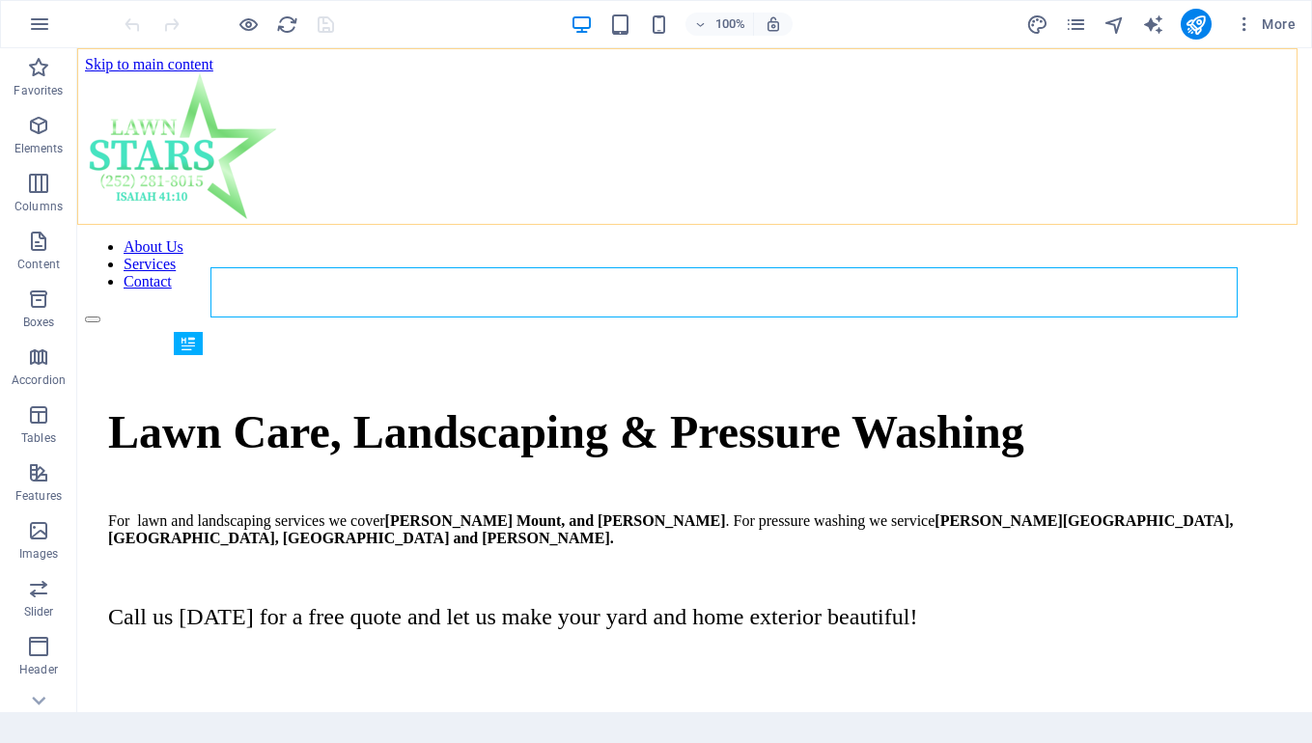
scroll to position [585, 0]
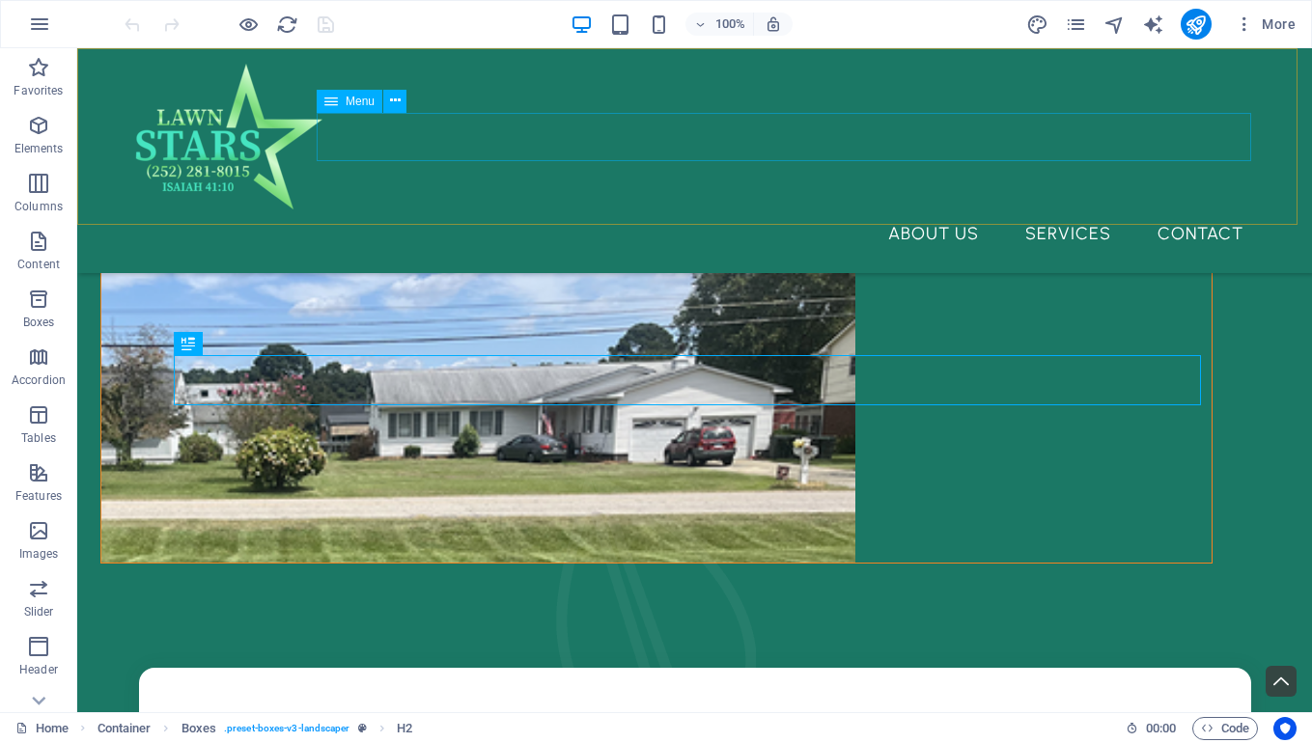
click at [928, 209] on nav "About Us Services Contact" at bounding box center [695, 233] width 1128 height 48
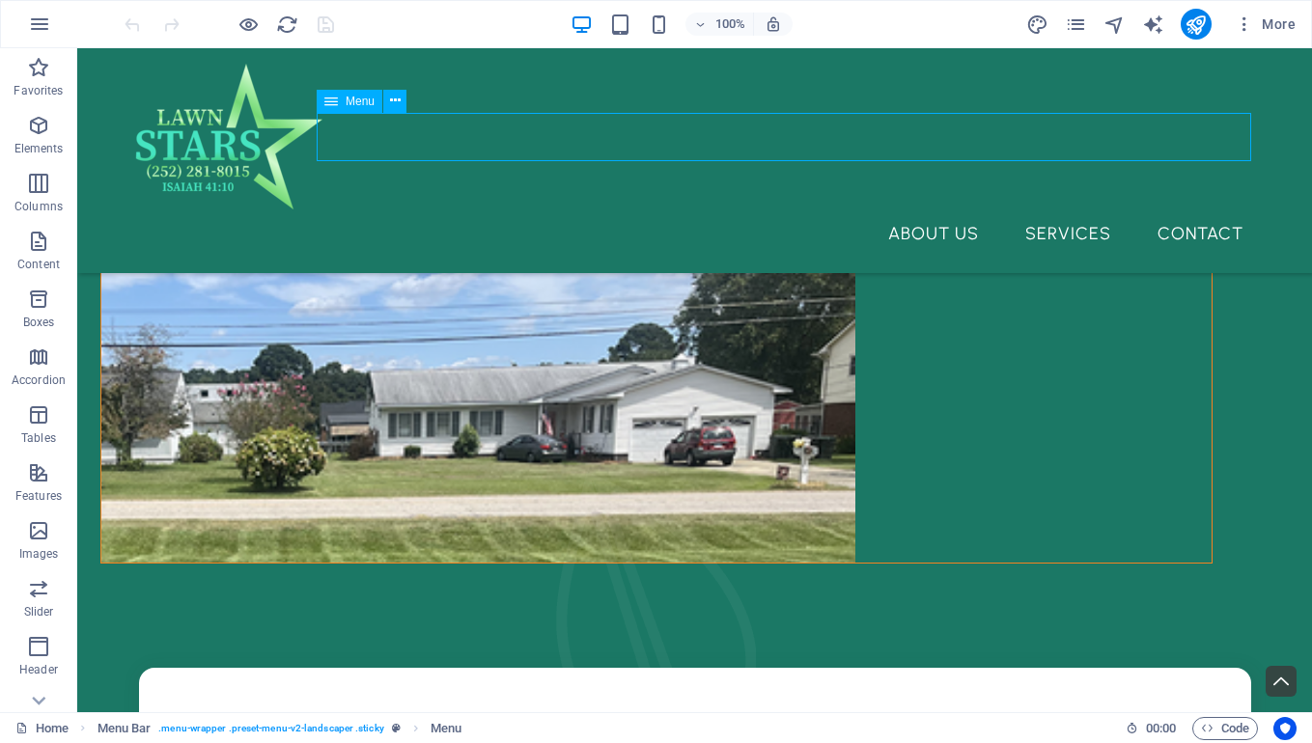
click at [928, 209] on nav "About Us Services Contact" at bounding box center [695, 233] width 1128 height 48
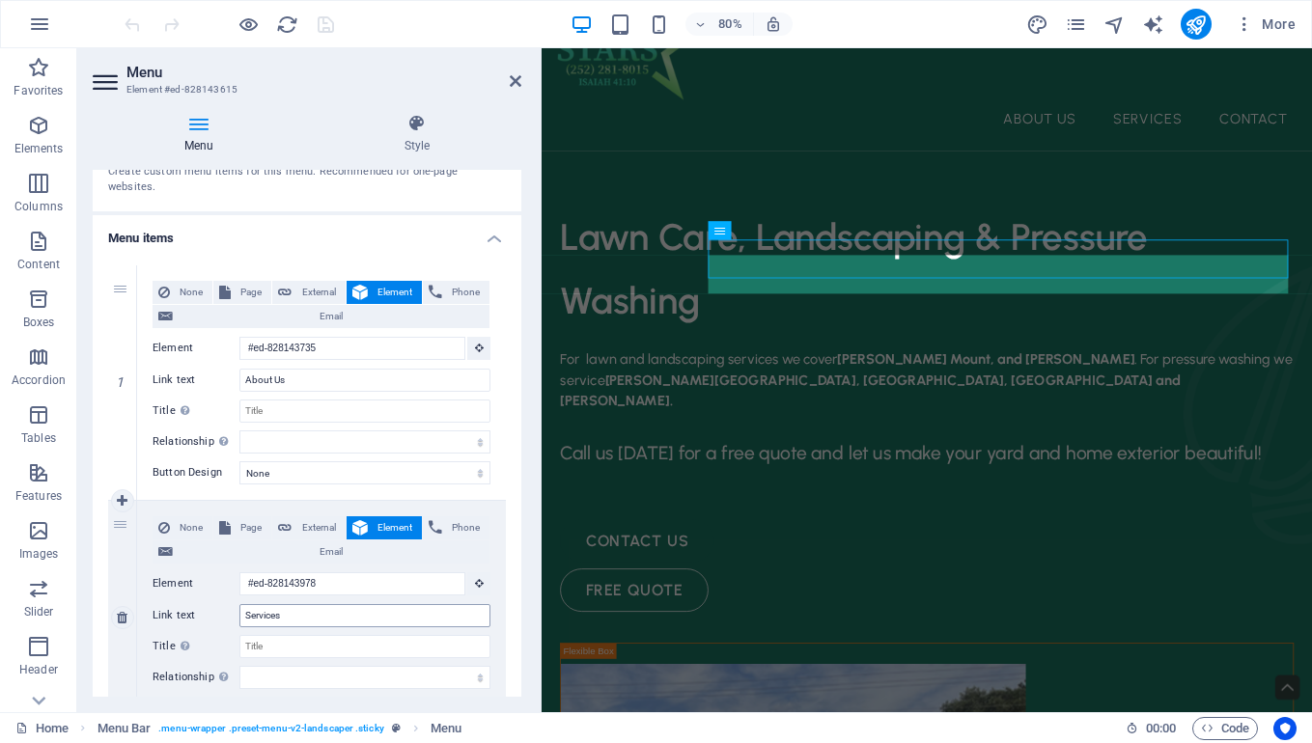
scroll to position [271, 0]
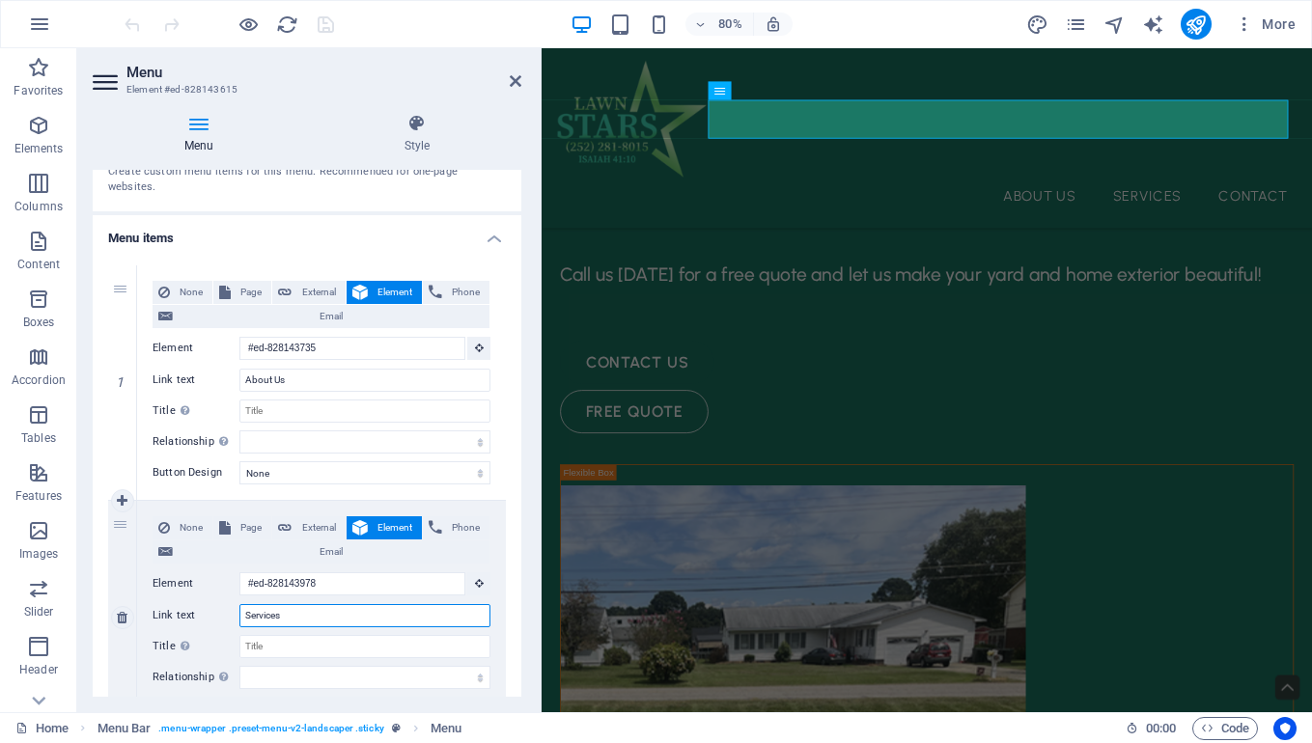
click at [365, 604] on input "Services" at bounding box center [364, 615] width 251 height 23
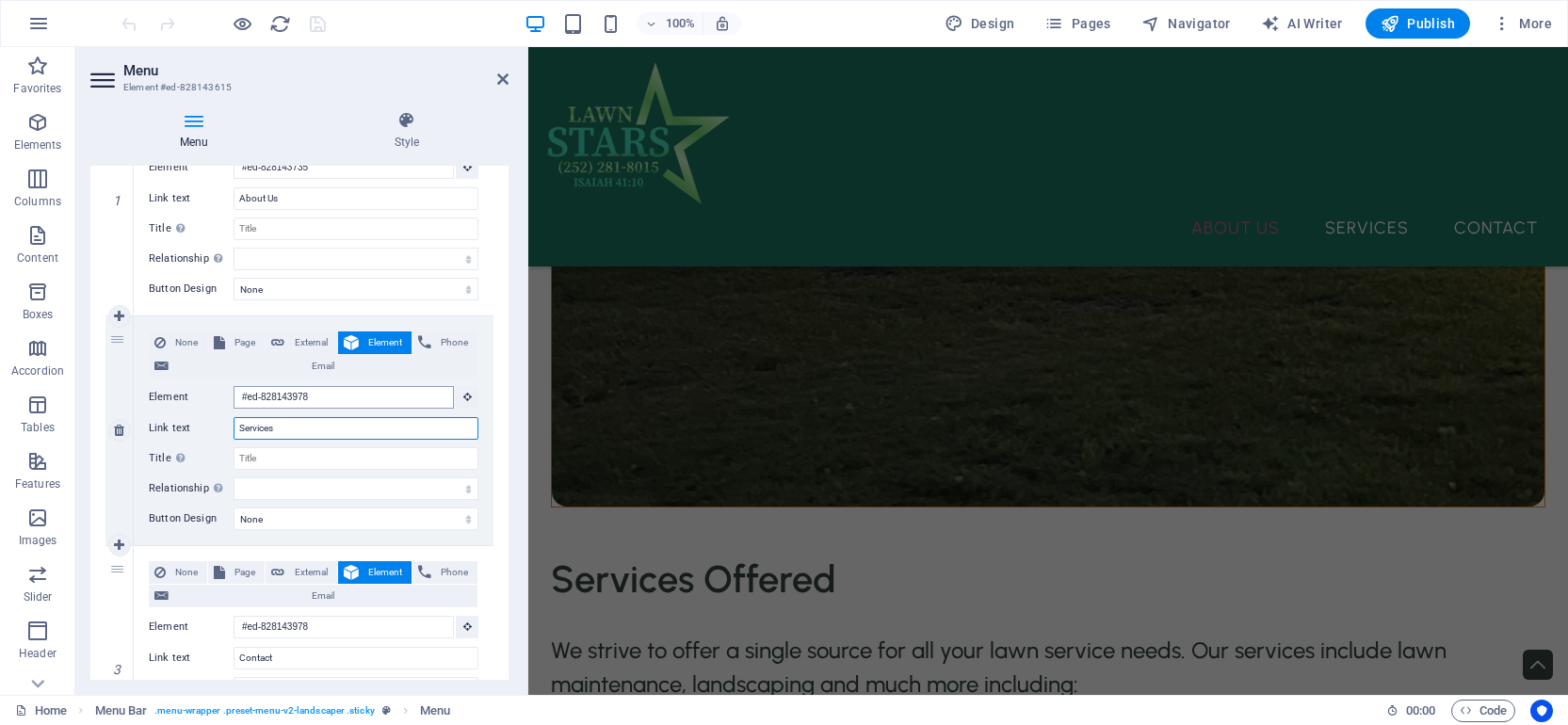
scroll to position [3146, 0]
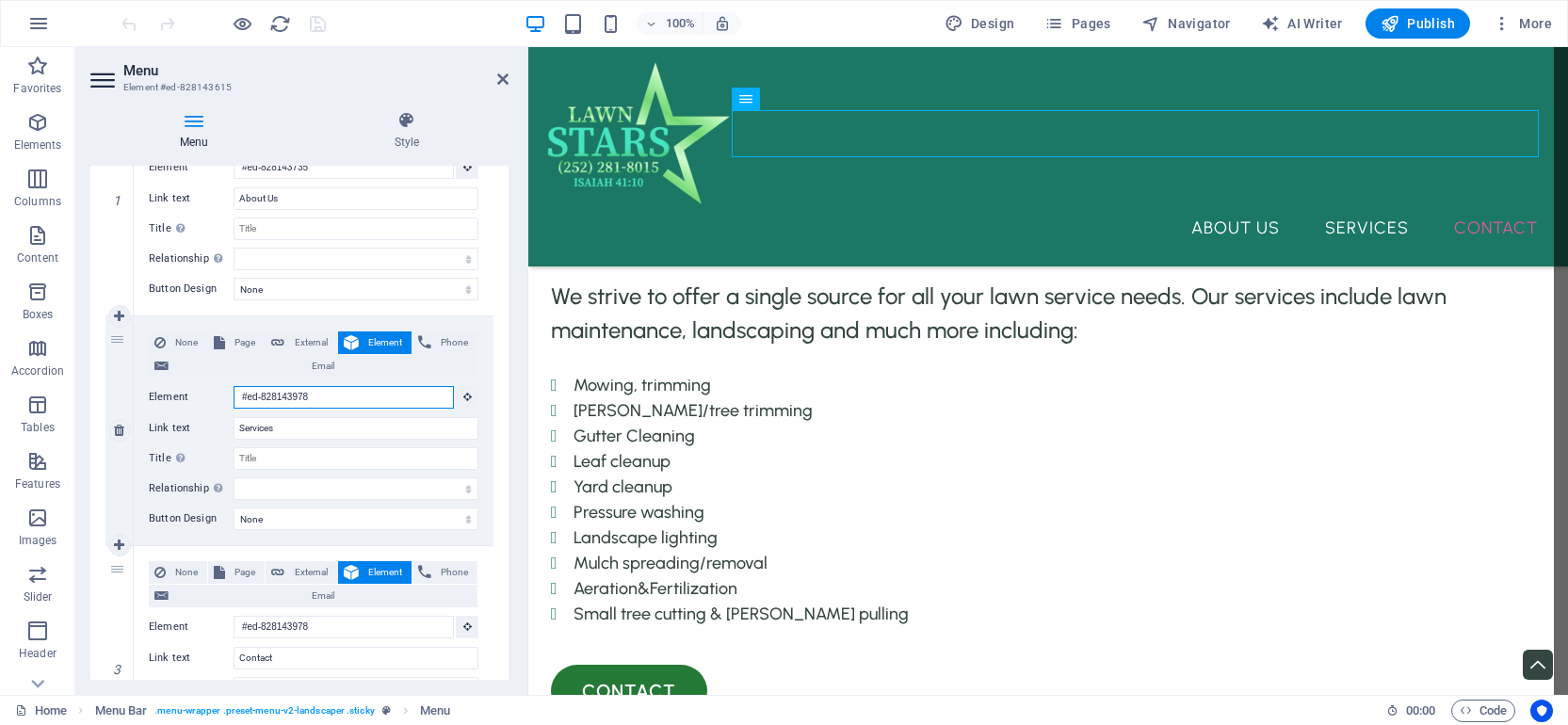
click at [341, 396] on input "#ed-828143978" at bounding box center [343, 397] width 221 height 22
click at [341, 397] on input "#ed-828143978" at bounding box center [343, 397] width 221 height 22
click at [341, 398] on input "#ed-828143978" at bounding box center [343, 397] width 221 height 22
click at [345, 395] on input "#ed-828143978" at bounding box center [343, 397] width 221 height 22
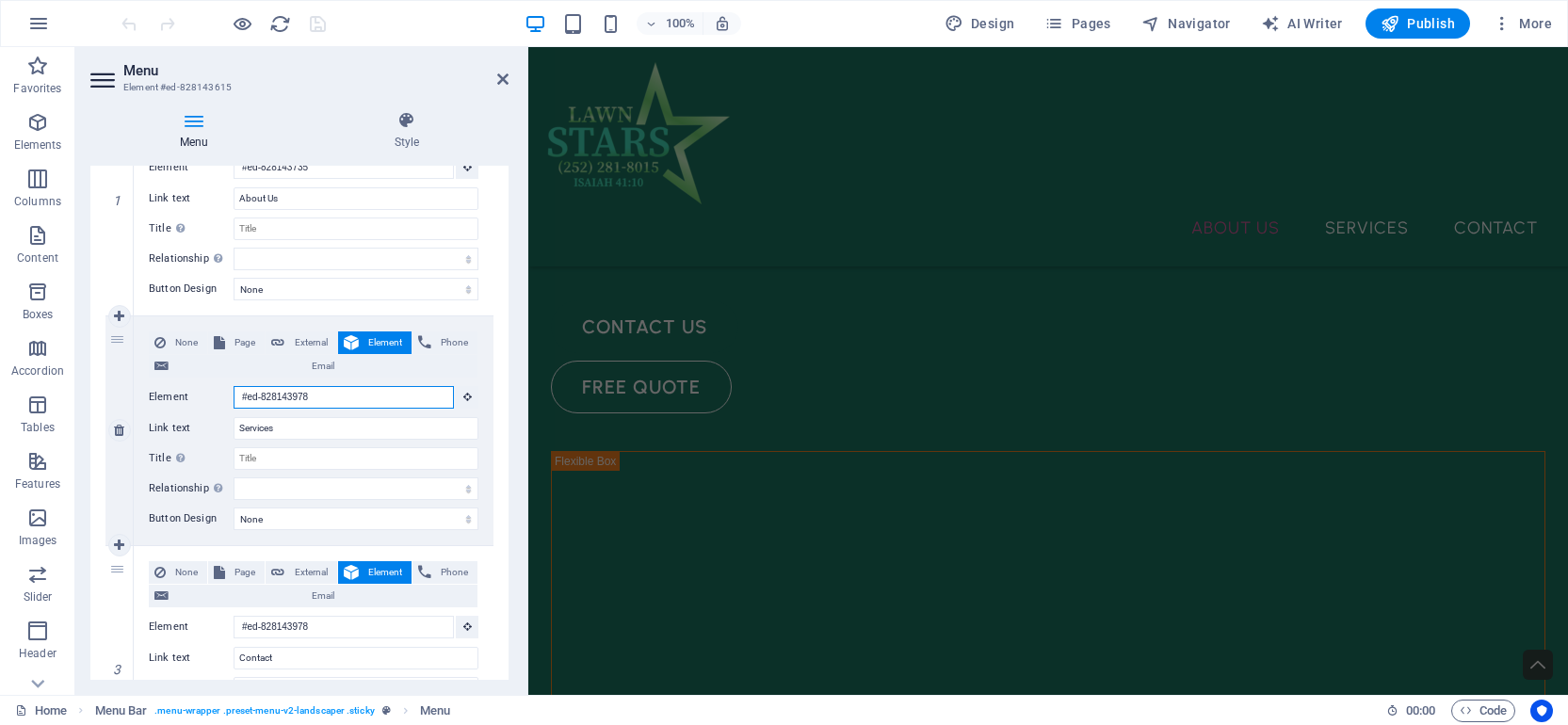
drag, startPoint x: 342, startPoint y: 392, endPoint x: 220, endPoint y: 383, distance: 122.3
click at [220, 386] on div "Element #ed-828143978" at bounding box center [314, 398] width 330 height 23
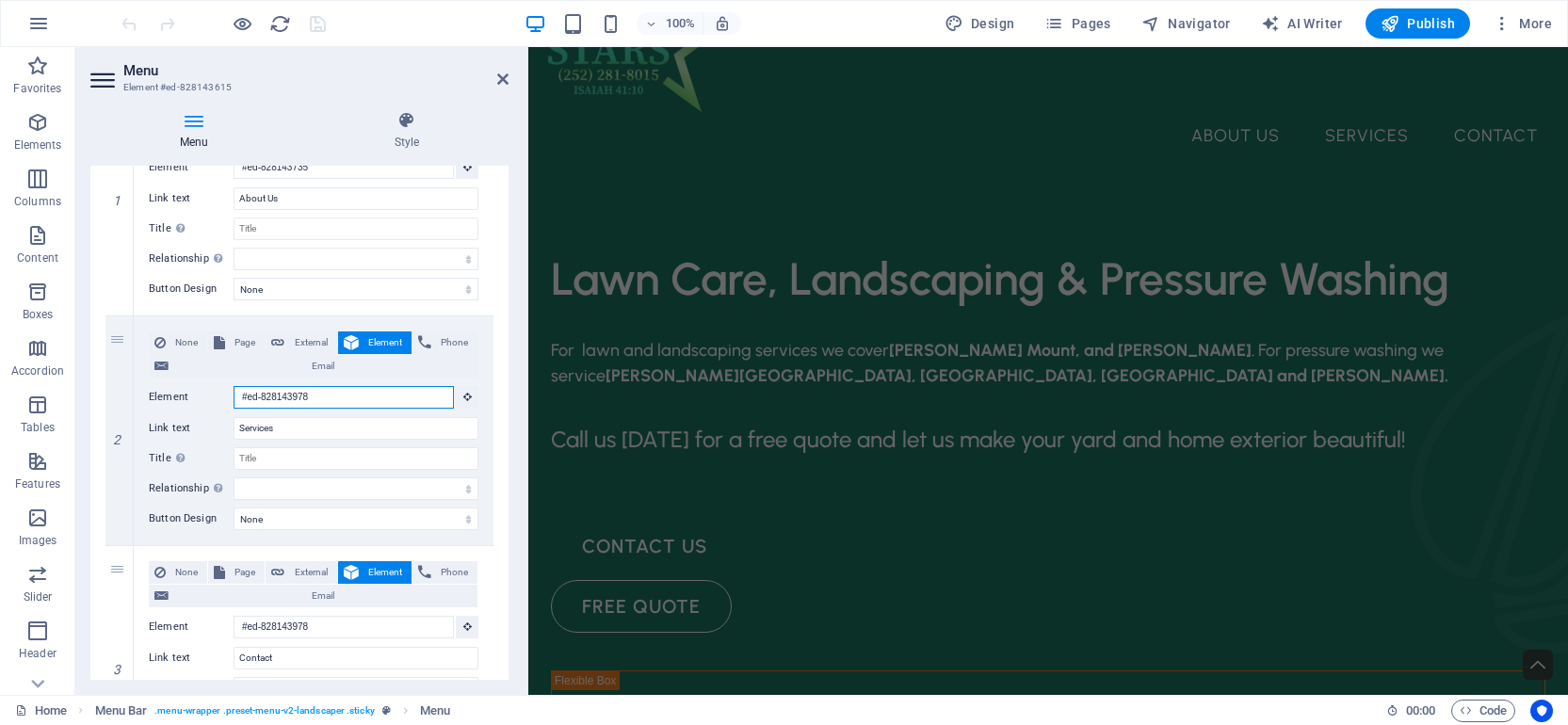
scroll to position [264, 0]
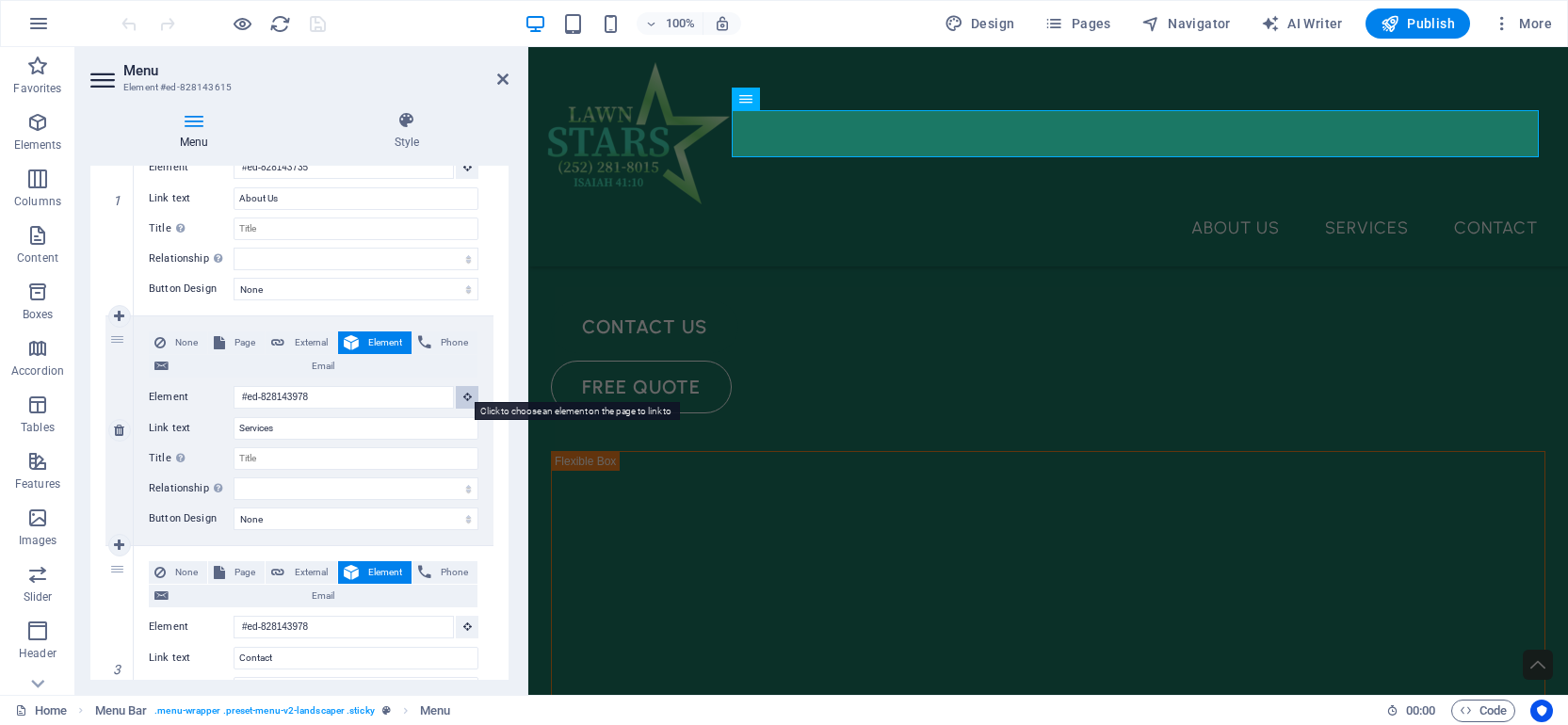
click at [464, 399] on button at bounding box center [466, 397] width 22 height 22
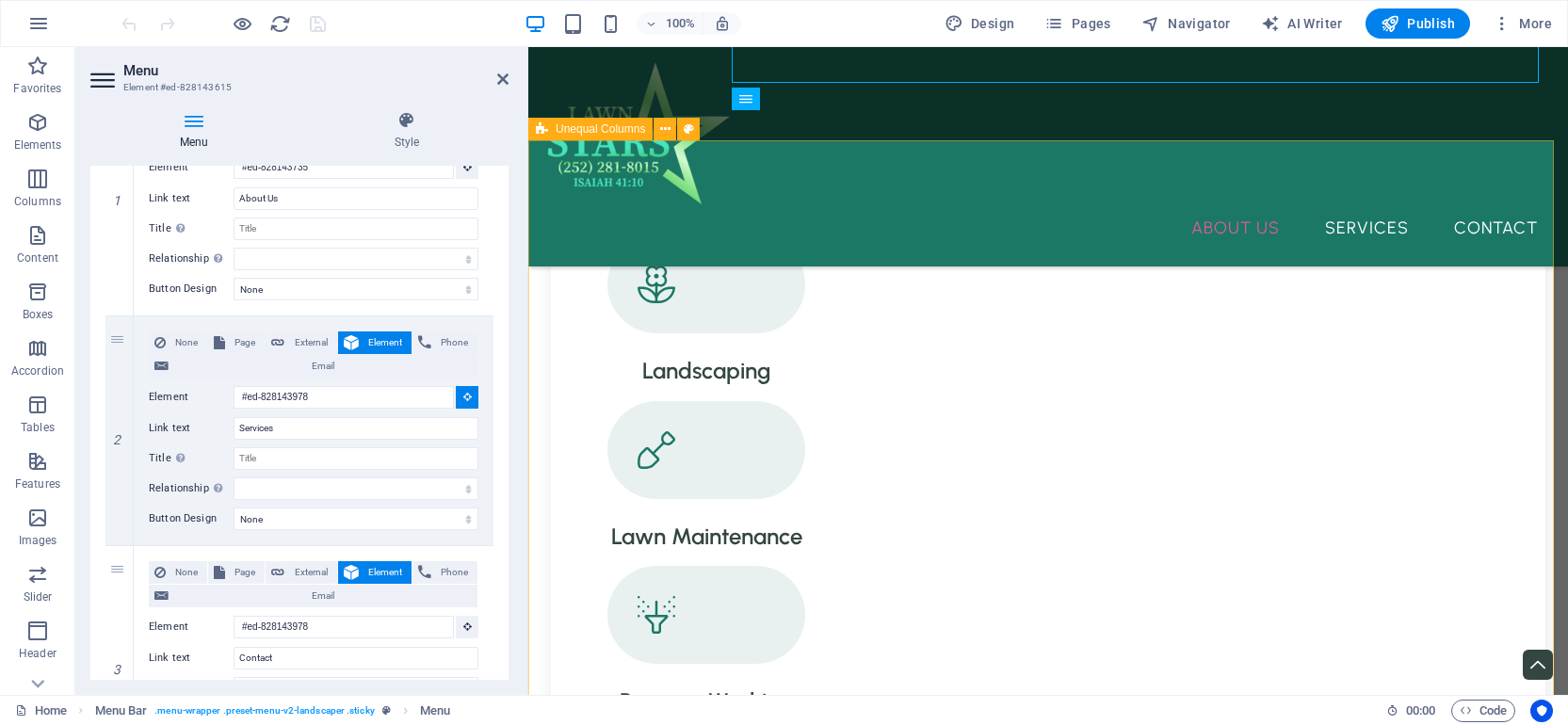
scroll to position [1187, 0]
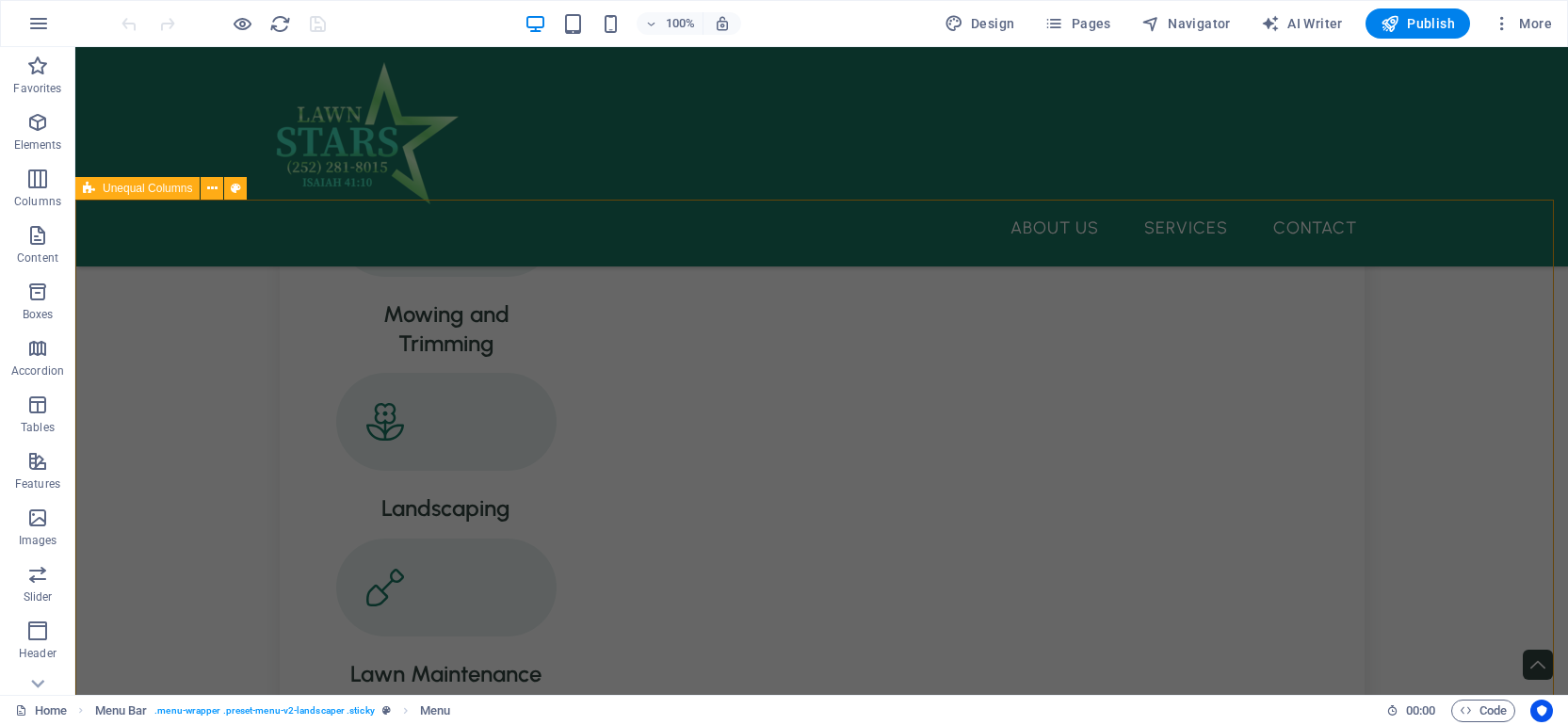
drag, startPoint x: 545, startPoint y: 384, endPoint x: 1000, endPoint y: 387, distance: 455.0
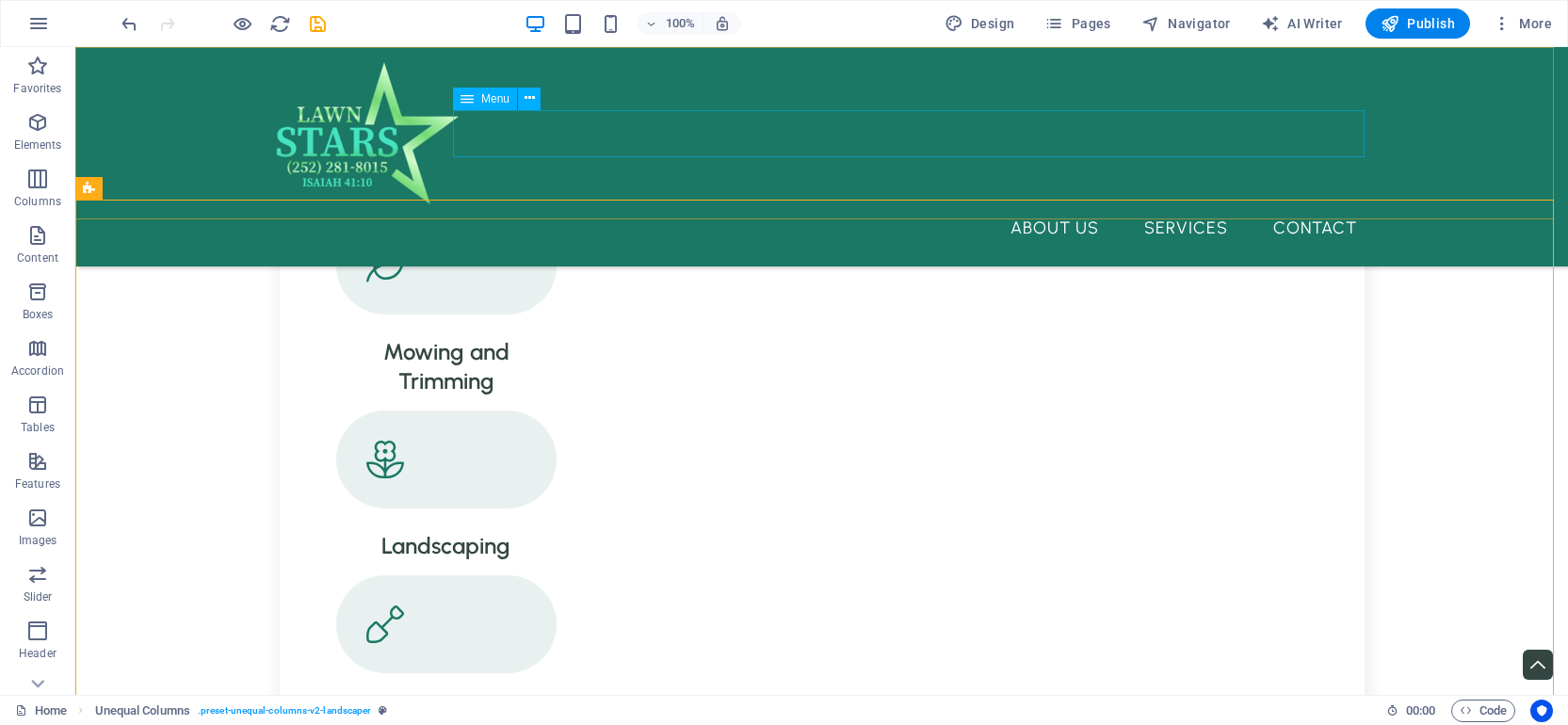
click at [1095, 204] on nav "About Us Services Contact" at bounding box center [823, 227] width 1101 height 47
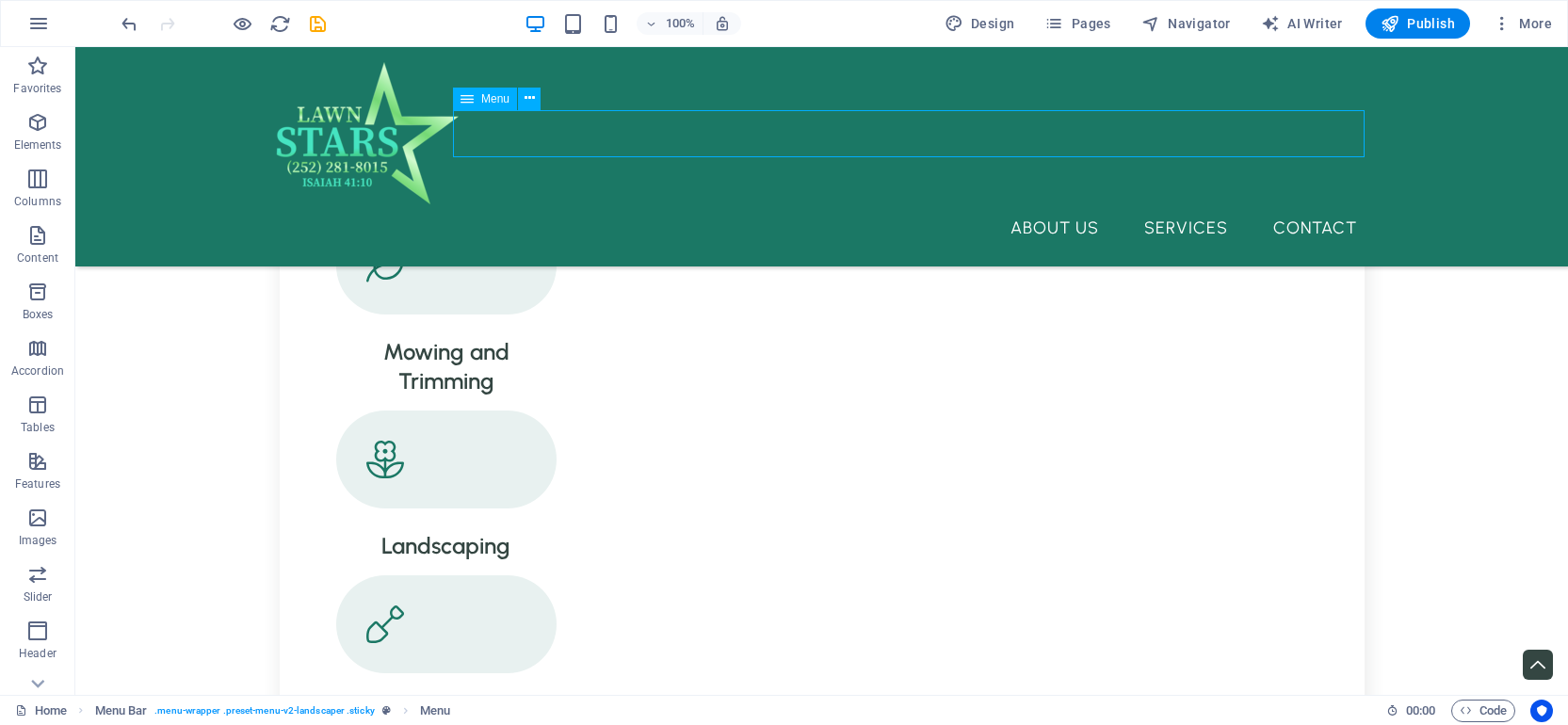
click at [1095, 204] on nav "About Us Services Contact" at bounding box center [823, 227] width 1101 height 47
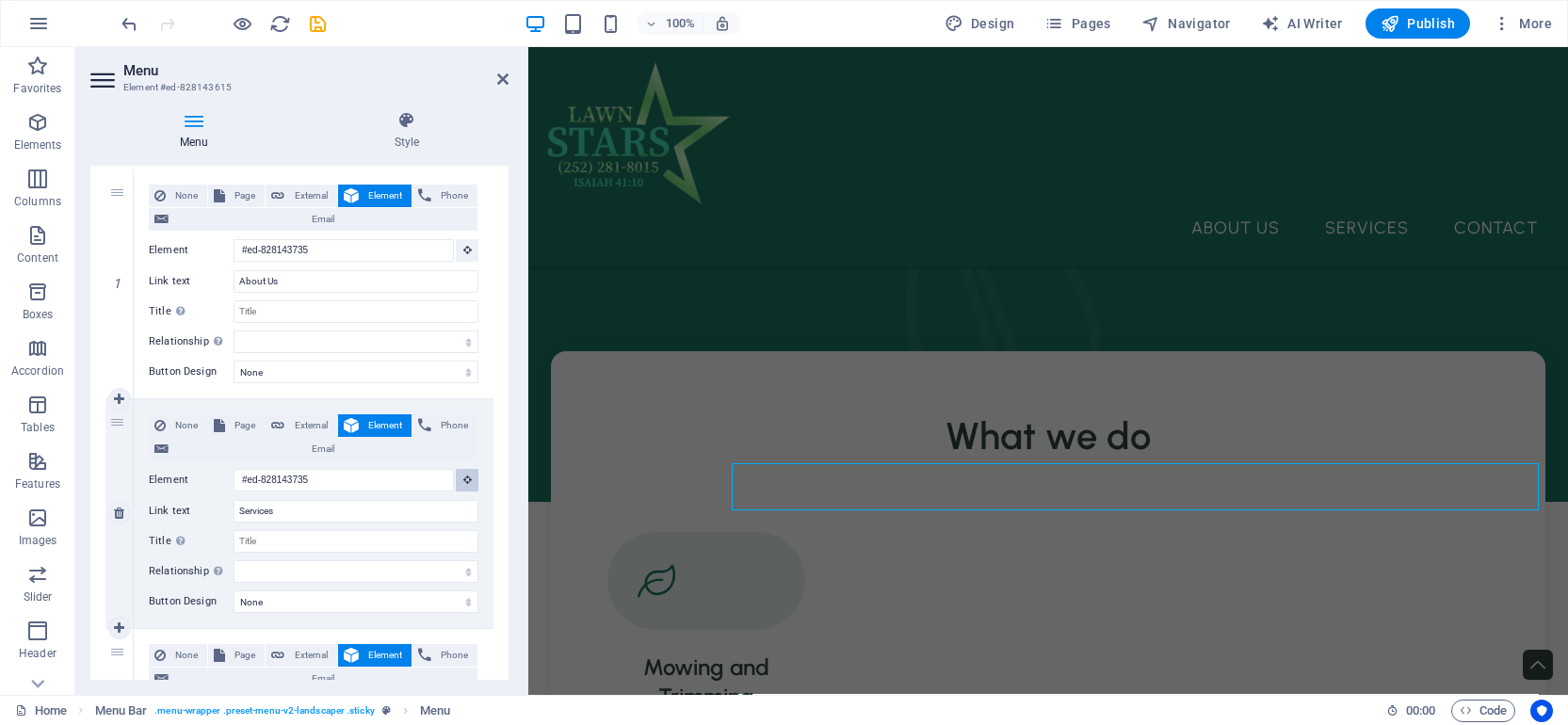
scroll to position [705, 0]
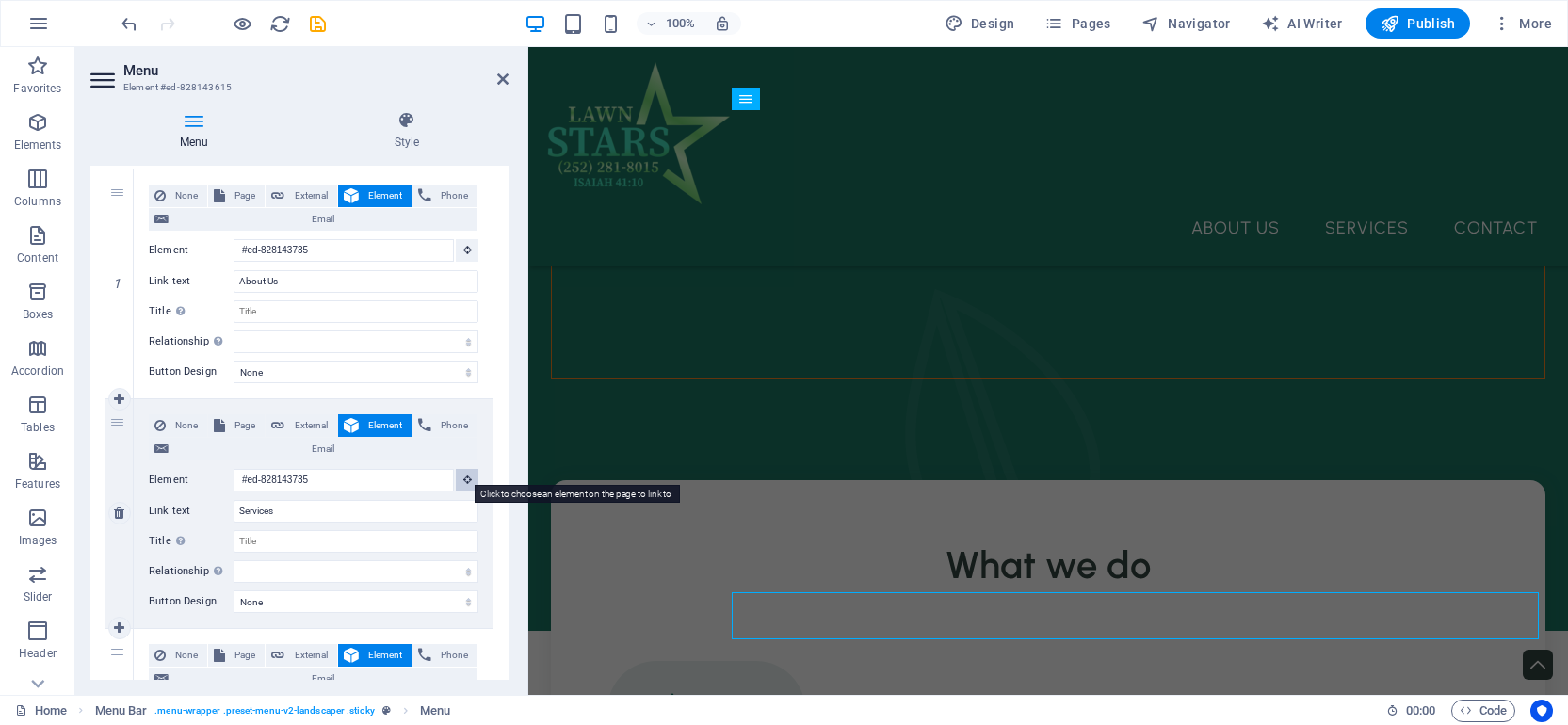
click at [466, 475] on icon at bounding box center [467, 480] width 9 height 10
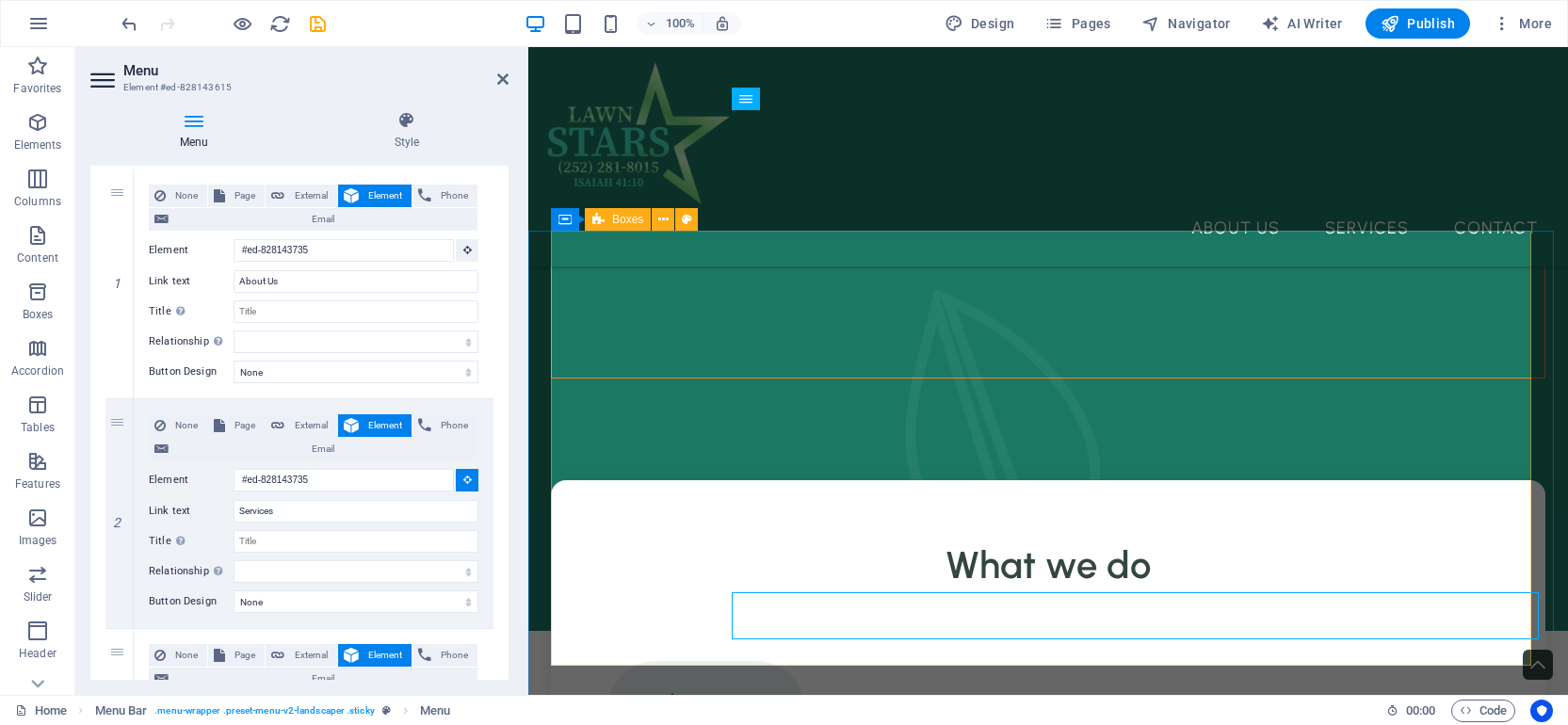
select select
type input "#ed-828143666"
select select
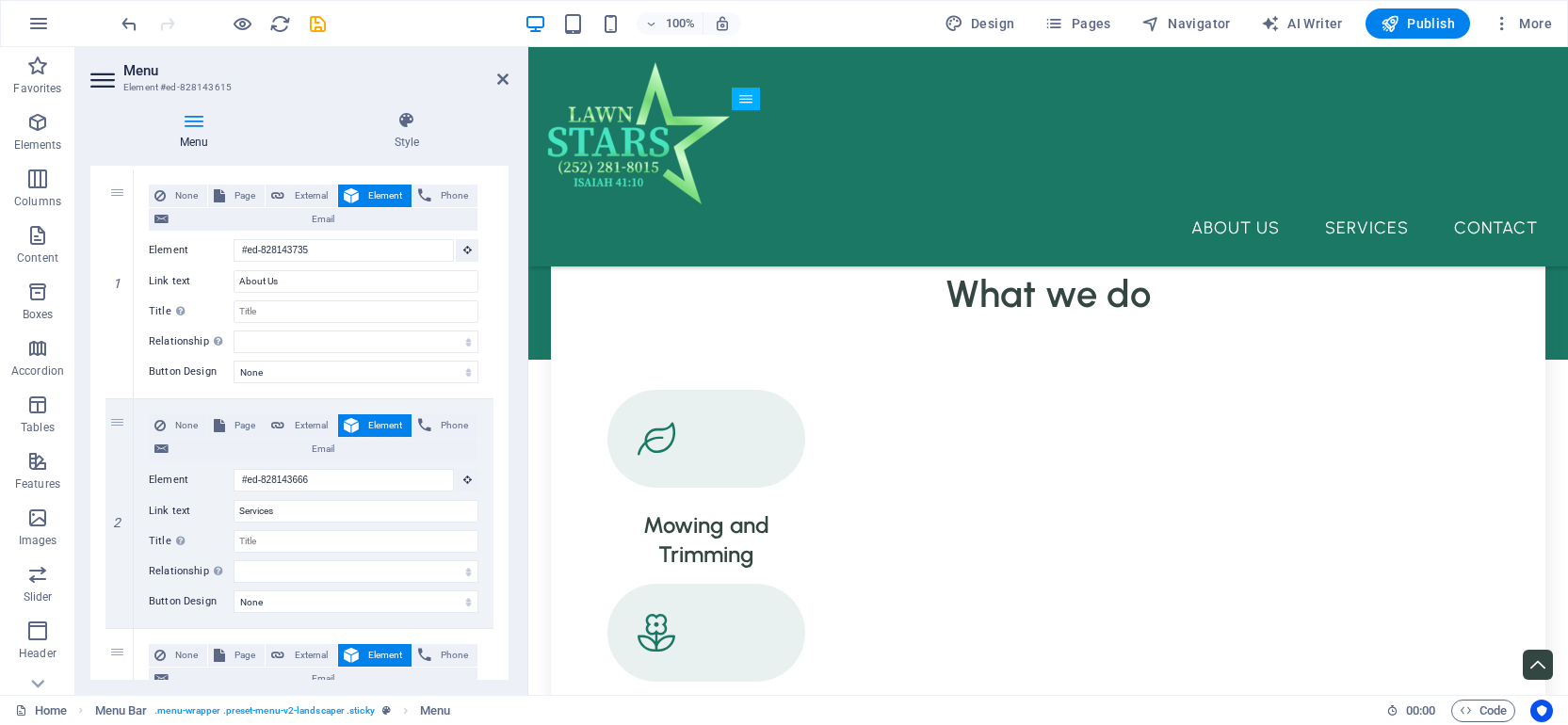
scroll to position [532, 0]
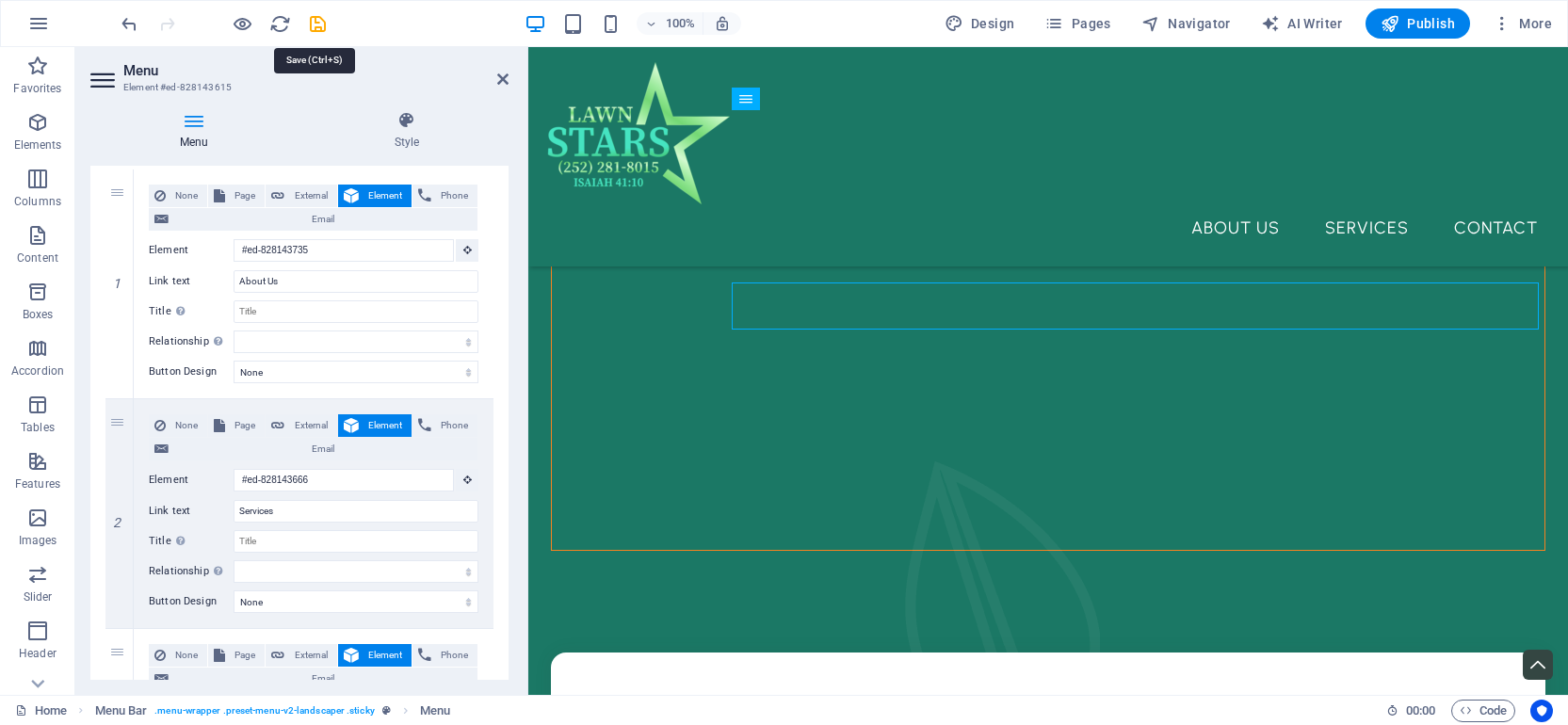
drag, startPoint x: 317, startPoint y: 24, endPoint x: 310, endPoint y: 3, distance: 22.1
click at [316, 27] on icon "save" at bounding box center [318, 24] width 21 height 21
checkbox input "false"
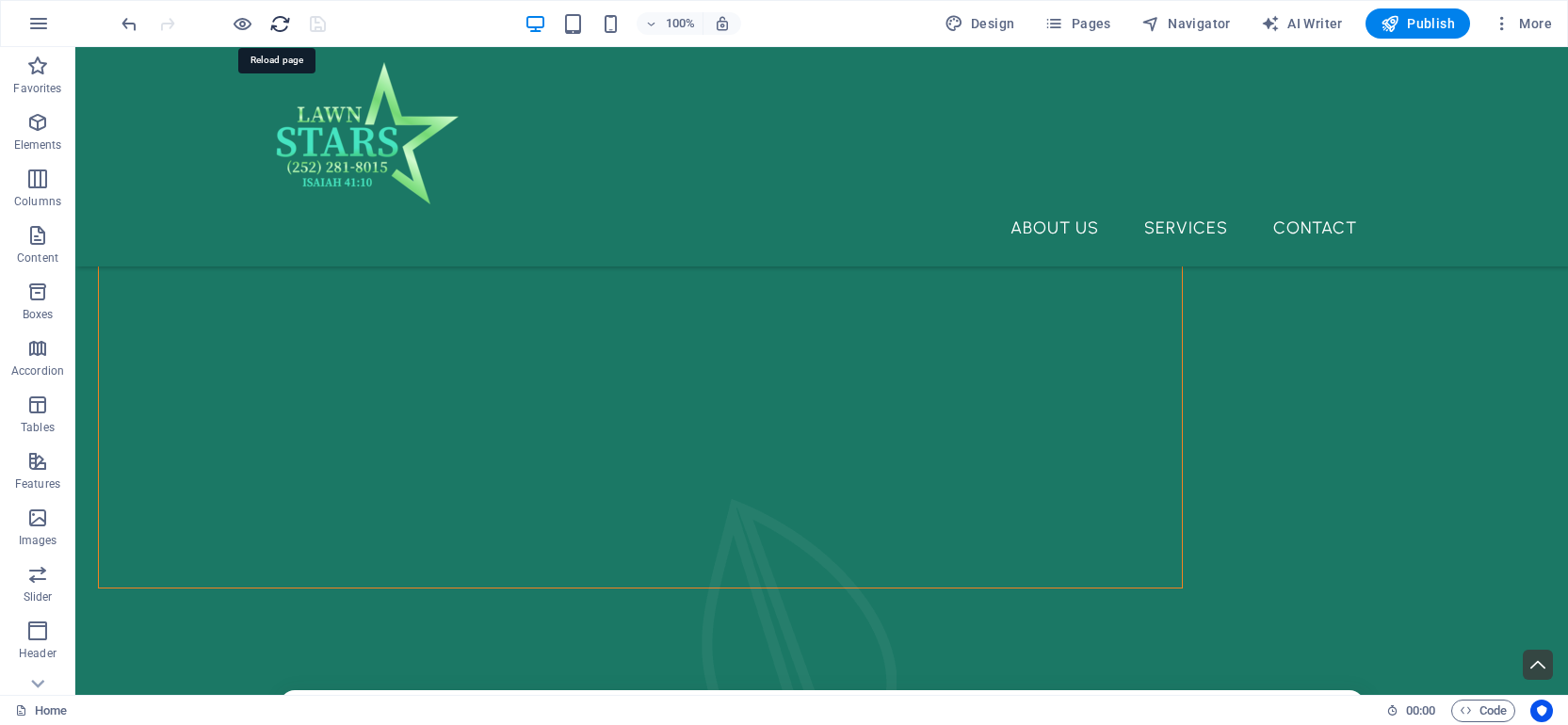
click at [273, 23] on icon "reload" at bounding box center [280, 24] width 21 height 21
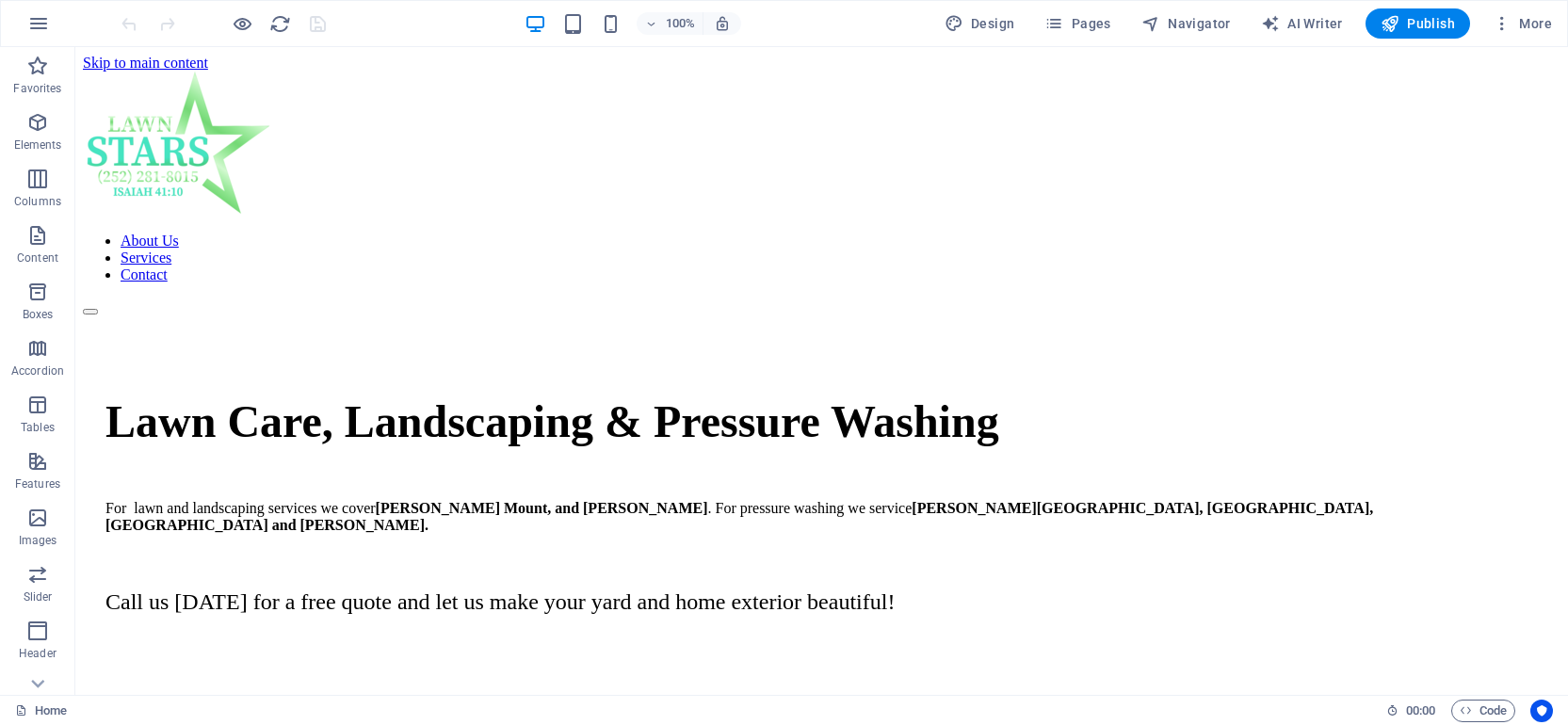
scroll to position [0, 0]
click at [1055, 173] on div "About Us Services Contact" at bounding box center [822, 193] width 1478 height 244
click at [1038, 232] on nav "About Us Services Contact" at bounding box center [822, 258] width 1478 height 51
click at [1193, 232] on nav "About Us Services Contact" at bounding box center [822, 258] width 1478 height 51
click at [1279, 232] on nav "About Us Services Contact" at bounding box center [822, 258] width 1478 height 51
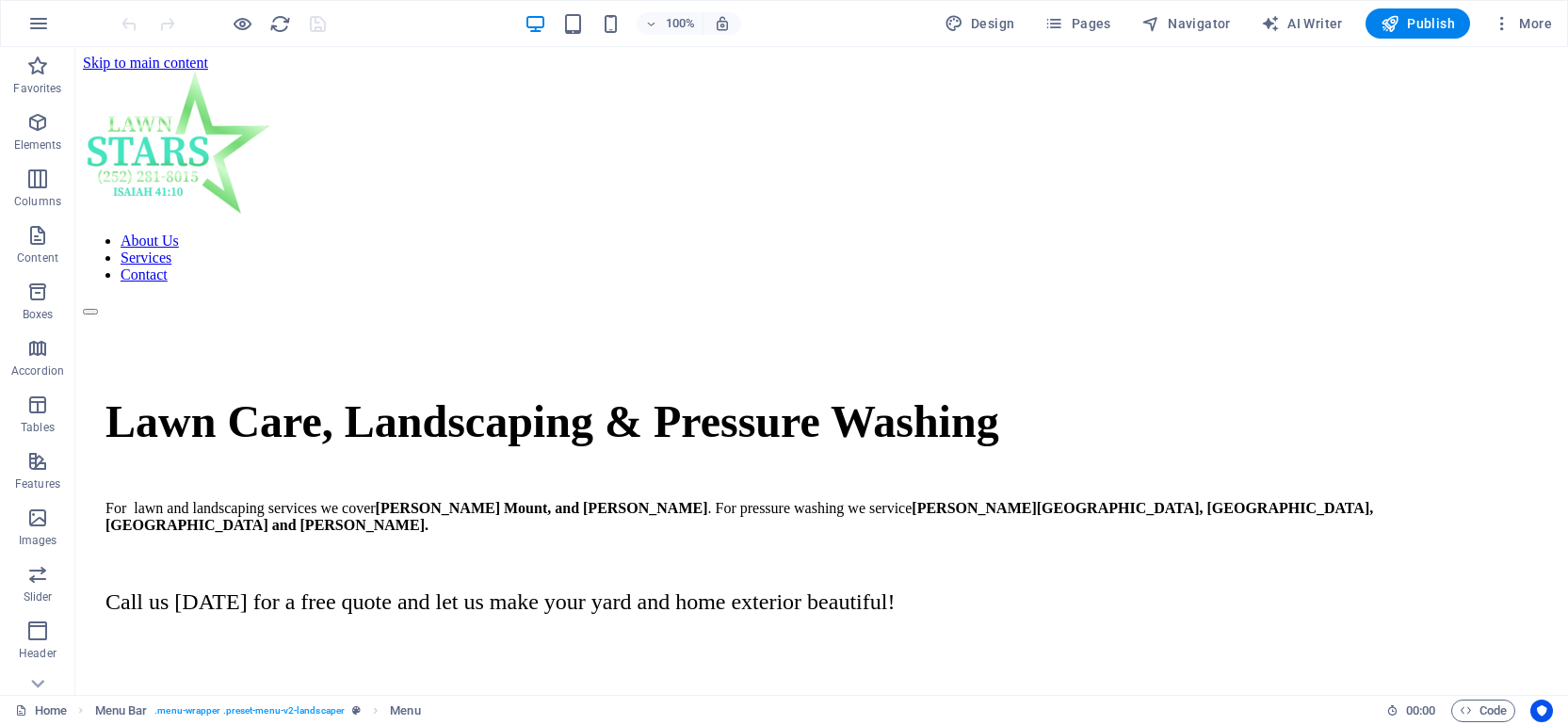
scroll to position [4, 0]
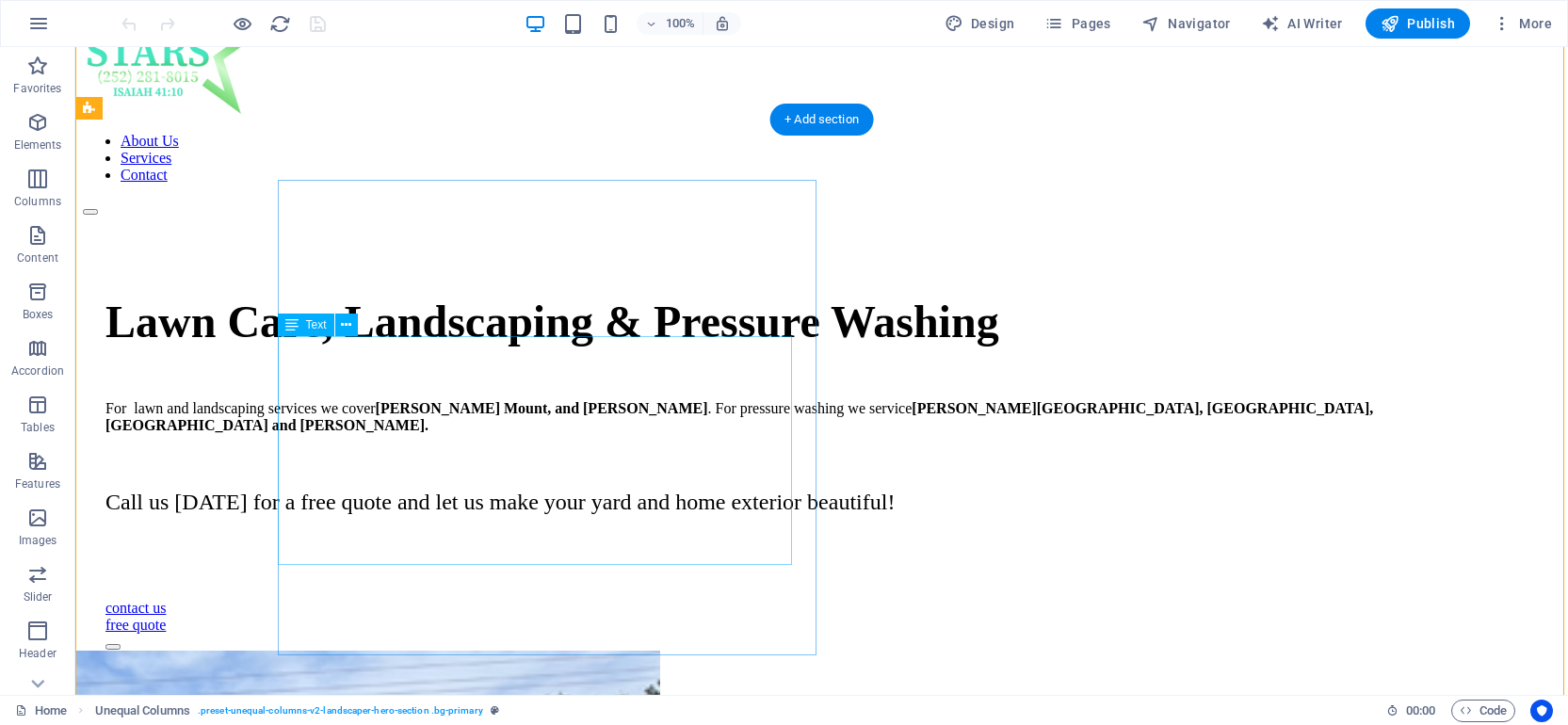
scroll to position [0, 0]
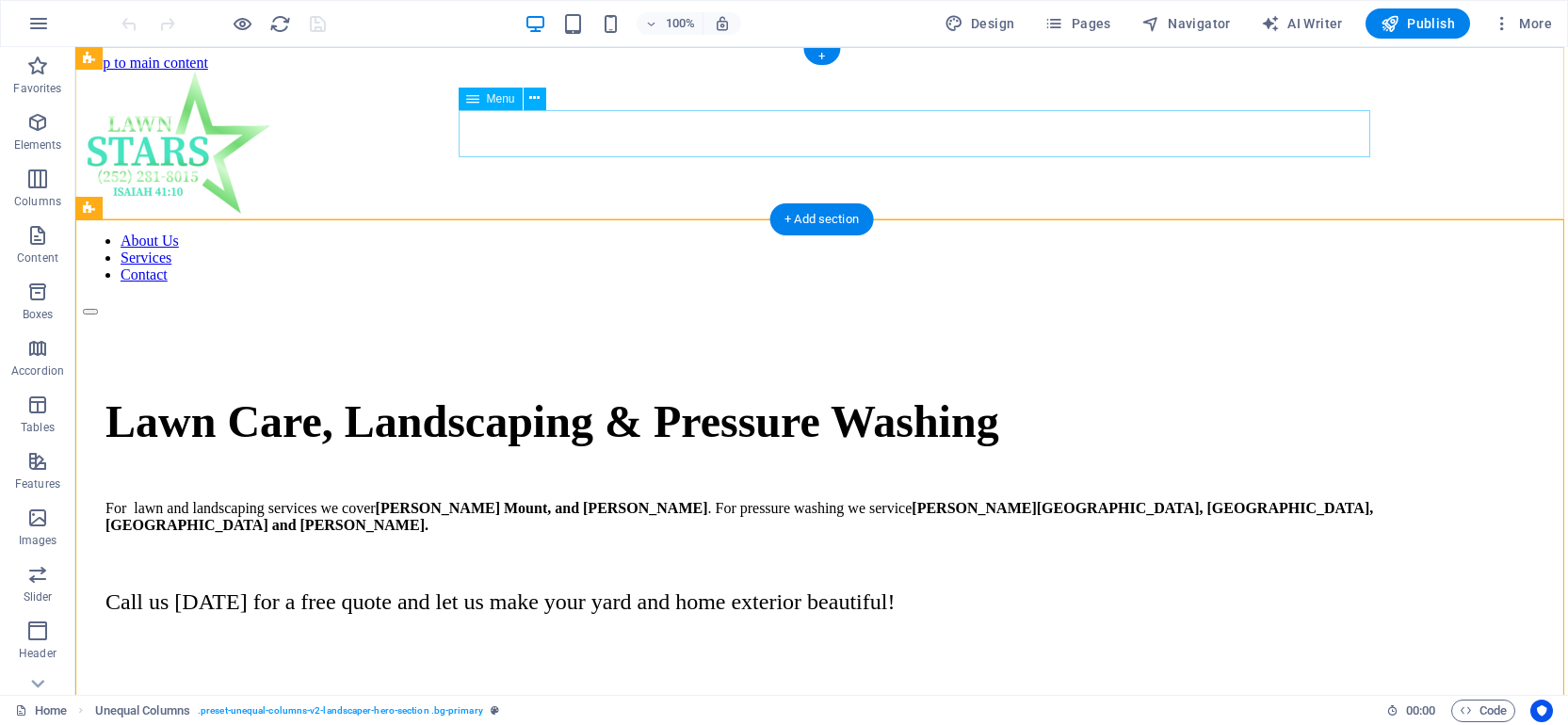
click at [1065, 232] on nav "About Us Services Contact" at bounding box center [822, 258] width 1478 height 51
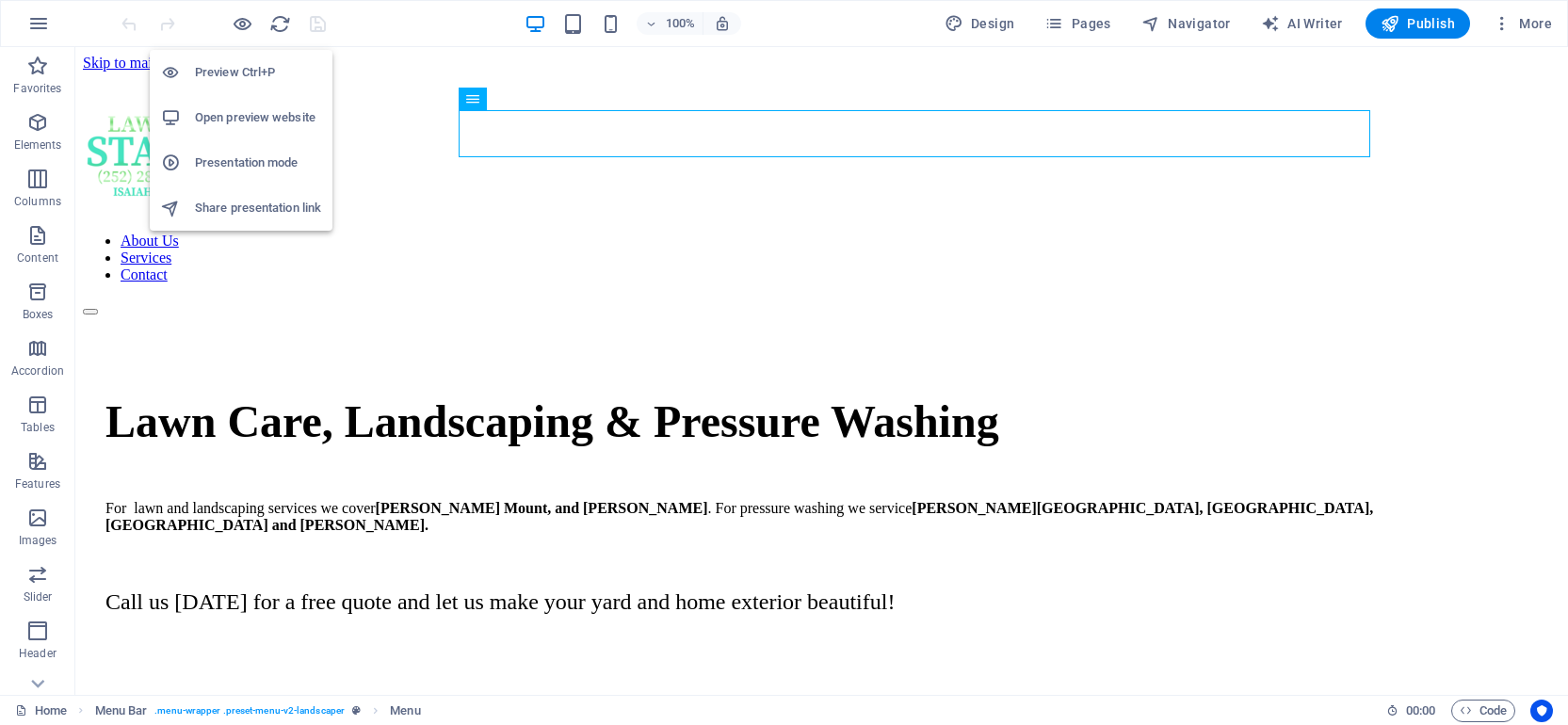
click at [235, 63] on h6 "Preview Ctrl+P" at bounding box center [258, 72] width 126 height 22
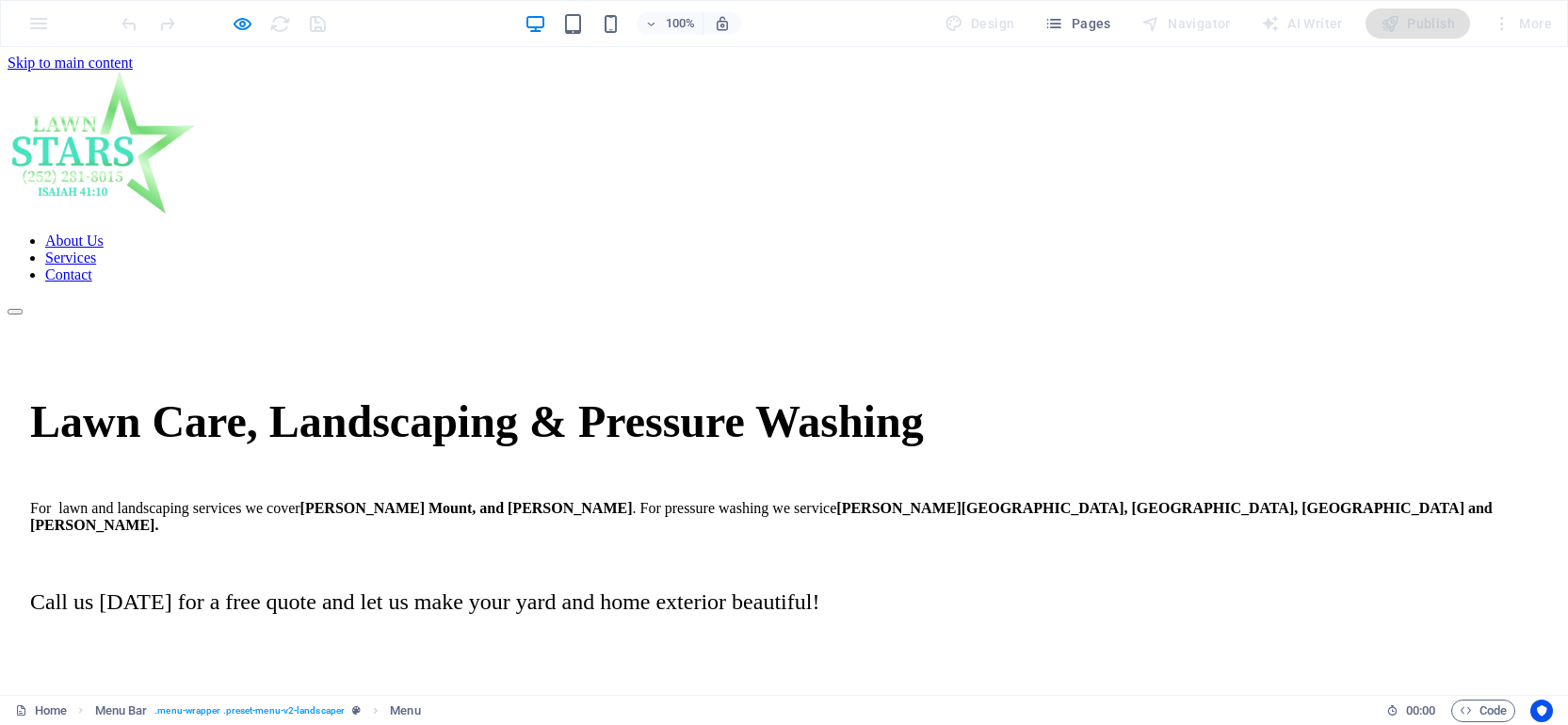
click at [103, 232] on link "About Us" at bounding box center [74, 240] width 59 height 16
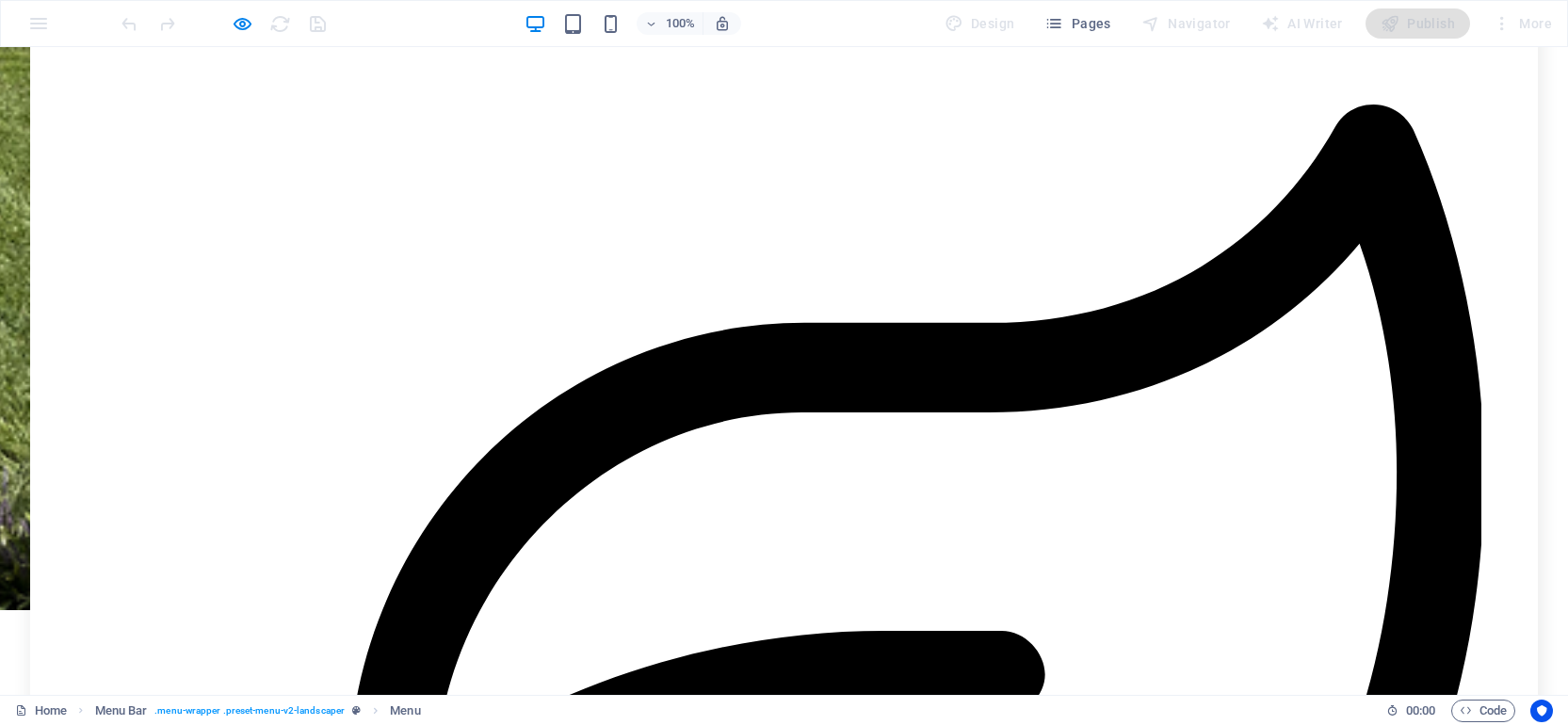
scroll to position [1167, 0]
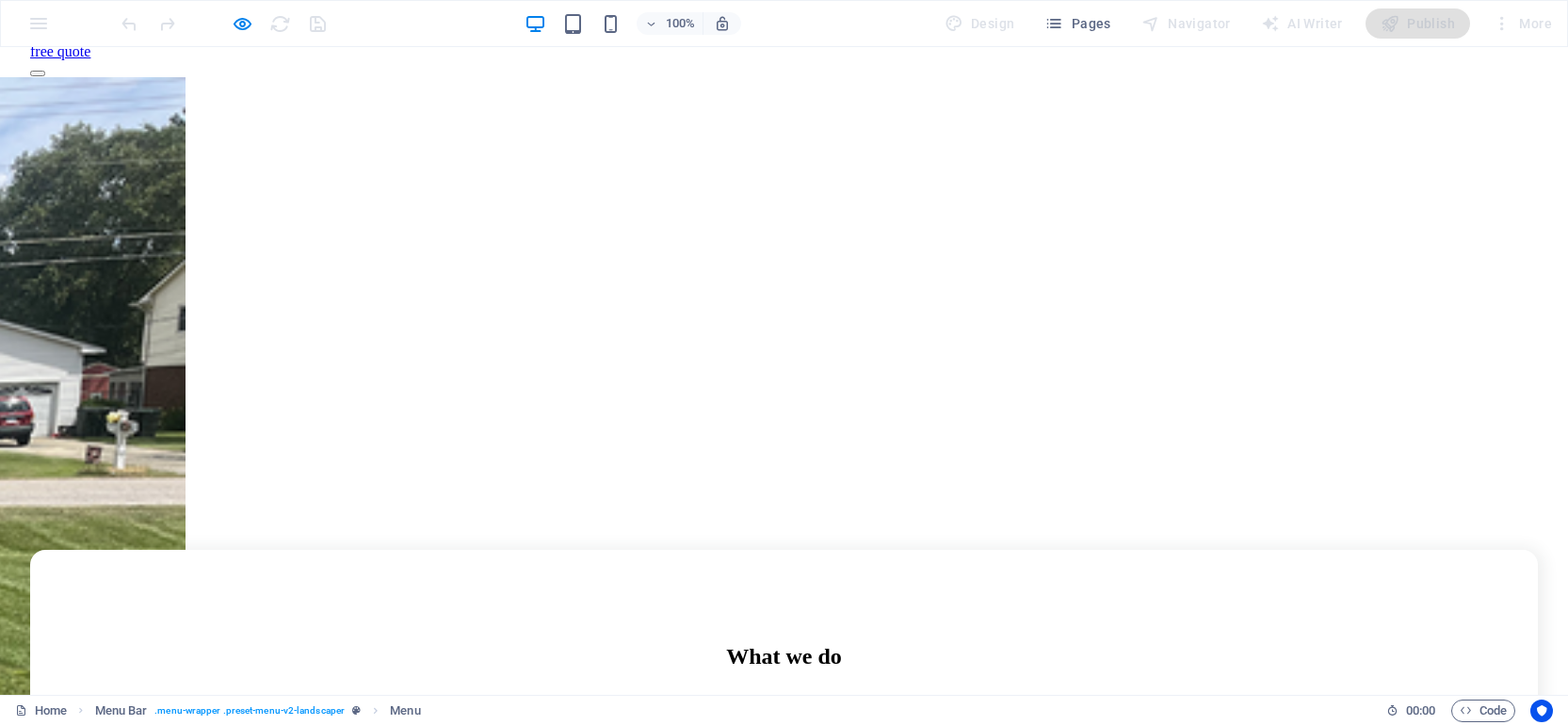
scroll to position [638, 0]
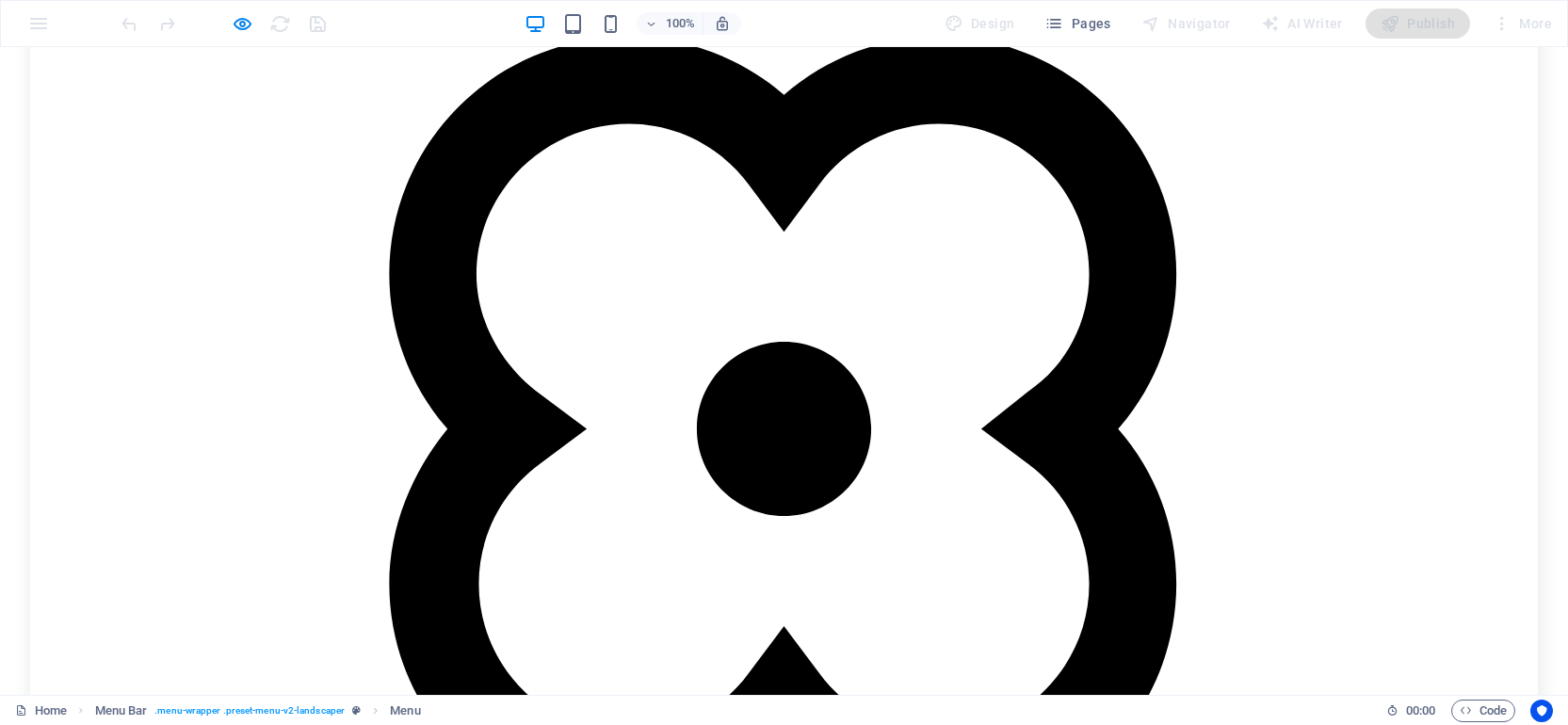
scroll to position [2743, 0]
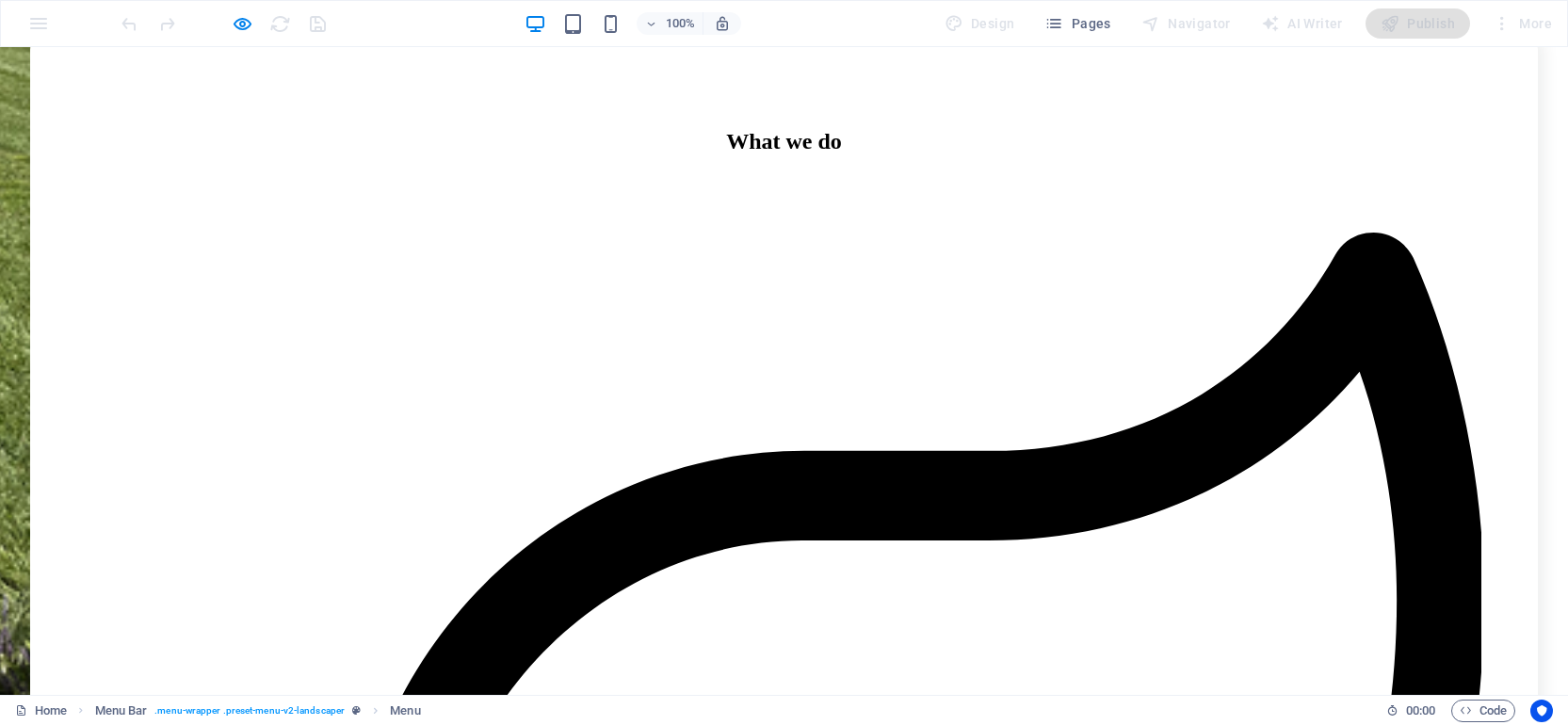
scroll to position [1167, 0]
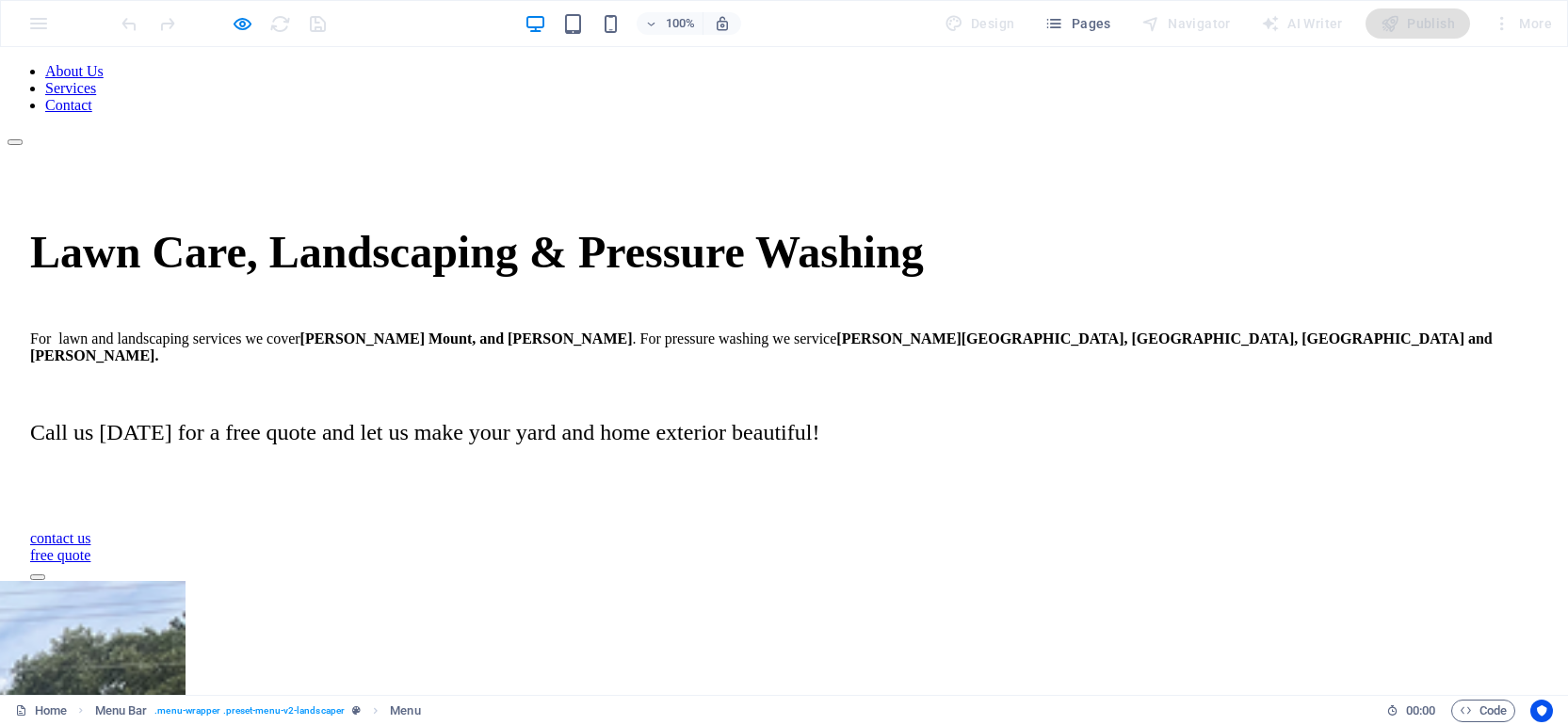
scroll to position [0, 0]
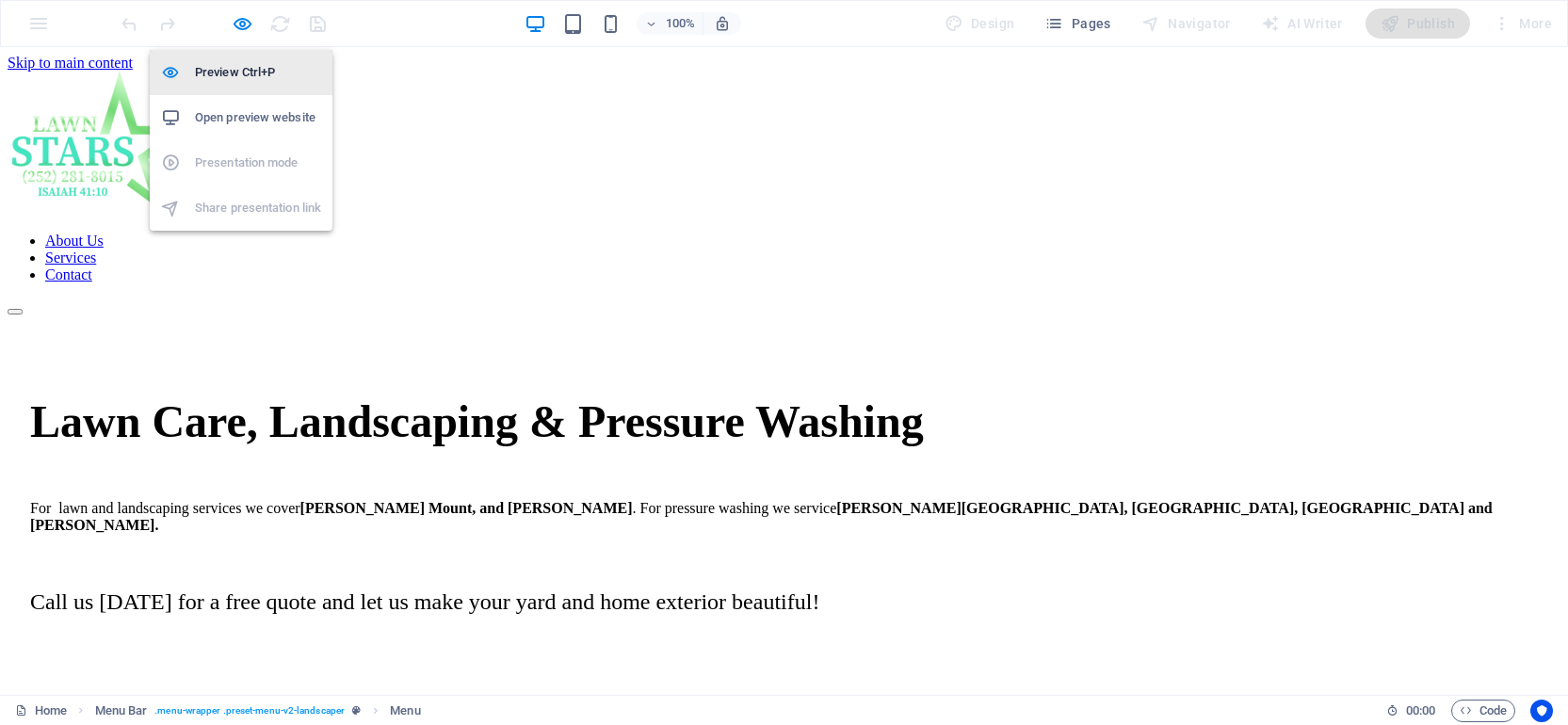
click at [229, 73] on h6 "Preview Ctrl+P" at bounding box center [258, 72] width 126 height 22
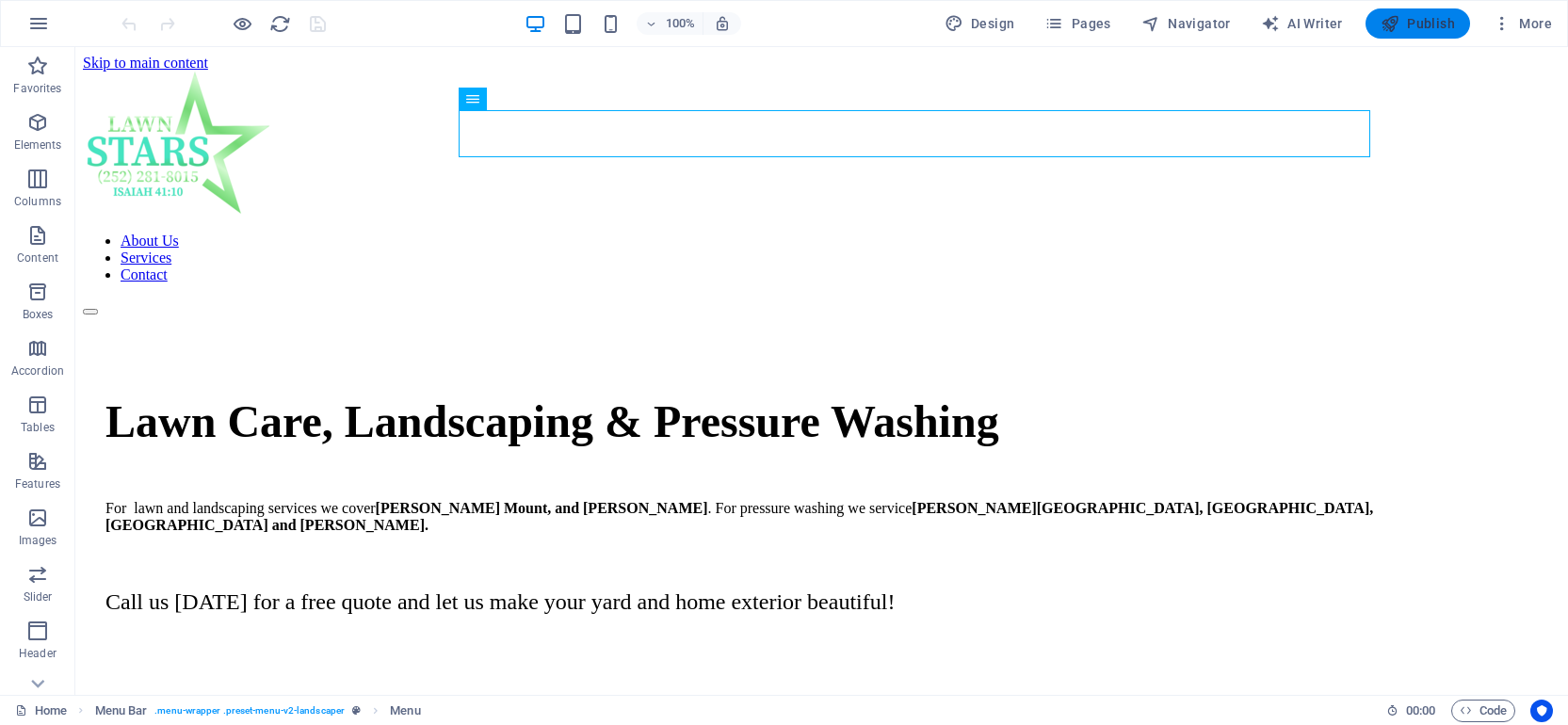
click at [1279, 23] on span "Publish" at bounding box center [1418, 22] width 74 height 19
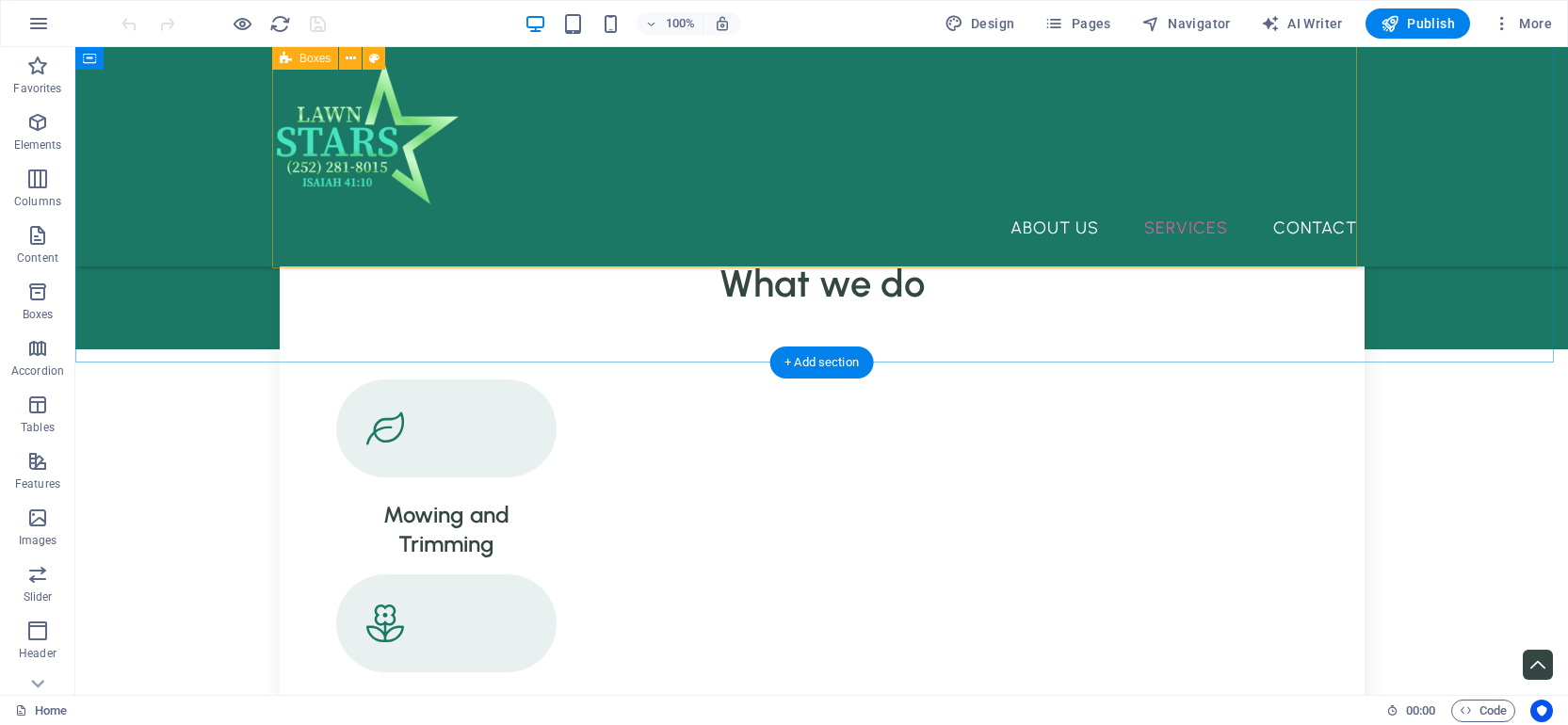
scroll to position [760, 0]
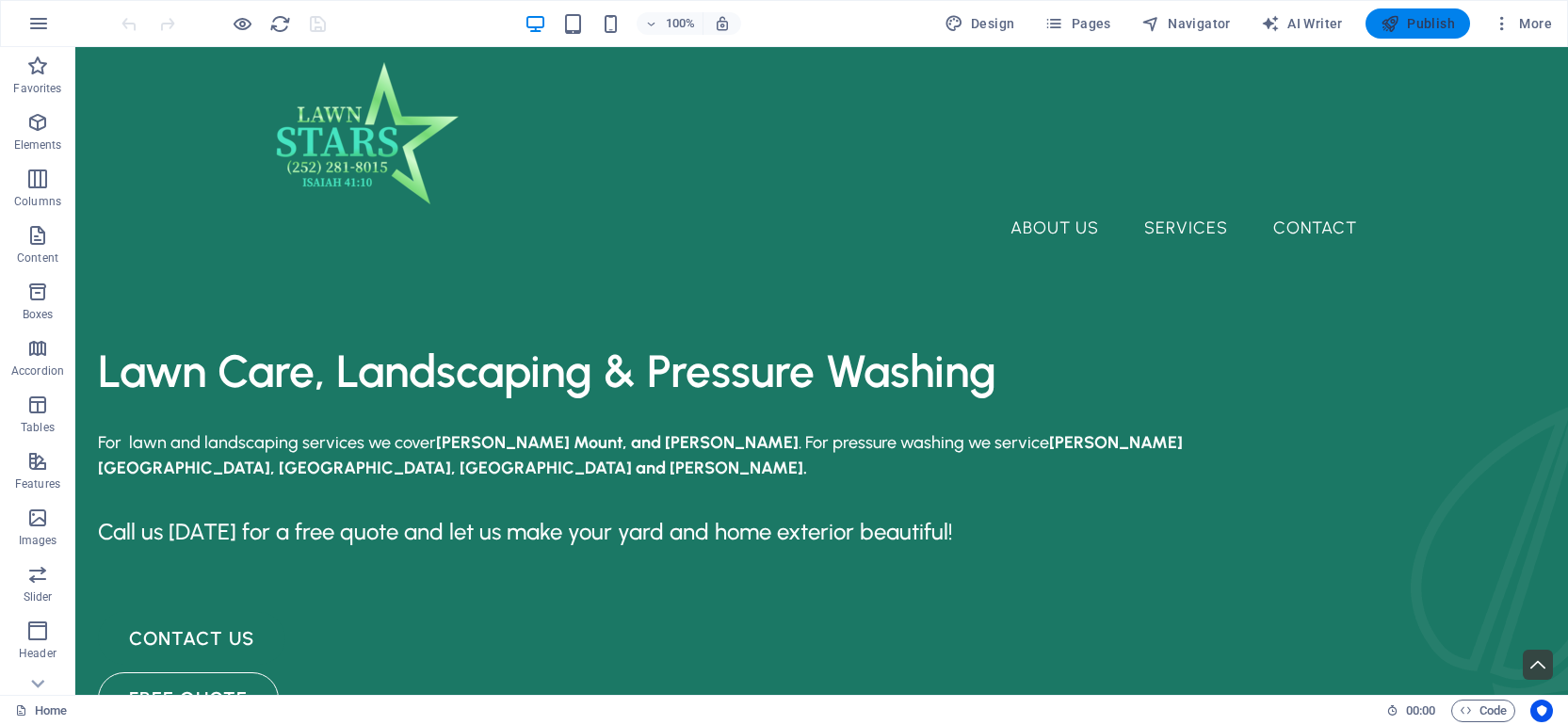
click at [1413, 19] on span "Publish" at bounding box center [1418, 22] width 74 height 19
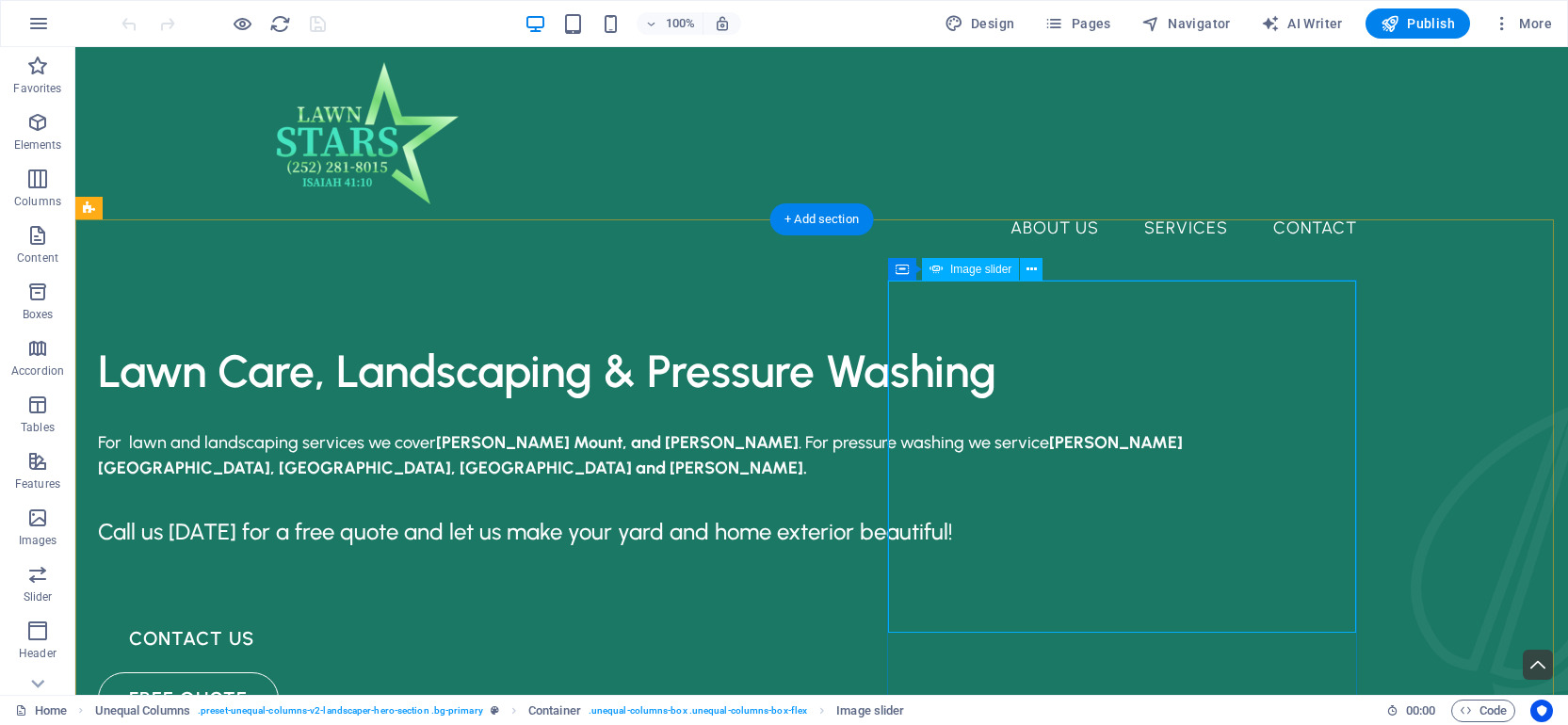
select select "ms"
select select "s"
select select "progressive"
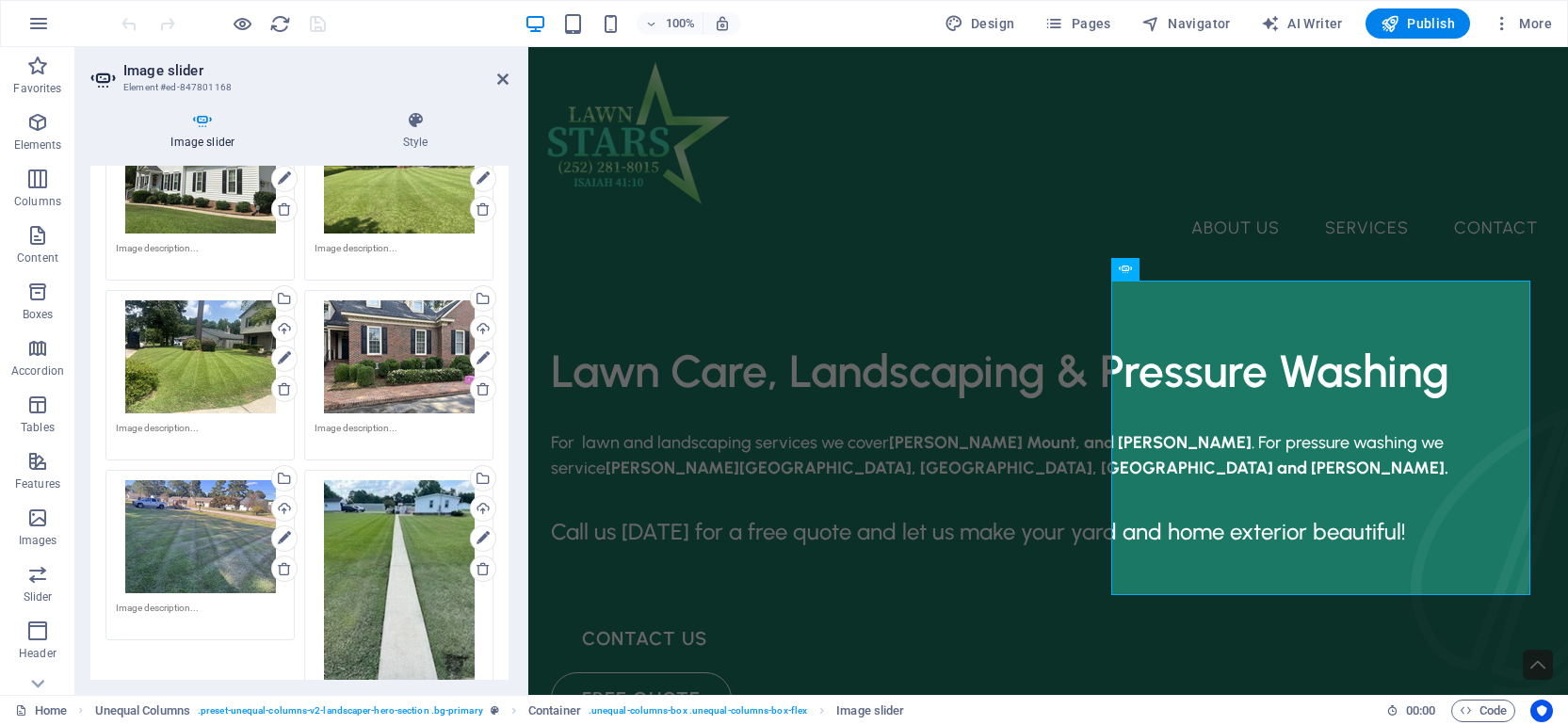
scroll to position [526, 0]
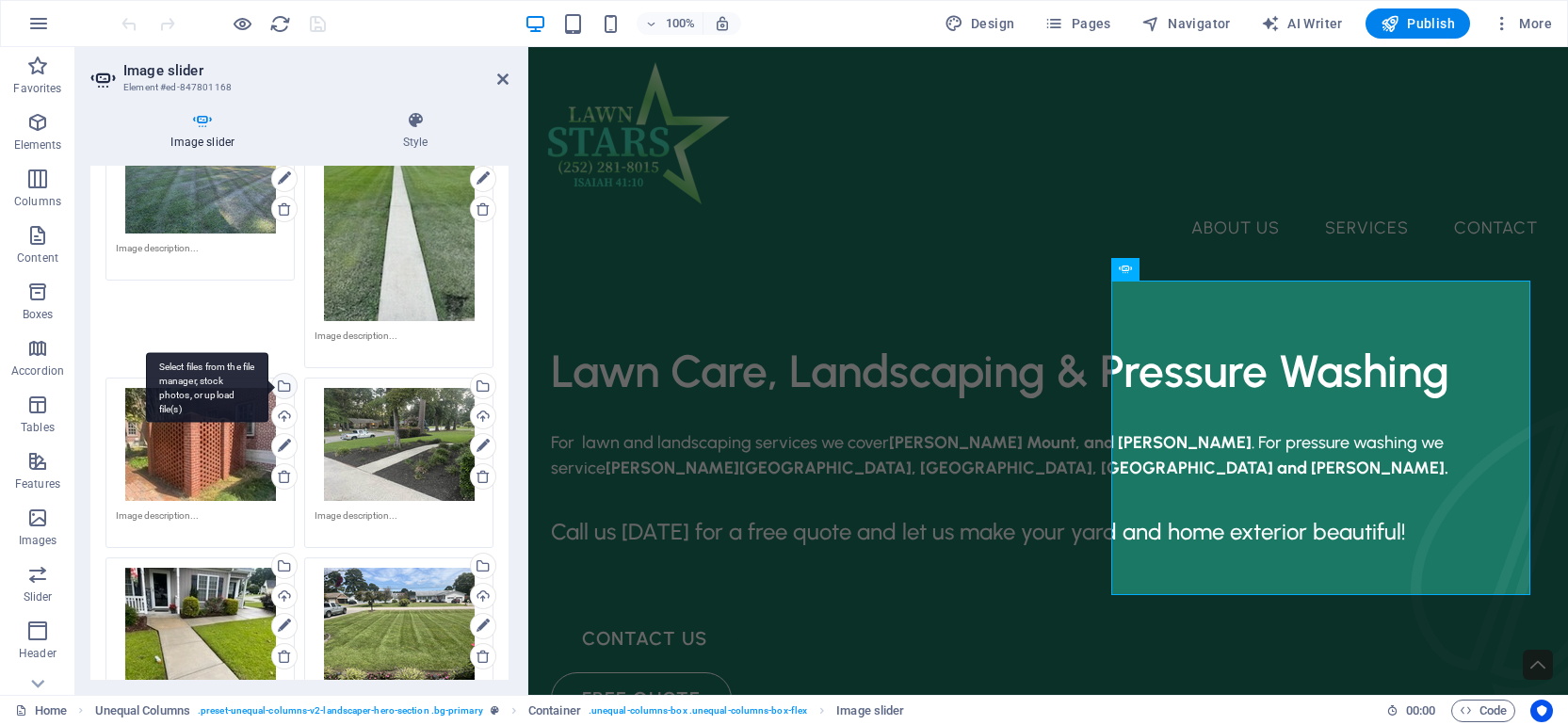
click at [285, 391] on div "Select files from the file manager, stock photos, or upload file(s)" at bounding box center [282, 387] width 28 height 28
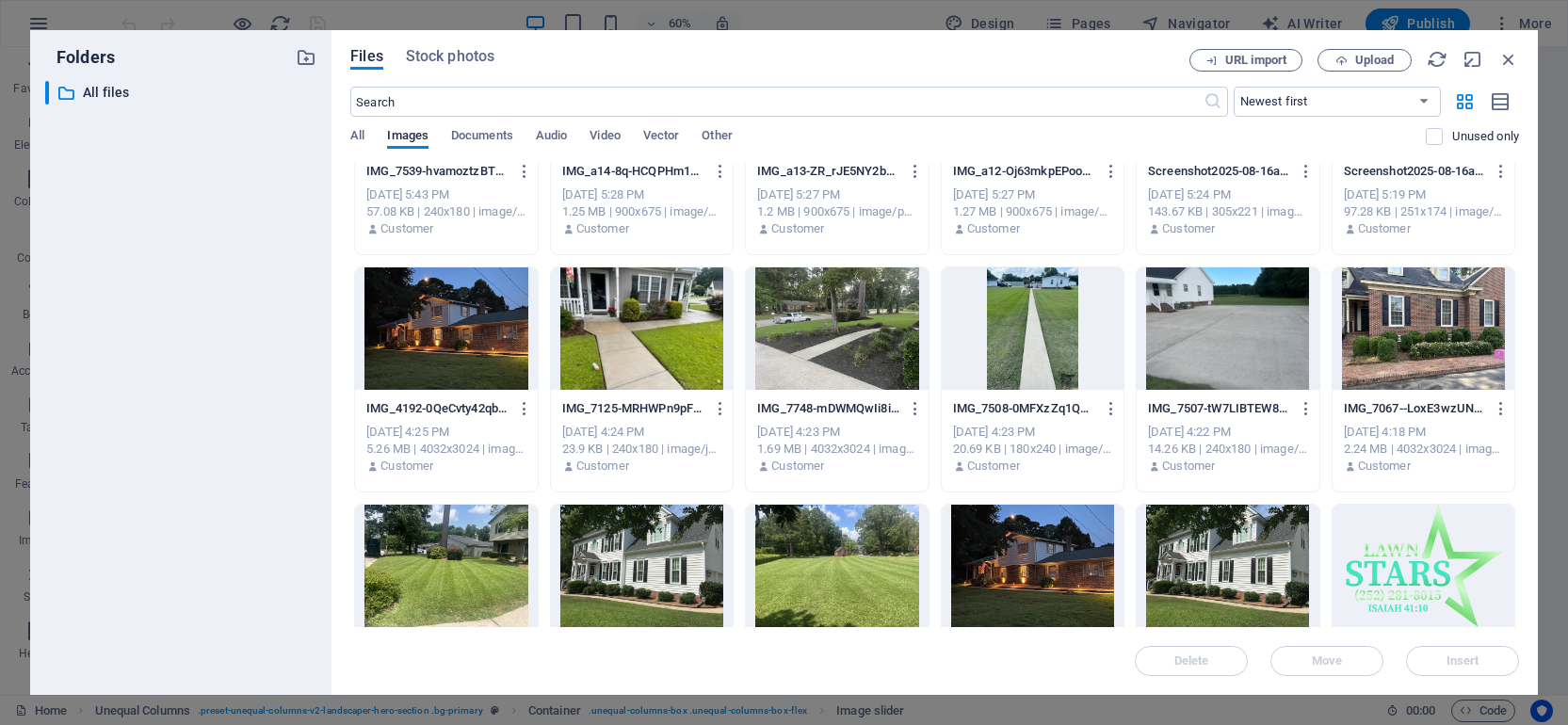
scroll to position [237, 0]
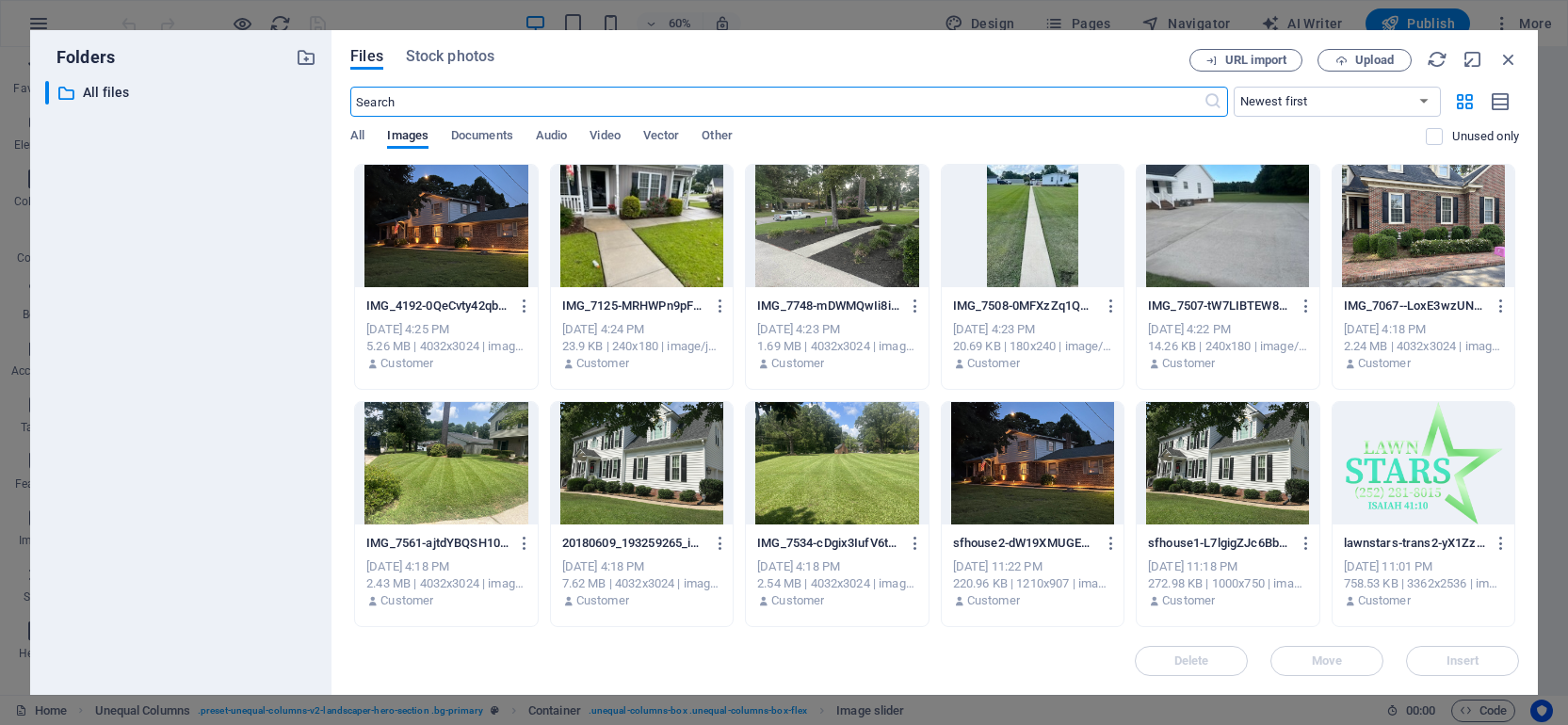
click at [1030, 475] on div at bounding box center [1032, 463] width 181 height 122
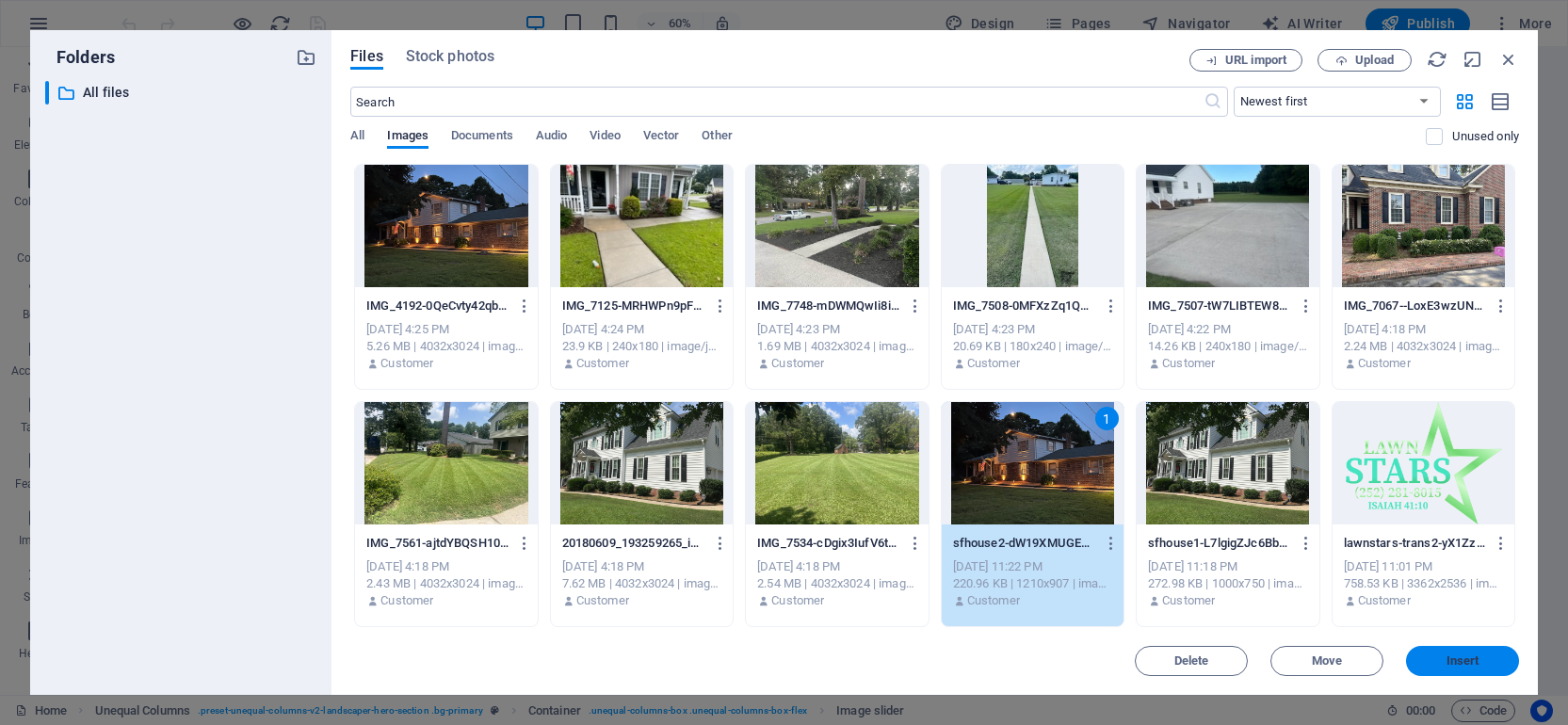
click at [1471, 656] on span "Insert" at bounding box center [1464, 662] width 33 height 12
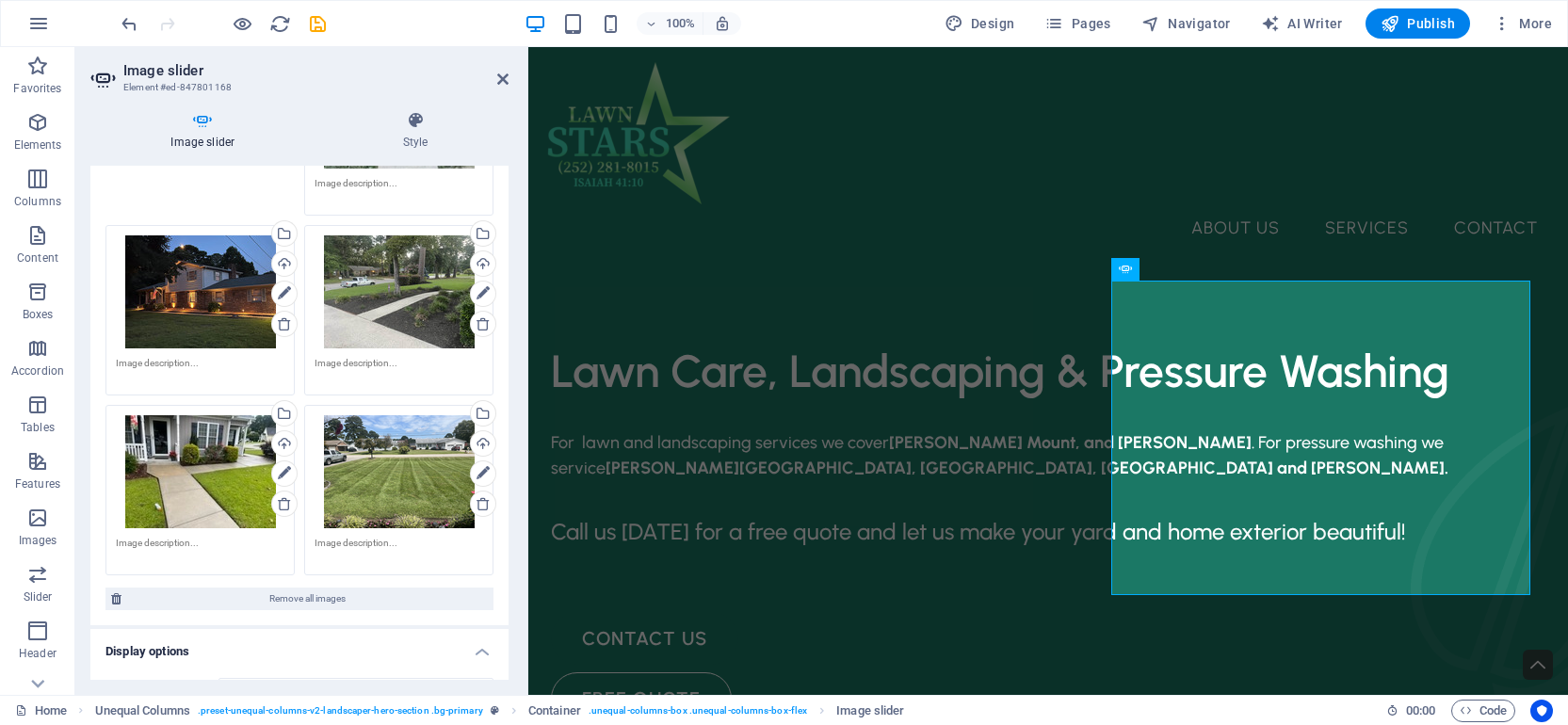
scroll to position [651, 0]
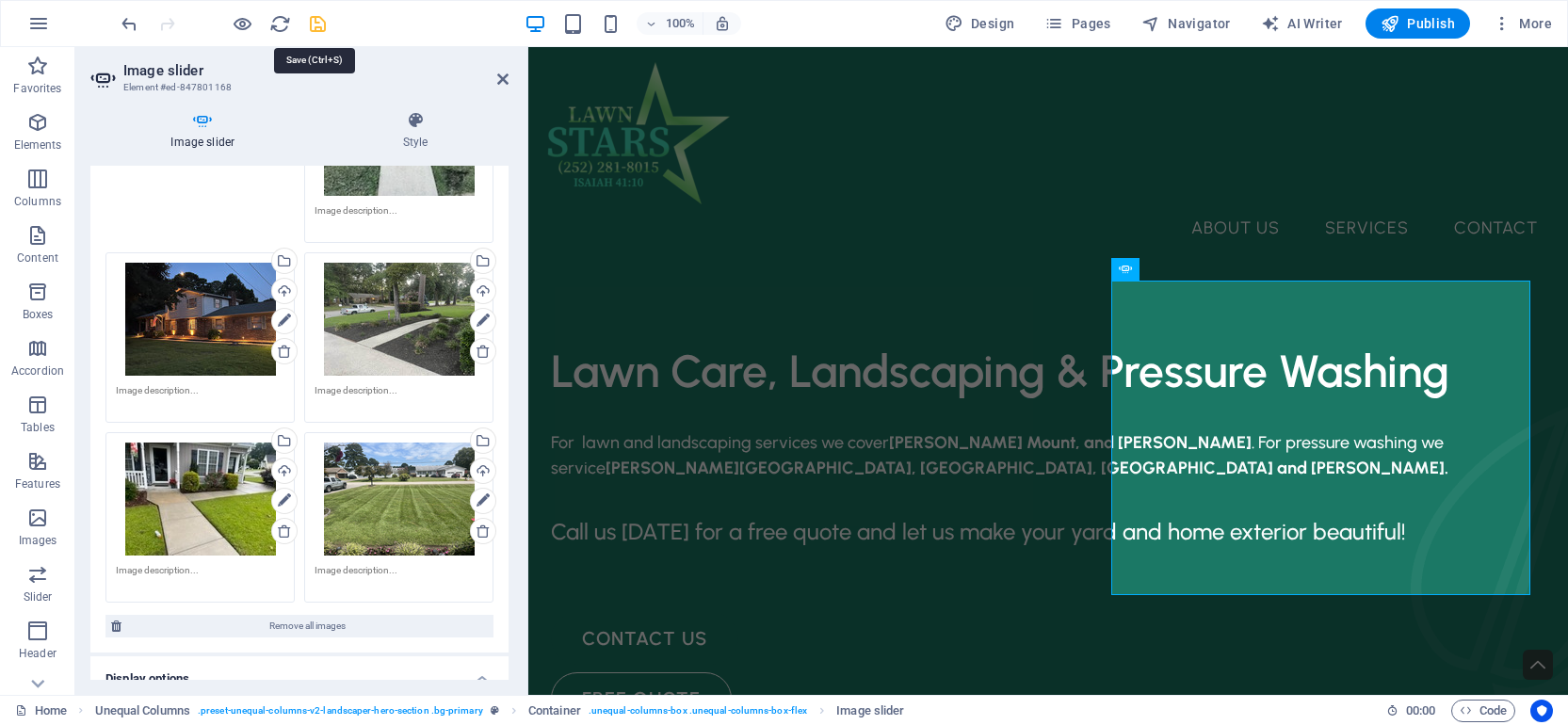
click at [316, 20] on icon "save" at bounding box center [318, 24] width 21 height 21
checkbox input "false"
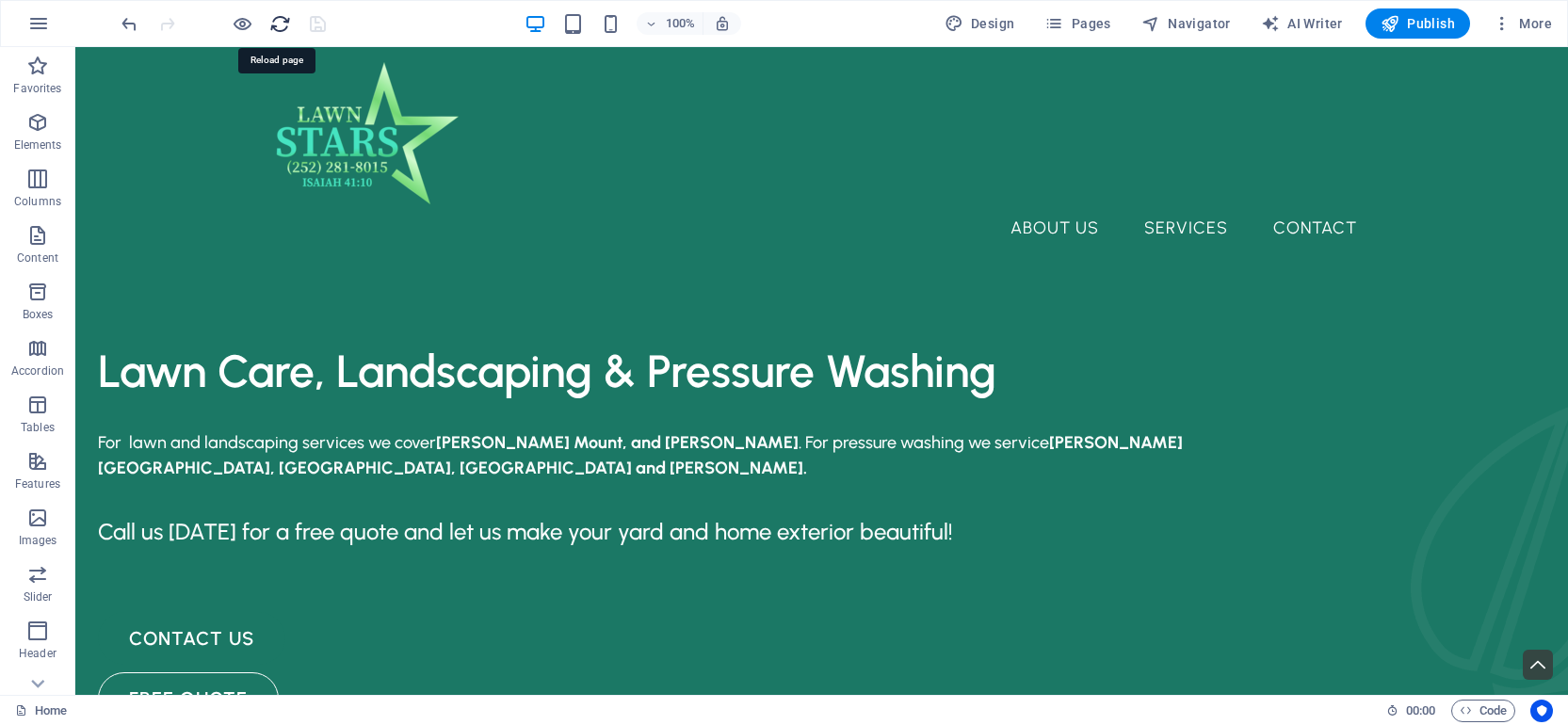
click at [277, 23] on icon "reload" at bounding box center [280, 24] width 21 height 21
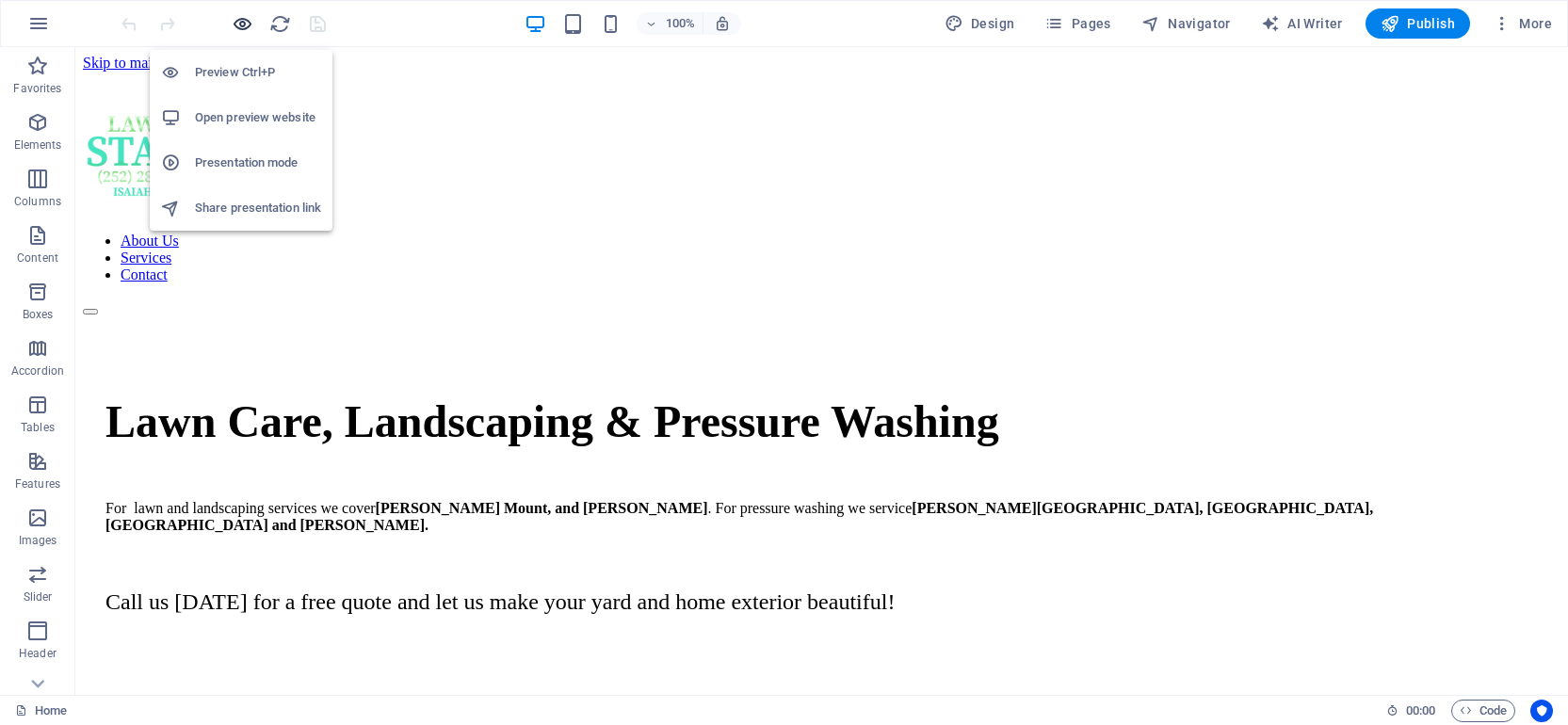
scroll to position [0, 0]
click at [245, 25] on icon "button" at bounding box center [242, 24] width 21 height 21
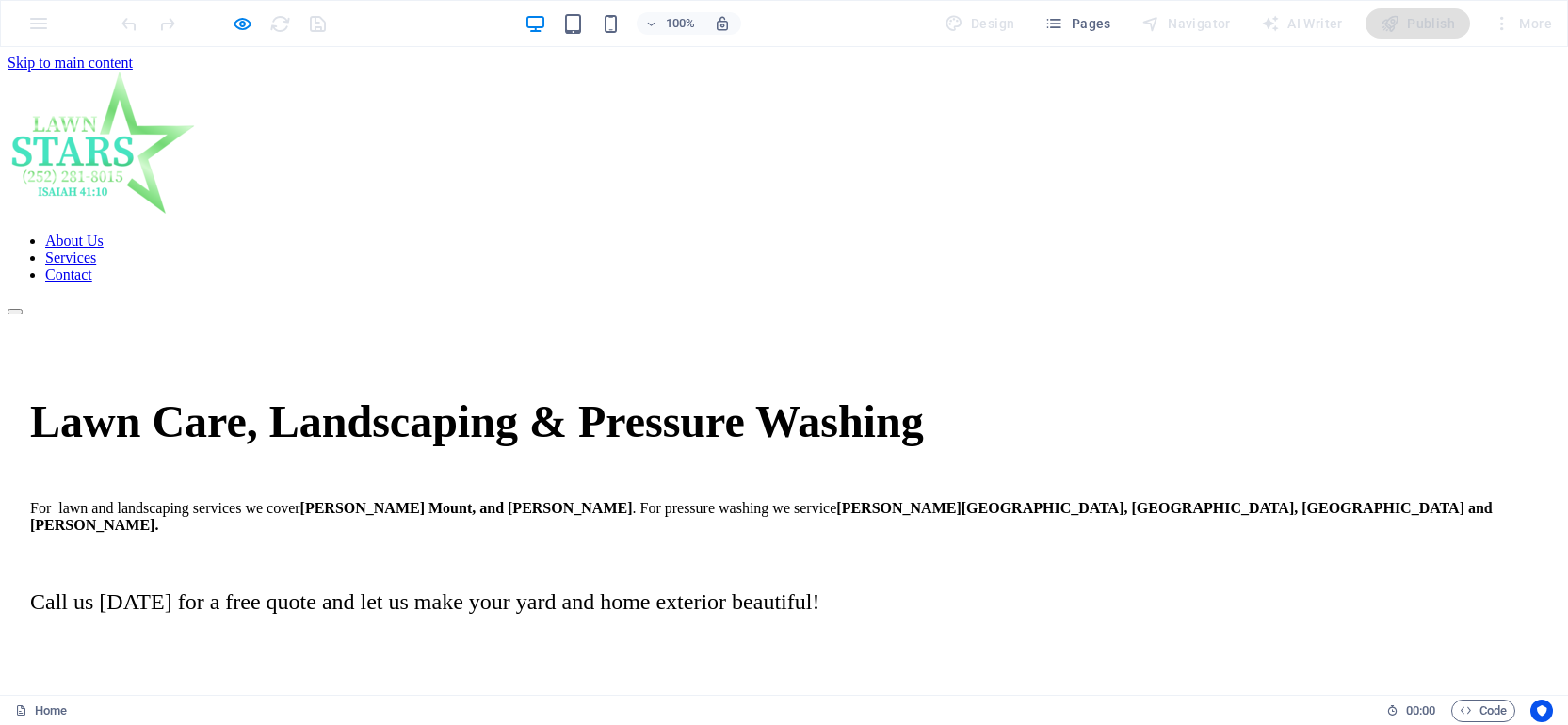
click at [229, 23] on div at bounding box center [223, 23] width 211 height 30
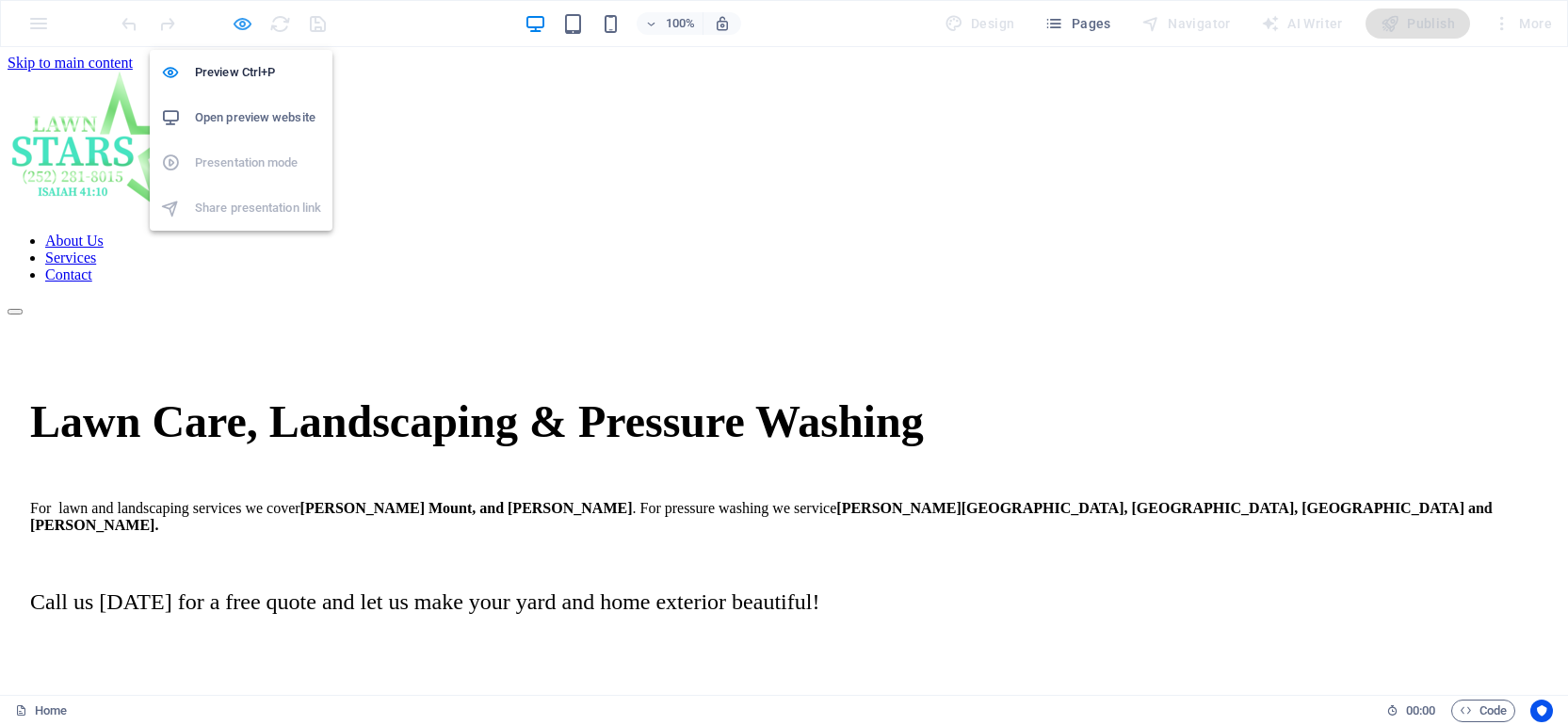
click at [236, 22] on icon "button" at bounding box center [242, 24] width 21 height 21
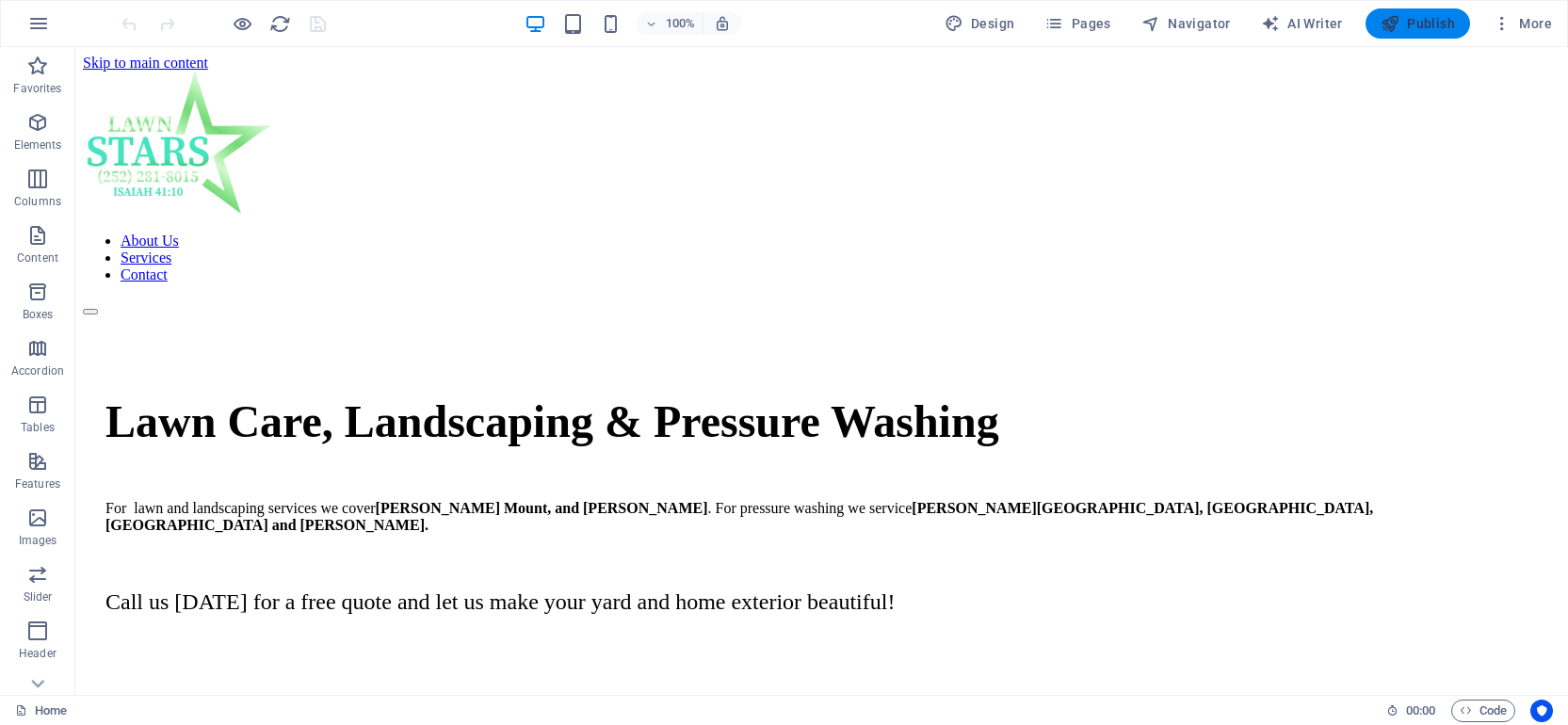
click at [1429, 24] on span "Publish" at bounding box center [1418, 22] width 74 height 19
